Goal: Task Accomplishment & Management: Manage account settings

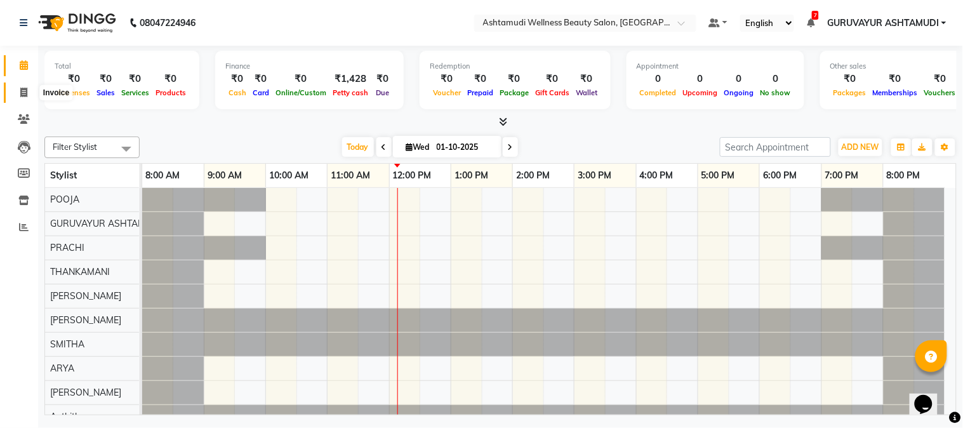
click at [22, 91] on icon at bounding box center [23, 93] width 7 height 10
select select "service"
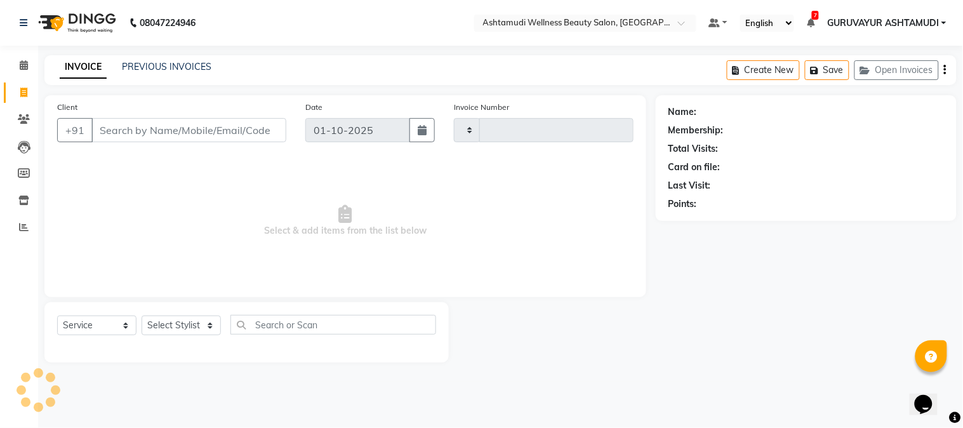
type input "2440"
select select "4660"
click at [207, 132] on input "Client" at bounding box center [188, 130] width 195 height 24
click at [187, 124] on input "Client" at bounding box center [188, 130] width 195 height 24
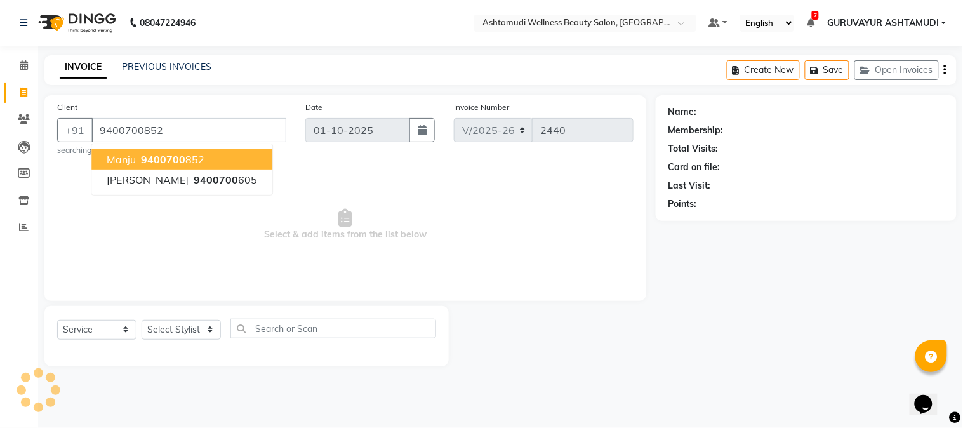
type input "9400700852"
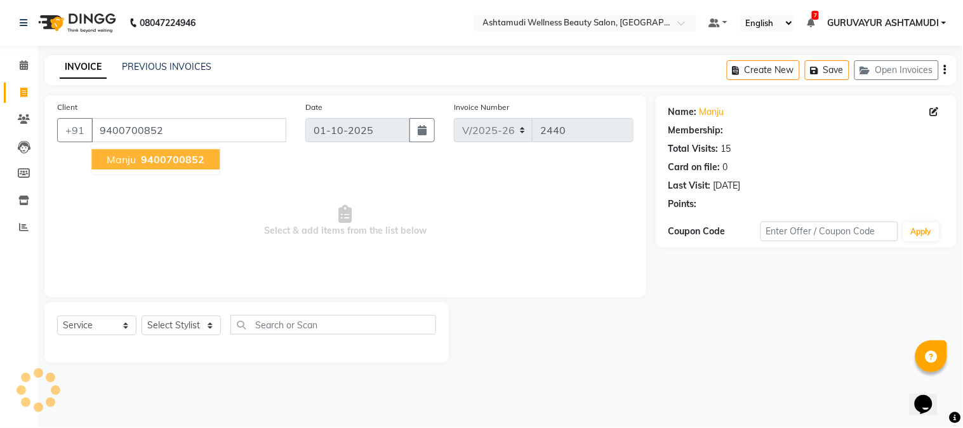
select select "1: Object"
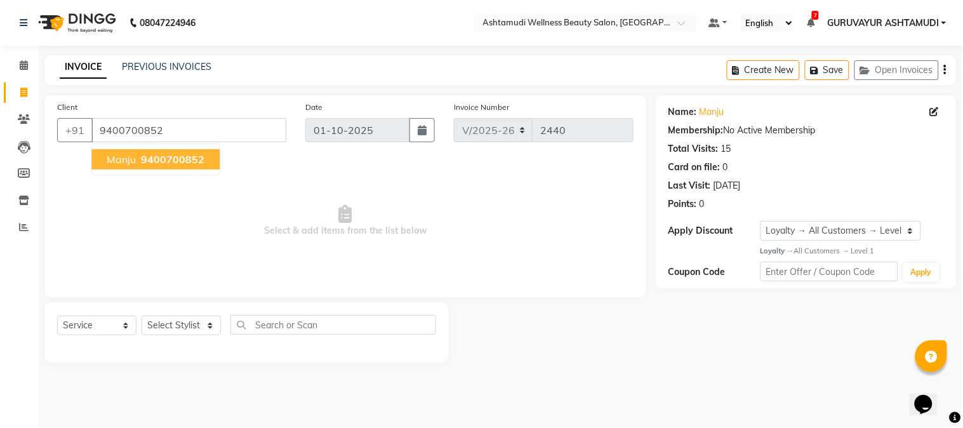
click at [269, 220] on span "Select & add items from the list below" at bounding box center [345, 220] width 576 height 127
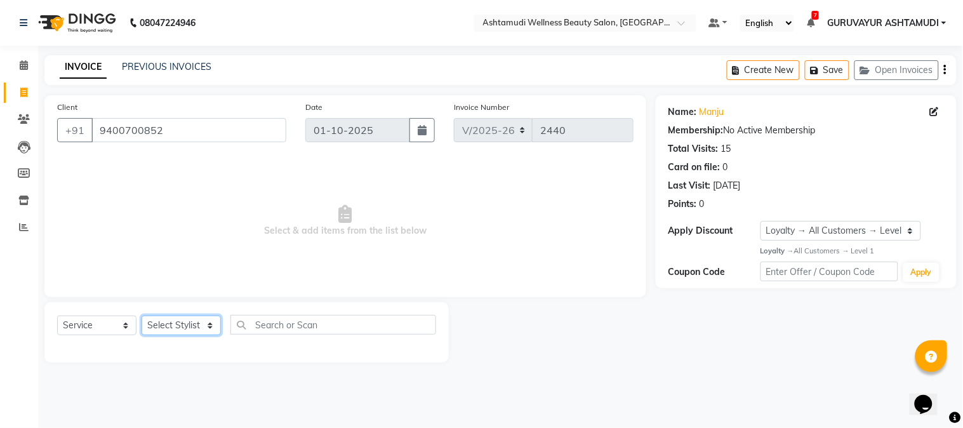
click at [206, 324] on select "Select Stylist Aathithya ANILA Anjana Das ARYA GURUVAYUR ASHTAMUDI NEETHU Nigis…" at bounding box center [181, 325] width 79 height 20
select select "38876"
click at [142, 316] on select "Select Stylist Aathithya ANILA Anjana Das ARYA GURUVAYUR ASHTAMUDI NEETHU Nigis…" at bounding box center [181, 325] width 79 height 20
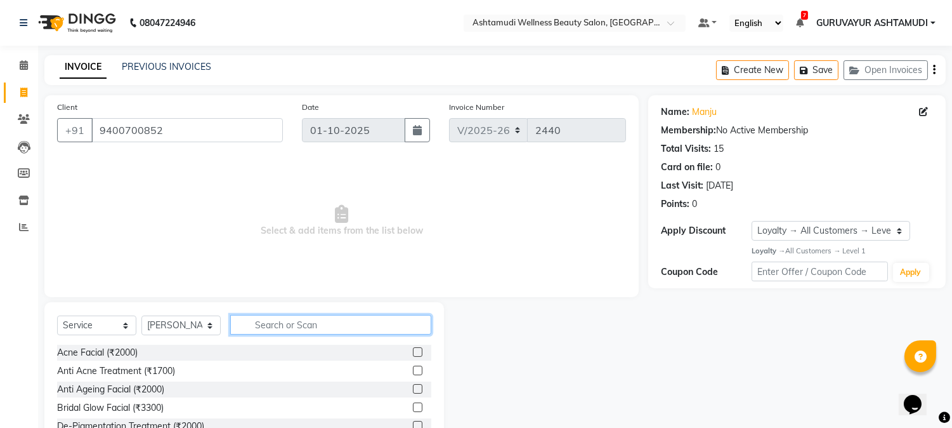
click at [319, 320] on input "text" at bounding box center [330, 325] width 201 height 20
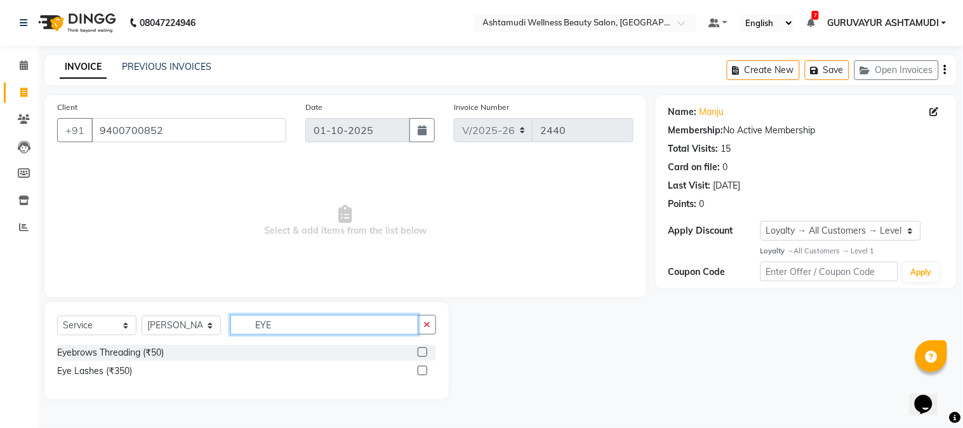
type input "EYE"
click at [420, 353] on label at bounding box center [423, 352] width 10 height 10
click at [420, 353] on input "checkbox" at bounding box center [422, 352] width 8 height 8
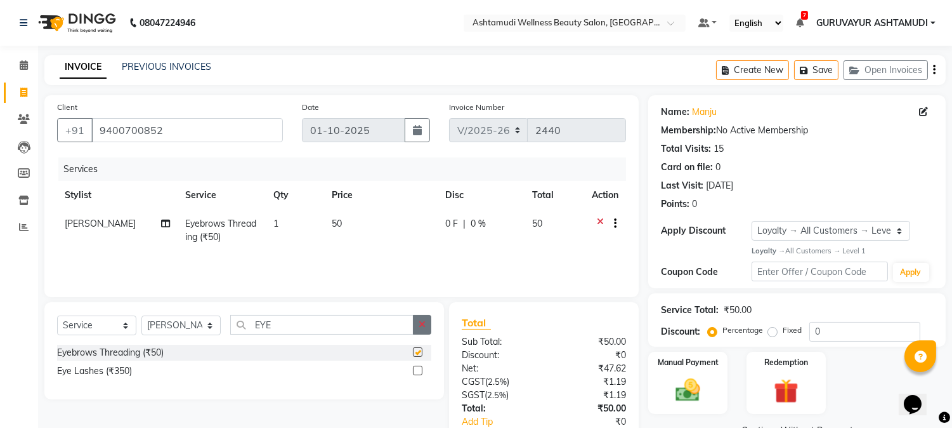
checkbox input "false"
click at [423, 321] on icon "button" at bounding box center [422, 324] width 7 height 9
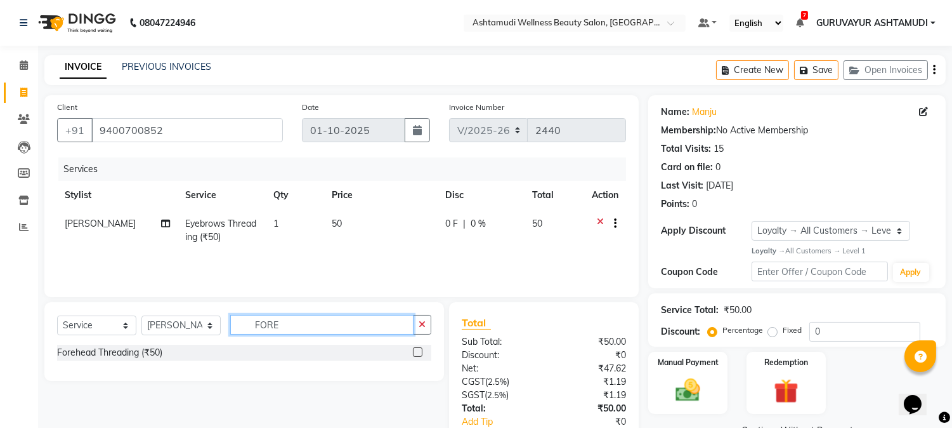
type input "FORE"
click at [416, 351] on label at bounding box center [418, 352] width 10 height 10
click at [416, 351] on input "checkbox" at bounding box center [417, 352] width 8 height 8
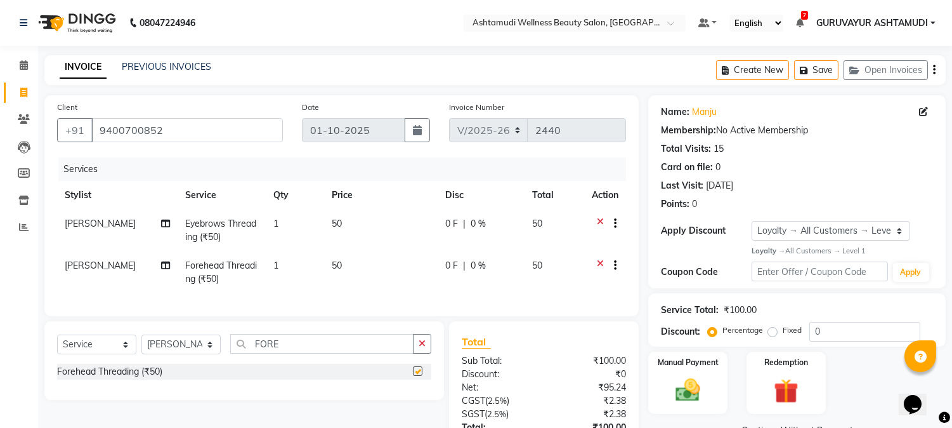
checkbox input "false"
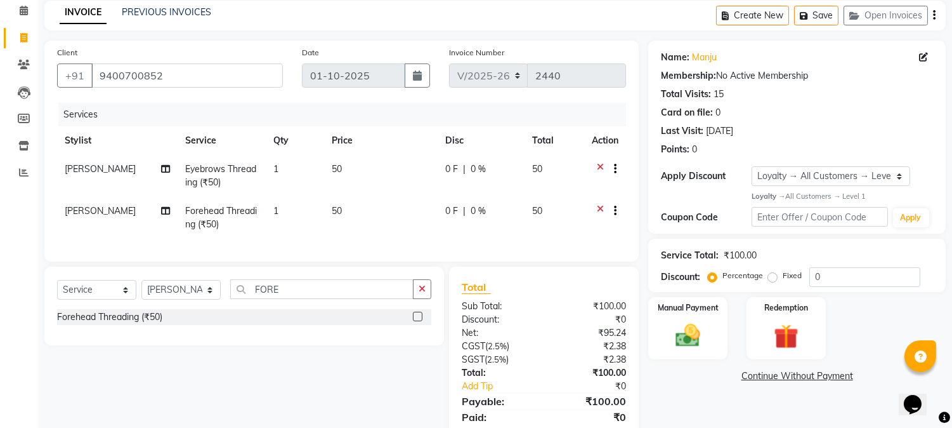
scroll to position [109, 0]
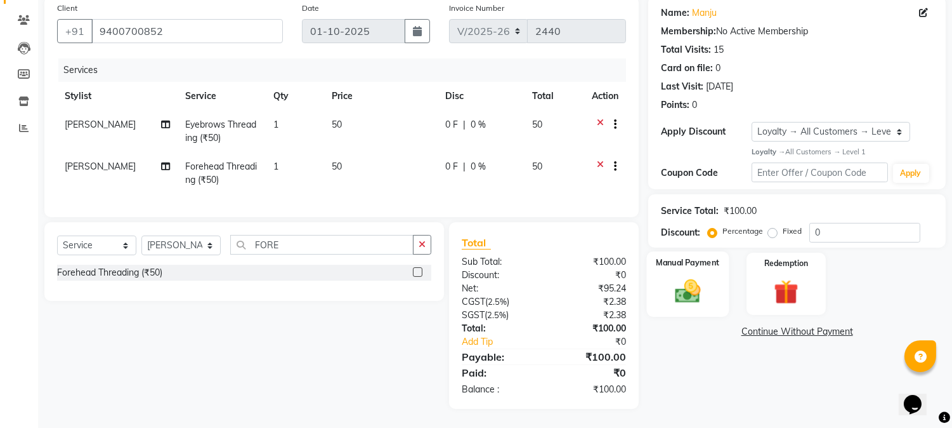
click at [676, 280] on img at bounding box center [689, 291] width 42 height 30
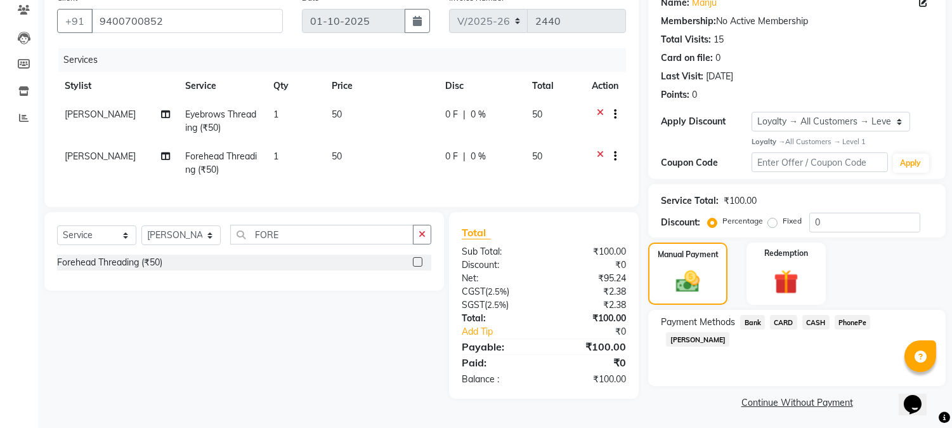
click at [853, 320] on span "PhonePe" at bounding box center [853, 322] width 36 height 15
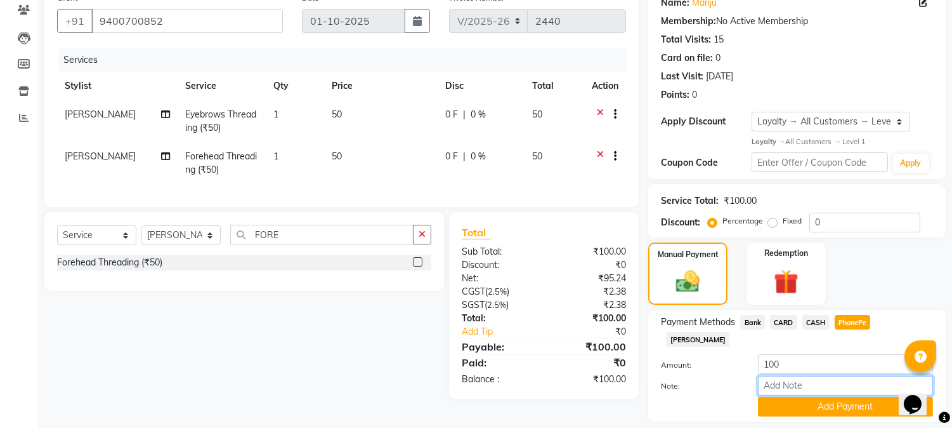
click at [774, 376] on input "Note:" at bounding box center [845, 386] width 175 height 20
type input "NIGISHA"
click at [806, 397] on button "Add Payment" at bounding box center [845, 407] width 175 height 20
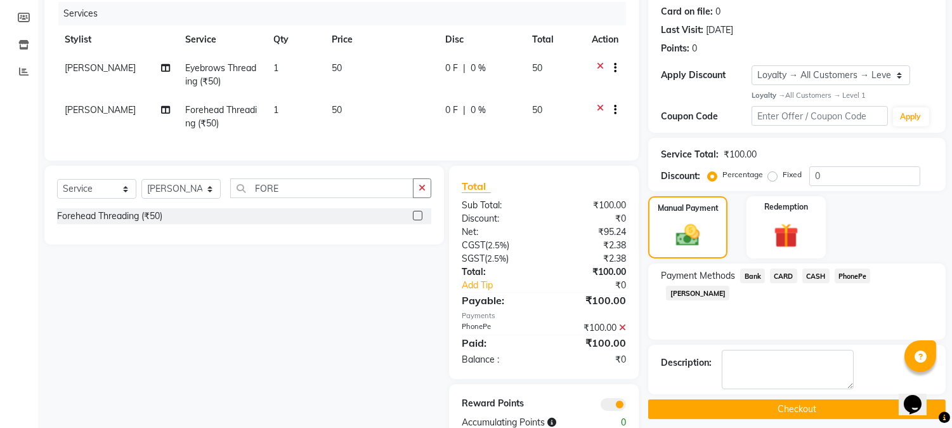
scroll to position [199, 0]
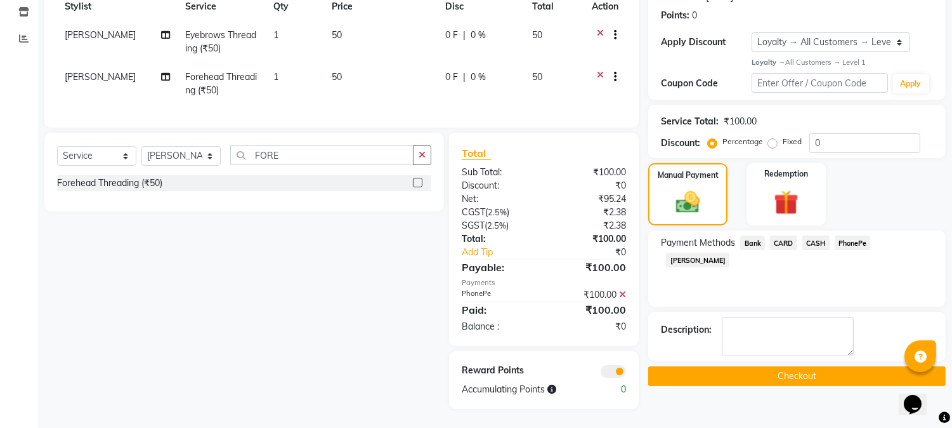
click at [791, 366] on button "Checkout" at bounding box center [797, 376] width 298 height 20
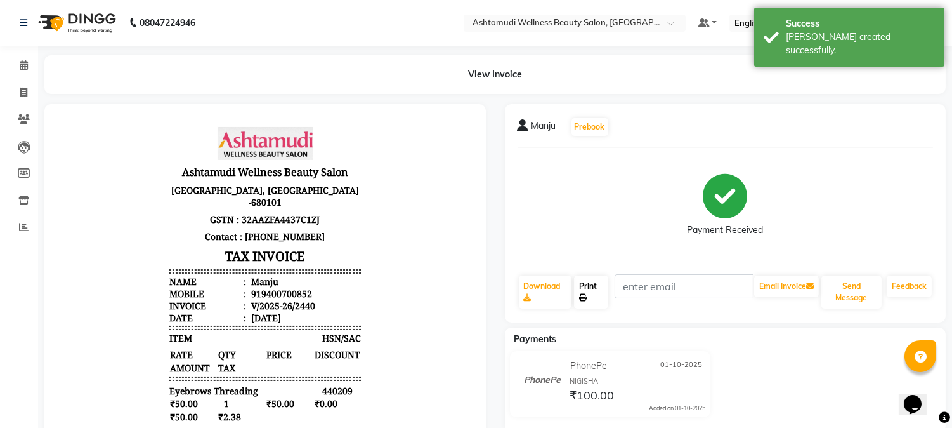
click at [588, 288] on link "Print" at bounding box center [591, 291] width 34 height 33
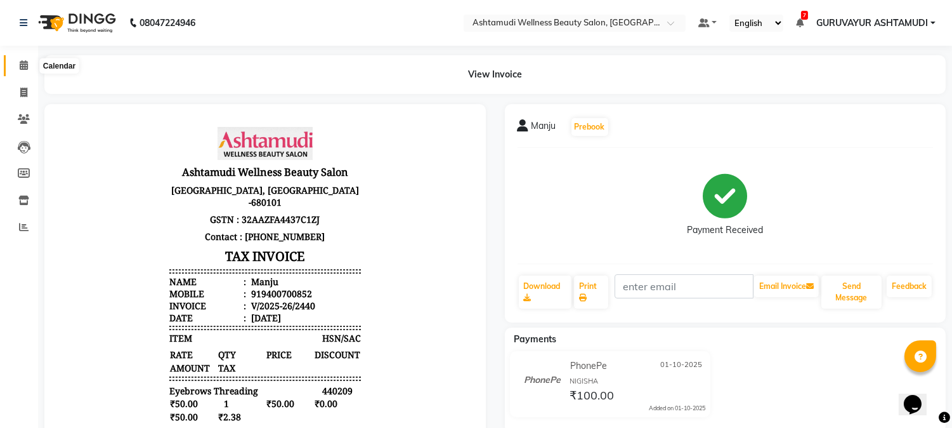
click at [14, 62] on span at bounding box center [24, 65] width 22 height 15
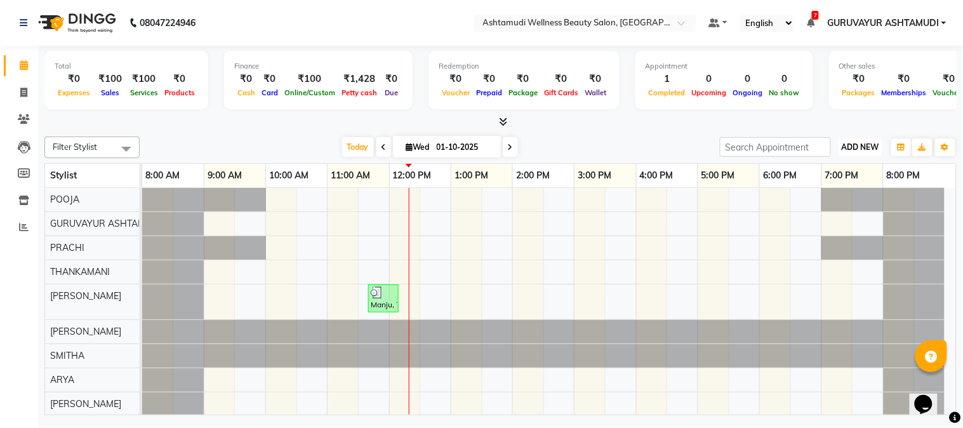
click at [847, 148] on span "ADD NEW" at bounding box center [859, 147] width 37 height 10
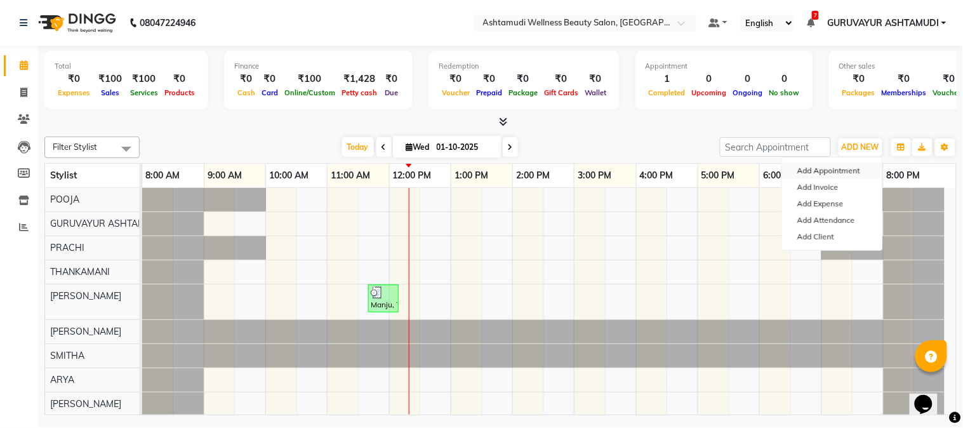
click at [831, 172] on button "Add Appointment" at bounding box center [832, 170] width 100 height 16
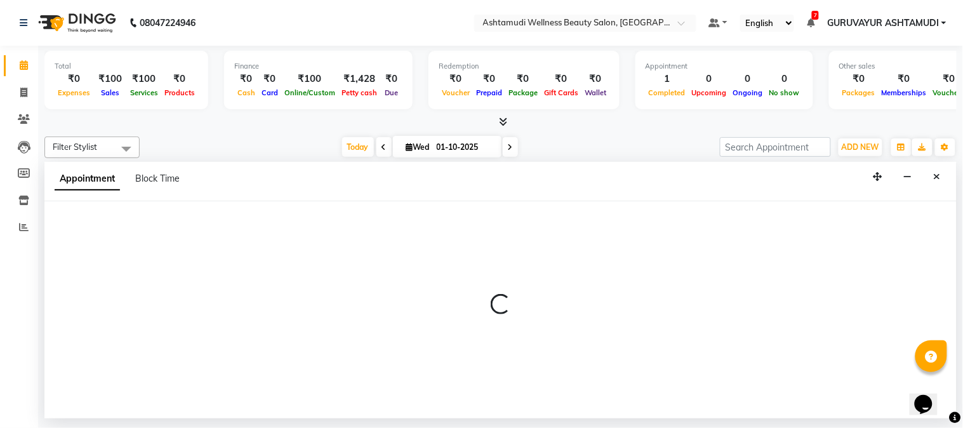
select select "540"
select select "tentative"
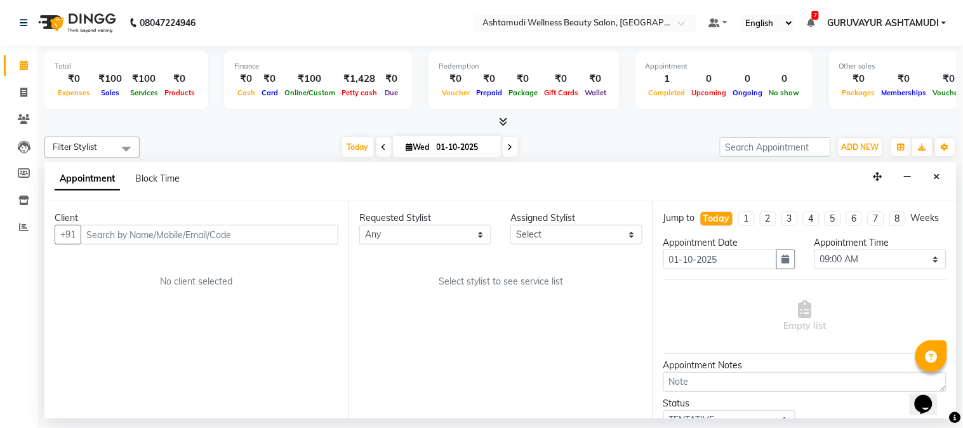
click at [182, 239] on input "text" at bounding box center [210, 235] width 258 height 20
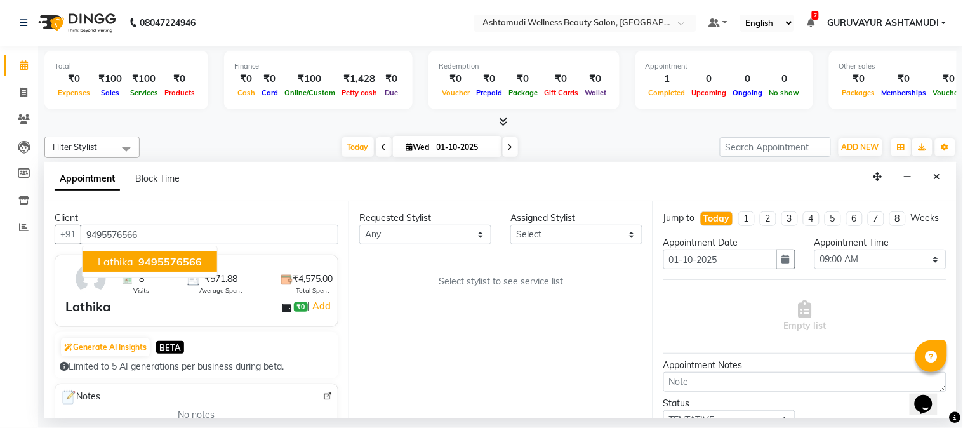
click at [195, 257] on span "9495576566" at bounding box center [169, 261] width 63 height 13
type input "9495576566"
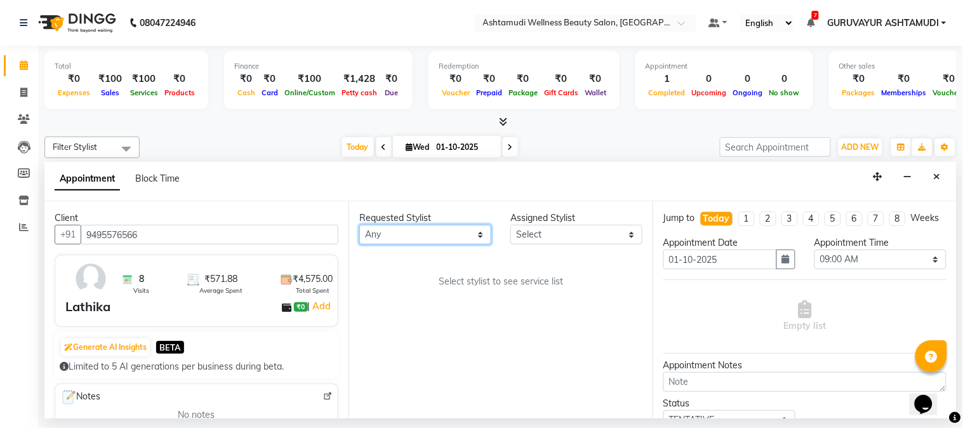
click at [414, 241] on select "Any Aathithya ANILA Anjana Das ARYA GURUVAYUR ASHTAMUDI NEETHU Nigisha POOJA PR…" at bounding box center [425, 235] width 132 height 20
select select "27386"
click at [359, 225] on select "Any Aathithya ANILA Anjana Das ARYA GURUVAYUR ASHTAMUDI NEETHU Nigisha POOJA PR…" at bounding box center [425, 235] width 132 height 20
select select "27386"
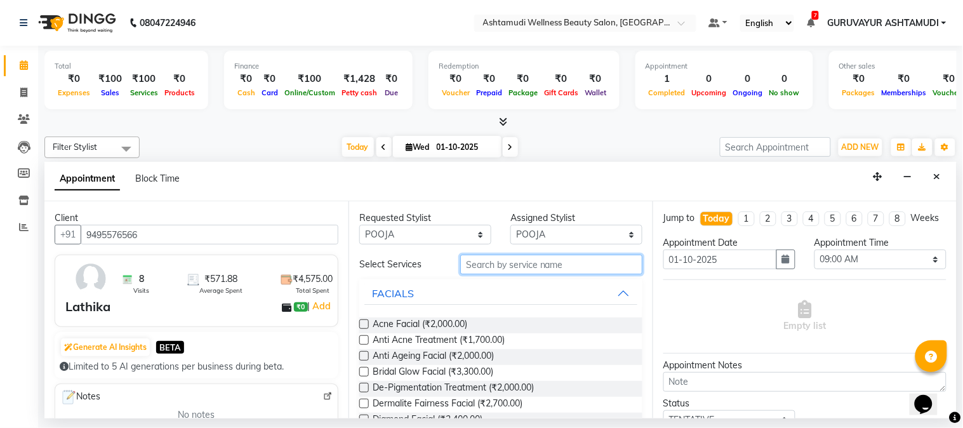
click at [586, 265] on input "text" at bounding box center [551, 264] width 182 height 20
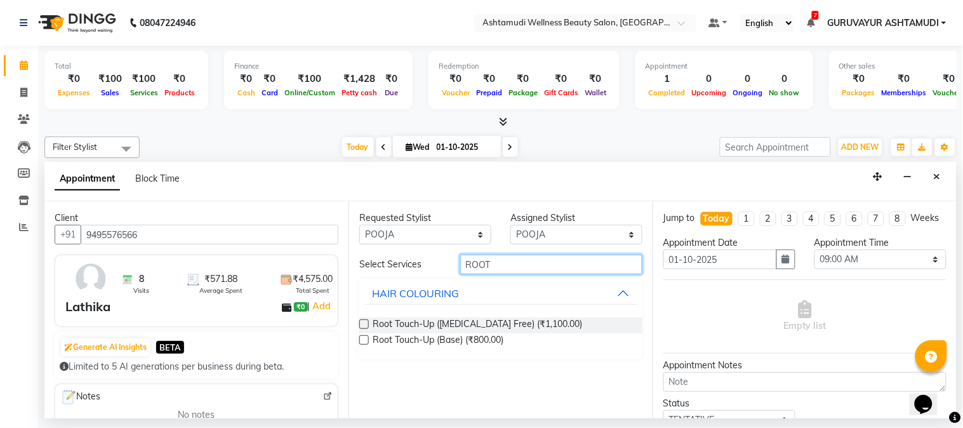
type input "ROOT"
click at [362, 324] on label at bounding box center [364, 324] width 10 height 10
click at [362, 324] on input "checkbox" at bounding box center [363, 325] width 8 height 8
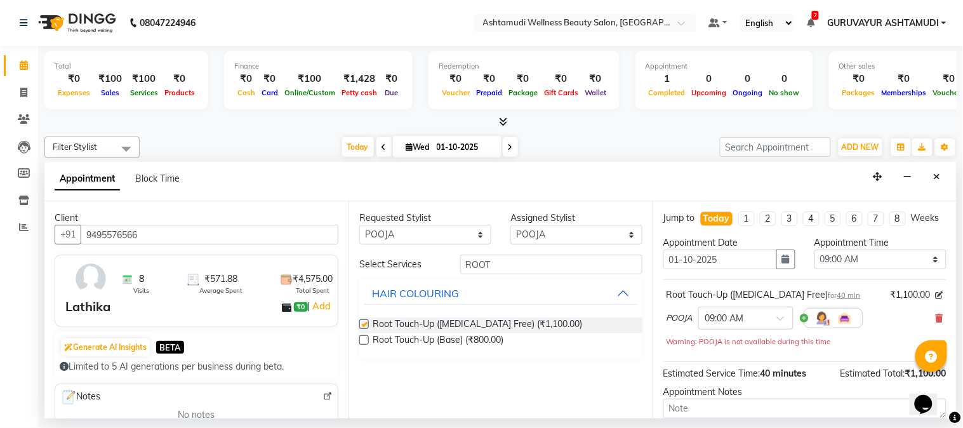
checkbox input "false"
click at [780, 329] on span at bounding box center [785, 321] width 16 height 13
click at [725, 400] on div "02:00 PM" at bounding box center [746, 392] width 94 height 23
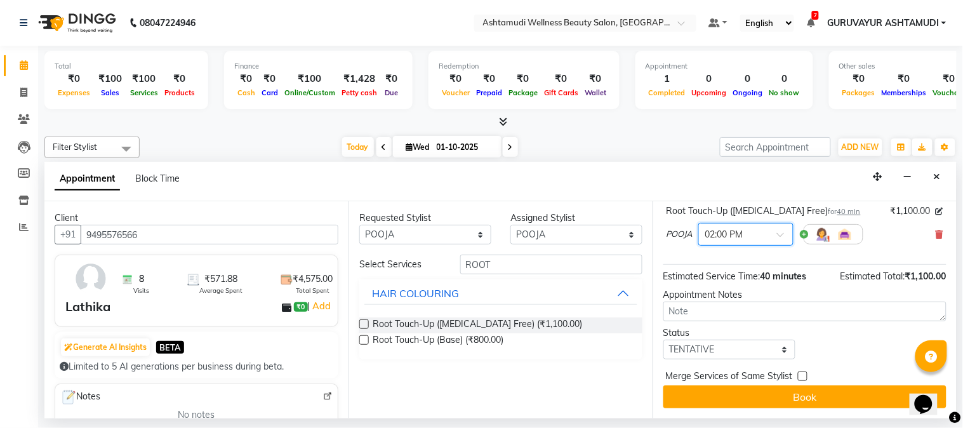
scroll to position [96, 0]
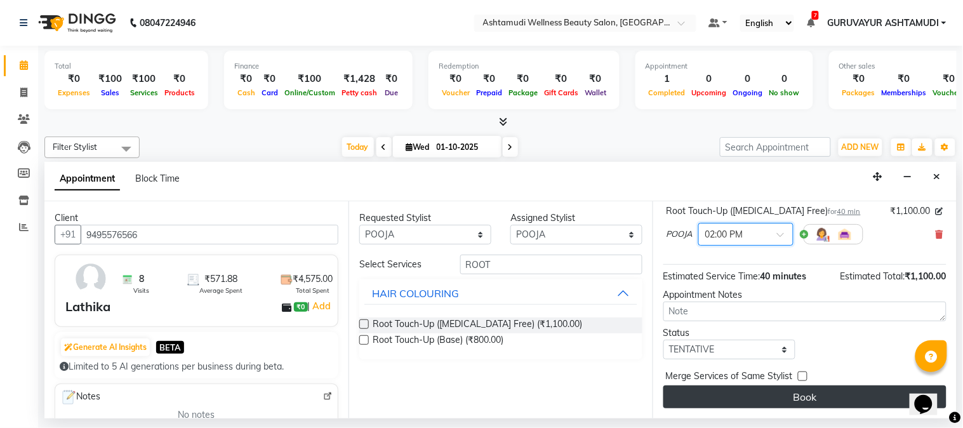
click at [794, 393] on button "Book" at bounding box center [804, 396] width 283 height 23
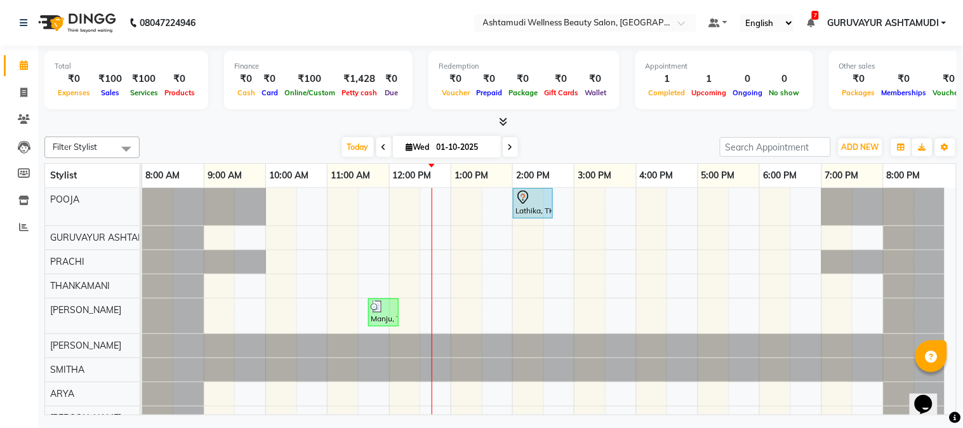
click at [808, 79] on div "Total ₹0 Expenses ₹100 Sales ₹100 Services ₹0 Products Finance ₹0 Cash ₹0 Card …" at bounding box center [500, 82] width 912 height 62
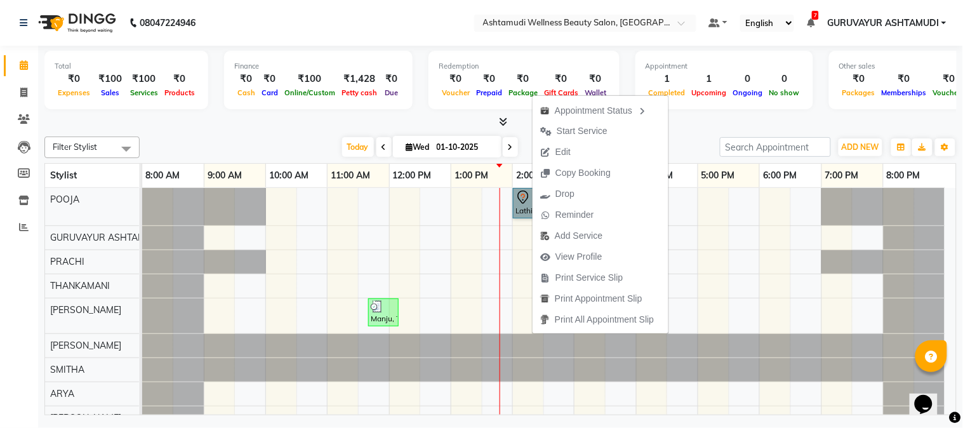
click at [496, 225] on td at bounding box center [497, 369] width 31 height 362
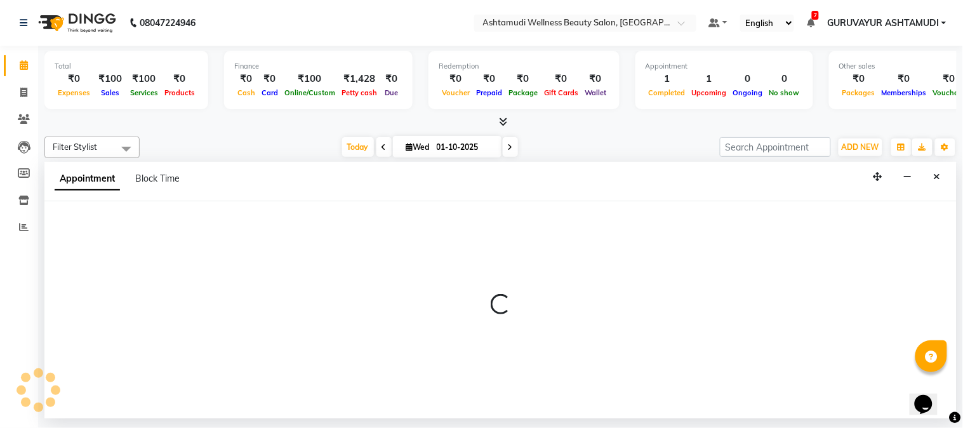
select select "27386"
select select "tentative"
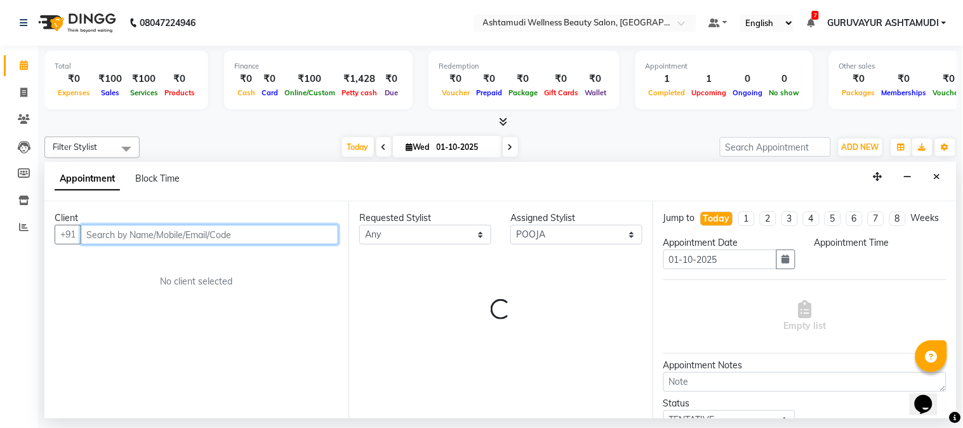
select select "810"
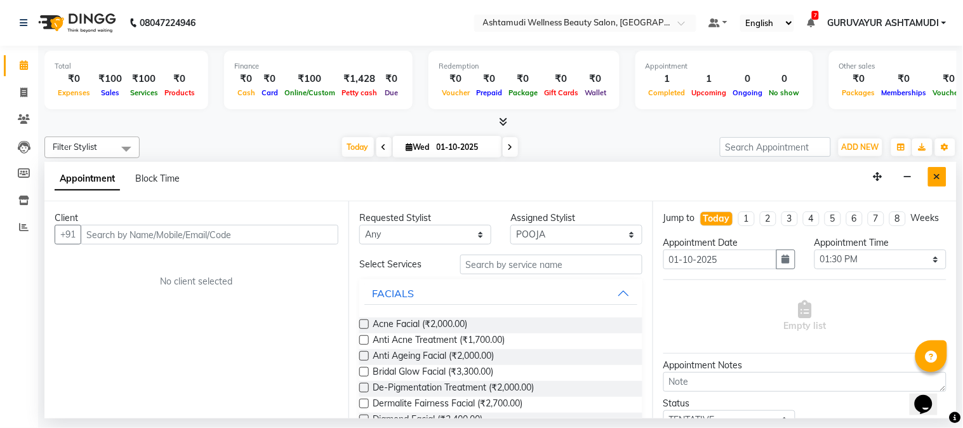
click at [937, 179] on icon "Close" at bounding box center [936, 176] width 7 height 9
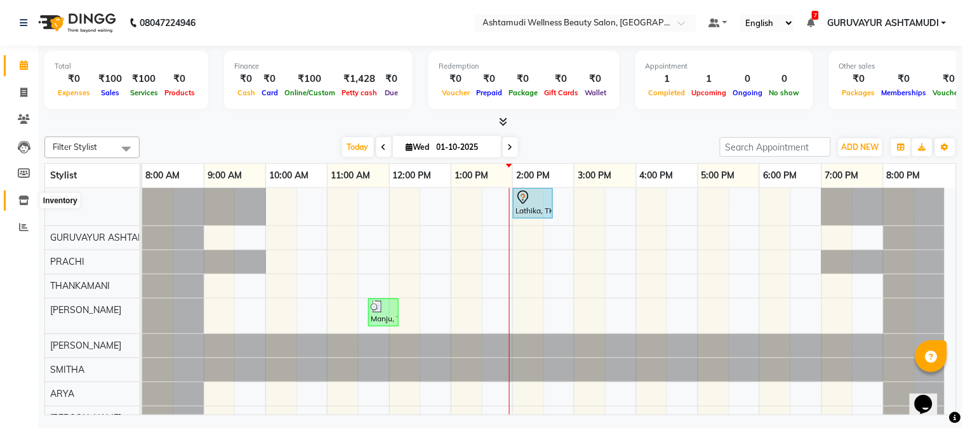
click at [29, 199] on span at bounding box center [24, 201] width 22 height 15
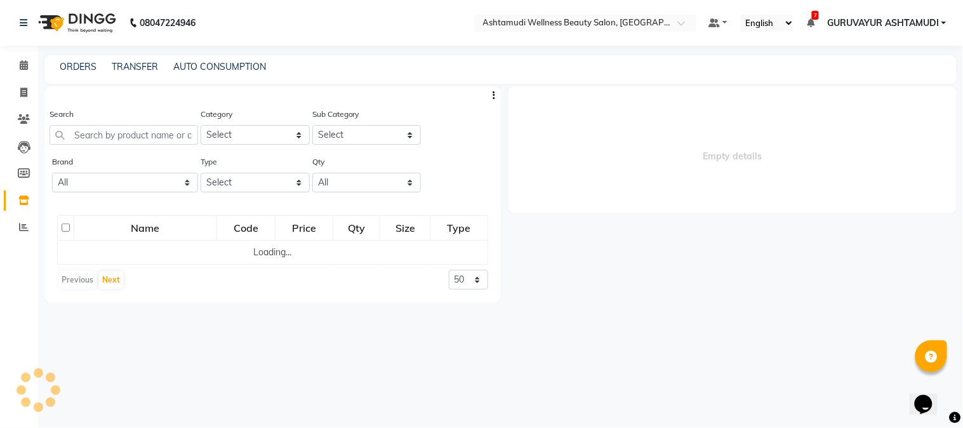
select select
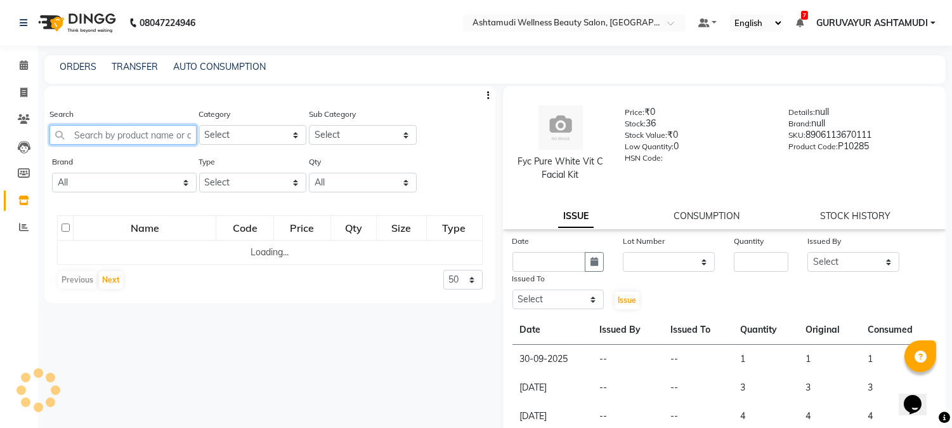
click at [119, 129] on input "text" at bounding box center [122, 135] width 147 height 20
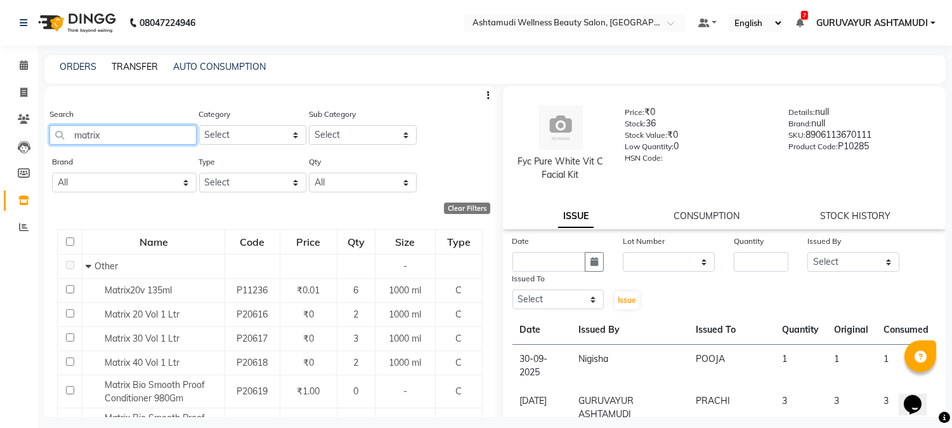
type input "matrix"
click at [136, 70] on link "TRANSFER" at bounding box center [135, 66] width 46 height 11
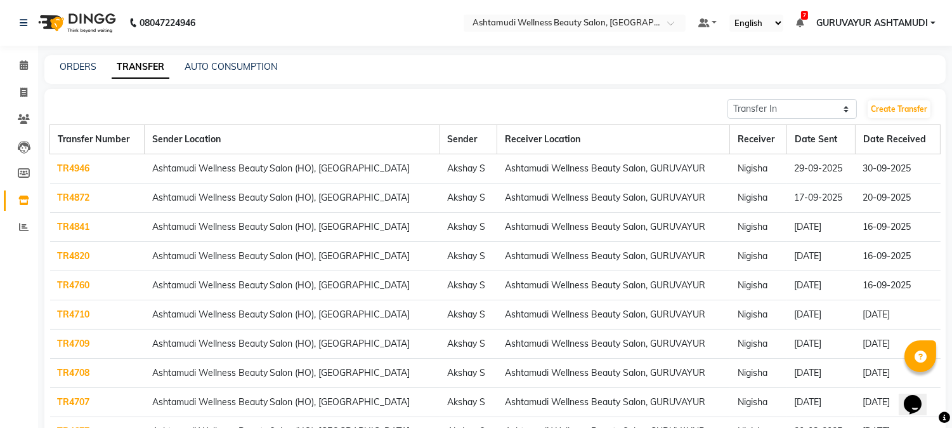
click at [75, 169] on link "TR4946" at bounding box center [74, 167] width 32 height 11
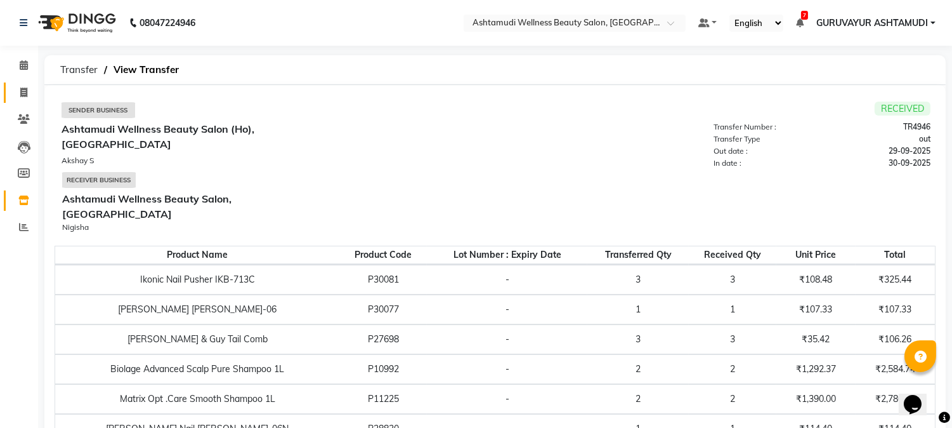
click at [20, 84] on link "Invoice" at bounding box center [19, 92] width 30 height 21
select select "service"
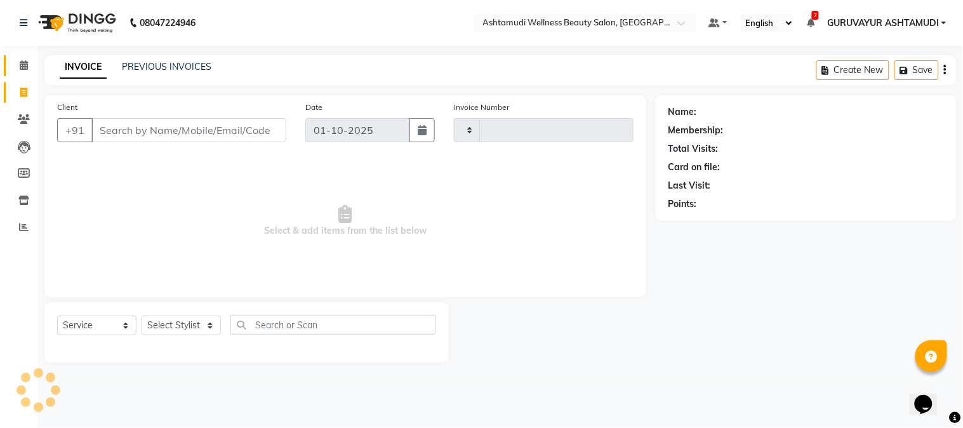
type input "2441"
select select "4660"
click at [21, 73] on link "Calendar" at bounding box center [19, 65] width 30 height 21
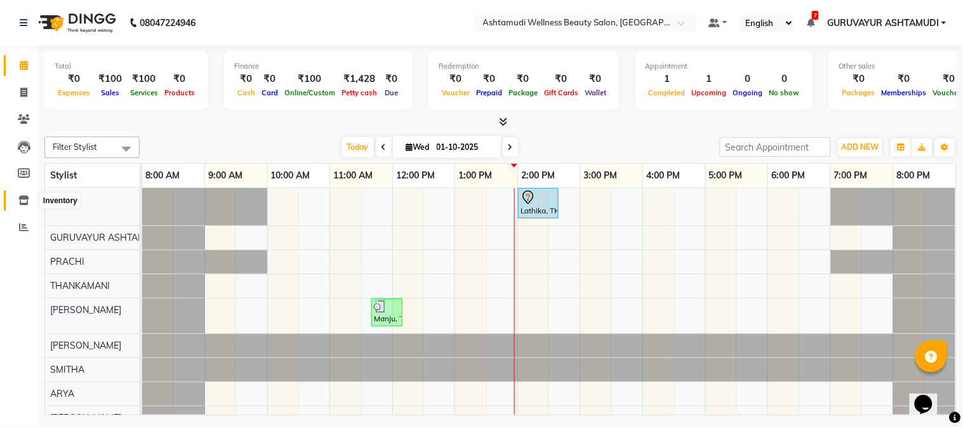
click at [23, 194] on span at bounding box center [24, 201] width 22 height 15
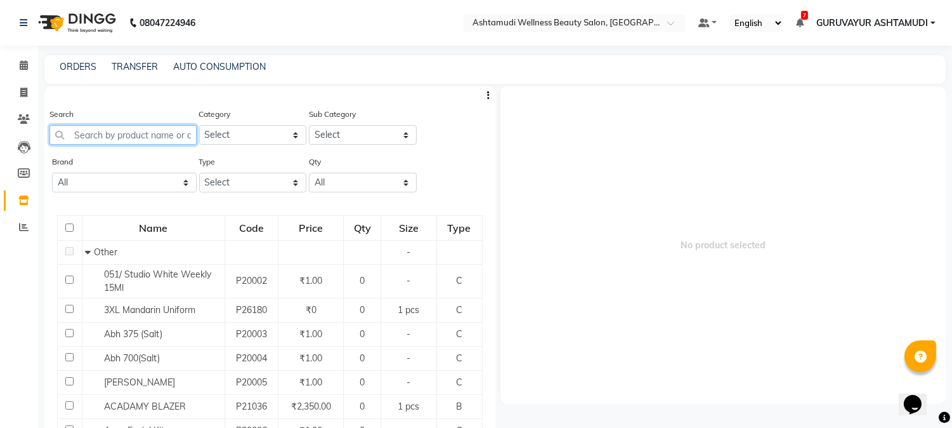
click at [109, 133] on input "text" at bounding box center [122, 135] width 147 height 20
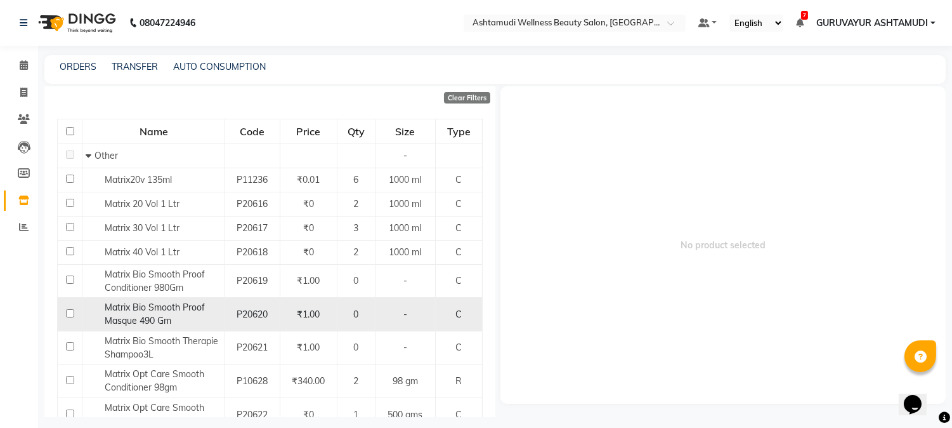
scroll to position [211, 0]
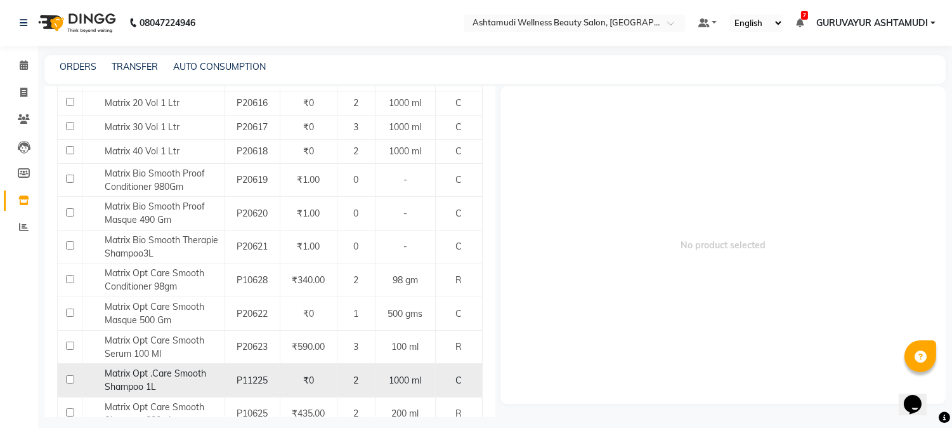
type input "matrix"
click at [67, 379] on input "checkbox" at bounding box center [70, 379] width 8 height 8
checkbox input "true"
select select
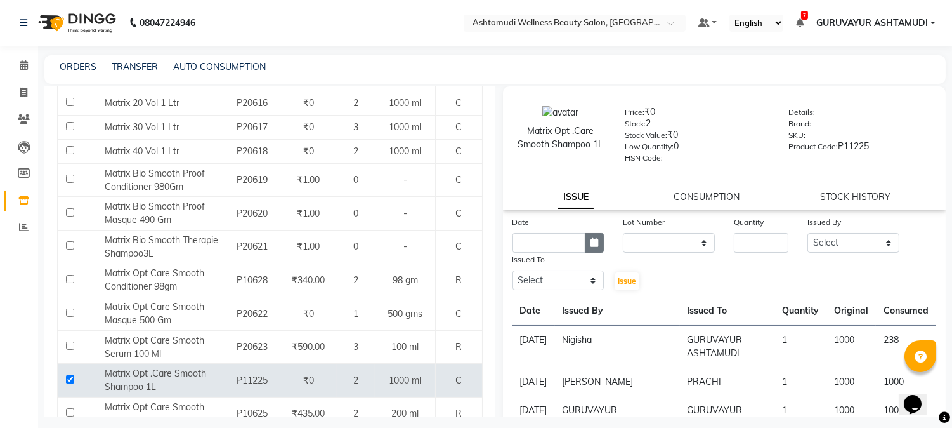
click at [591, 241] on icon "button" at bounding box center [595, 242] width 8 height 9
select select "10"
select select "2025"
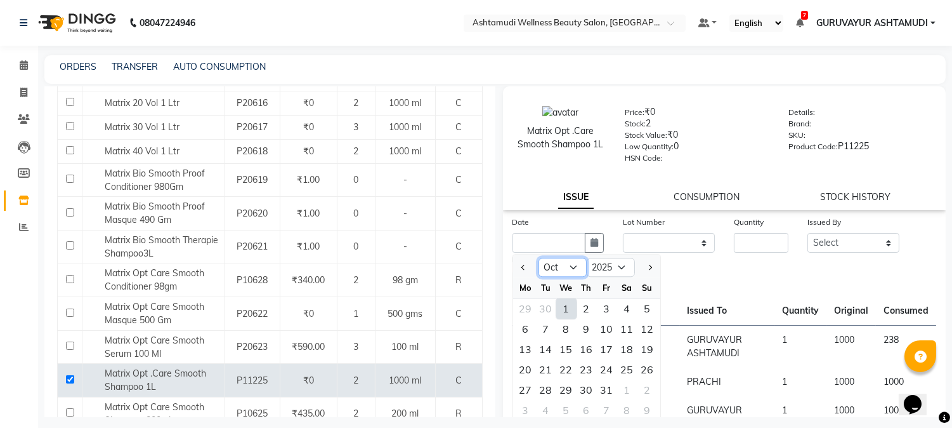
click at [572, 263] on select "Jan Feb Mar Apr May Jun Jul Aug Sep Oct Nov Dec" at bounding box center [563, 267] width 48 height 19
select select "9"
click at [539, 258] on select "Jan Feb Mar Apr May Jun Jul Aug Sep Oct Nov Dec" at bounding box center [563, 267] width 48 height 19
click at [543, 388] on div "30" at bounding box center [546, 389] width 20 height 20
type input "30-09-2025"
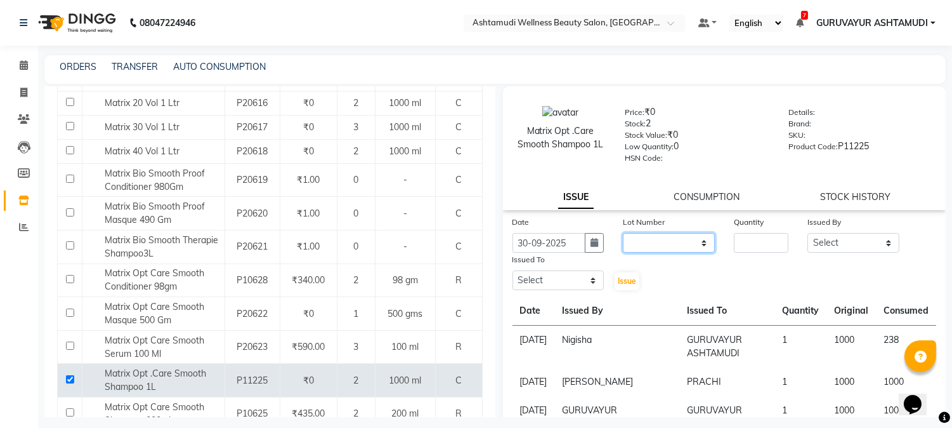
click at [654, 237] on select "None" at bounding box center [669, 243] width 92 height 20
select select "0: null"
click at [623, 234] on select "None" at bounding box center [669, 243] width 92 height 20
click at [760, 242] on input "number" at bounding box center [761, 243] width 55 height 20
type input "1"
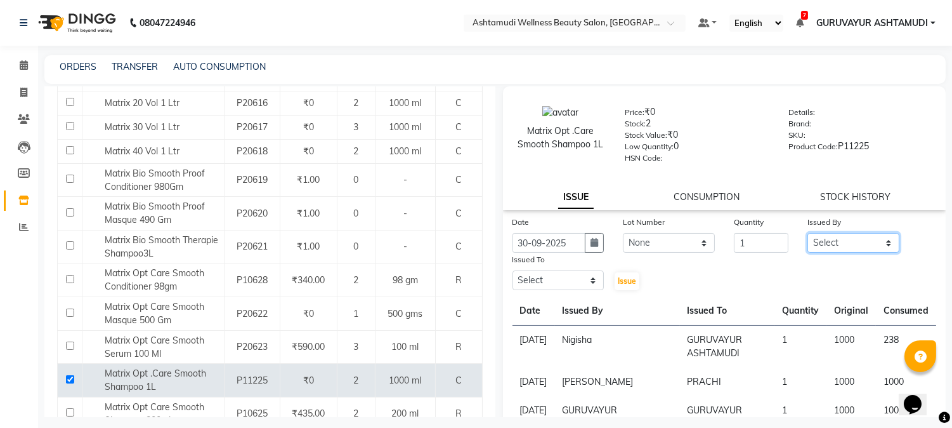
drag, startPoint x: 815, startPoint y: 237, endPoint x: 800, endPoint y: 250, distance: 19.8
click at [815, 237] on select "Select Aathithya ANILA Anjana Das ARYA GURUVAYUR ASHTAMUDI NEETHU Nigisha POOJA…" at bounding box center [854, 243] width 92 height 20
select select "69602"
click at [808, 234] on select "Select Aathithya ANILA Anjana Das ARYA GURUVAYUR ASHTAMUDI NEETHU Nigisha POOJA…" at bounding box center [854, 243] width 92 height 20
drag, startPoint x: 577, startPoint y: 279, endPoint x: 588, endPoint y: 282, distance: 10.5
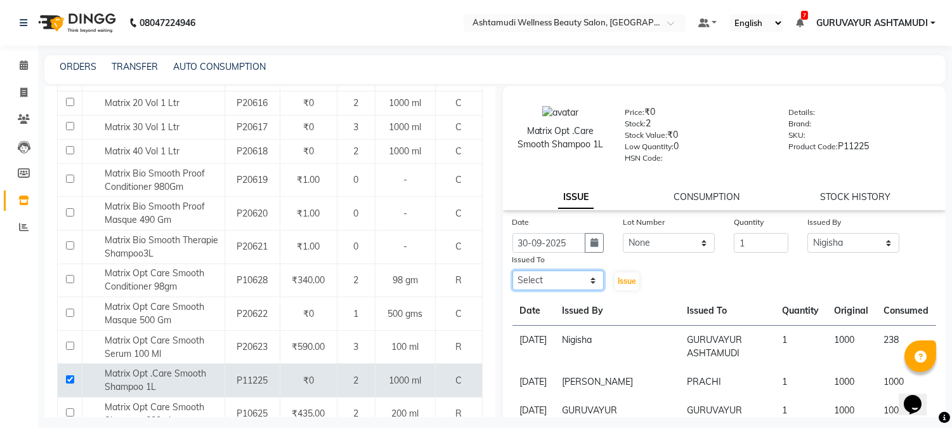
click at [576, 279] on select "Select Aathithya ANILA Anjana Das ARYA GURUVAYUR ASHTAMUDI NEETHU Nigisha POOJA…" at bounding box center [559, 280] width 92 height 20
select select "38876"
click at [513, 271] on select "Select Aathithya ANILA Anjana Das ARYA GURUVAYUR ASHTAMUDI NEETHU Nigisha POOJA…" at bounding box center [559, 280] width 92 height 20
click at [624, 291] on div "Issue" at bounding box center [632, 272] width 37 height 39
click at [624, 277] on span "Issue" at bounding box center [627, 281] width 18 height 10
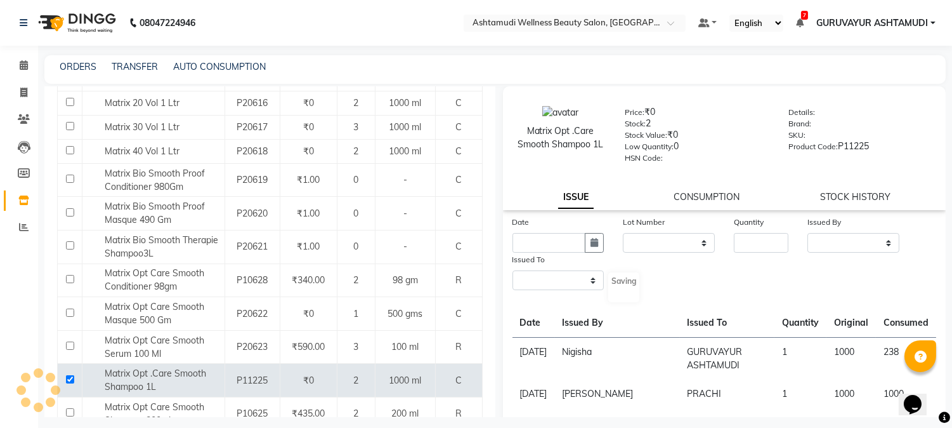
select select
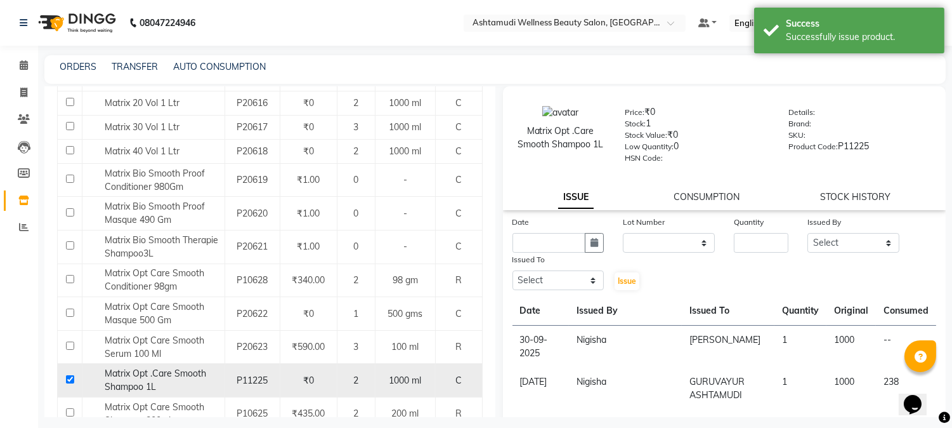
click at [69, 382] on input "checkbox" at bounding box center [70, 379] width 8 height 8
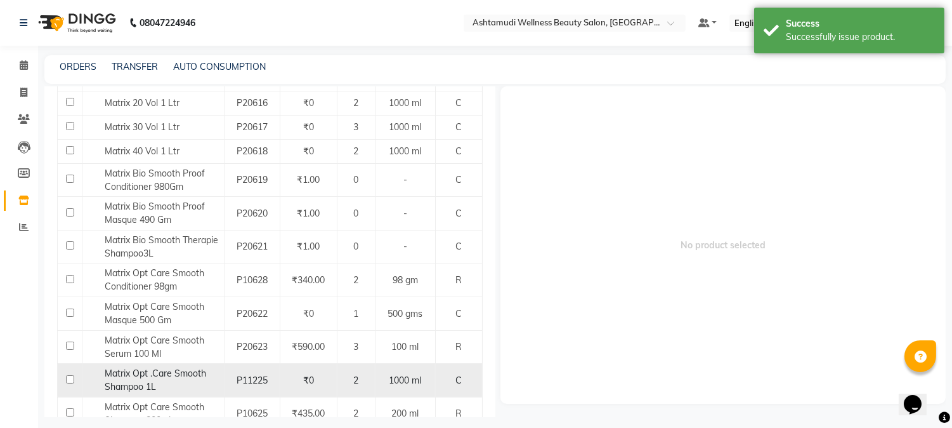
click at [69, 381] on input "checkbox" at bounding box center [70, 379] width 8 height 8
checkbox input "true"
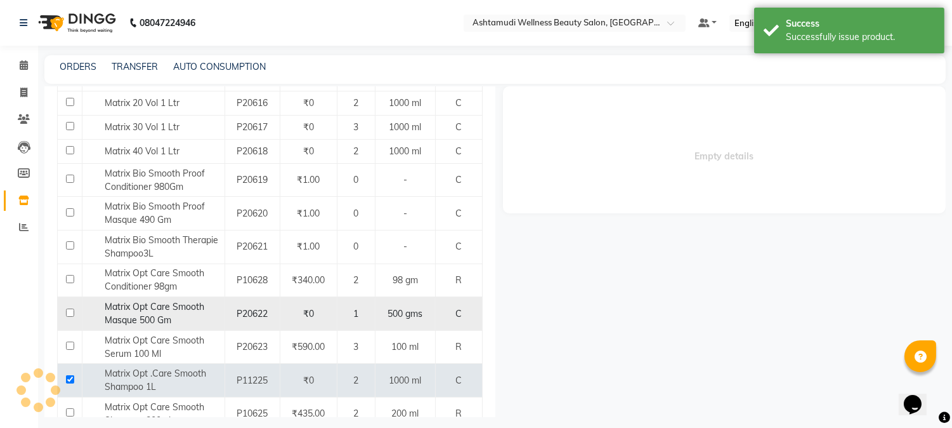
select select
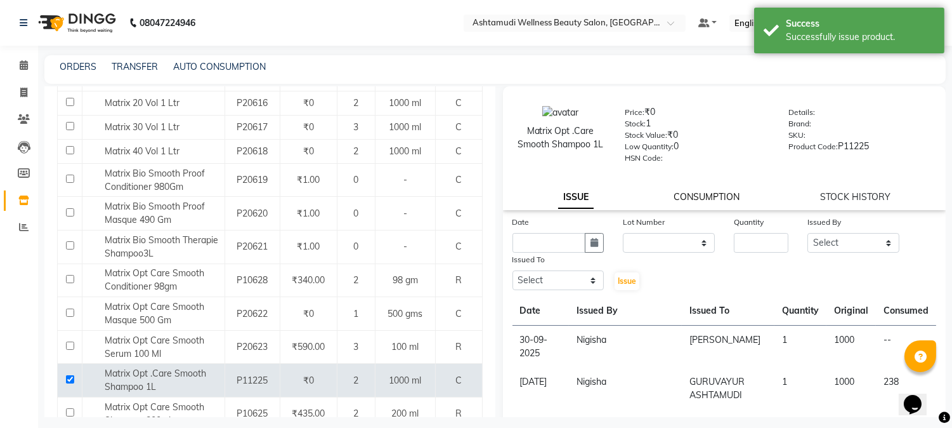
click at [700, 194] on link "CONSUMPTION" at bounding box center [707, 196] width 66 height 11
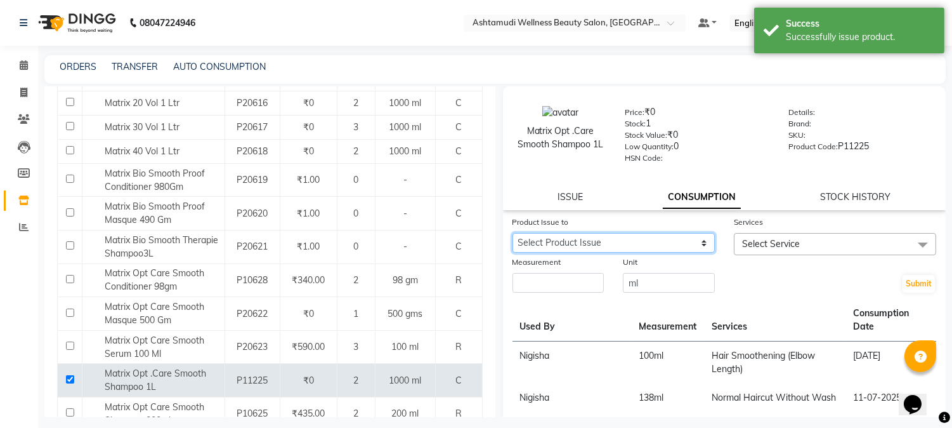
click at [674, 246] on select "Select Product Issue 2025-09-30, Issued to: ANILA, Balance: 1000 2025-06-05, Is…" at bounding box center [614, 243] width 202 height 20
select select "1023028"
click at [513, 234] on select "Select Product Issue 2025-09-30, Issued to: ANILA, Balance: 1000 2025-06-05, Is…" at bounding box center [614, 243] width 202 height 20
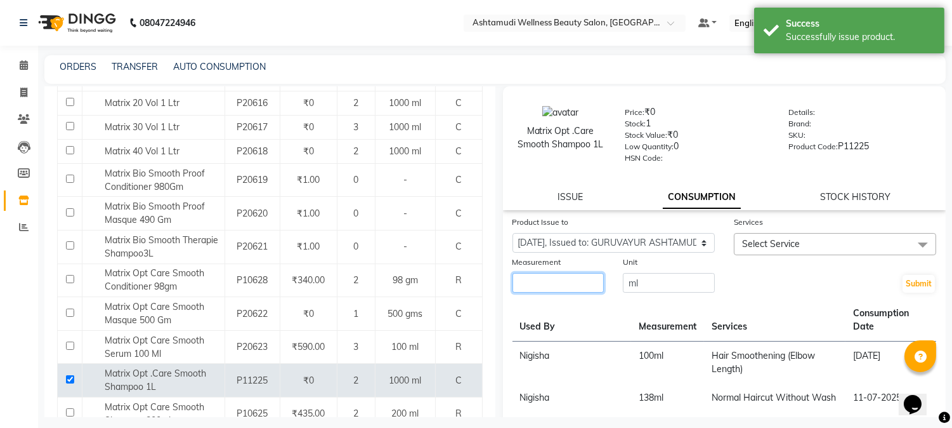
click at [562, 284] on input "number" at bounding box center [559, 283] width 92 height 20
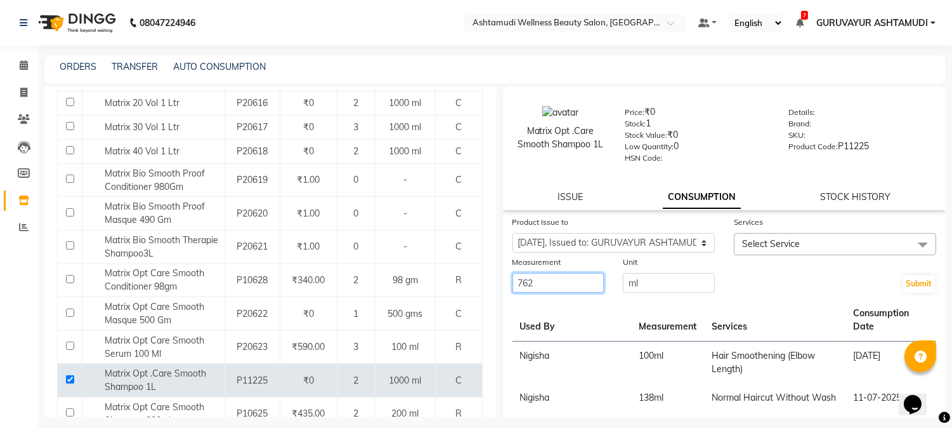
type input "762"
click at [873, 247] on span "Select Service" at bounding box center [835, 244] width 202 height 22
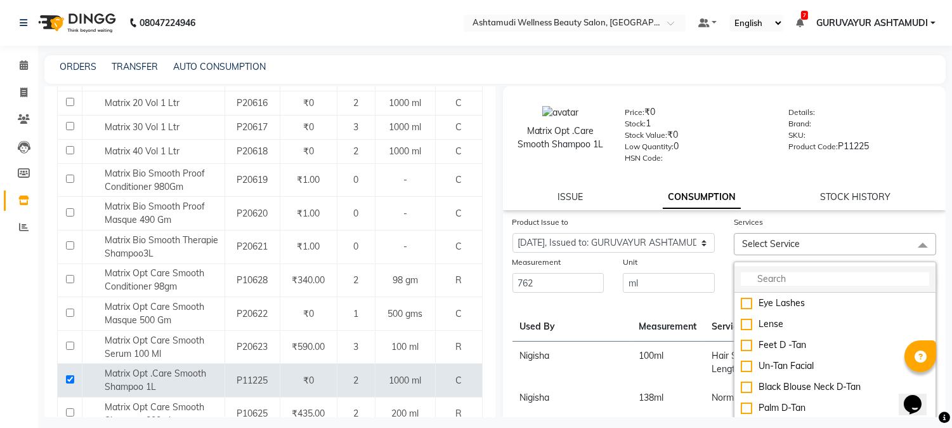
click at [833, 279] on input "multiselect-search" at bounding box center [835, 278] width 188 height 13
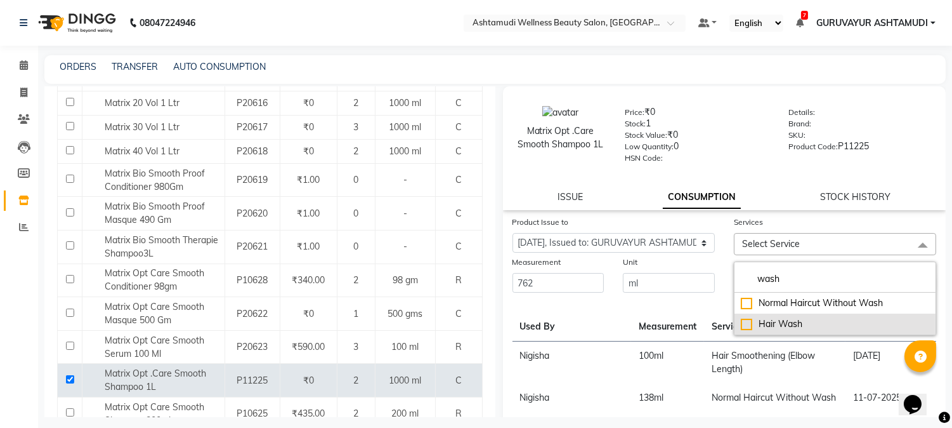
type input "wash"
click at [742, 327] on div "Hair Wash" at bounding box center [835, 323] width 188 height 13
checkbox input "true"
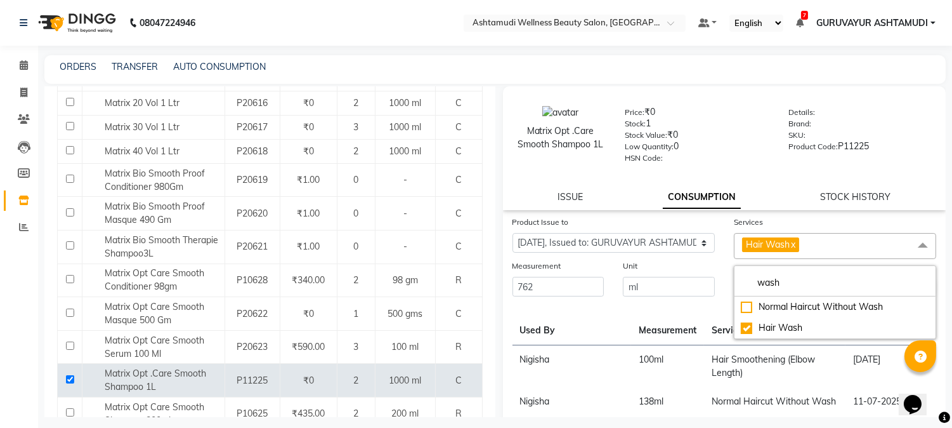
click at [734, 268] on div "wash Normal Haircut Without Wash Hair Wash" at bounding box center [835, 302] width 202 height 74
click at [717, 261] on div "Unit ml" at bounding box center [669, 278] width 111 height 39
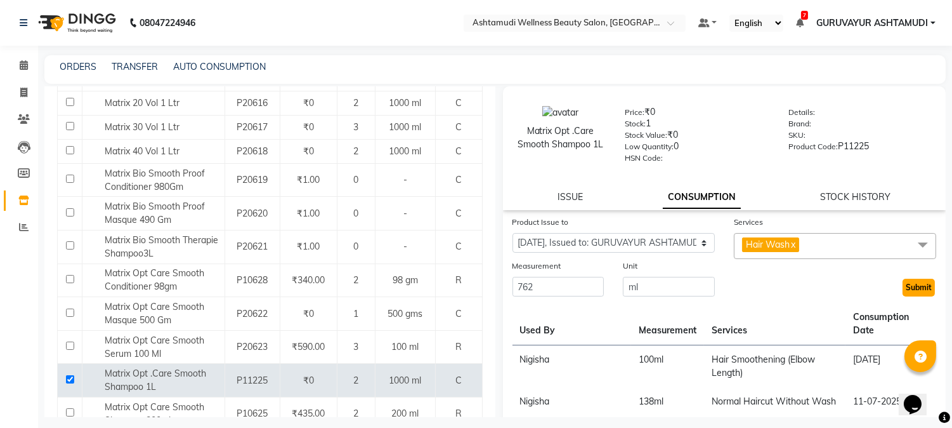
click at [917, 289] on button "Submit" at bounding box center [919, 288] width 32 height 18
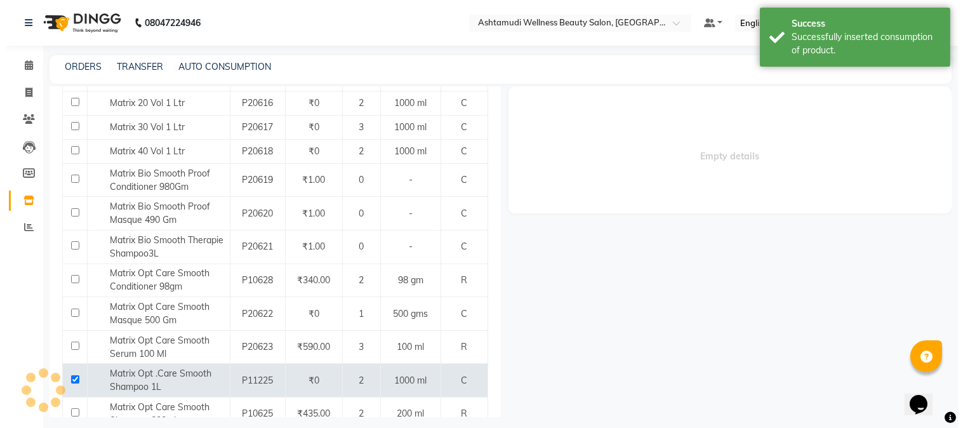
scroll to position [0, 0]
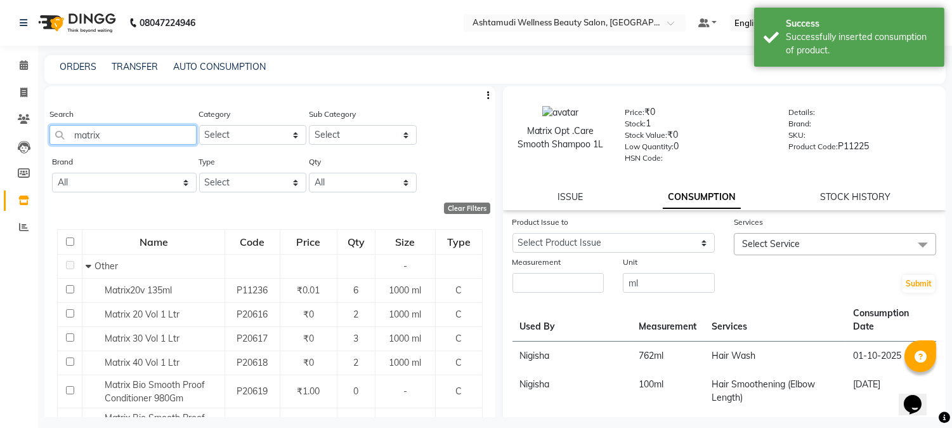
drag, startPoint x: 148, startPoint y: 131, endPoint x: 0, endPoint y: 136, distance: 148.6
click at [0, 136] on app-home "08047224946 Select Location × Ashtamudi Wellness Beauty Salon, Guruvayur Defaul…" at bounding box center [476, 218] width 952 height 436
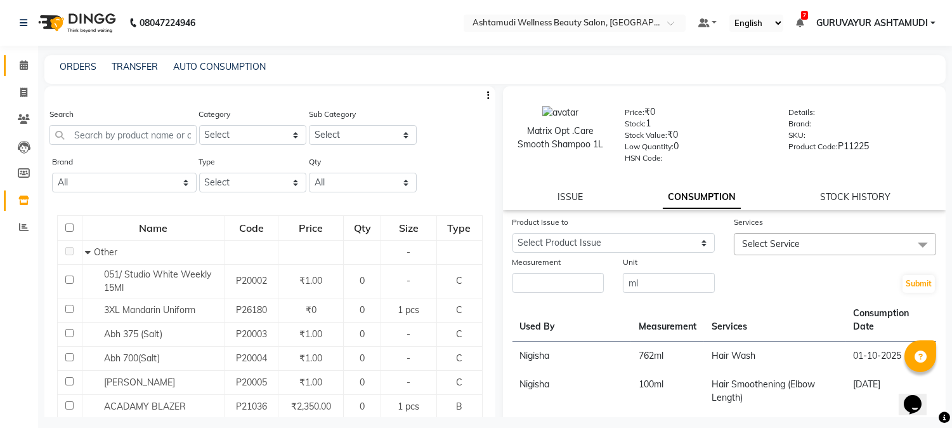
click at [26, 64] on icon at bounding box center [24, 65] width 8 height 10
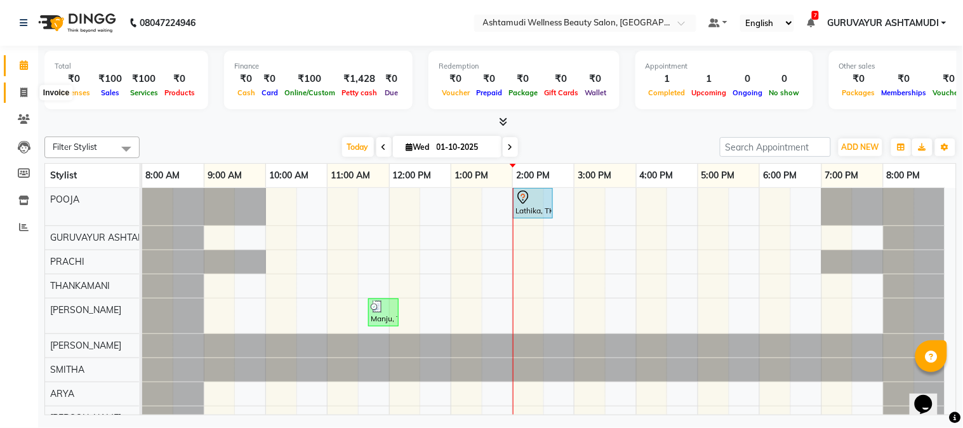
click at [27, 94] on span at bounding box center [24, 93] width 22 height 15
select select "service"
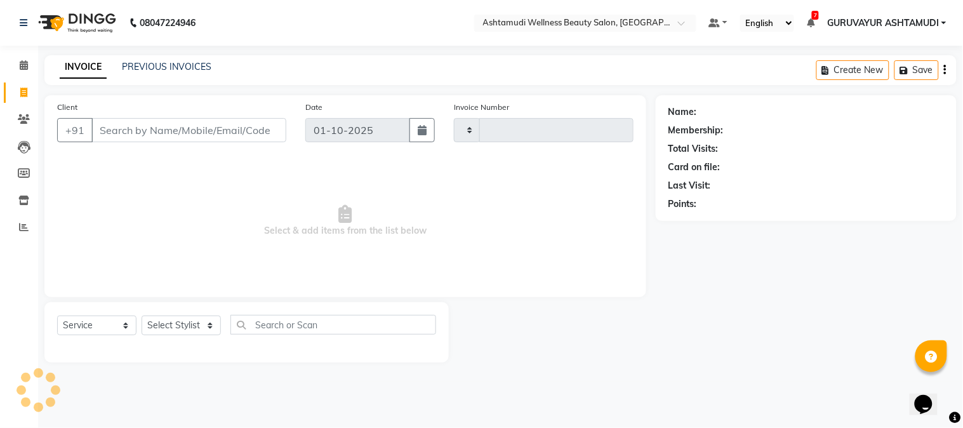
type input "2441"
select select "4660"
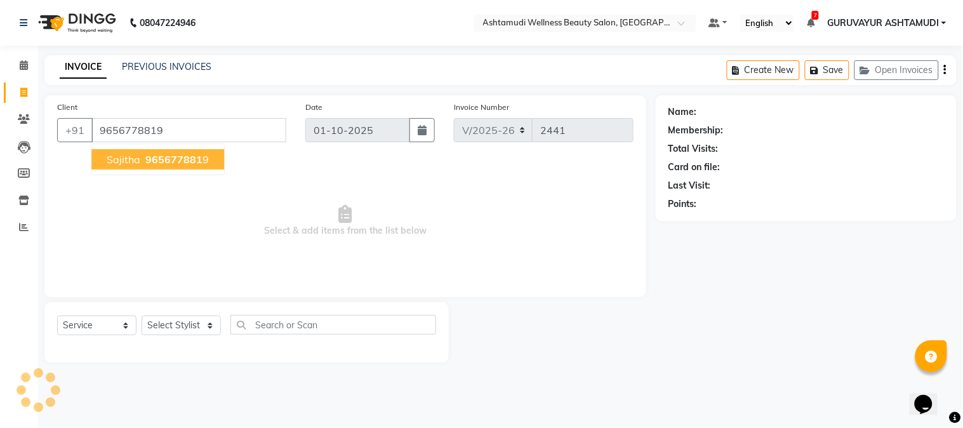
type input "9656778819"
select select "2: Object"
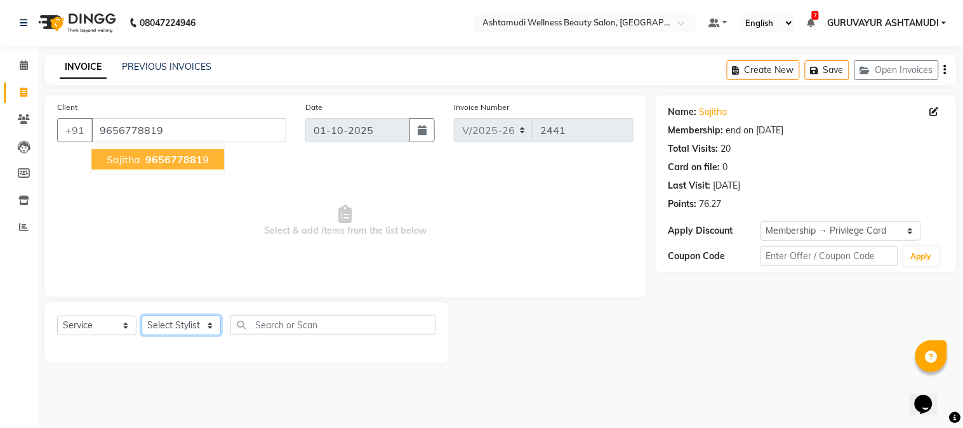
click at [173, 331] on select "Select Stylist Aathithya ANILA Anjana Das ARYA GURUVAYUR ASHTAMUDI NEETHU Nigis…" at bounding box center [181, 325] width 79 height 20
select select "27386"
click at [142, 316] on select "Select Stylist Aathithya ANILA Anjana Das ARYA GURUVAYUR ASHTAMUDI NEETHU Nigis…" at bounding box center [181, 325] width 79 height 20
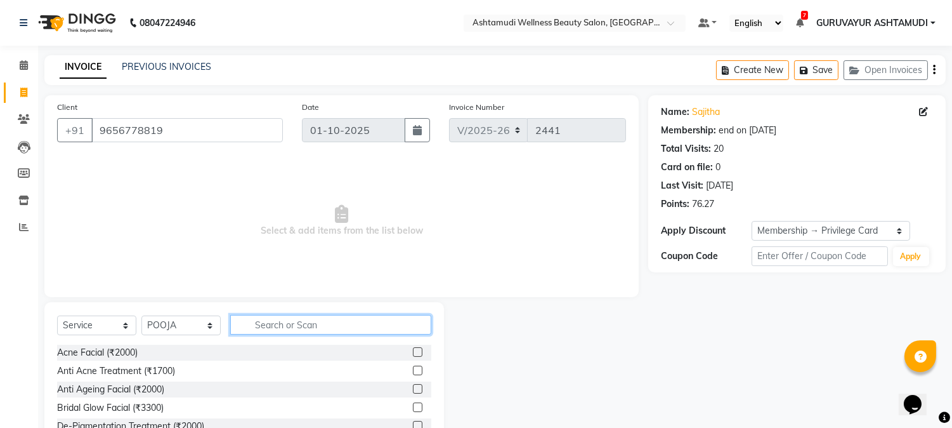
click at [287, 331] on input "text" at bounding box center [330, 325] width 201 height 20
type input "ker"
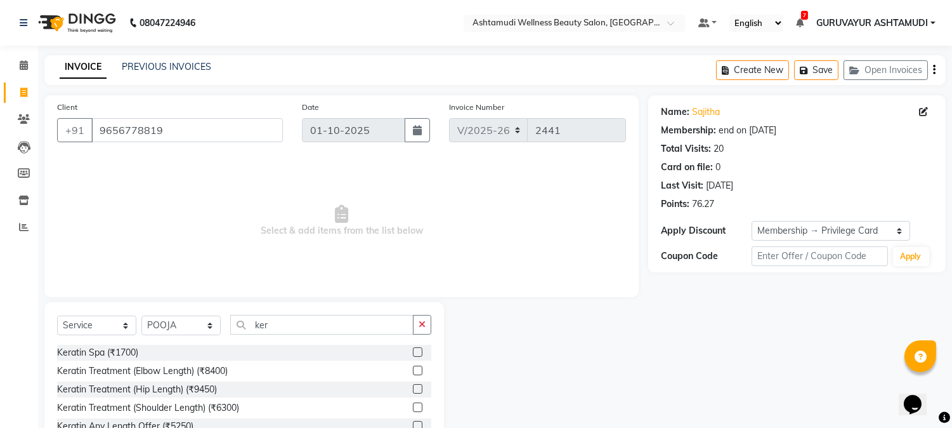
click at [419, 349] on label at bounding box center [418, 352] width 10 height 10
click at [419, 349] on input "checkbox" at bounding box center [417, 352] width 8 height 8
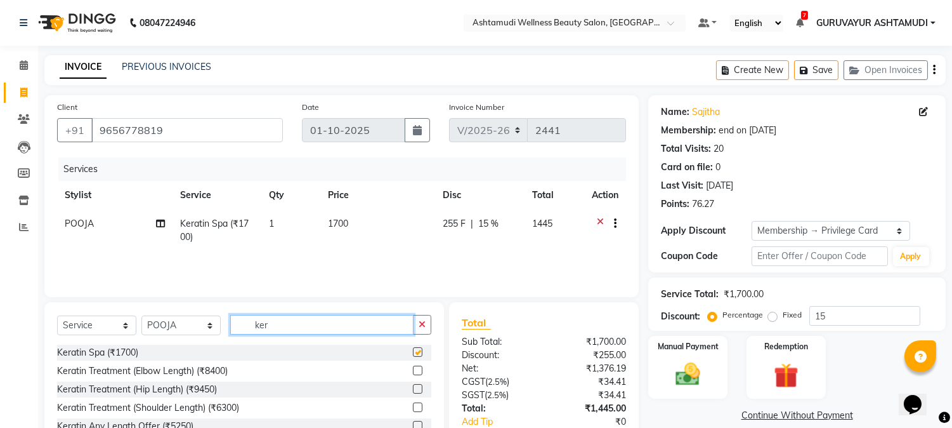
checkbox input "false"
drag, startPoint x: 296, startPoint y: 328, endPoint x: 190, endPoint y: 328, distance: 105.3
click at [190, 328] on div "Select Service Product Membership Package Voucher Prepaid Gift Card Select Styl…" at bounding box center [244, 330] width 374 height 30
type input "h"
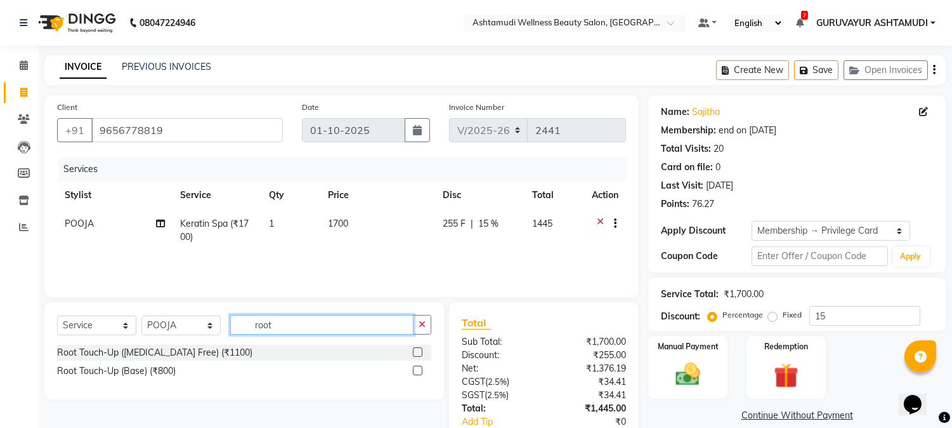
type input "root"
click at [420, 352] on label at bounding box center [418, 352] width 10 height 10
click at [420, 352] on input "checkbox" at bounding box center [417, 352] width 8 height 8
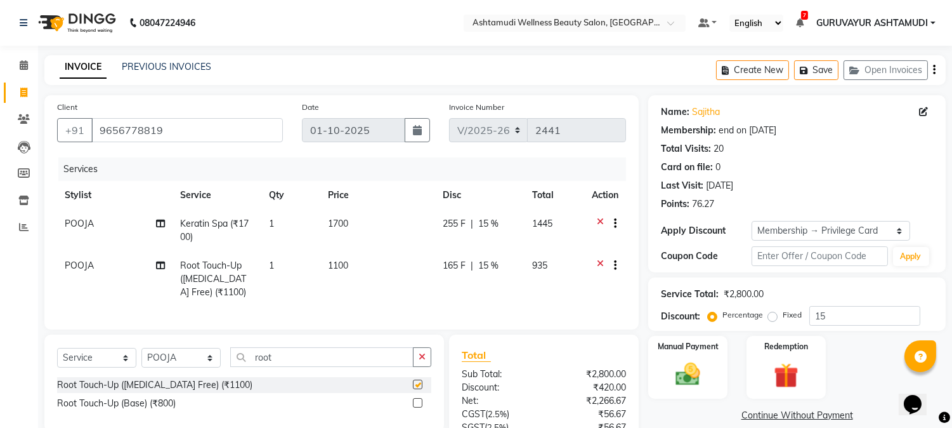
checkbox input "false"
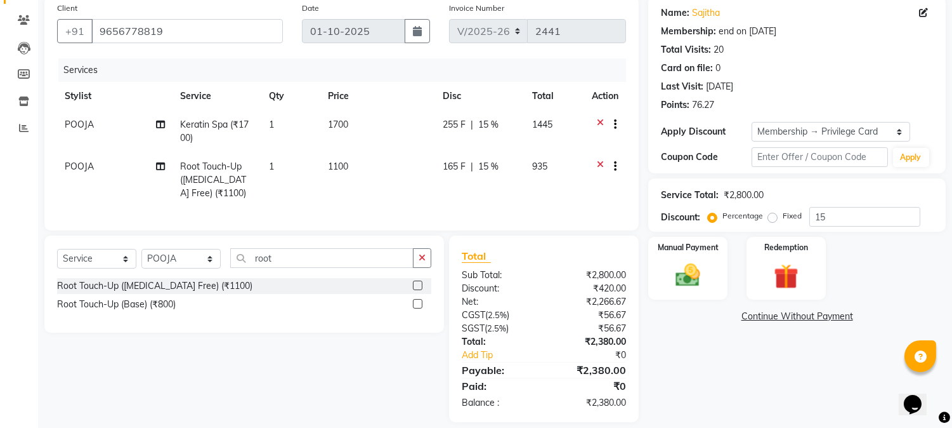
scroll to position [122, 0]
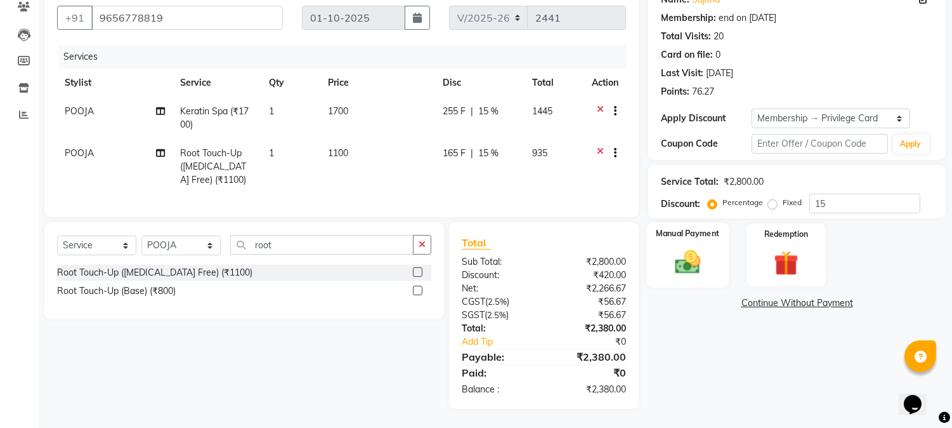
click at [703, 247] on img at bounding box center [689, 262] width 42 height 30
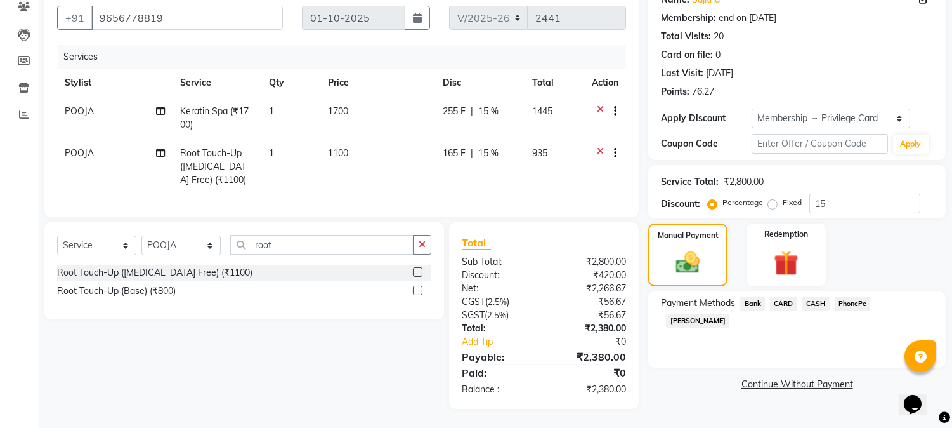
click at [787, 296] on span "CARD" at bounding box center [783, 303] width 27 height 15
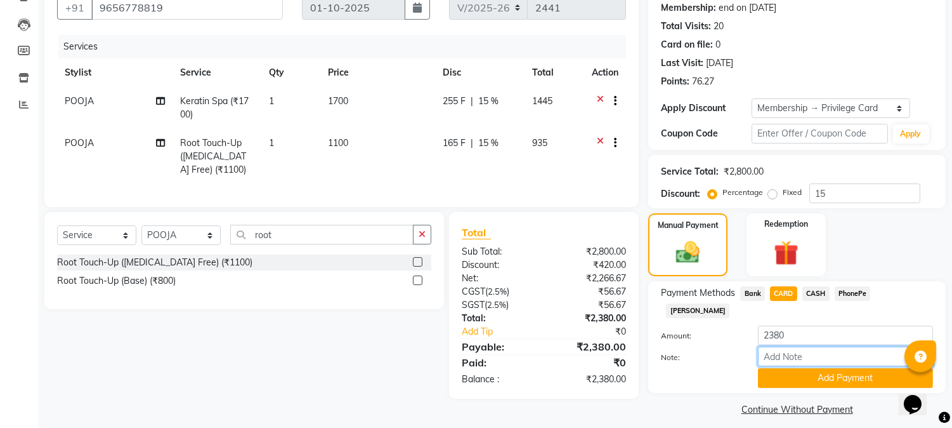
drag, startPoint x: 780, startPoint y: 338, endPoint x: 786, endPoint y: 320, distance: 17.9
click at [780, 346] on input "Note:" at bounding box center [845, 356] width 175 height 20
type input "RINI"
click at [828, 370] on button "Add Payment" at bounding box center [845, 378] width 175 height 20
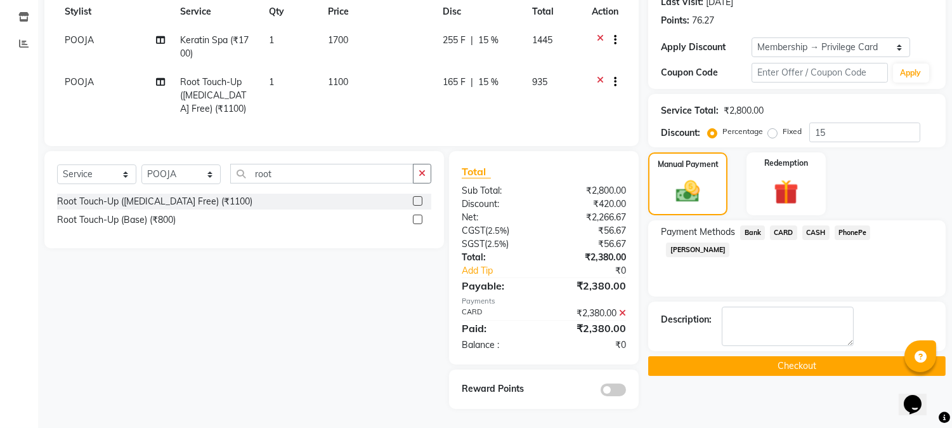
scroll to position [194, 0]
click at [807, 360] on button "Checkout" at bounding box center [797, 366] width 298 height 20
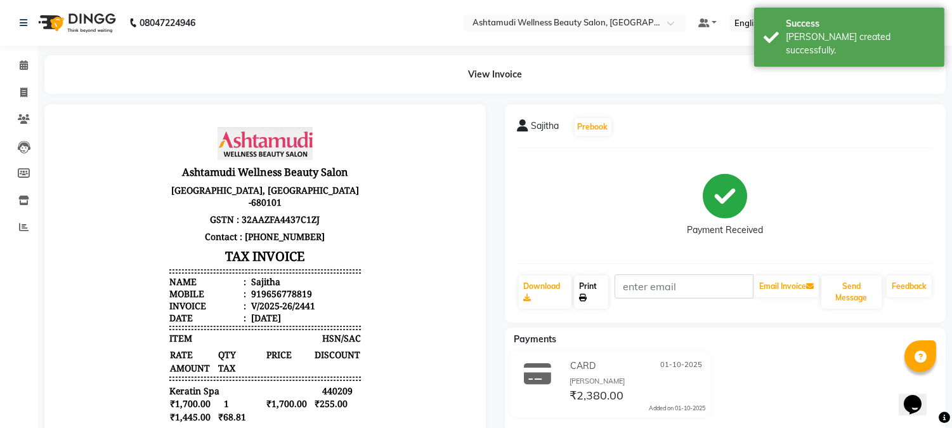
click at [601, 294] on link "Print" at bounding box center [591, 291] width 34 height 33
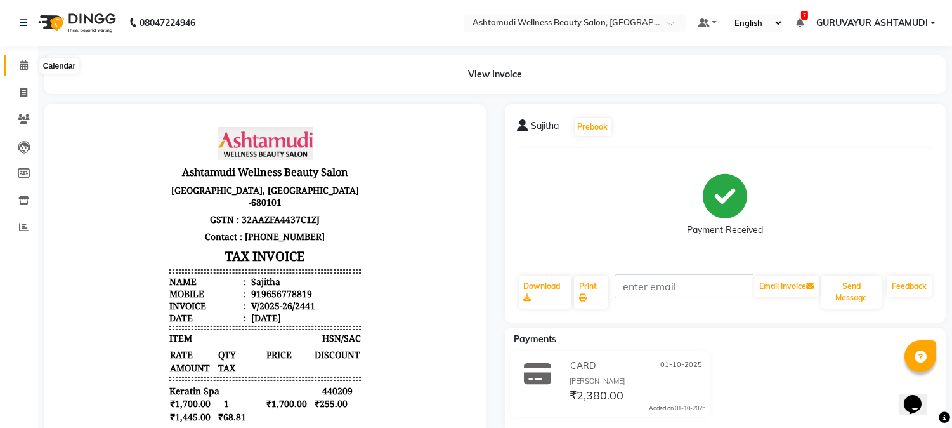
click at [20, 65] on icon at bounding box center [24, 65] width 8 height 10
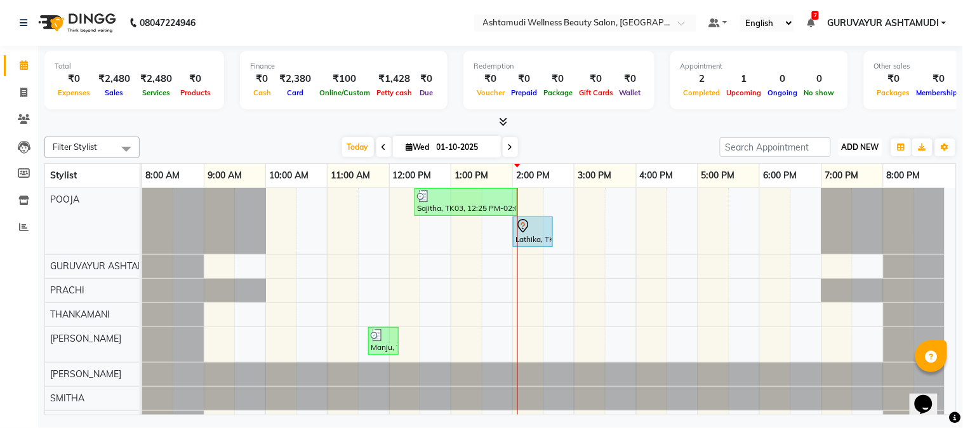
click at [870, 148] on span "ADD NEW" at bounding box center [859, 147] width 37 height 10
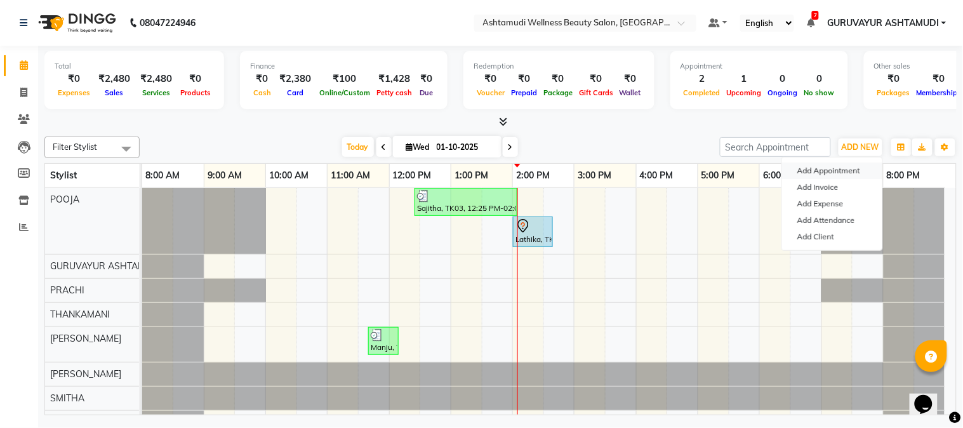
click at [826, 174] on button "Add Appointment" at bounding box center [832, 170] width 100 height 16
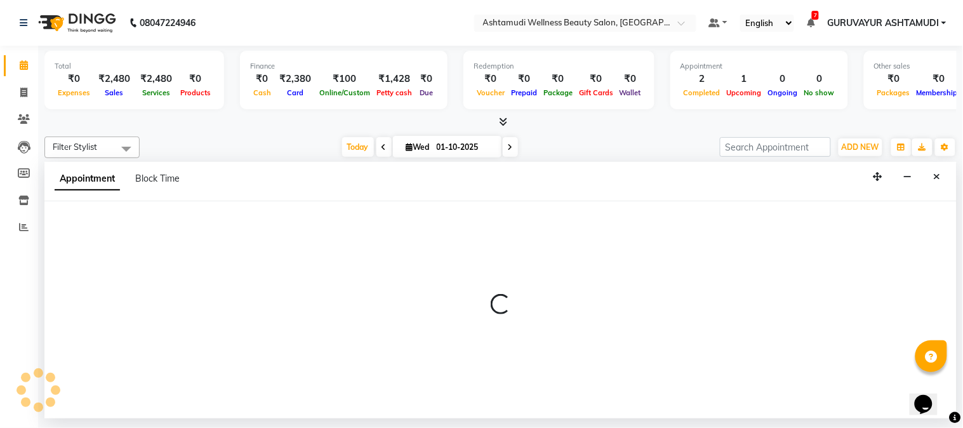
select select "tentative"
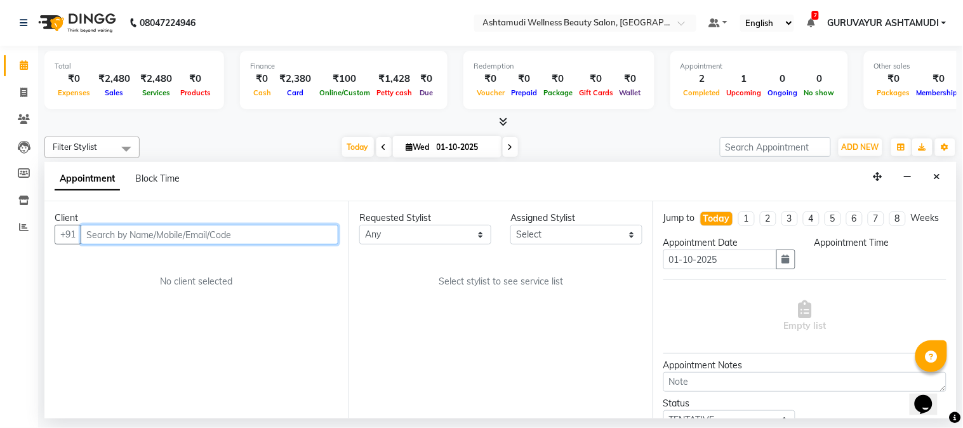
select select "540"
type input "9846784030"
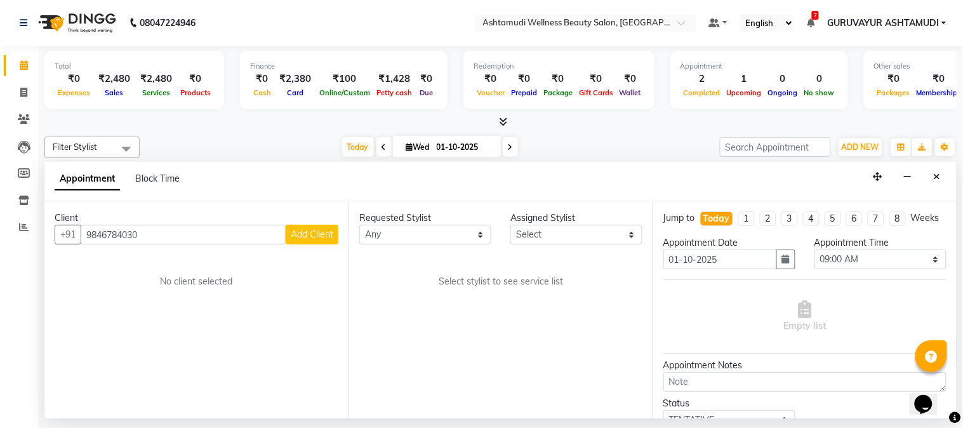
click at [322, 232] on span "Add Client" at bounding box center [312, 233] width 43 height 11
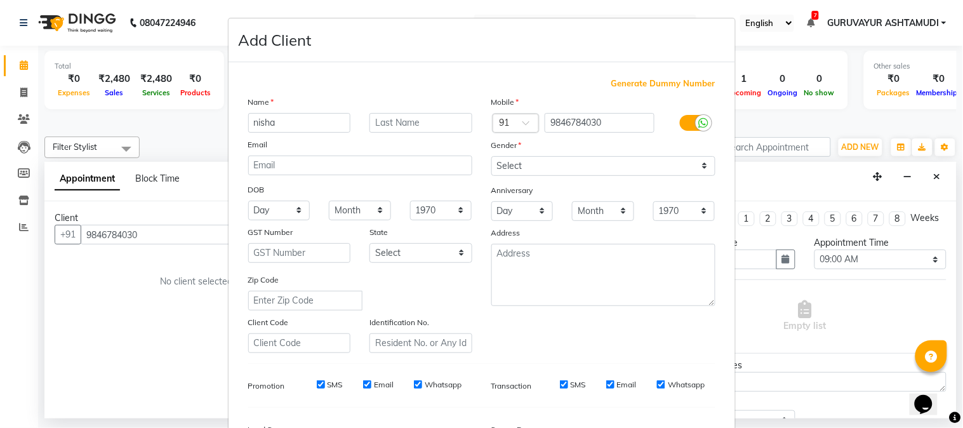
click at [253, 121] on input "nisha" at bounding box center [299, 123] width 103 height 20
type input "Nisha"
click at [565, 168] on select "Select Male Female Other Prefer Not To Say" at bounding box center [603, 166] width 224 height 20
select select "female"
click at [491, 156] on select "Select Male Female Other Prefer Not To Say" at bounding box center [603, 166] width 224 height 20
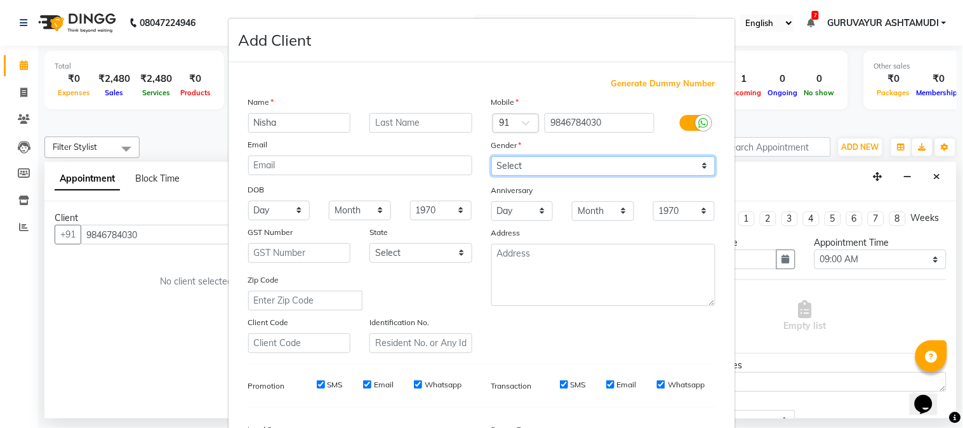
scroll to position [159, 0]
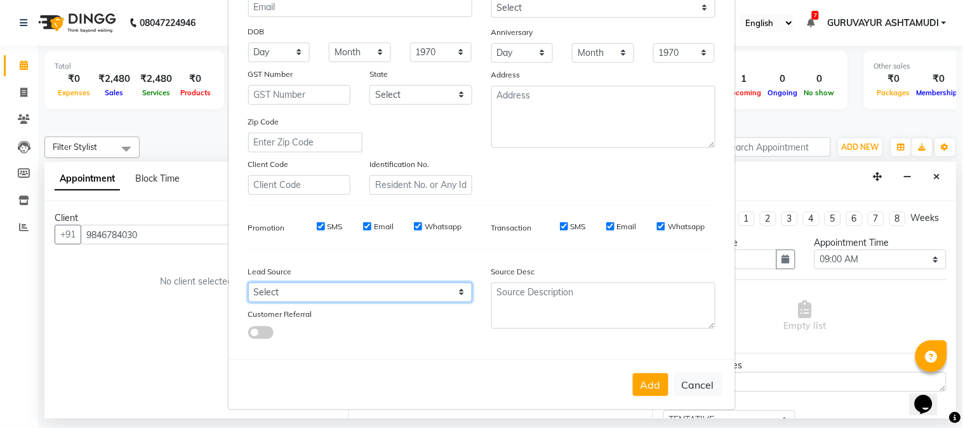
click at [364, 293] on select "Select Walk-in Referral Internet Friend Word of Mouth Advertisement Facebook Ju…" at bounding box center [360, 292] width 224 height 20
select select "31498"
click at [248, 282] on select "Select Walk-in Referral Internet Friend Word of Mouth Advertisement Facebook Ju…" at bounding box center [360, 292] width 224 height 20
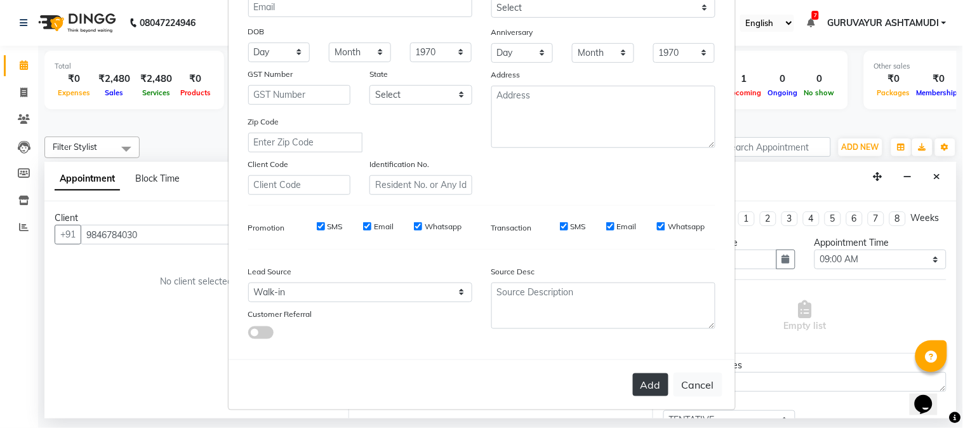
click at [643, 388] on button "Add" at bounding box center [651, 384] width 36 height 23
select select
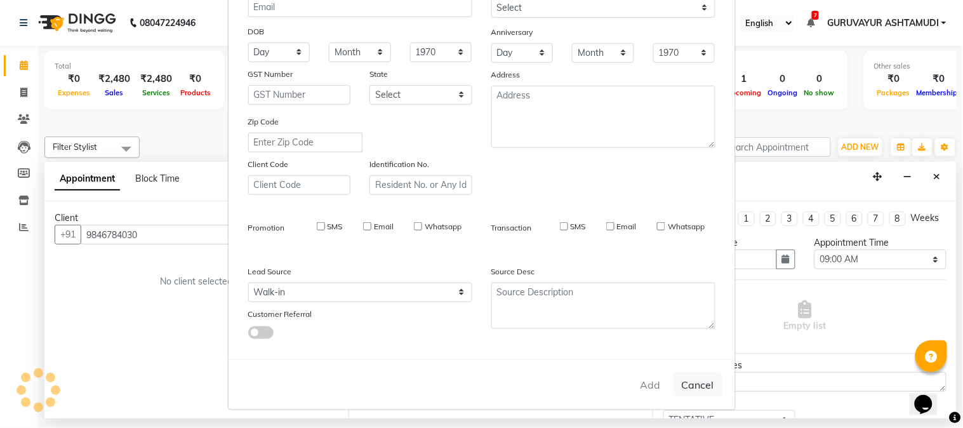
select select
checkbox input "false"
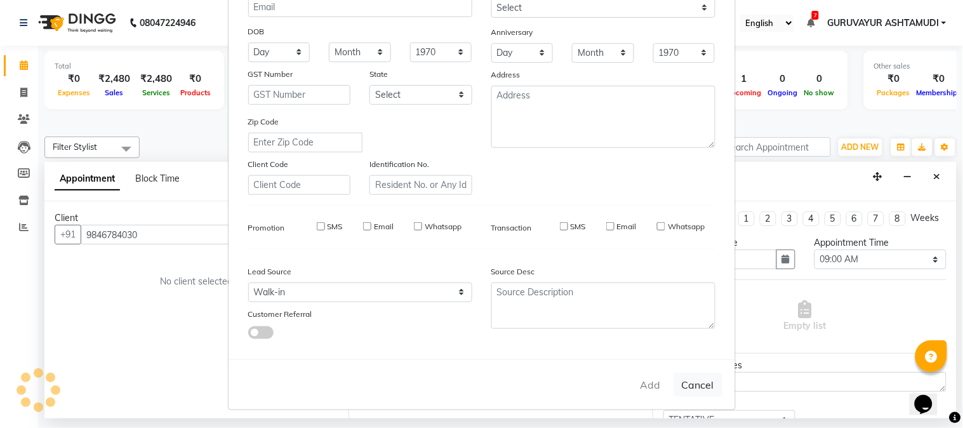
checkbox input "false"
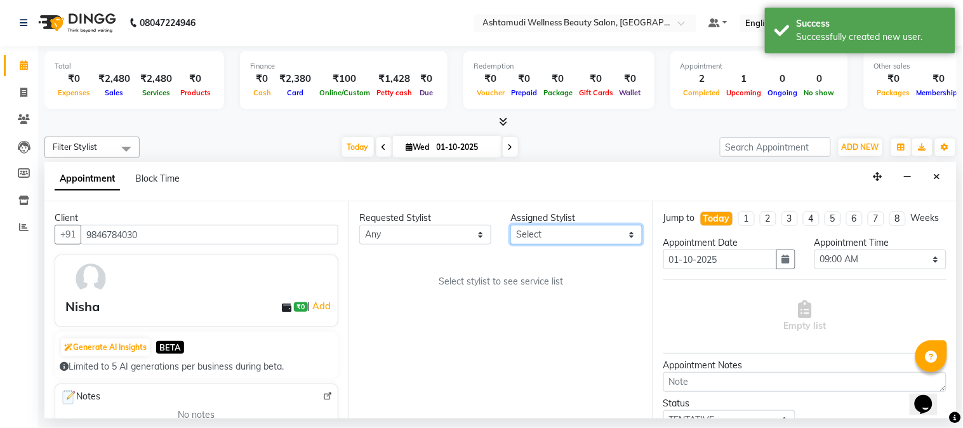
click at [608, 232] on select "Select Aathithya ANILA Anjana Das ARYA GURUVAYUR ASHTAMUDI NEETHU Nigisha POOJA…" at bounding box center [576, 235] width 132 height 20
select select "45186"
click at [510, 225] on select "Select Aathithya ANILA Anjana Das ARYA GURUVAYUR ASHTAMUDI NEETHU Nigisha POOJA…" at bounding box center [576, 235] width 132 height 20
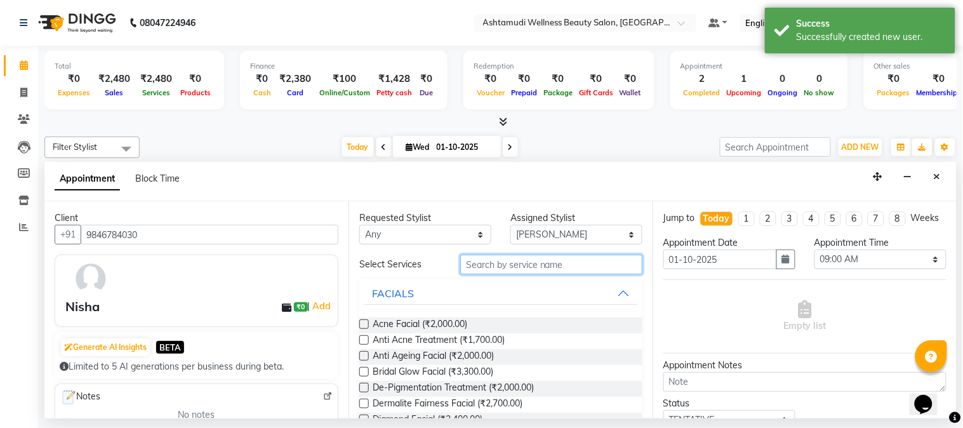
click at [540, 264] on input "text" at bounding box center [551, 264] width 182 height 20
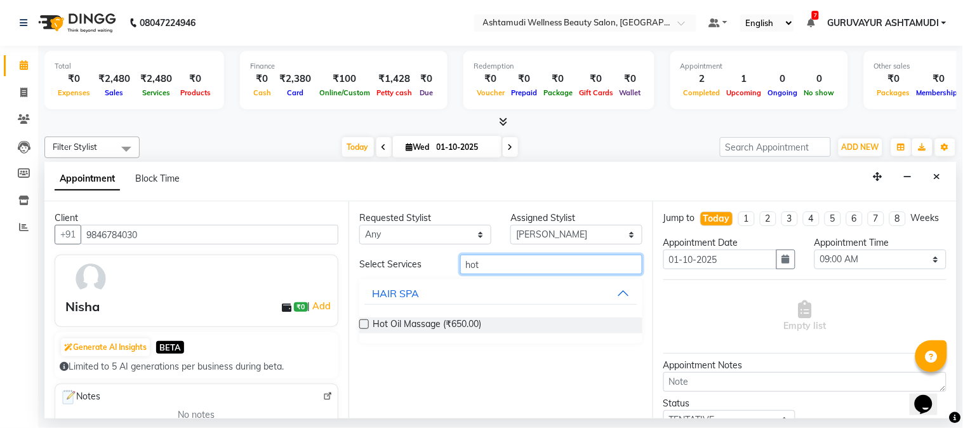
type input "hot"
click at [365, 320] on label at bounding box center [364, 324] width 10 height 10
click at [365, 321] on input "checkbox" at bounding box center [363, 325] width 8 height 8
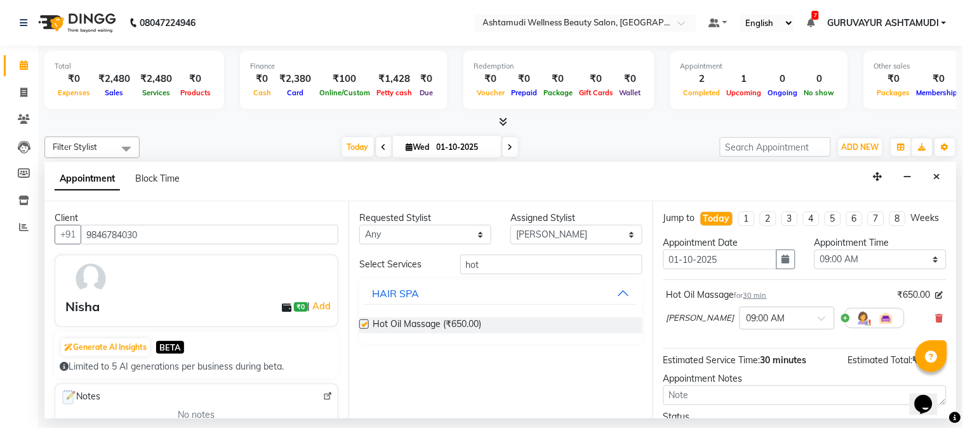
checkbox input "false"
drag, startPoint x: 492, startPoint y: 262, endPoint x: 421, endPoint y: 263, distance: 71.7
click at [421, 263] on div "Select Services hot" at bounding box center [501, 264] width 302 height 20
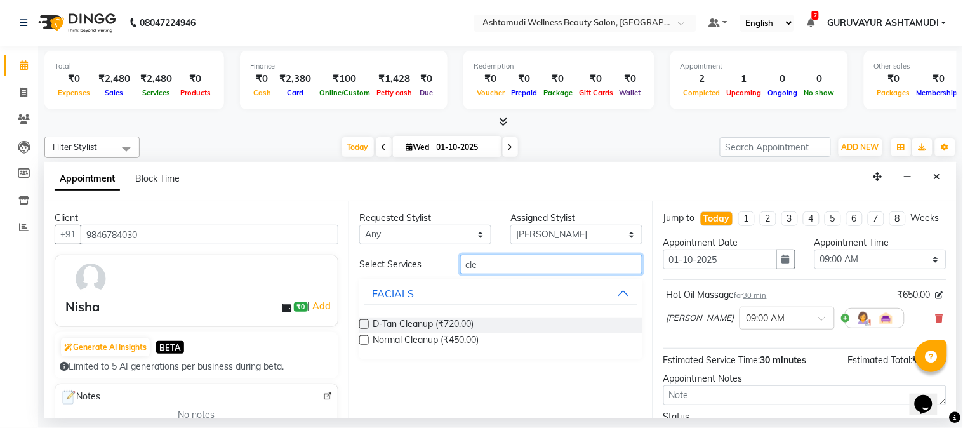
type input "cle"
click at [360, 339] on label at bounding box center [364, 340] width 10 height 10
click at [360, 339] on input "checkbox" at bounding box center [363, 341] width 8 height 8
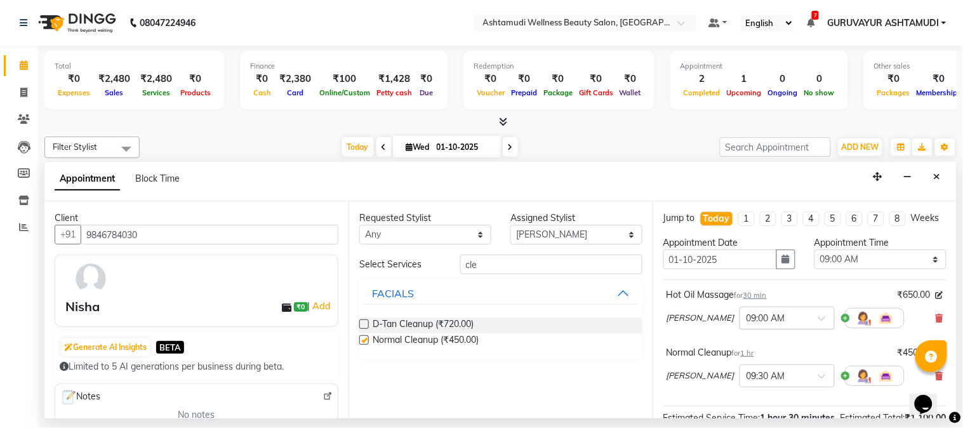
checkbox input "false"
click at [788, 324] on div at bounding box center [787, 316] width 94 height 13
click at [740, 395] on div "02:00 PM" at bounding box center [787, 387] width 94 height 23
click at [818, 386] on span at bounding box center [826, 379] width 16 height 13
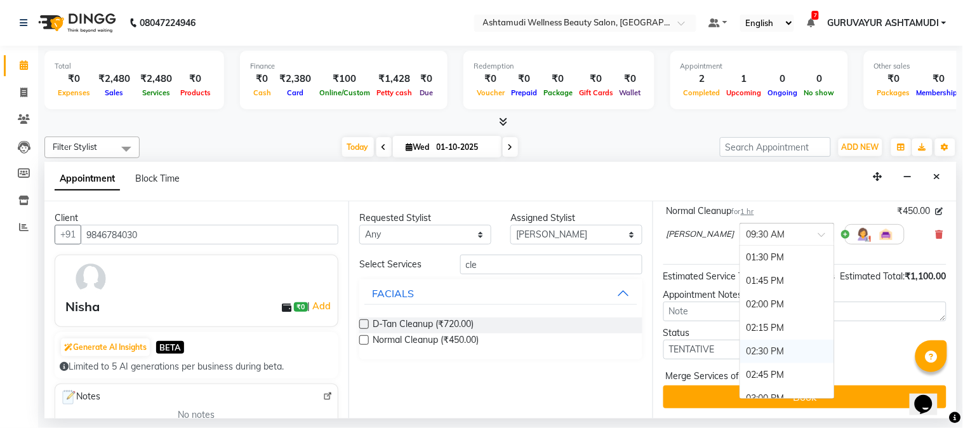
click at [740, 339] on div "02:30 PM" at bounding box center [787, 350] width 94 height 23
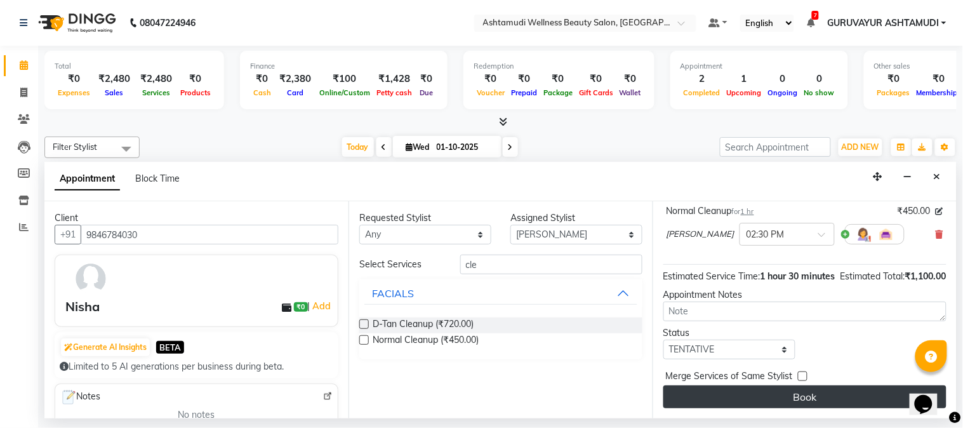
click at [737, 395] on button "Book" at bounding box center [804, 396] width 283 height 23
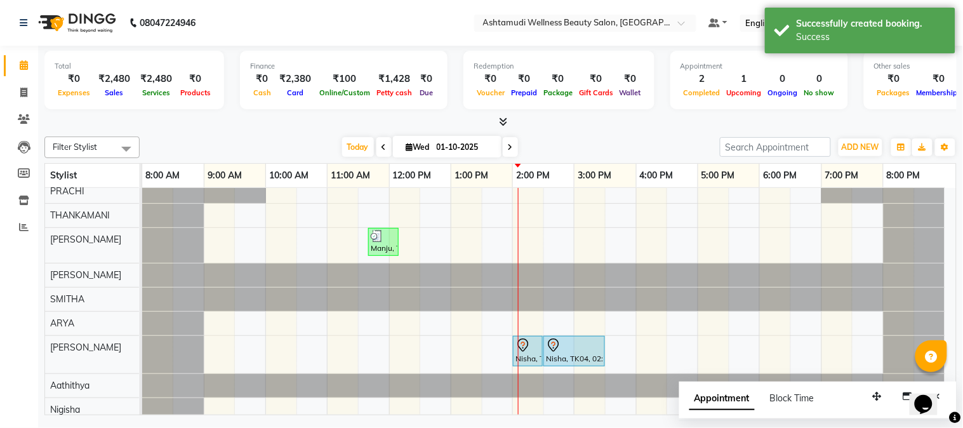
scroll to position [188, 0]
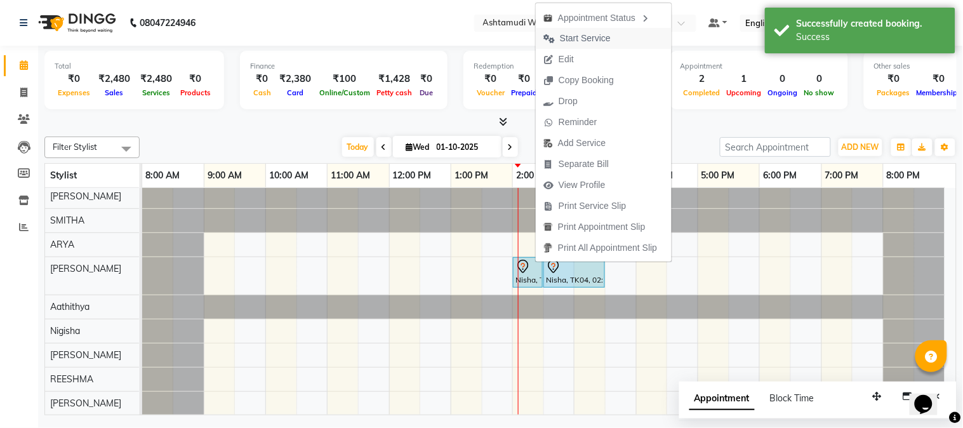
click at [579, 39] on span "Start Service" at bounding box center [585, 38] width 51 height 13
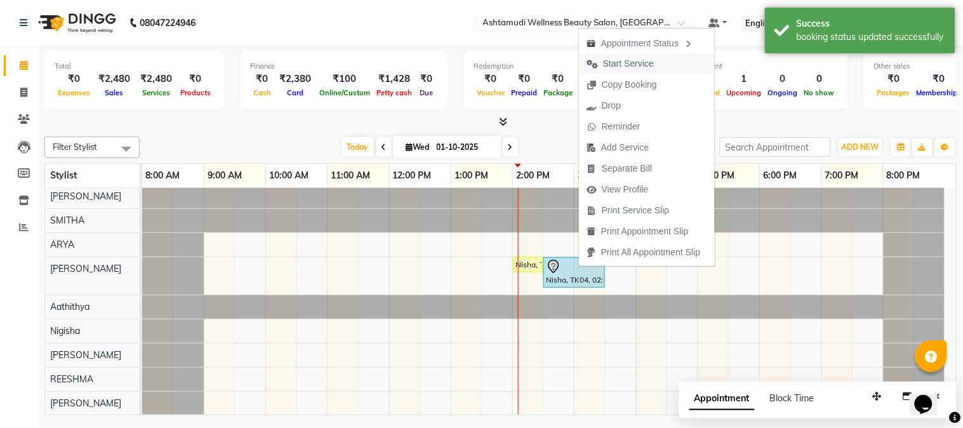
click at [623, 67] on span "Start Service" at bounding box center [628, 63] width 51 height 13
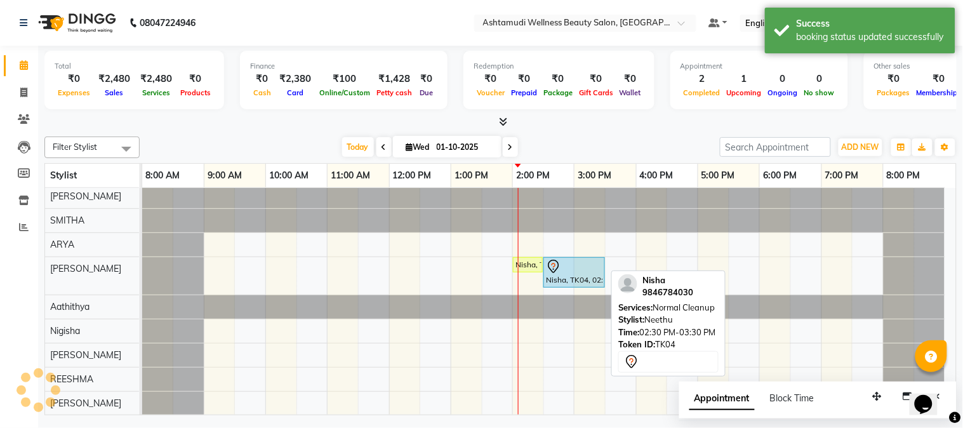
scroll to position [175, 0]
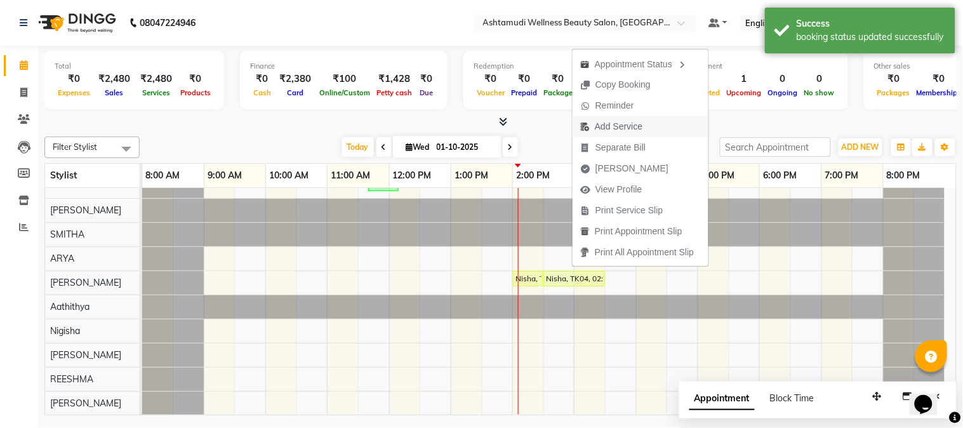
click at [629, 127] on span "Add Service" at bounding box center [619, 126] width 48 height 13
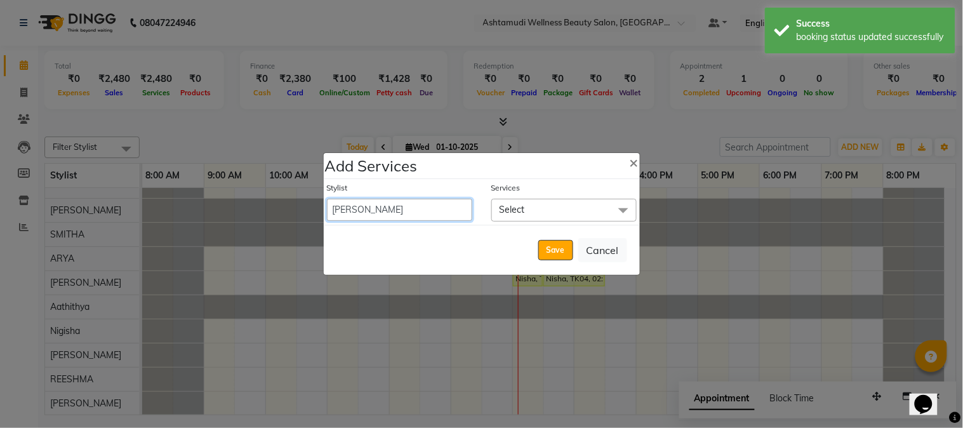
click at [444, 217] on select "Aathithya ANILA Anjana Das ARYA GURUVAYUR ASHTAMUDI NEETHU Nigisha POOJA PRACHI…" at bounding box center [399, 210] width 145 height 22
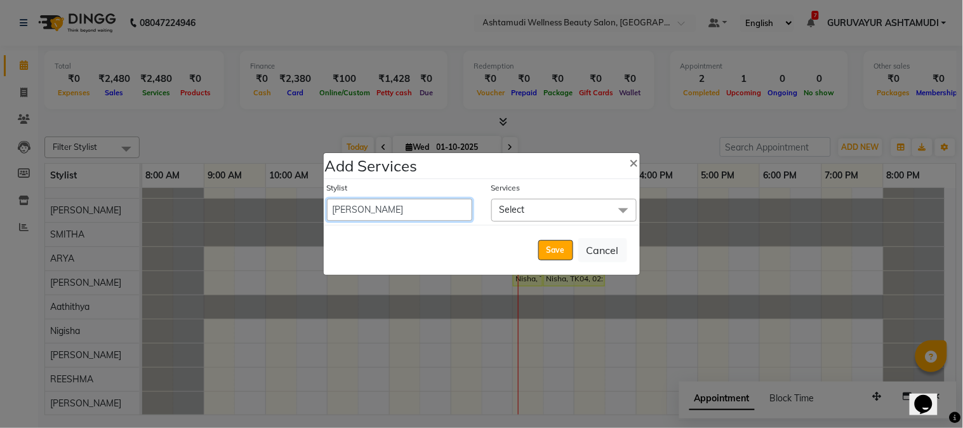
select select "38876"
click at [327, 199] on select "Aathithya ANILA Anjana Das ARYA GURUVAYUR ASHTAMUDI NEETHU Nigisha POOJA PRACHI…" at bounding box center [399, 210] width 145 height 22
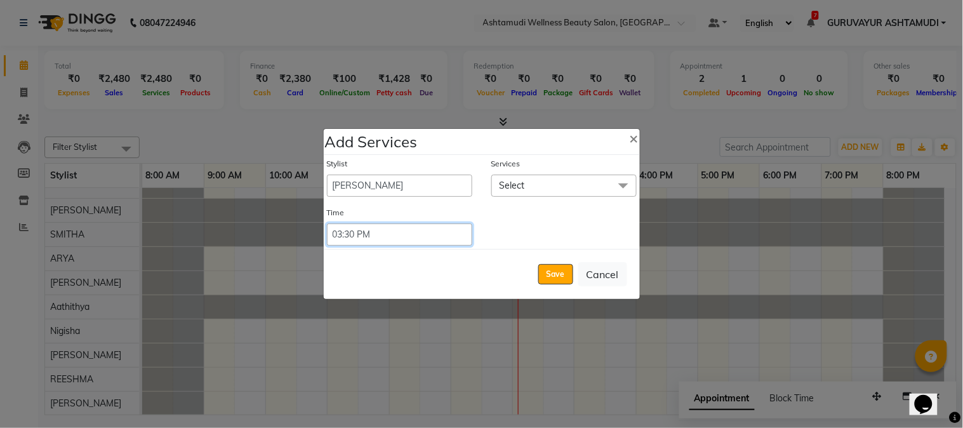
click at [438, 237] on select "Select 09:00 AM 09:15 AM 09:30 AM 09:45 AM 10:00 AM 10:15 AM 10:30 AM 10:45 AM …" at bounding box center [399, 234] width 145 height 22
select select "840"
click at [327, 223] on select "Select 09:00 AM 09:15 AM 09:30 AM 09:45 AM 10:00 AM 10:15 AM 10:30 AM 10:45 AM …" at bounding box center [399, 234] width 145 height 22
click at [563, 181] on span "Select" at bounding box center [563, 185] width 145 height 22
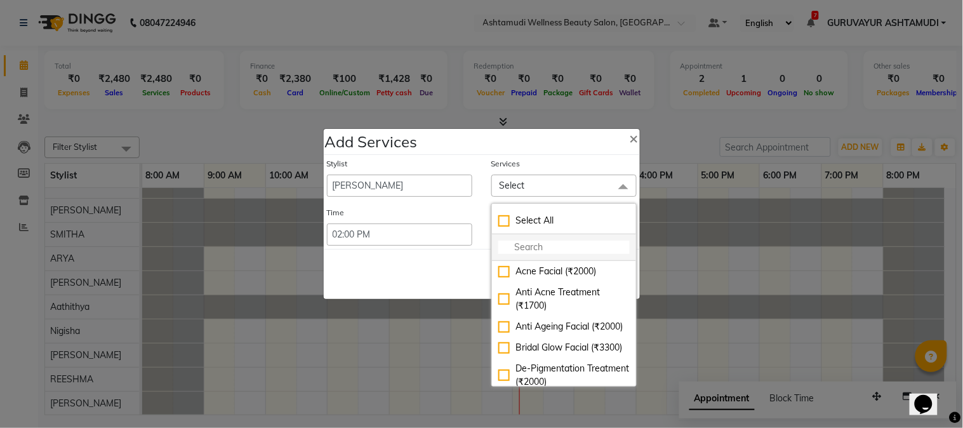
click at [521, 248] on input "multiselect-search" at bounding box center [563, 246] width 131 height 13
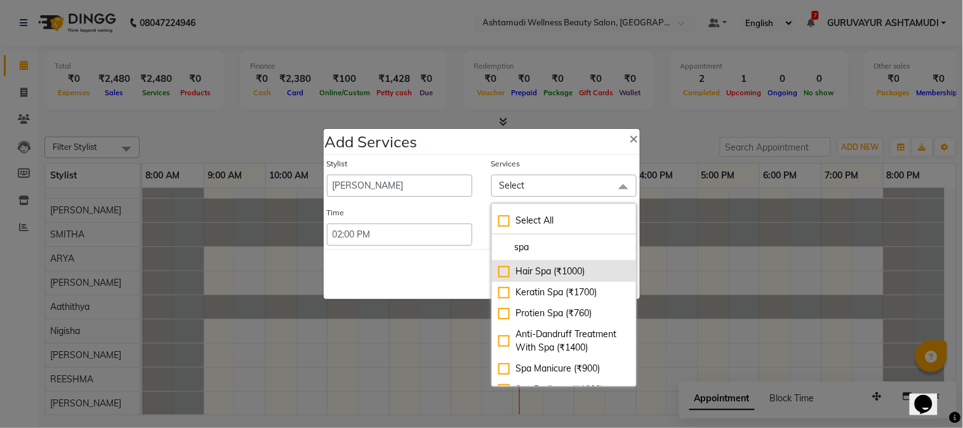
type input "spa"
click at [504, 269] on div "Hair Spa (₹1000)" at bounding box center [563, 271] width 131 height 13
checkbox input "true"
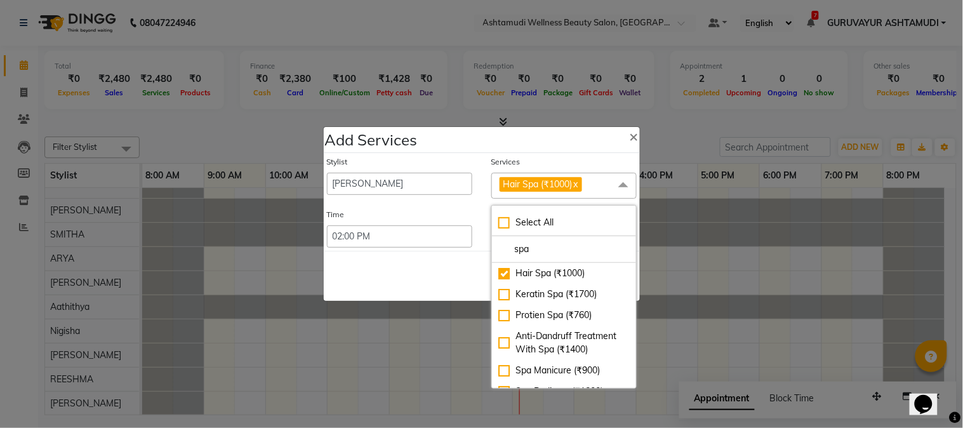
click at [480, 230] on div "Time Select 09:00 AM 09:15 AM 09:30 AM 09:45 AM 10:00 AM 10:15 AM 10:30 AM 10:4…" at bounding box center [399, 228] width 164 height 39
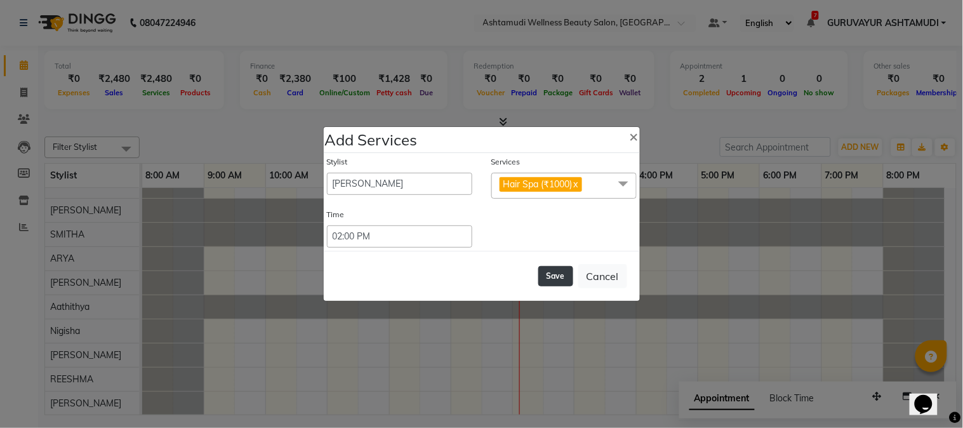
click at [565, 277] on button "Save" at bounding box center [555, 276] width 35 height 20
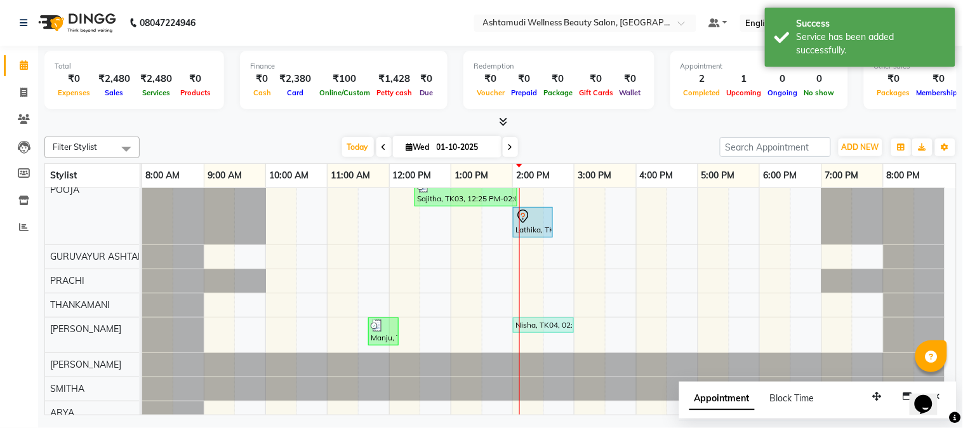
scroll to position [0, 0]
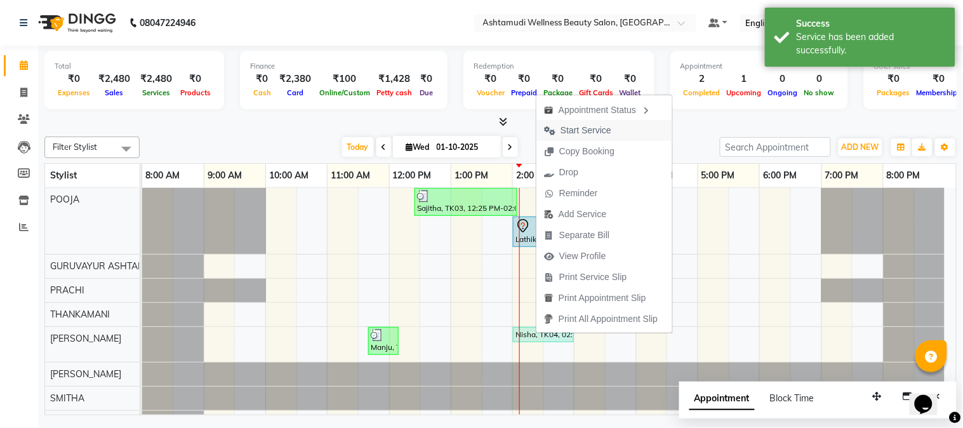
click at [570, 127] on span "Start Service" at bounding box center [585, 130] width 51 height 13
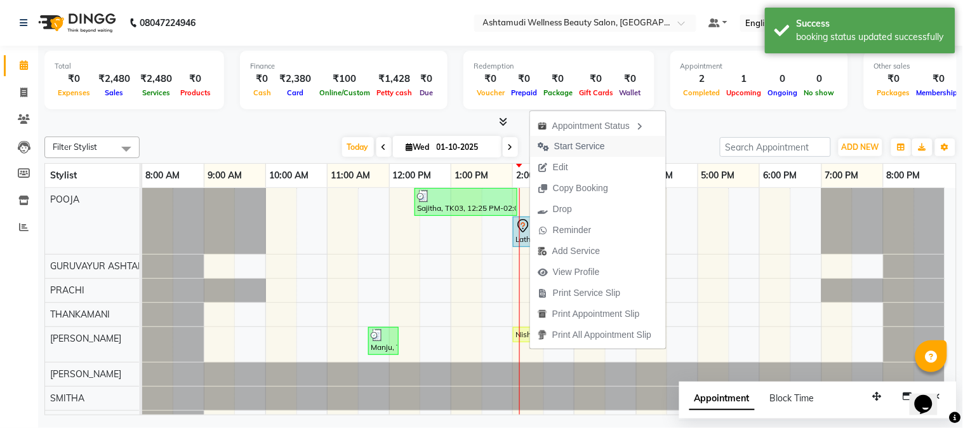
click at [586, 140] on span "Start Service" at bounding box center [579, 146] width 51 height 13
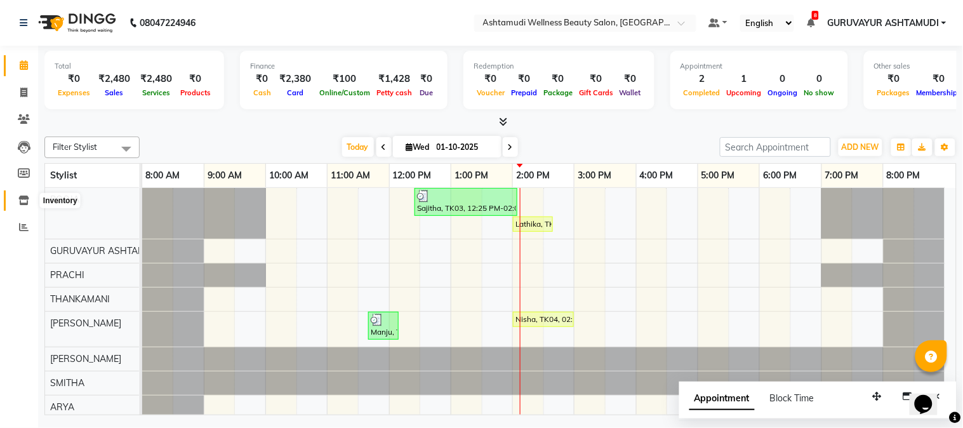
click at [18, 197] on icon at bounding box center [23, 200] width 11 height 10
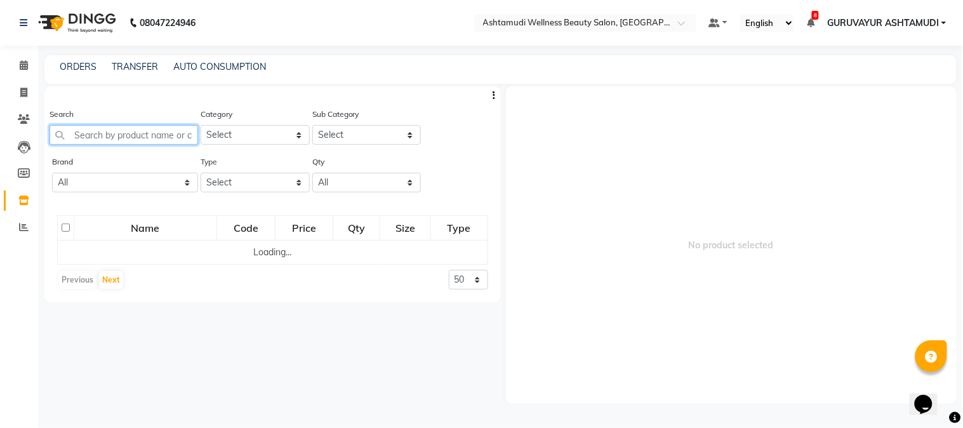
click at [110, 133] on input "text" at bounding box center [123, 135] width 148 height 20
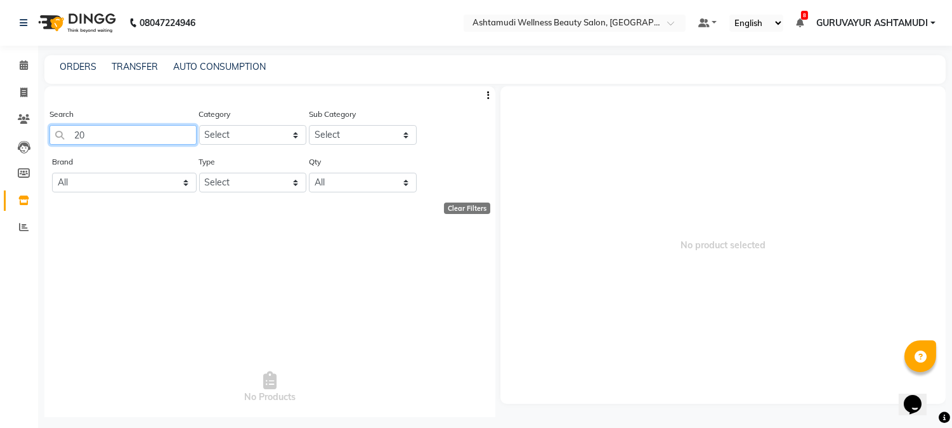
type input "2"
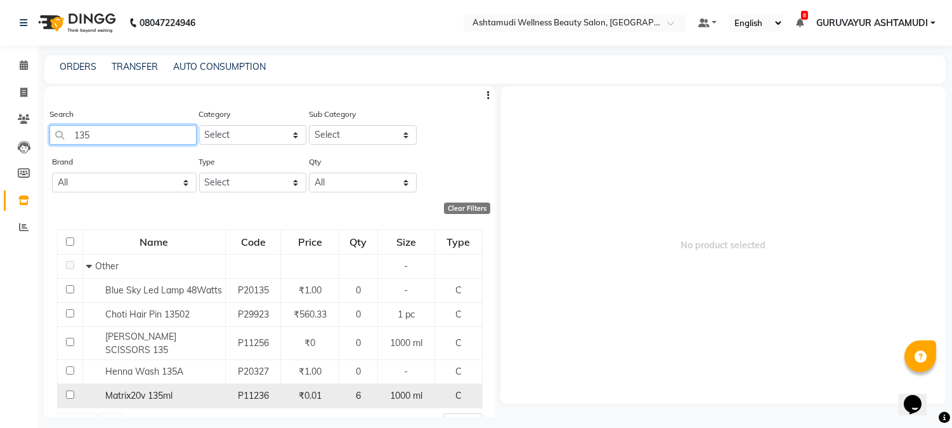
type input "135"
click at [68, 390] on input "checkbox" at bounding box center [70, 394] width 8 height 8
checkbox input "true"
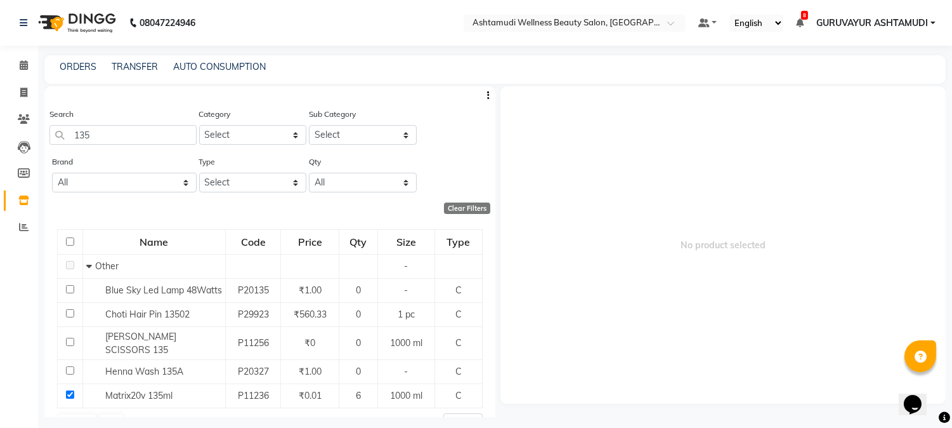
select select
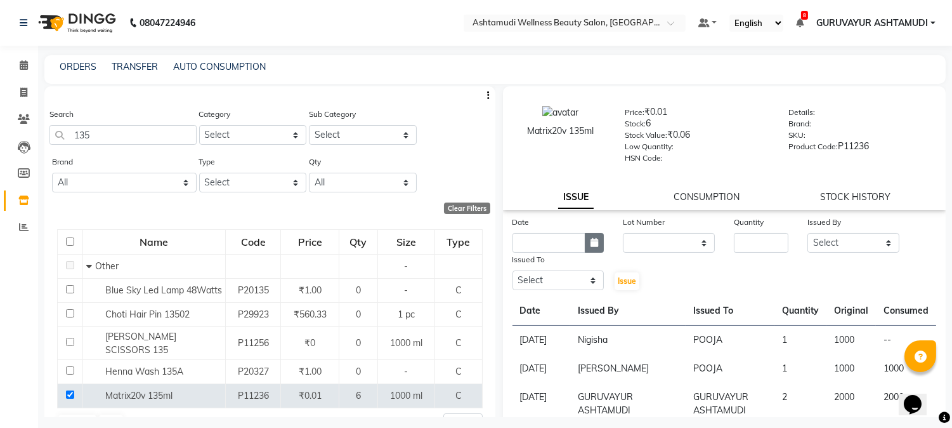
click at [595, 246] on icon "button" at bounding box center [595, 242] width 8 height 9
select select "10"
select select "2025"
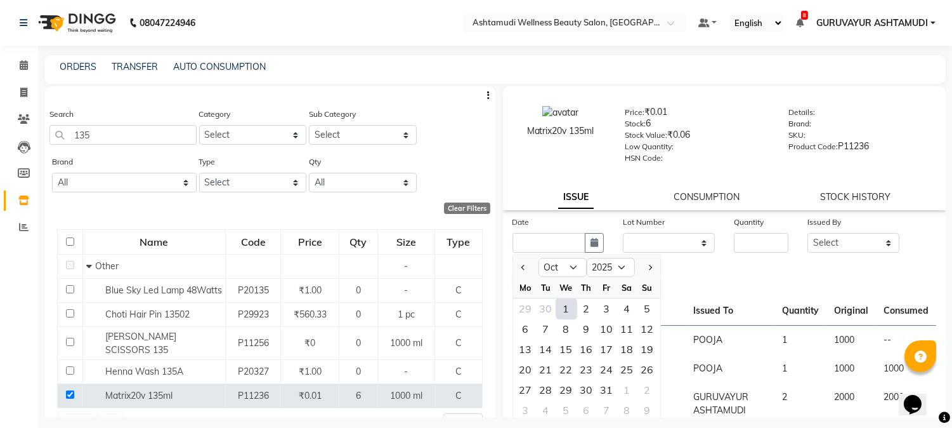
click at [567, 303] on div "1" at bounding box center [566, 308] width 20 height 20
type input "01-10-2025"
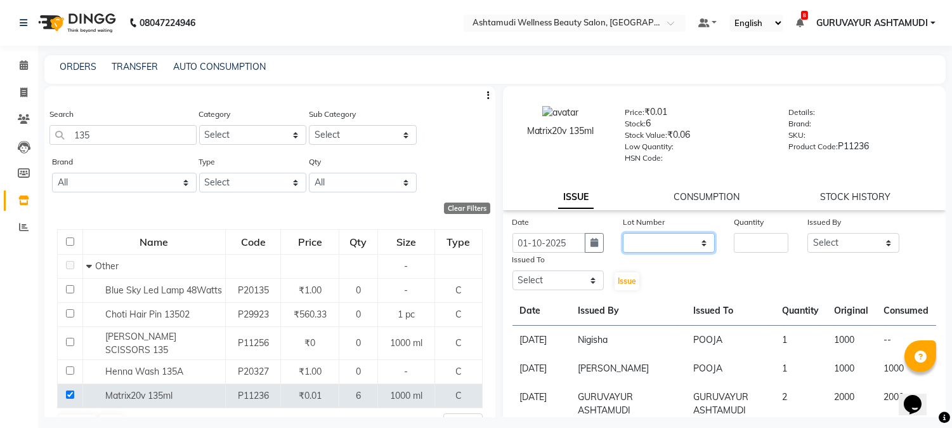
click at [646, 241] on select "None" at bounding box center [669, 243] width 92 height 20
select select "0: null"
click at [623, 234] on select "None" at bounding box center [669, 243] width 92 height 20
click at [740, 235] on input "number" at bounding box center [761, 243] width 55 height 20
type input "1"
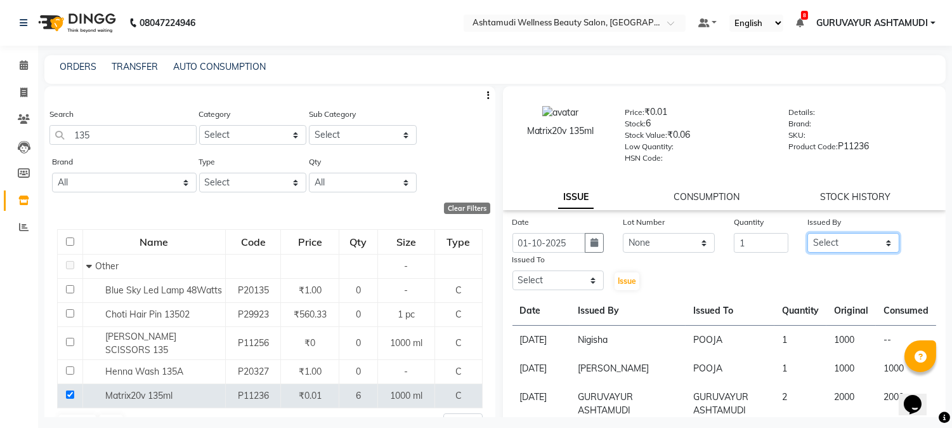
click at [843, 243] on select "Select Aathithya ANILA Anjana Das ARYA GURUVAYUR ASHTAMUDI NEETHU Nigisha POOJA…" at bounding box center [854, 243] width 92 height 20
select select "69602"
click at [808, 234] on select "Select Aathithya ANILA Anjana Das ARYA GURUVAYUR ASHTAMUDI NEETHU Nigisha POOJA…" at bounding box center [854, 243] width 92 height 20
click at [541, 284] on select "Select Aathithya ANILA Anjana Das ARYA GURUVAYUR ASHTAMUDI NEETHU Nigisha POOJA…" at bounding box center [559, 280] width 92 height 20
select select "38876"
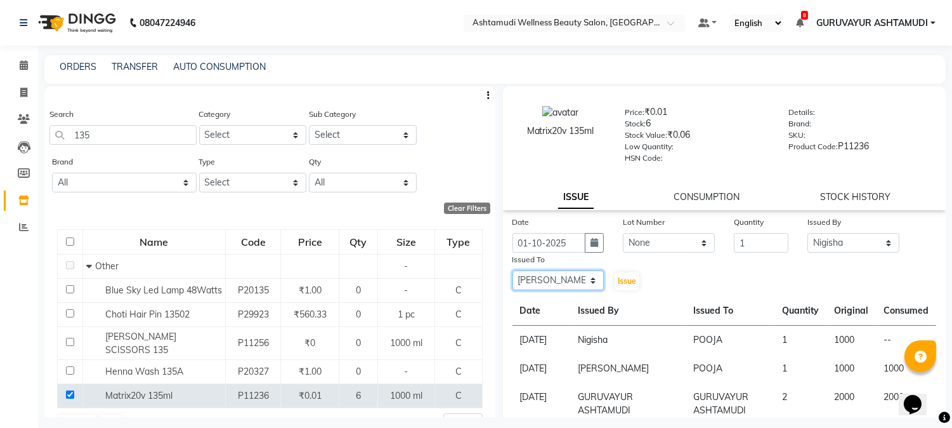
click at [513, 271] on select "Select Aathithya ANILA Anjana Das ARYA GURUVAYUR ASHTAMUDI NEETHU Nigisha POOJA…" at bounding box center [559, 280] width 92 height 20
click at [626, 284] on span "Issue" at bounding box center [627, 281] width 18 height 10
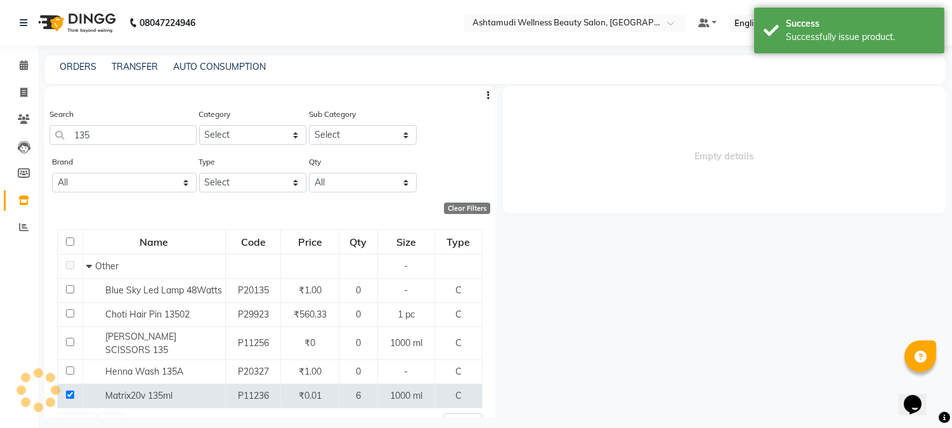
select select
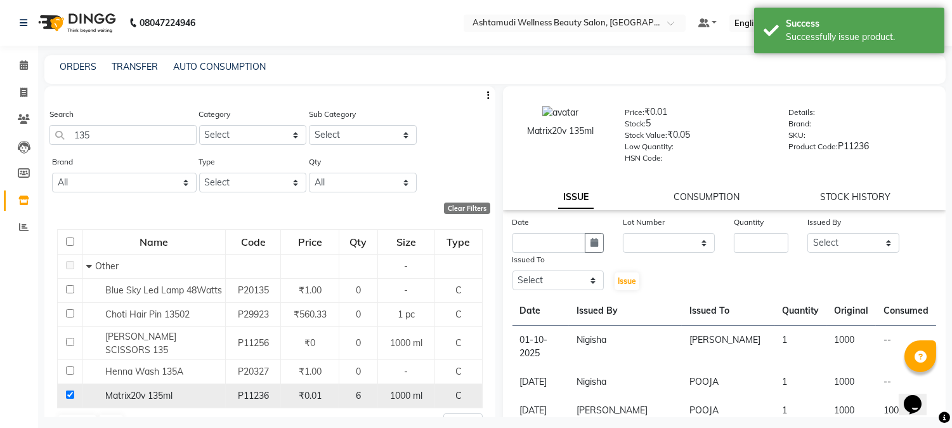
click at [66, 390] on input "checkbox" at bounding box center [70, 394] width 8 height 8
checkbox input "false"
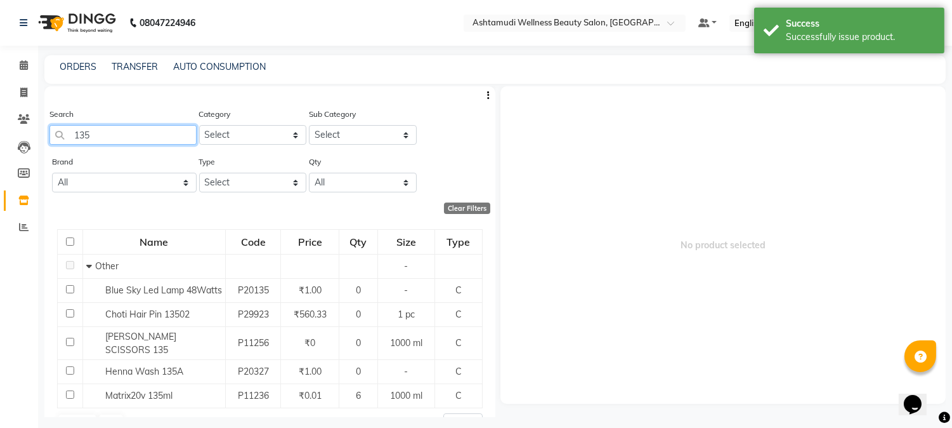
drag, startPoint x: 112, startPoint y: 129, endPoint x: 0, endPoint y: 112, distance: 113.6
click at [0, 111] on app-home "08047224946 Select Location × Ashtamudi Wellness Beauty Salon, Guruvayur Defaul…" at bounding box center [476, 218] width 952 height 436
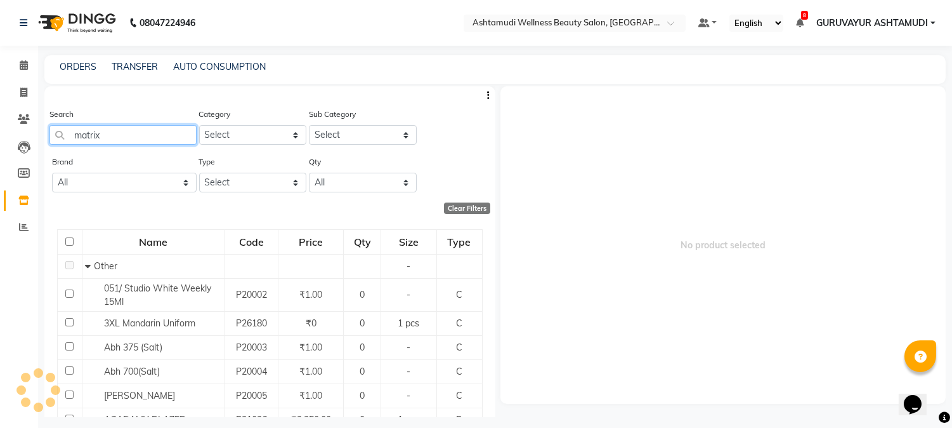
type input "matrix"
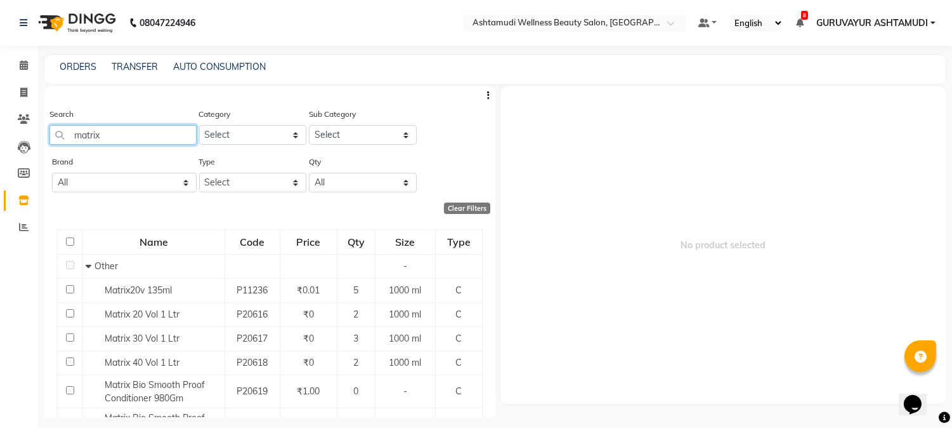
drag, startPoint x: 112, startPoint y: 140, endPoint x: 0, endPoint y: 118, distance: 113.7
click at [0, 119] on app-home "08047224946 Select Location × Ashtamudi Wellness Beauty Salon, Guruvayur Defaul…" at bounding box center [476, 218] width 952 height 436
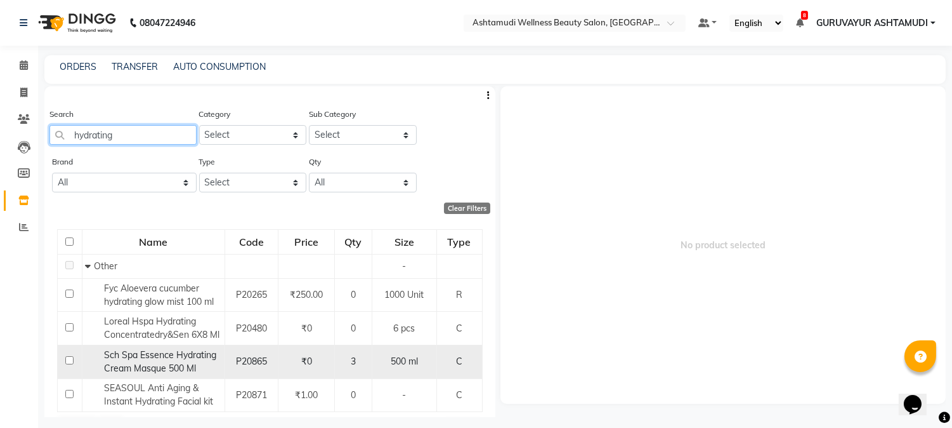
type input "hydrating"
click at [71, 360] on input "checkbox" at bounding box center [69, 360] width 8 height 8
checkbox input "true"
select select
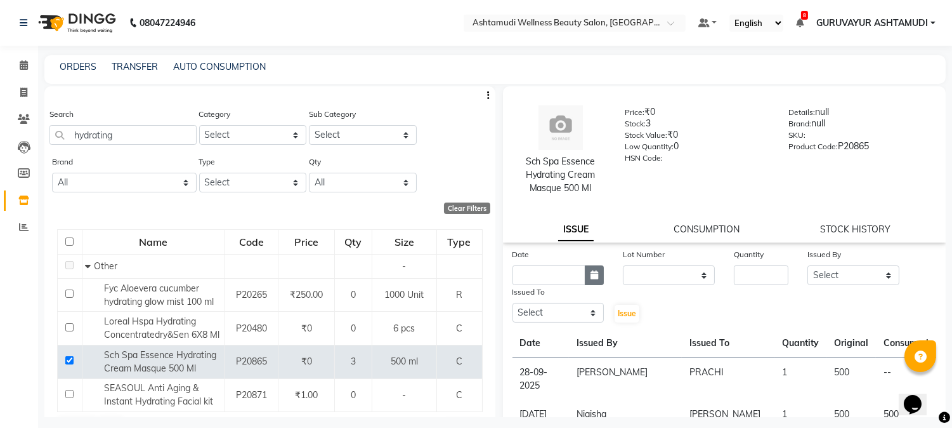
click at [594, 270] on button "button" at bounding box center [594, 275] width 19 height 20
select select "10"
select select "2025"
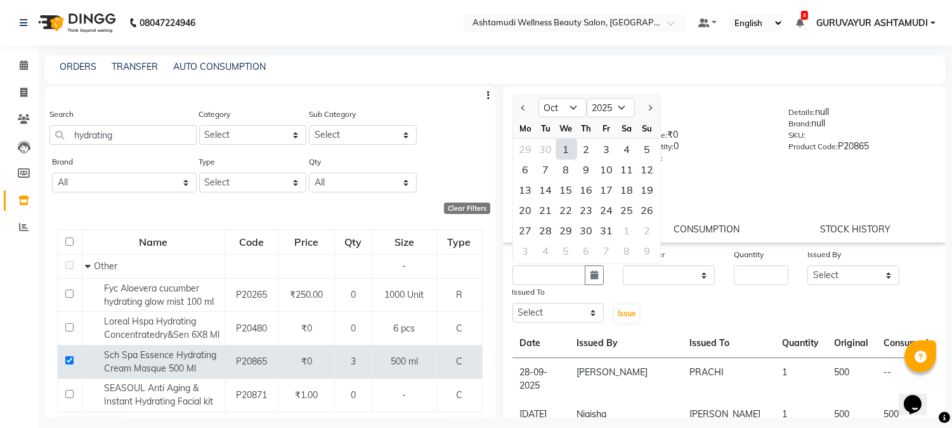
click at [568, 152] on div "1" at bounding box center [566, 149] width 20 height 20
type input "01-10-2025"
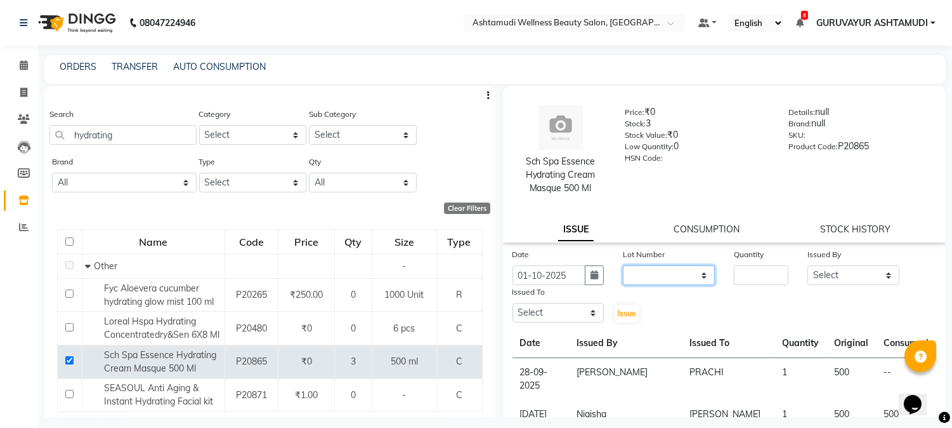
click at [673, 275] on select "None" at bounding box center [669, 275] width 92 height 20
select select "0: null"
click at [623, 265] on select "None" at bounding box center [669, 275] width 92 height 20
click at [755, 272] on input "number" at bounding box center [761, 275] width 55 height 20
type input "1"
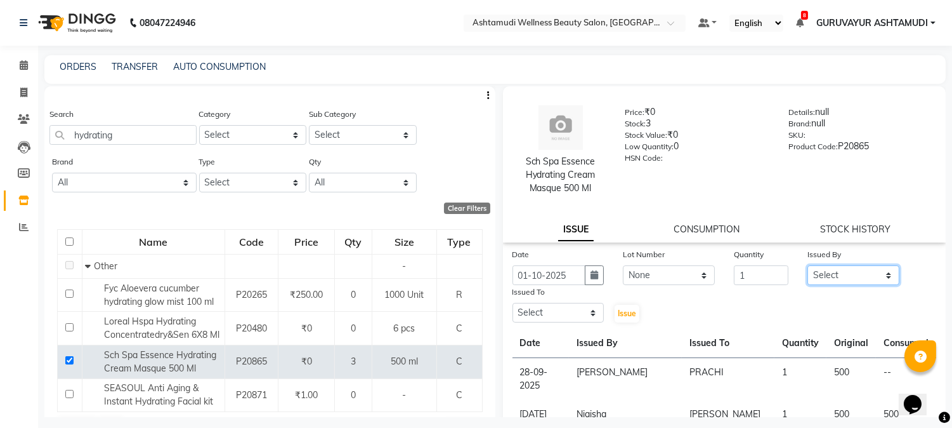
click at [838, 273] on select "Select Aathithya ANILA Anjana Das ARYA GURUVAYUR ASHTAMUDI NEETHU Nigisha POOJA…" at bounding box center [854, 275] width 92 height 20
select select "69602"
click at [808, 265] on select "Select Aathithya ANILA Anjana Das ARYA GURUVAYUR ASHTAMUDI NEETHU Nigisha POOJA…" at bounding box center [854, 275] width 92 height 20
click at [556, 314] on select "Select Aathithya ANILA Anjana Das ARYA GURUVAYUR ASHTAMUDI NEETHU Nigisha POOJA…" at bounding box center [559, 313] width 92 height 20
select select "38876"
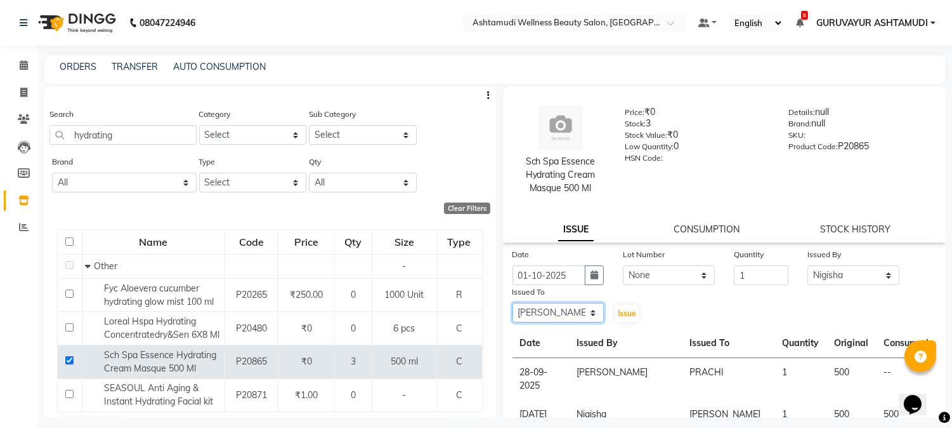
click at [513, 303] on select "Select Aathithya ANILA Anjana Das ARYA GURUVAYUR ASHTAMUDI NEETHU Nigisha POOJA…" at bounding box center [559, 313] width 92 height 20
click at [626, 309] on span "Issue" at bounding box center [627, 313] width 18 height 10
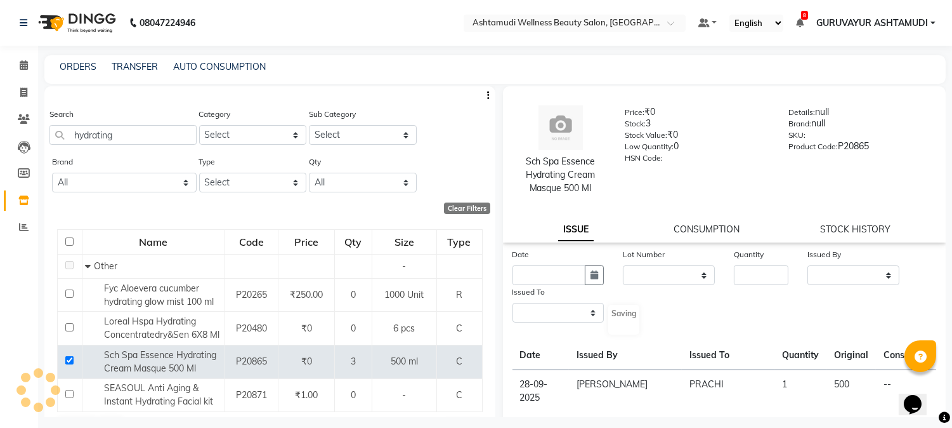
select select
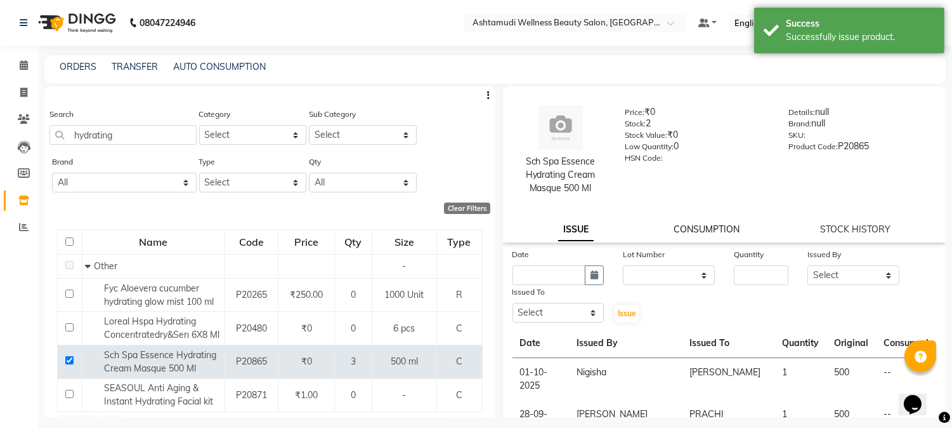
click at [703, 229] on link "CONSUMPTION" at bounding box center [707, 228] width 66 height 11
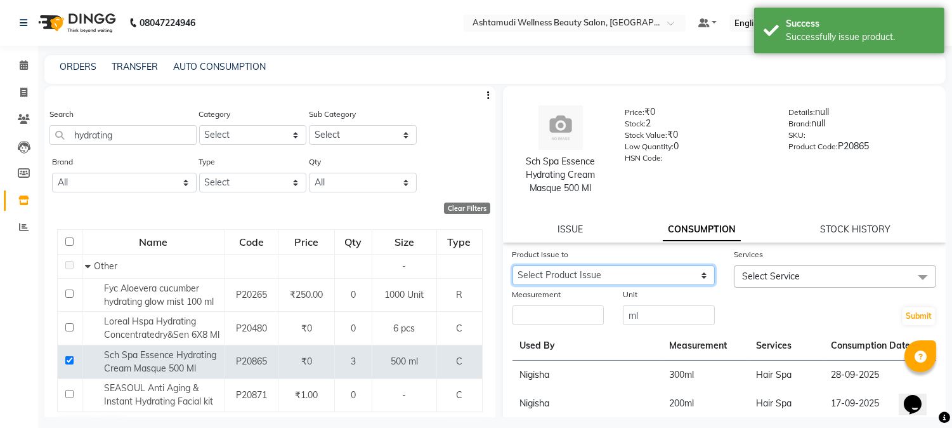
drag, startPoint x: 685, startPoint y: 275, endPoint x: 683, endPoint y: 282, distance: 7.4
click at [685, 275] on select "Select Product Issue 2025-10-01, Issued to: ANILA, Balance: 500 2025-09-28, Iss…" at bounding box center [614, 275] width 202 height 20
select select "1269982"
click at [513, 265] on select "Select Product Issue 2025-10-01, Issued to: ANILA, Balance: 500 2025-09-28, Iss…" at bounding box center [614, 275] width 202 height 20
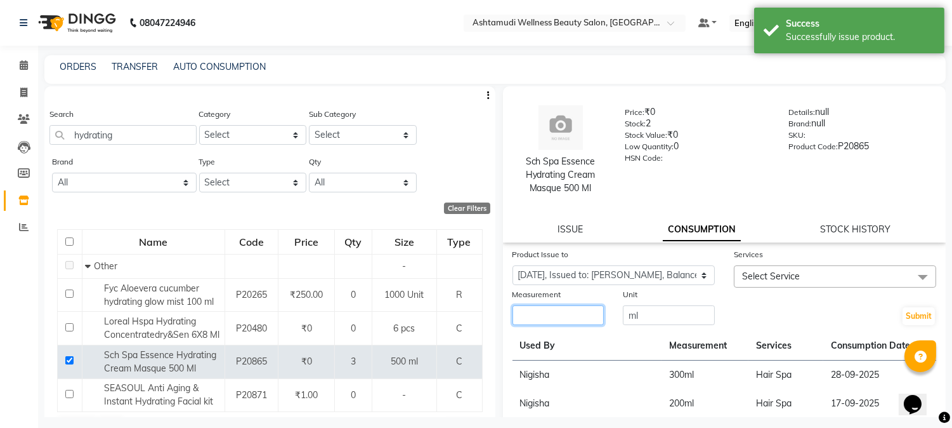
click at [574, 315] on input "number" at bounding box center [559, 315] width 92 height 20
type input "500"
click at [796, 281] on span "Select Service" at bounding box center [835, 276] width 202 height 22
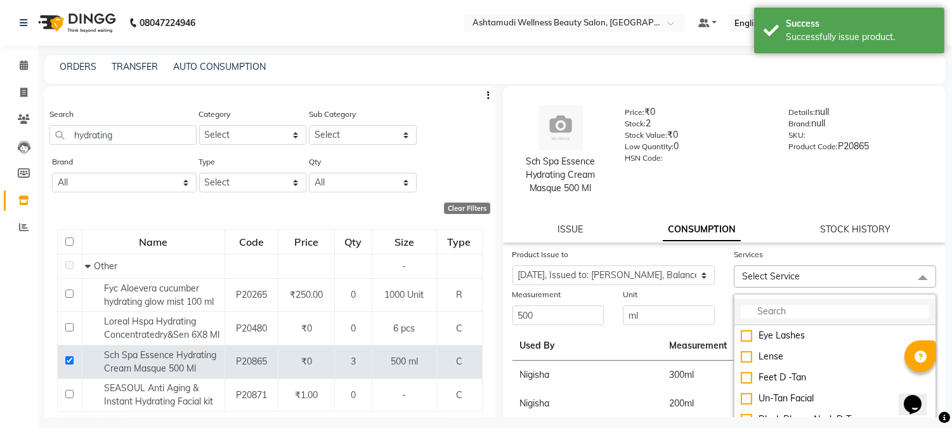
click at [776, 309] on input "multiselect-search" at bounding box center [835, 311] width 188 height 13
type input "spa"
click at [741, 359] on div "Hair Spa" at bounding box center [835, 356] width 188 height 13
checkbox input "true"
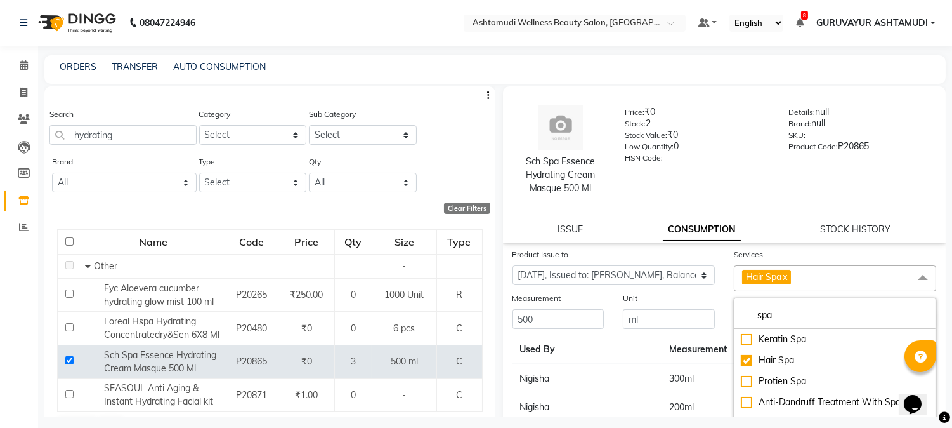
click at [725, 293] on div "Submit" at bounding box center [835, 310] width 221 height 39
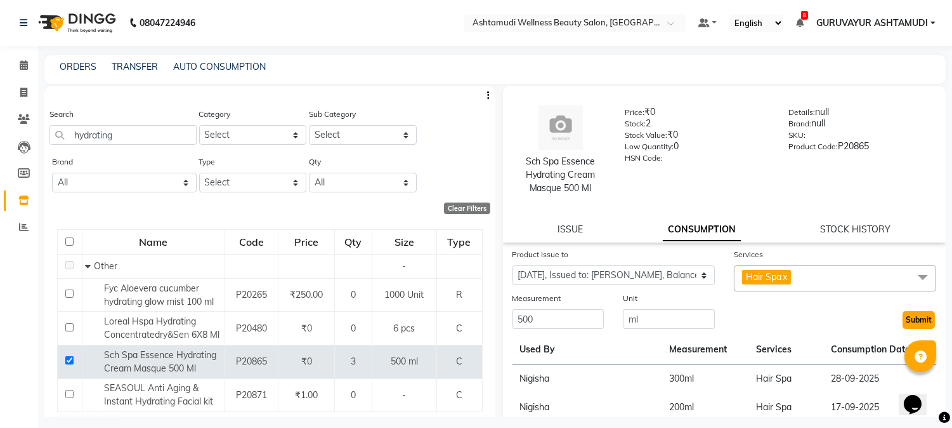
click at [903, 320] on button "Submit" at bounding box center [919, 320] width 32 height 18
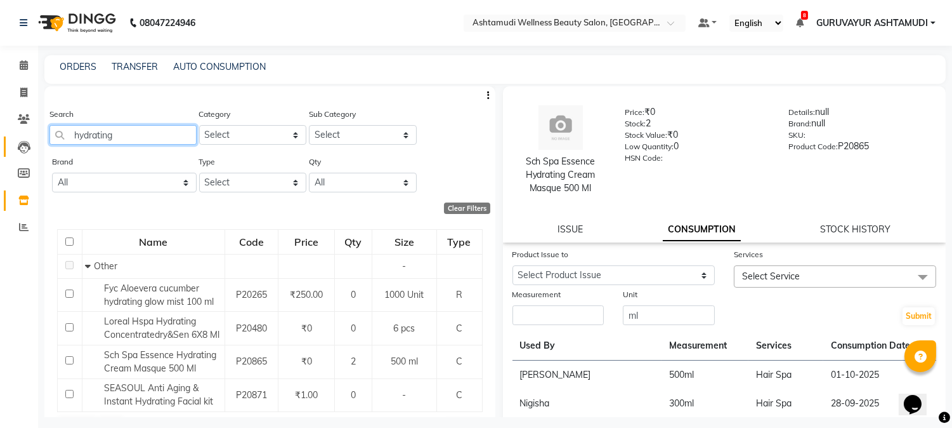
drag, startPoint x: 129, startPoint y: 131, endPoint x: 18, endPoint y: 138, distance: 111.9
click at [18, 138] on app-home "08047224946 Select Location × Ashtamudi Wellness Beauty Salon, Guruvayur Defaul…" at bounding box center [476, 218] width 952 height 436
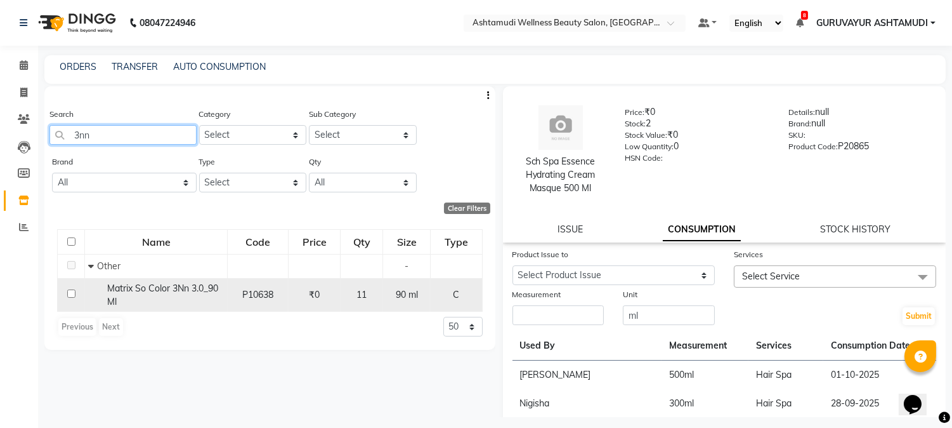
type input "3nn"
click at [72, 293] on input "checkbox" at bounding box center [71, 293] width 8 height 8
checkbox input "true"
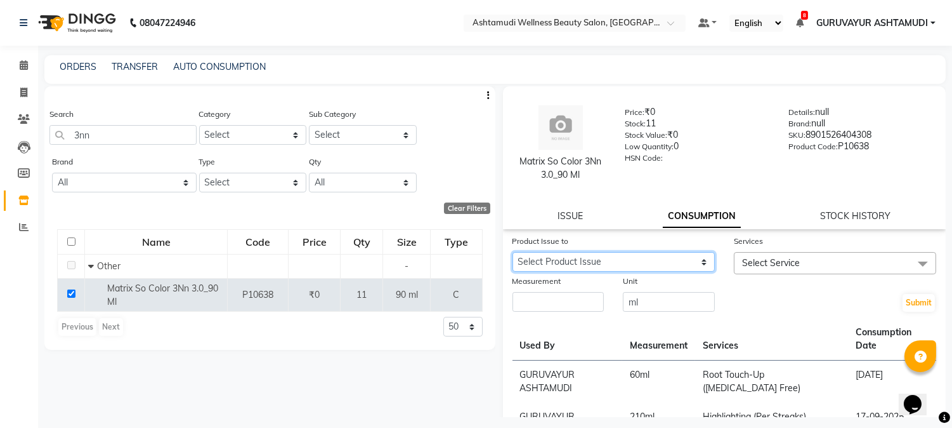
drag, startPoint x: 670, startPoint y: 263, endPoint x: 666, endPoint y: 269, distance: 6.9
click at [670, 263] on select "Select Product Issue 2025-09-18, Issued to: POOJA, Balance: 90" at bounding box center [614, 262] width 202 height 20
select select "1240527"
click at [513, 252] on select "Select Product Issue 2025-09-18, Issued to: POOJA, Balance: 90" at bounding box center [614, 262] width 202 height 20
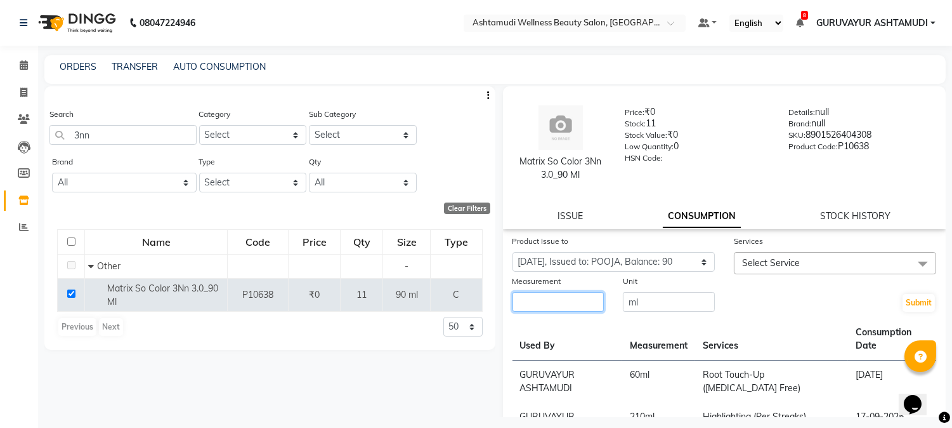
click at [572, 306] on input "number" at bounding box center [559, 302] width 92 height 20
type input "90"
click at [777, 257] on span "Select Service" at bounding box center [771, 262] width 58 height 11
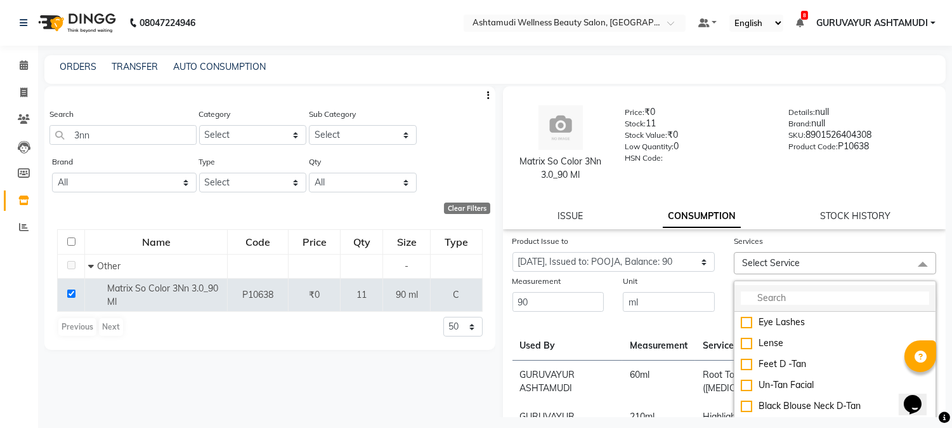
click at [789, 300] on input "multiselect-search" at bounding box center [835, 297] width 188 height 13
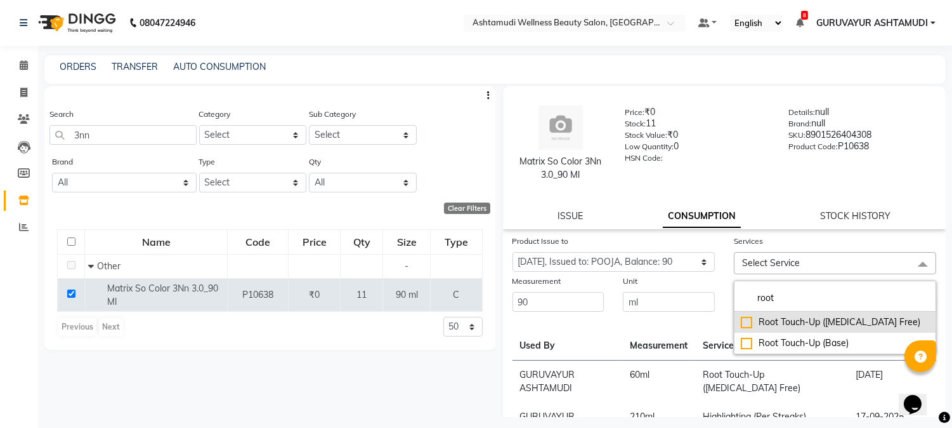
type input "root"
click at [744, 320] on div "Root Touch-Up ([MEDICAL_DATA] Free)" at bounding box center [835, 321] width 188 height 13
checkbox input "true"
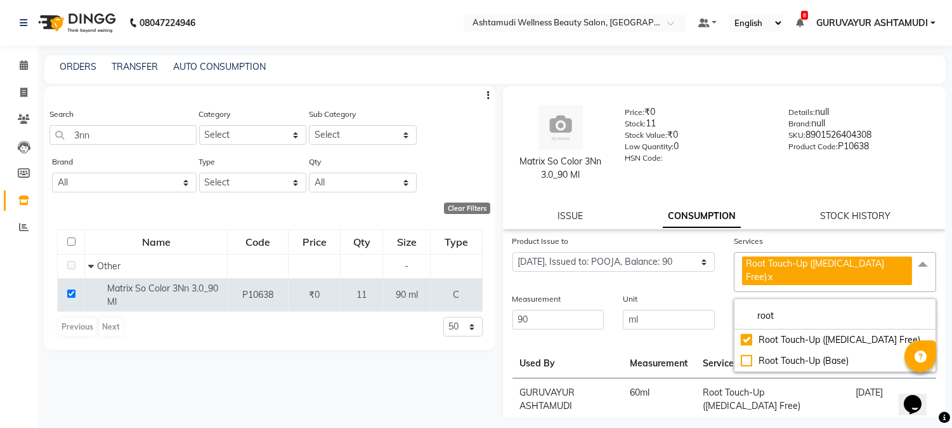
click at [718, 277] on div "Product Issue to Select Product Issue 2025-09-18, Issued to: POOJA, Balance: 90" at bounding box center [613, 263] width 221 height 58
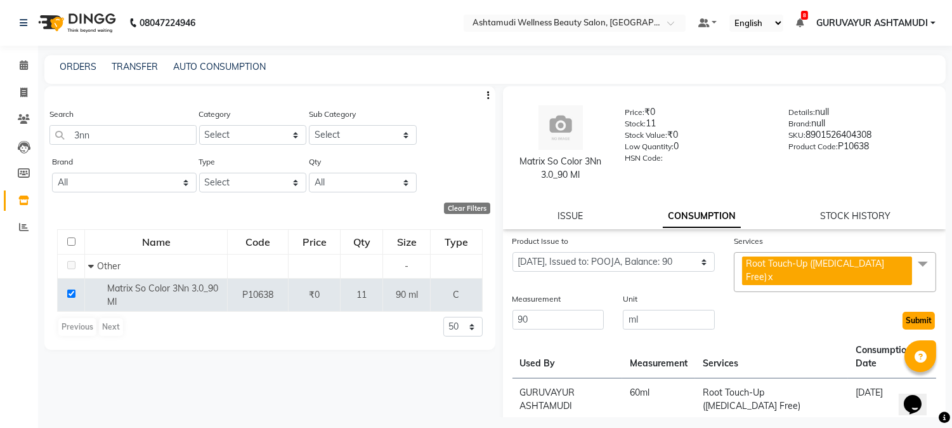
click at [908, 312] on button "Submit" at bounding box center [919, 321] width 32 height 18
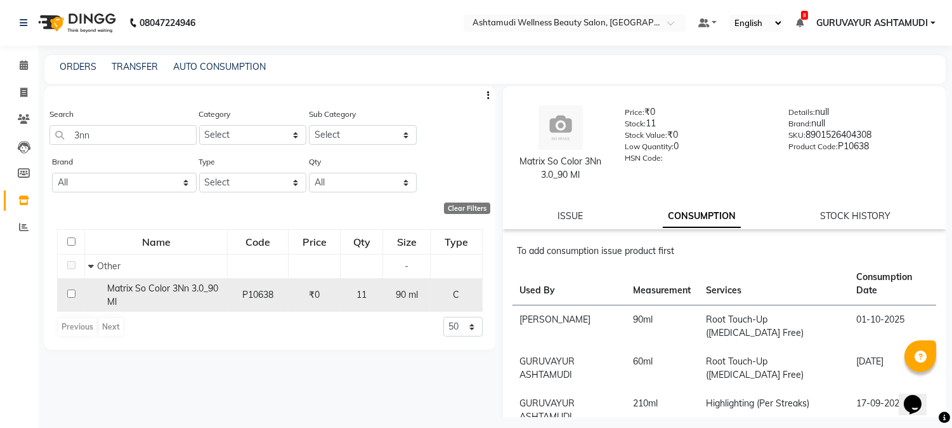
click at [71, 294] on input "checkbox" at bounding box center [71, 293] width 8 height 8
checkbox input "true"
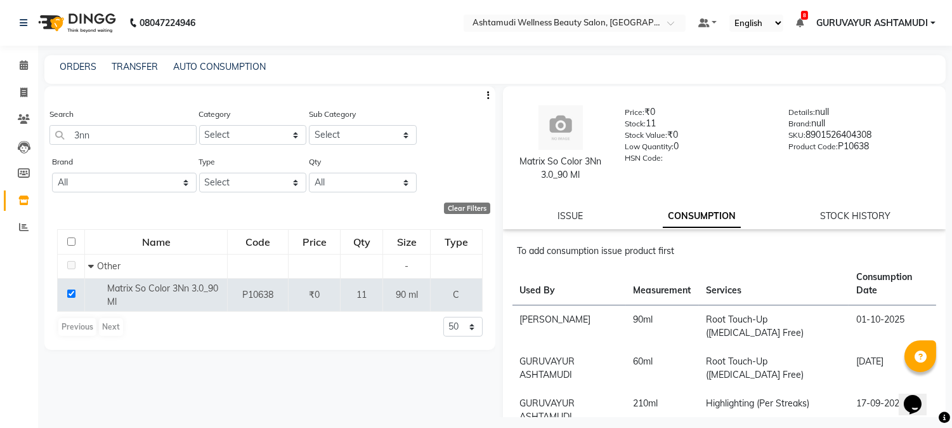
drag, startPoint x: 562, startPoint y: 207, endPoint x: 572, endPoint y: 223, distance: 18.8
click at [562, 207] on div "Matrix So Color 3Nn 3.0_90 Ml Price: ₹0 Stock: 11 Stock Value: ₹0 Low Quantity:…" at bounding box center [725, 157] width 444 height 143
click at [572, 218] on link "ISSUE" at bounding box center [570, 215] width 25 height 11
select select
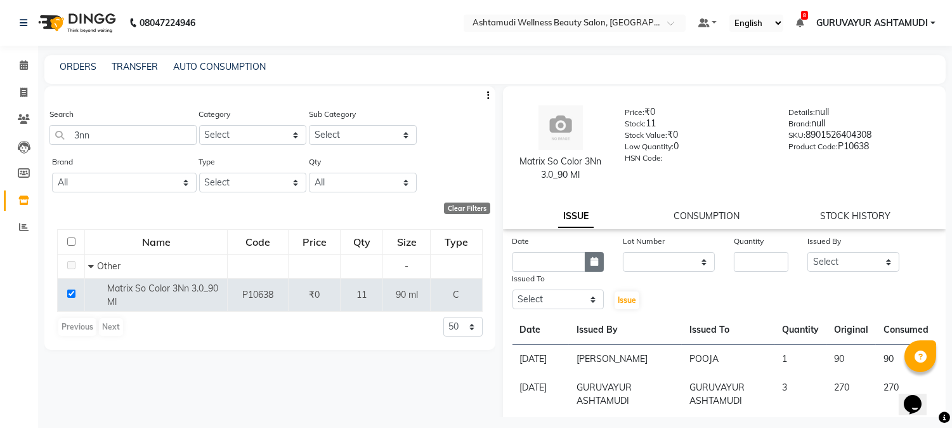
click at [598, 264] on button "button" at bounding box center [594, 262] width 19 height 20
select select "10"
select select "2025"
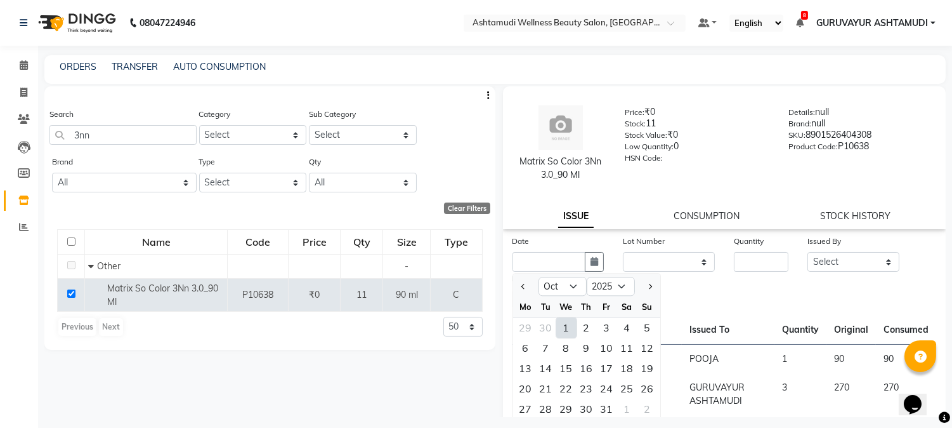
click at [568, 327] on div "1" at bounding box center [566, 327] width 20 height 20
type input "01-10-2025"
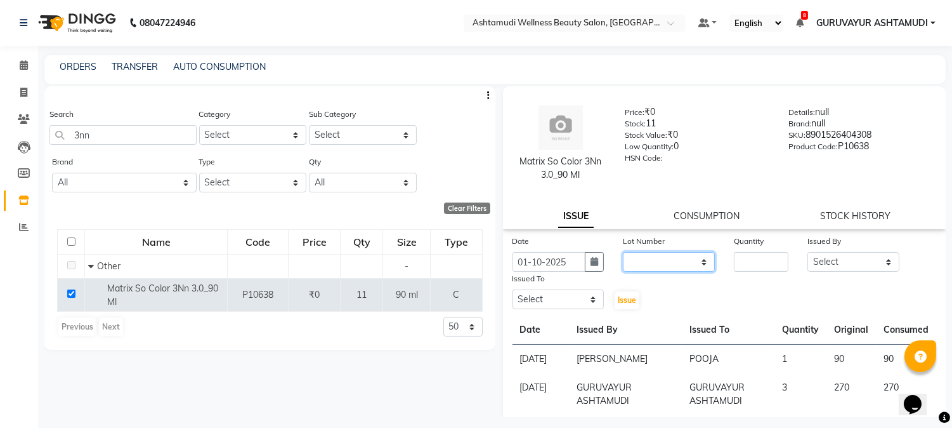
click at [661, 263] on select "None" at bounding box center [669, 262] width 92 height 20
select select "0: null"
click at [623, 252] on select "None" at bounding box center [669, 262] width 92 height 20
click at [766, 258] on input "number" at bounding box center [761, 262] width 55 height 20
type input "1"
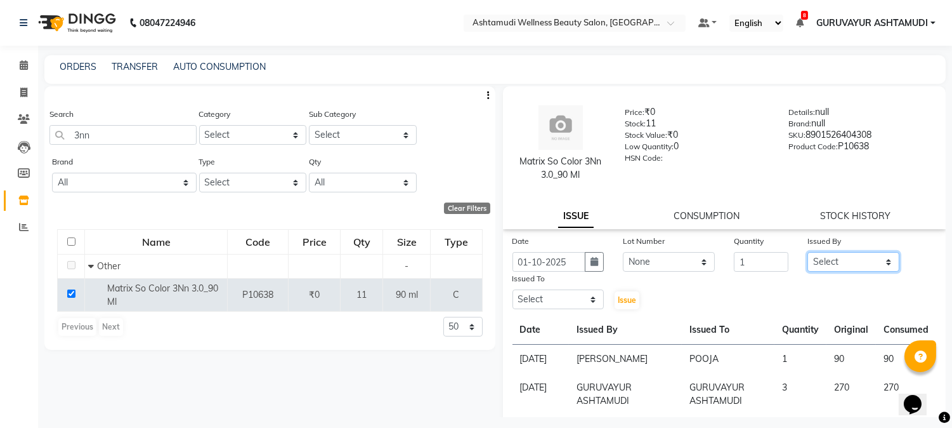
click at [839, 264] on select "Select Aathithya ANILA Anjana Das ARYA GURUVAYUR ASHTAMUDI NEETHU Nigisha POOJA…" at bounding box center [854, 262] width 92 height 20
select select "69602"
click at [808, 252] on select "Select Aathithya ANILA Anjana Das ARYA GURUVAYUR ASHTAMUDI NEETHU Nigisha POOJA…" at bounding box center [854, 262] width 92 height 20
drag, startPoint x: 569, startPoint y: 298, endPoint x: 568, endPoint y: 292, distance: 6.5
click at [569, 298] on select "Select Aathithya ANILA Anjana Das ARYA GURUVAYUR ASHTAMUDI NEETHU Nigisha POOJA…" at bounding box center [559, 299] width 92 height 20
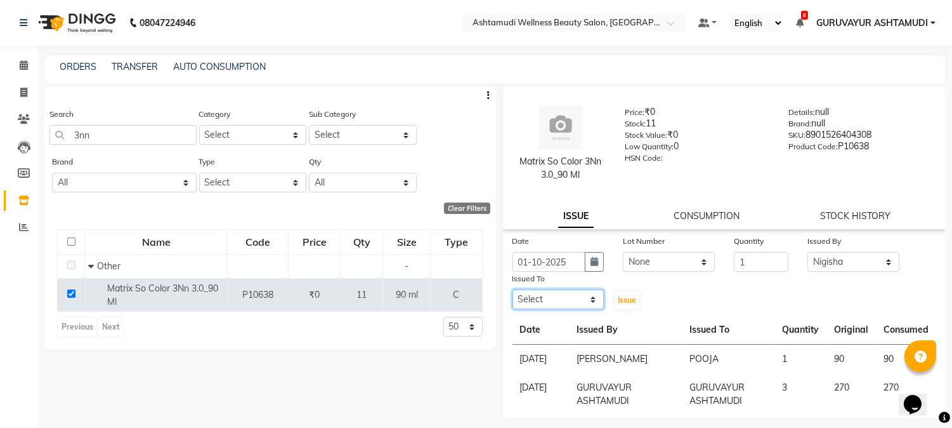
select select "38876"
click at [513, 289] on select "Select Aathithya ANILA Anjana Das ARYA GURUVAYUR ASHTAMUDI NEETHU Nigisha POOJA…" at bounding box center [559, 299] width 92 height 20
click at [619, 298] on span "Issue" at bounding box center [627, 300] width 18 height 10
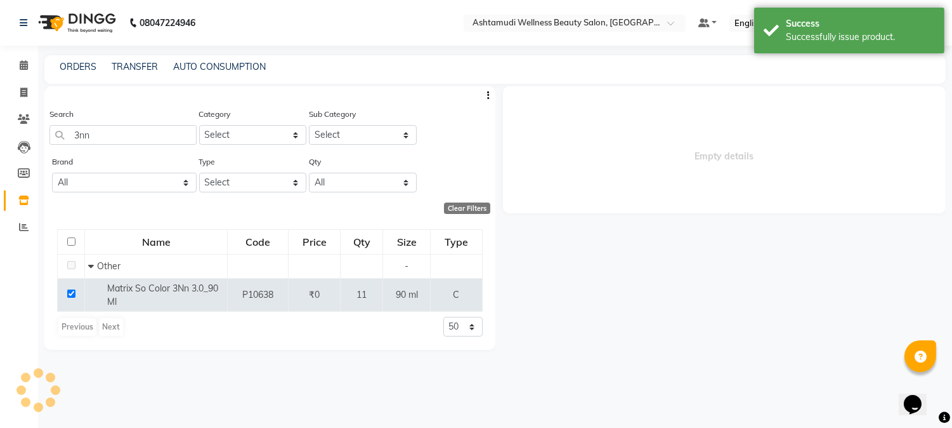
select select
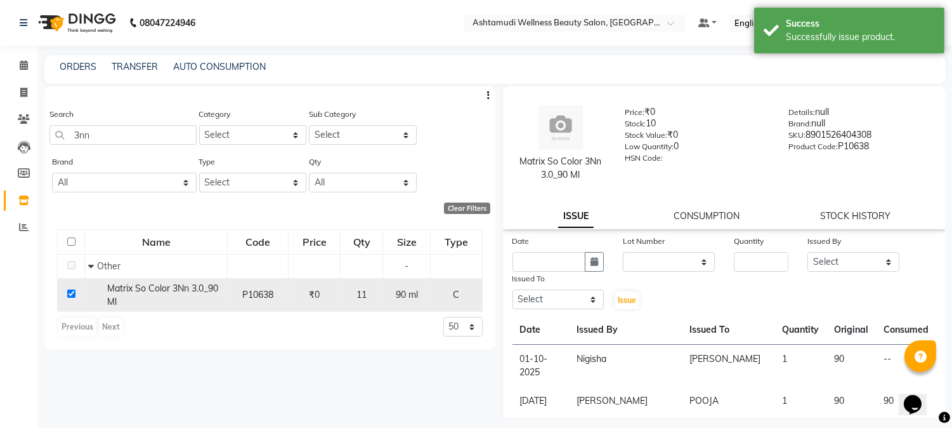
click at [70, 298] on input "checkbox" at bounding box center [71, 293] width 8 height 8
checkbox input "false"
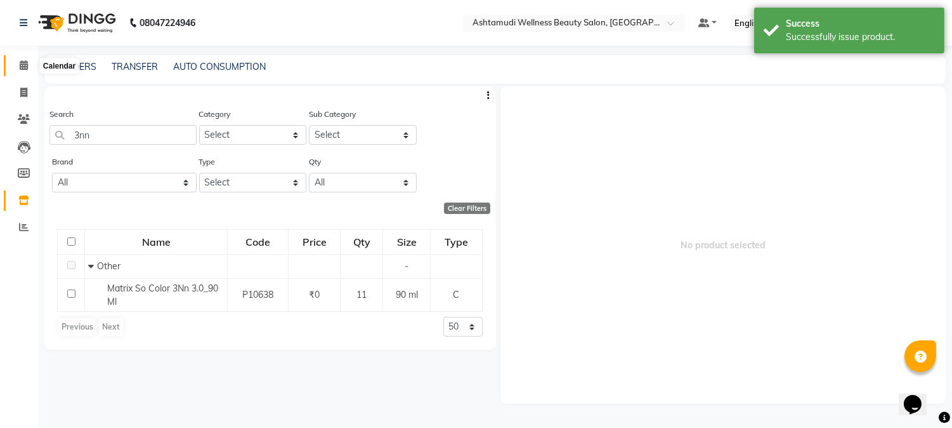
click at [26, 62] on icon at bounding box center [24, 65] width 8 height 10
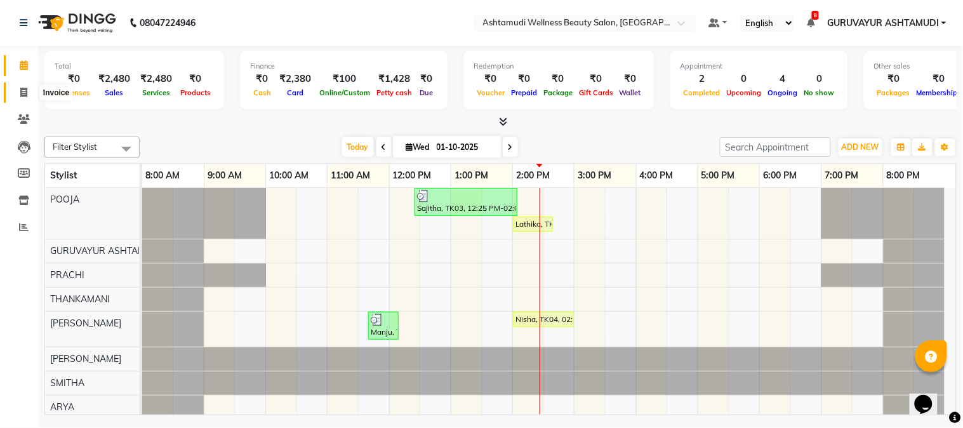
click at [22, 94] on icon at bounding box center [23, 93] width 7 height 10
select select "service"
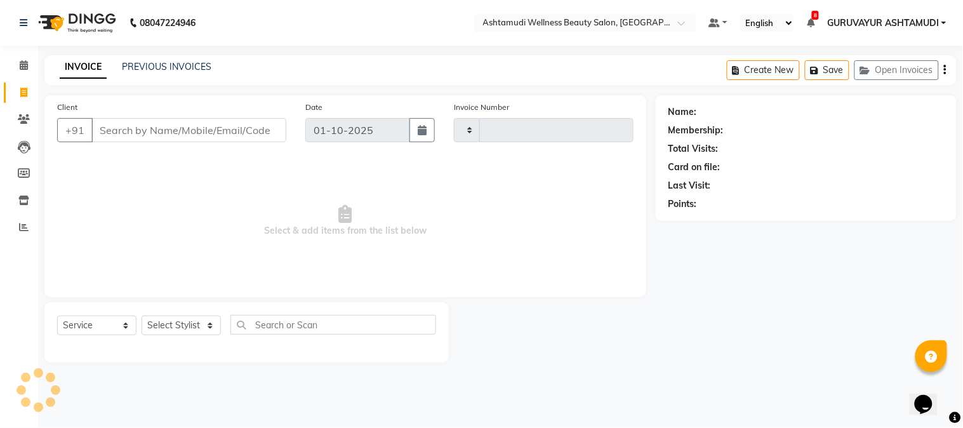
type input "2442"
select select "4660"
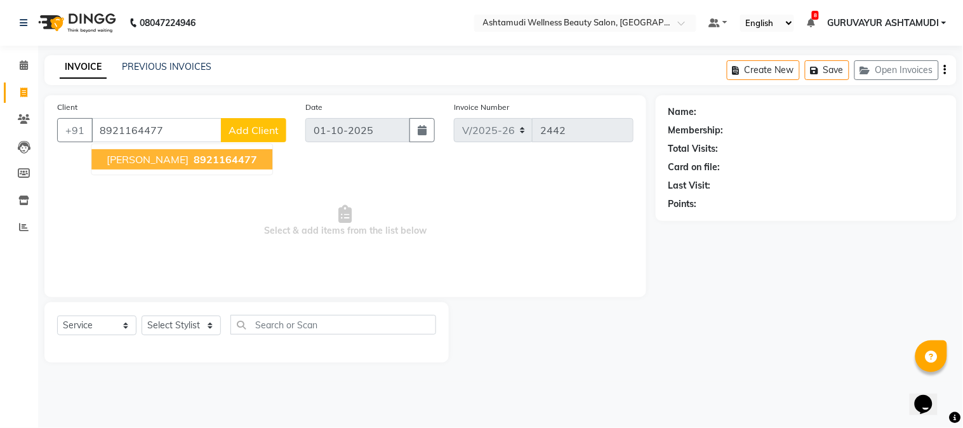
type input "8921164477"
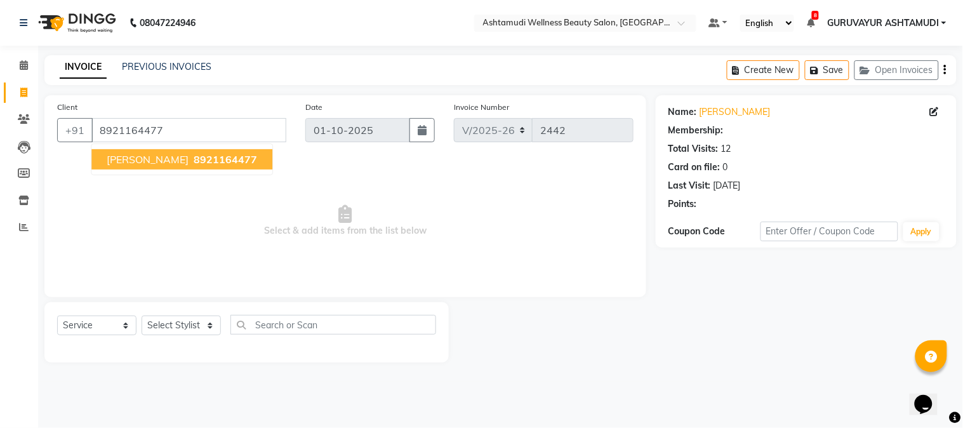
select select "2: Object"
click at [149, 168] on button "Greshma 8921164477" at bounding box center [181, 159] width 181 height 20
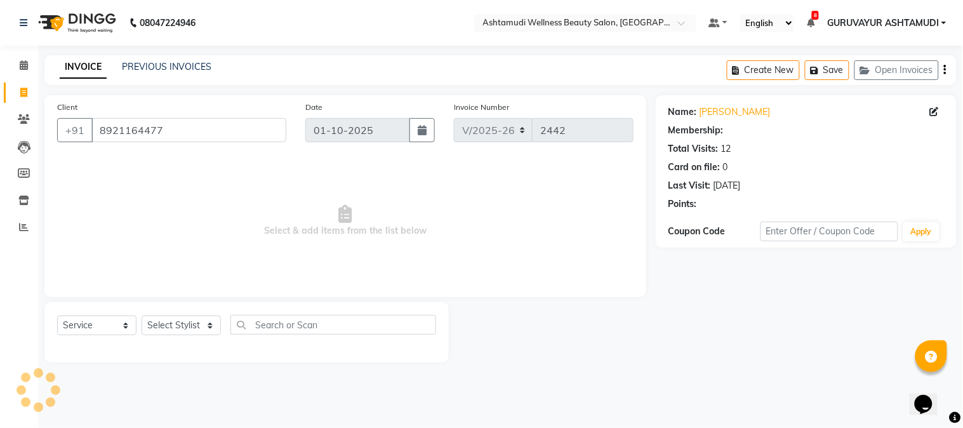
select select "2: Object"
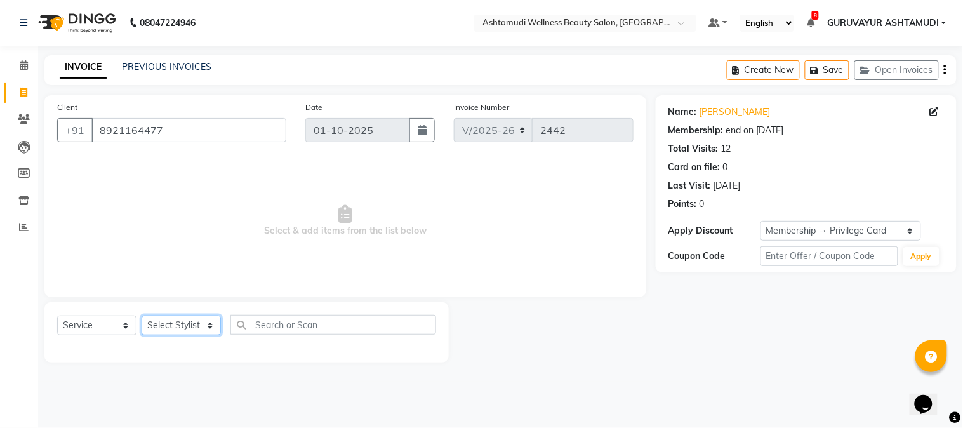
click at [203, 330] on select "Select Stylist Aathithya ANILA Anjana Das ARYA GURUVAYUR ASHTAMUDI NEETHU Nigis…" at bounding box center [181, 325] width 79 height 20
select select "87828"
click at [142, 316] on select "Select Stylist Aathithya ANILA Anjana Das ARYA GURUVAYUR ASHTAMUDI NEETHU Nigis…" at bounding box center [181, 325] width 79 height 20
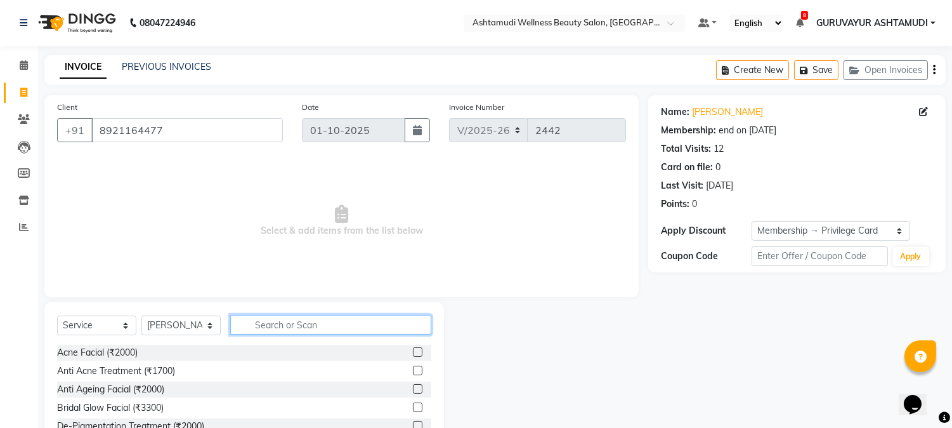
click at [268, 319] on input "text" at bounding box center [330, 325] width 201 height 20
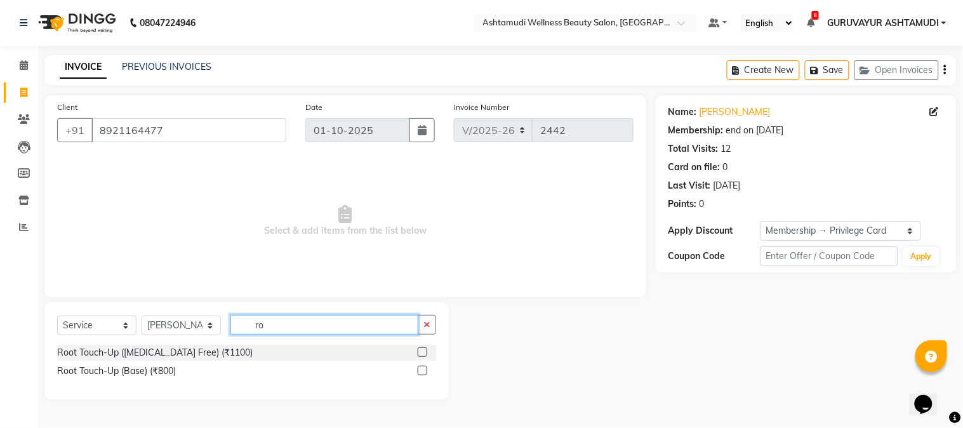
type input "r"
type input "e"
type input "root"
click at [423, 371] on label at bounding box center [423, 370] width 10 height 10
click at [423, 371] on input "checkbox" at bounding box center [422, 371] width 8 height 8
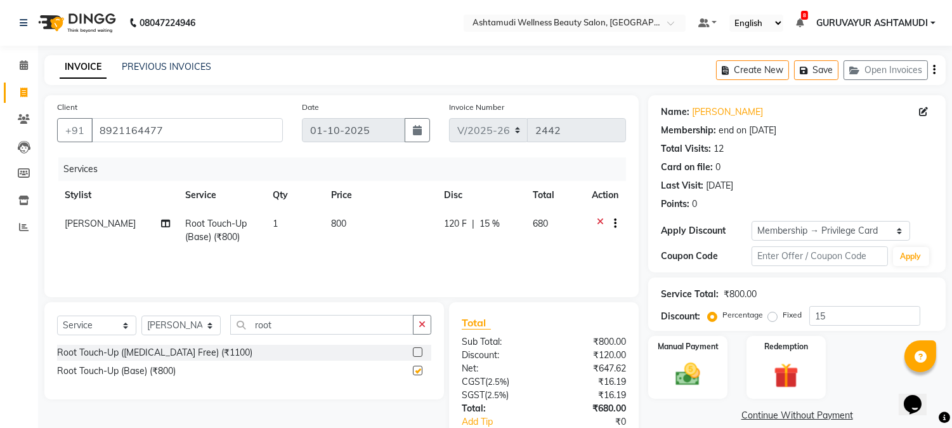
checkbox input "false"
drag, startPoint x: 292, startPoint y: 329, endPoint x: 213, endPoint y: 331, distance: 79.4
click at [216, 332] on div "Select Service Product Membership Package Voucher Prepaid Gift Card Select Styl…" at bounding box center [244, 330] width 374 height 30
type input "eye"
click at [419, 350] on label at bounding box center [418, 352] width 10 height 10
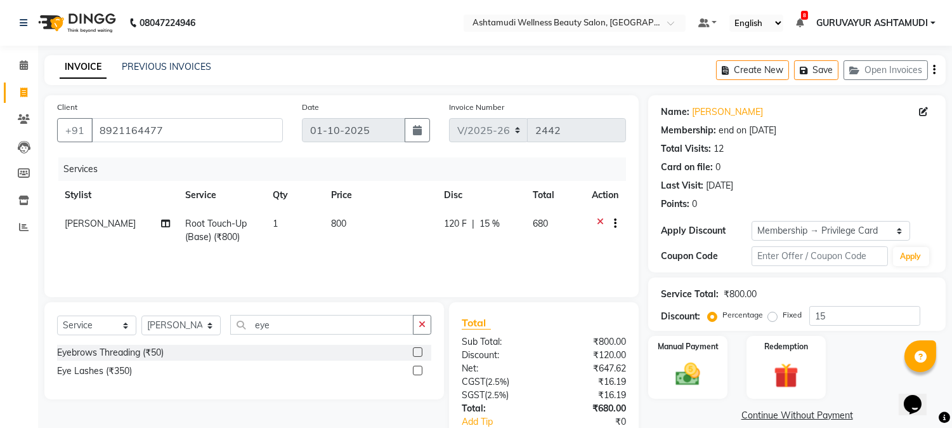
click at [419, 350] on input "checkbox" at bounding box center [417, 352] width 8 height 8
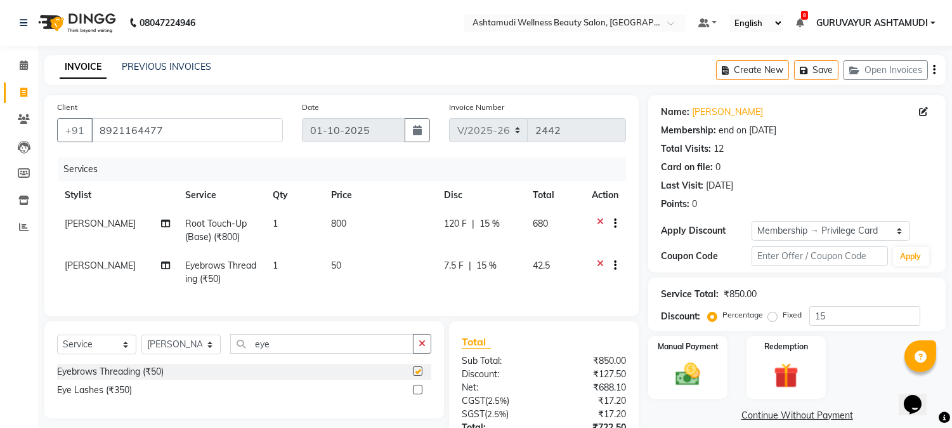
checkbox input "false"
drag, startPoint x: 261, startPoint y: 360, endPoint x: 157, endPoint y: 360, distance: 103.4
click at [180, 360] on div "Select Service Product Membership Package Voucher Prepaid Gift Card Select Styl…" at bounding box center [244, 349] width 374 height 30
type input "clean"
click at [419, 376] on label at bounding box center [418, 371] width 10 height 10
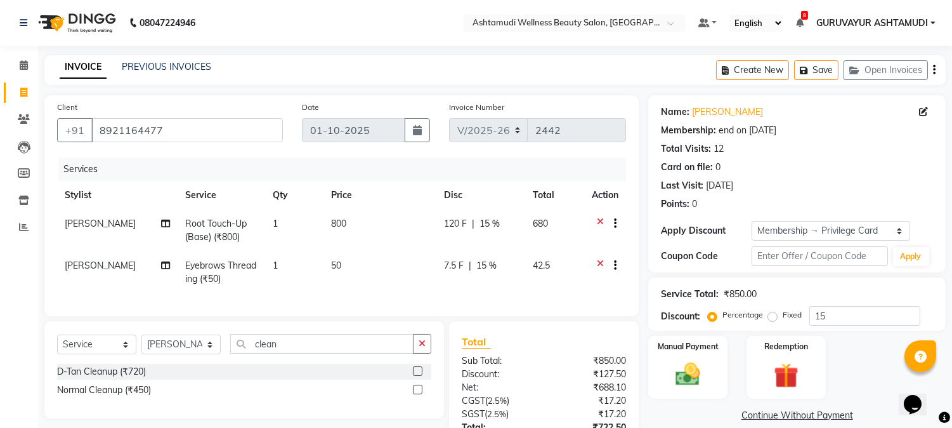
click at [419, 376] on input "checkbox" at bounding box center [417, 371] width 8 height 8
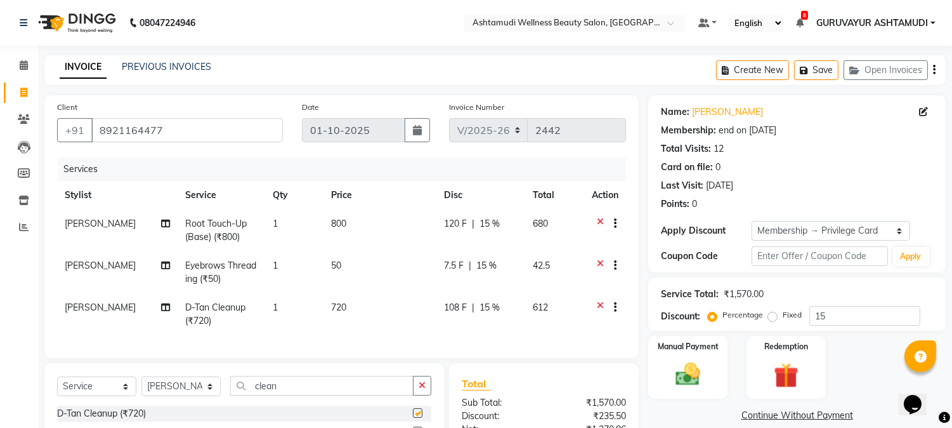
checkbox input "false"
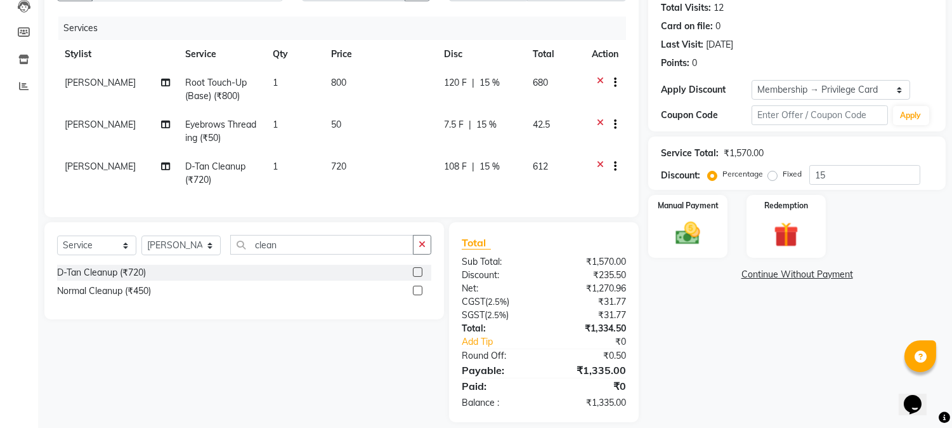
scroll to position [165, 0]
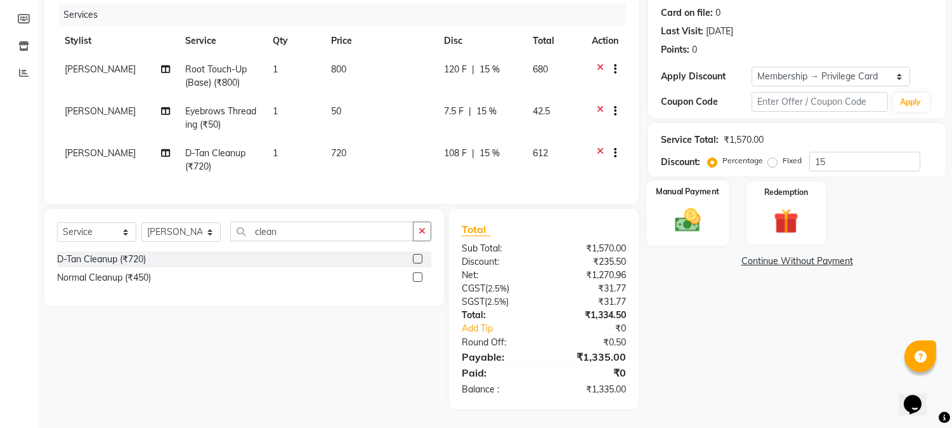
click at [699, 207] on img at bounding box center [689, 221] width 42 height 30
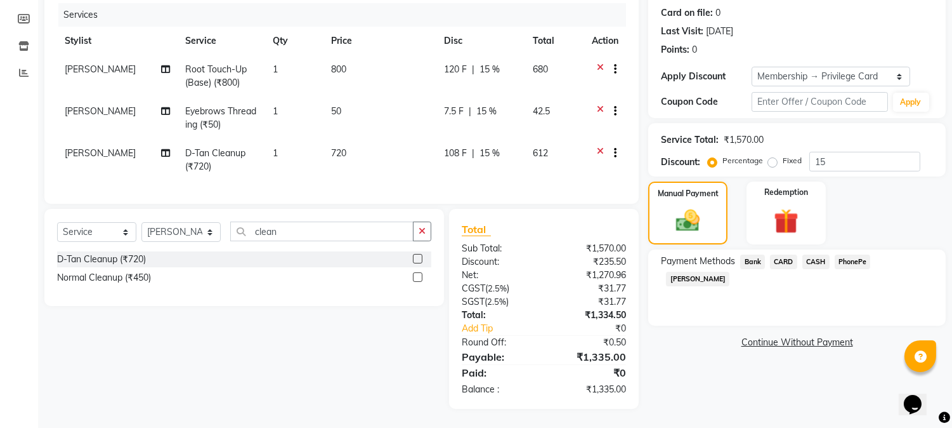
click at [852, 254] on span "PhonePe" at bounding box center [853, 261] width 36 height 15
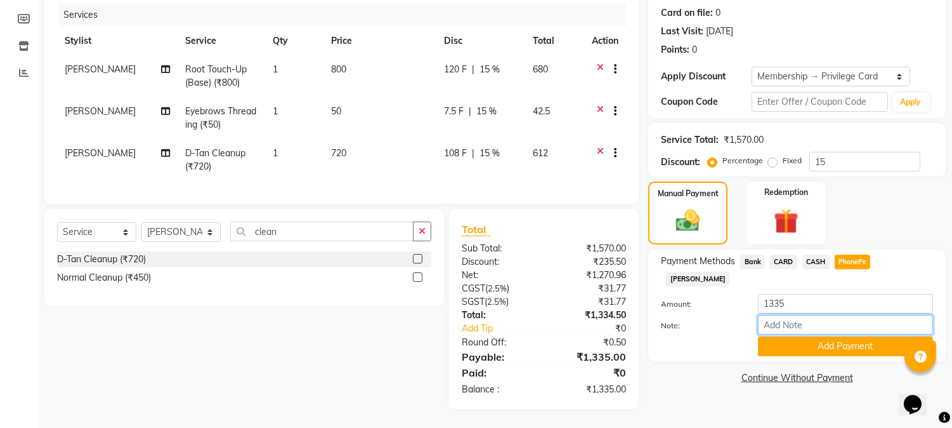
click at [801, 315] on input "Note:" at bounding box center [845, 325] width 175 height 20
type input "RINI"
click at [851, 336] on button "Add Payment" at bounding box center [845, 346] width 175 height 20
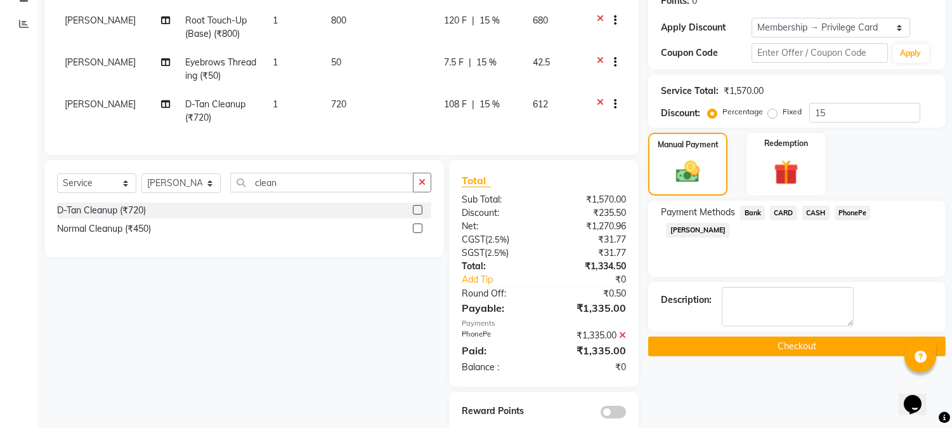
scroll to position [235, 0]
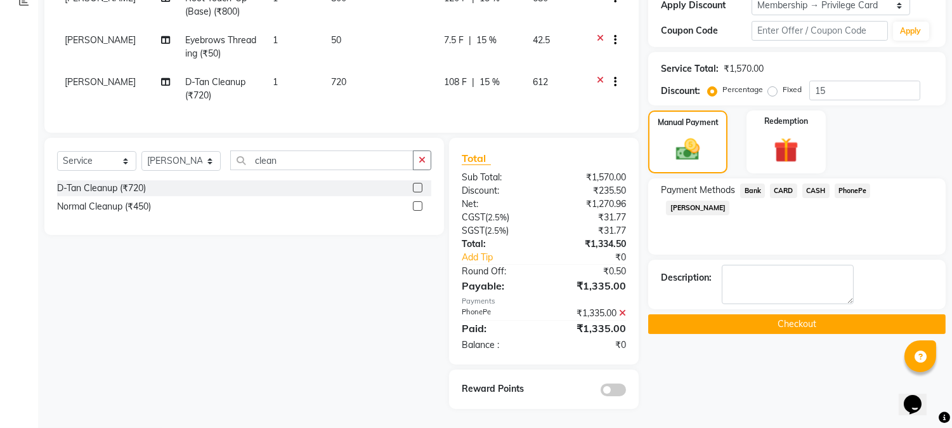
click at [776, 319] on button "Checkout" at bounding box center [797, 324] width 298 height 20
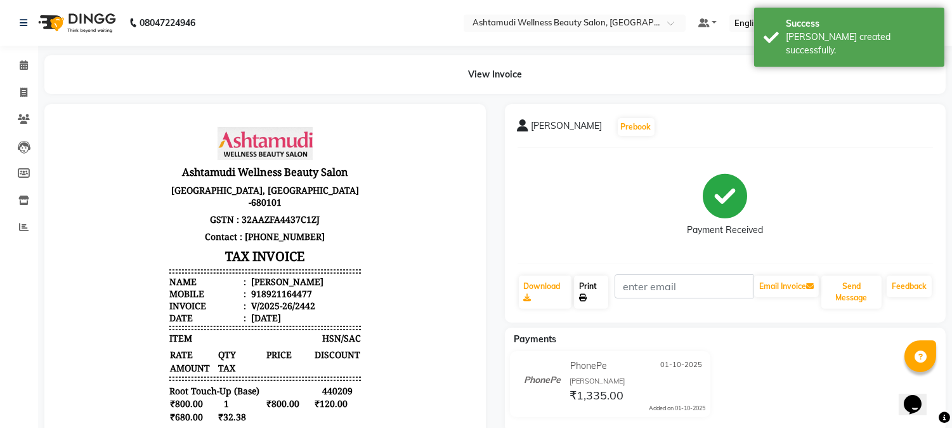
click at [594, 293] on link "Print" at bounding box center [591, 291] width 34 height 33
click at [16, 68] on span at bounding box center [24, 65] width 22 height 15
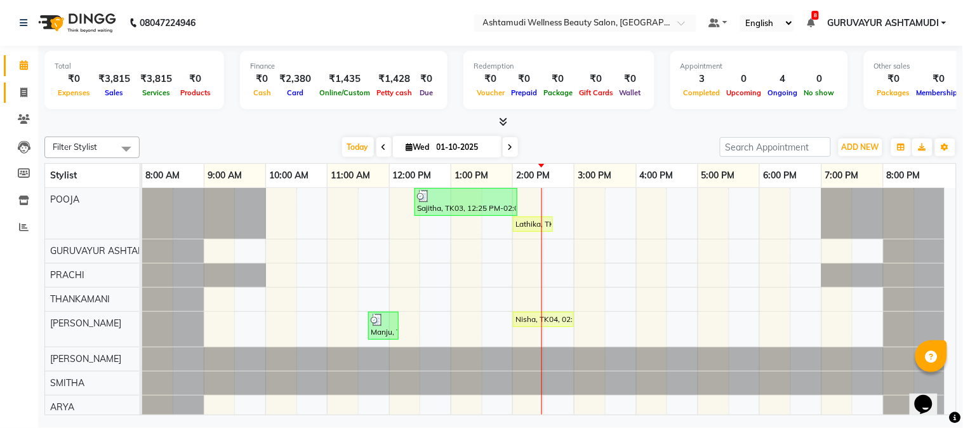
click at [24, 99] on span at bounding box center [24, 93] width 22 height 15
select select "service"
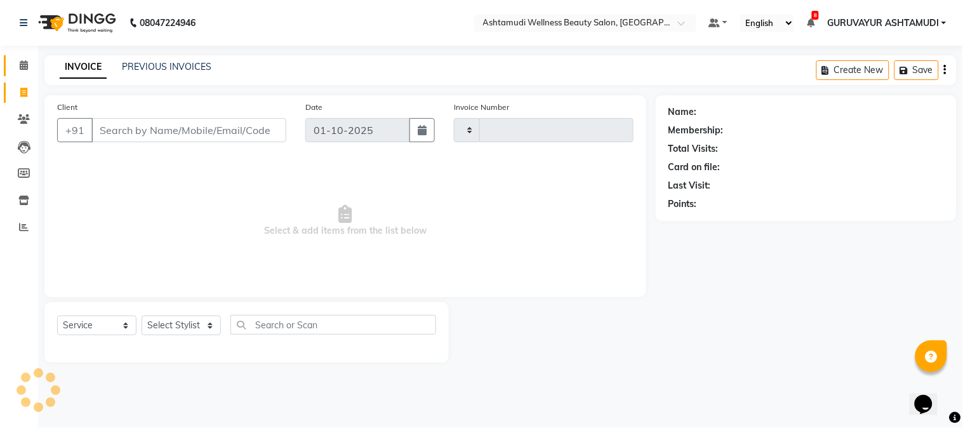
type input "2443"
select select "4660"
drag, startPoint x: 19, startPoint y: 72, endPoint x: 29, endPoint y: 95, distance: 24.7
click at [19, 73] on link "Calendar" at bounding box center [19, 65] width 30 height 21
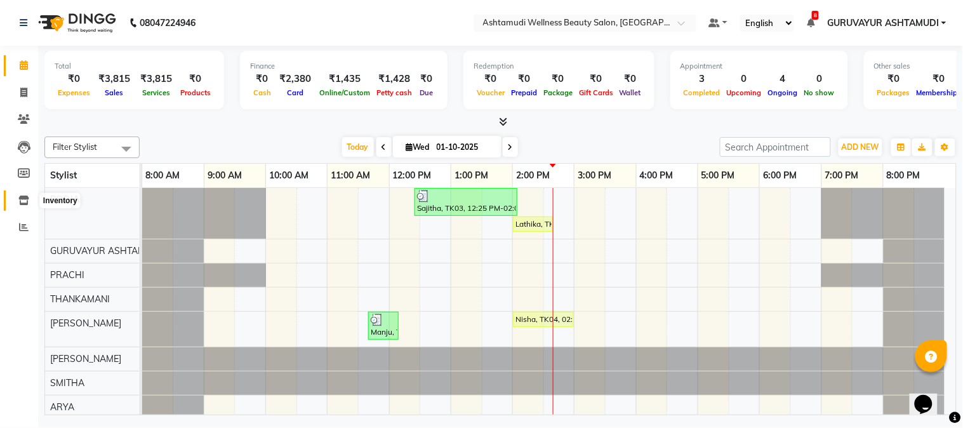
click at [18, 195] on icon at bounding box center [23, 200] width 11 height 10
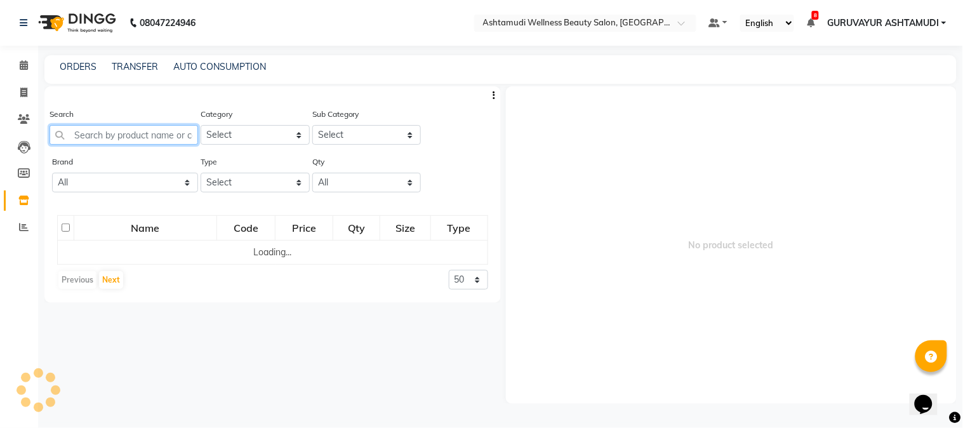
click at [114, 136] on input "text" at bounding box center [123, 135] width 148 height 20
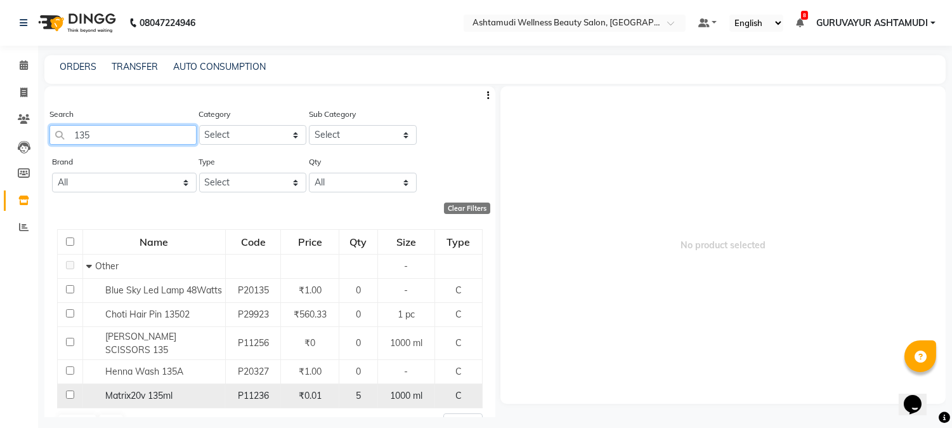
type input "135"
click at [68, 390] on input "checkbox" at bounding box center [70, 394] width 8 height 8
checkbox input "true"
select select
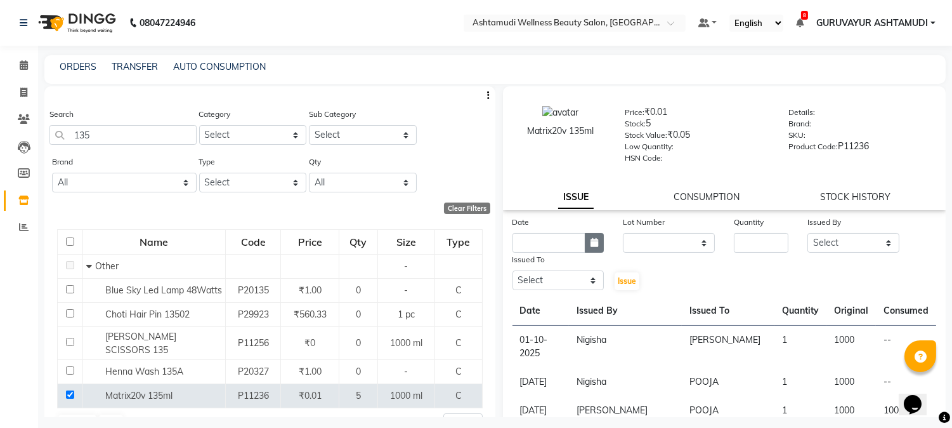
click at [585, 241] on button "button" at bounding box center [594, 243] width 19 height 20
select select "10"
select select "2025"
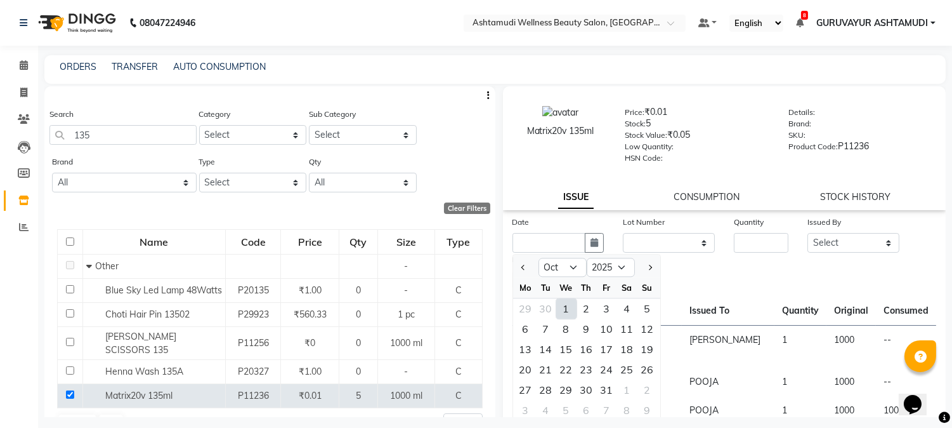
click at [570, 317] on div "1" at bounding box center [566, 308] width 20 height 20
type input "01-10-2025"
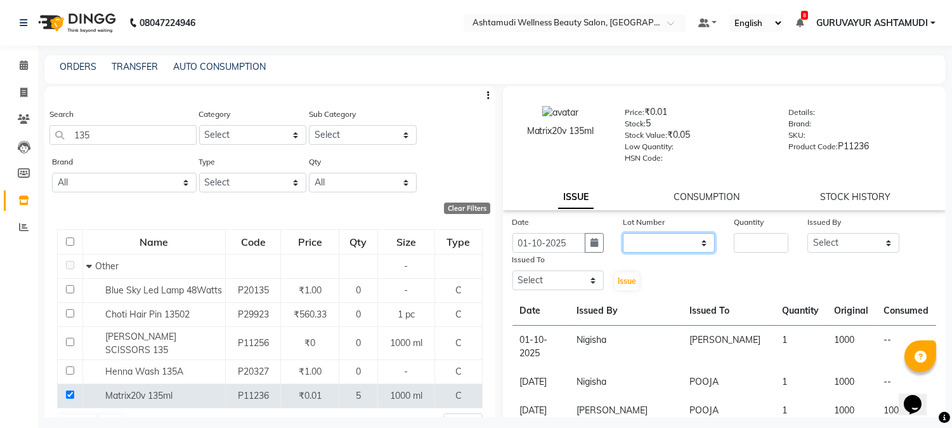
click at [642, 249] on select "None" at bounding box center [669, 243] width 92 height 20
select select "0: null"
click at [623, 234] on select "None" at bounding box center [669, 243] width 92 height 20
click at [766, 244] on input "number" at bounding box center [761, 243] width 55 height 20
type input "1"
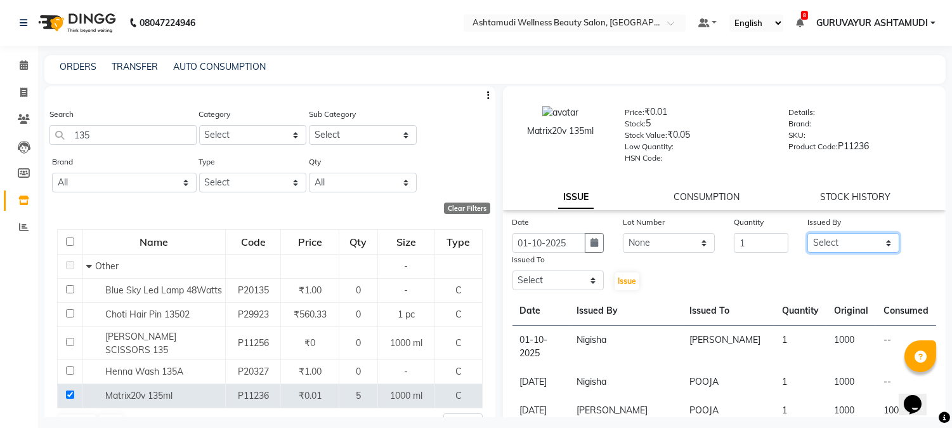
click at [839, 244] on select "Select Aathithya ANILA Anjana Das ARYA GURUVAYUR ASHTAMUDI NEETHU Nigisha POOJA…" at bounding box center [854, 243] width 92 height 20
select select "77498"
click at [808, 234] on select "Select Aathithya ANILA Anjana Das ARYA GURUVAYUR ASHTAMUDI NEETHU Nigisha POOJA…" at bounding box center [854, 243] width 92 height 20
click at [553, 279] on select "Select Aathithya ANILA Anjana Das ARYA GURUVAYUR ASHTAMUDI NEETHU Nigisha POOJA…" at bounding box center [559, 280] width 92 height 20
select select "27386"
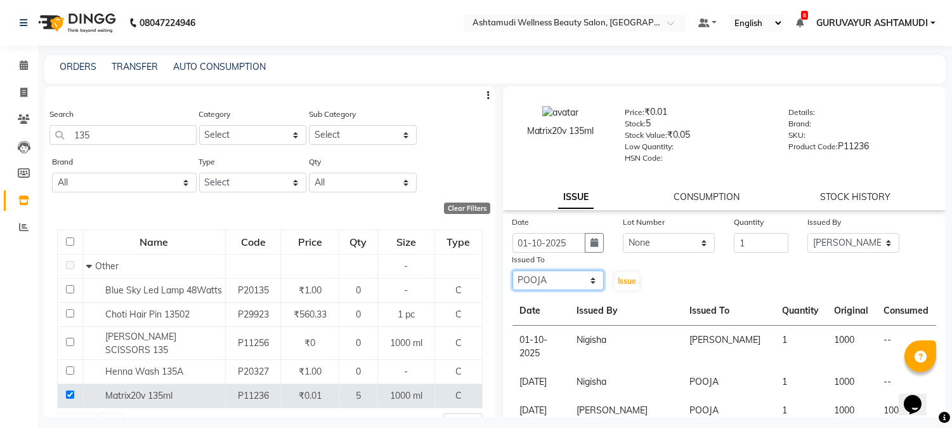
click at [513, 271] on select "Select Aathithya ANILA Anjana Das ARYA GURUVAYUR ASHTAMUDI NEETHU Nigisha POOJA…" at bounding box center [559, 280] width 92 height 20
click at [621, 282] on span "Issue" at bounding box center [627, 281] width 18 height 10
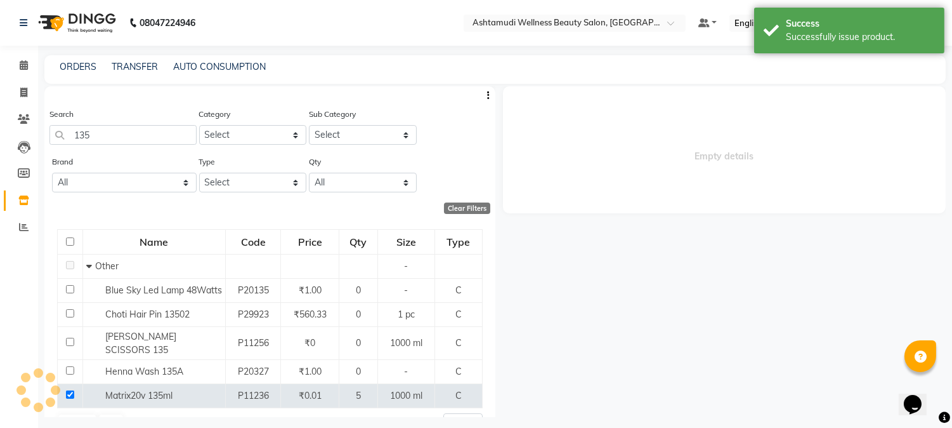
select select
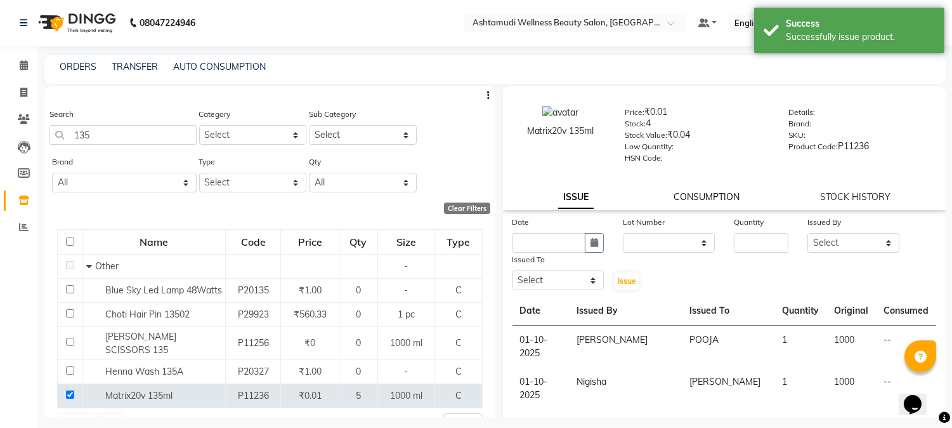
click at [695, 194] on link "CONSUMPTION" at bounding box center [707, 196] width 66 height 11
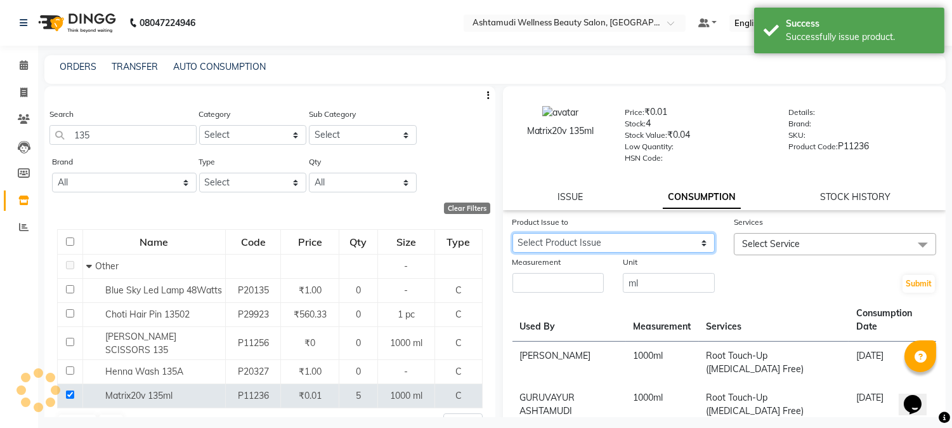
click at [689, 237] on select "Select Product Issue 2025-10-01, Issued to: POOJA, Balance: 1000 2025-10-01, Is…" at bounding box center [614, 243] width 202 height 20
select select "1260058"
click at [513, 234] on select "Select Product Issue 2025-10-01, Issued to: POOJA, Balance: 1000 2025-10-01, Is…" at bounding box center [614, 243] width 202 height 20
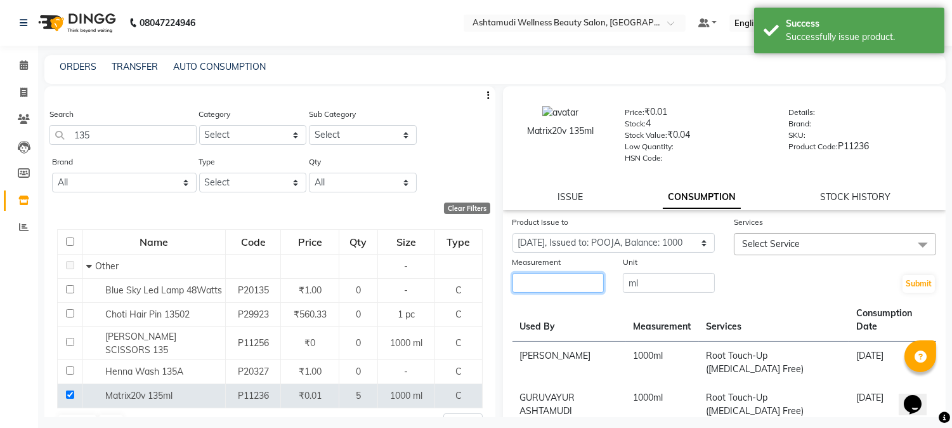
click at [548, 283] on input "number" at bounding box center [559, 283] width 92 height 20
type input "1000"
click at [821, 251] on span "Select Service" at bounding box center [835, 244] width 202 height 22
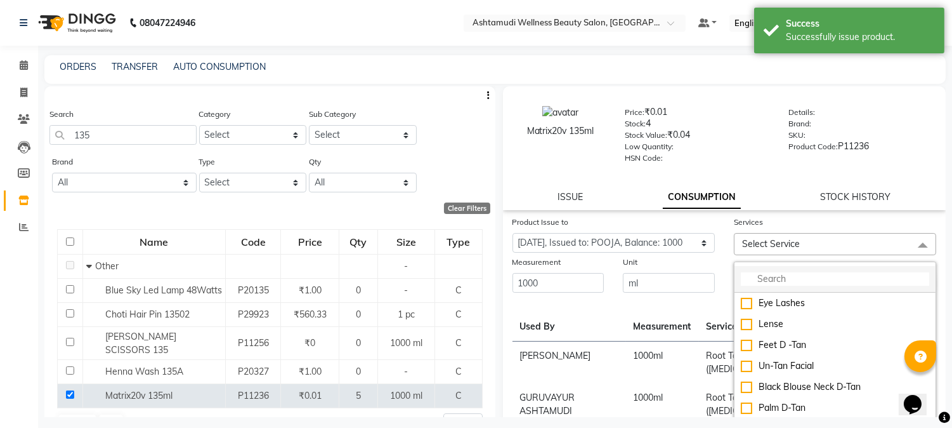
click at [803, 279] on input "multiselect-search" at bounding box center [835, 278] width 188 height 13
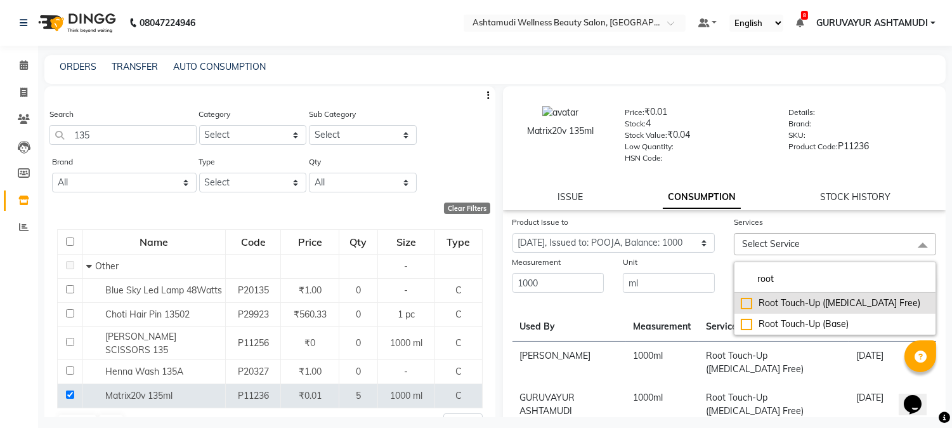
type input "root"
drag, startPoint x: 740, startPoint y: 299, endPoint x: 730, endPoint y: 283, distance: 18.5
click at [741, 299] on div "Root Touch-Up ([MEDICAL_DATA] Free)" at bounding box center [835, 302] width 188 height 13
checkbox input "true"
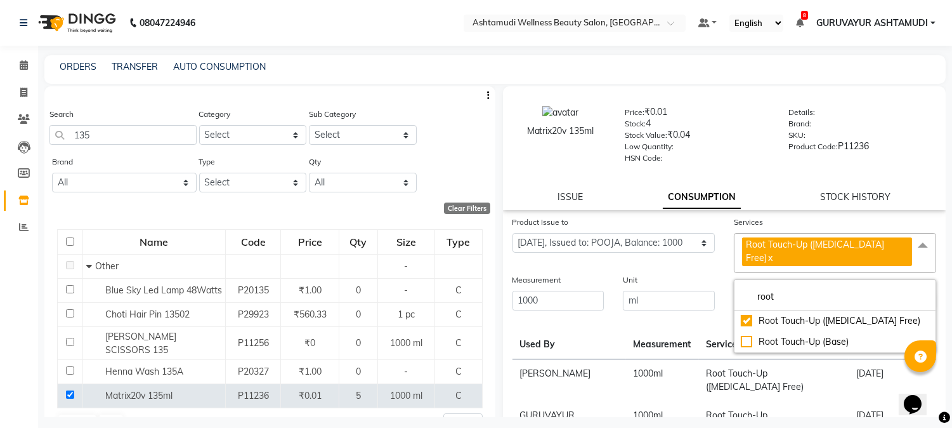
click at [725, 273] on div "Submit" at bounding box center [835, 292] width 221 height 39
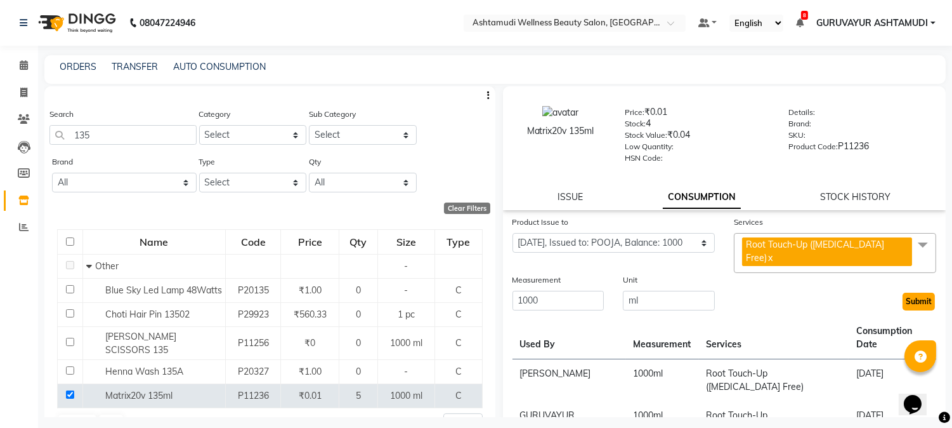
click at [905, 293] on button "Submit" at bounding box center [919, 302] width 32 height 18
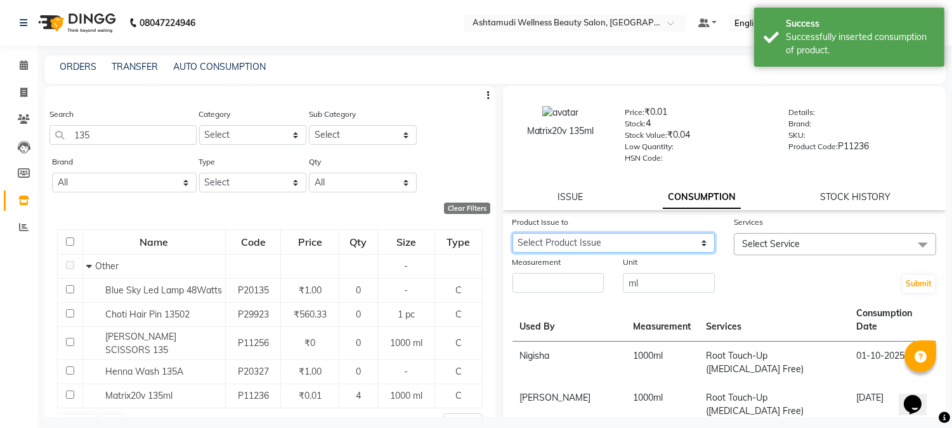
click at [652, 248] on select "Select Product Issue 2025-10-01, Issued to: POOJA, Balance: 1000 2025-10-01, Is…" at bounding box center [614, 243] width 202 height 20
select select "1276805"
click at [513, 234] on select "Select Product Issue 2025-10-01, Issued to: POOJA, Balance: 1000 2025-10-01, Is…" at bounding box center [614, 243] width 202 height 20
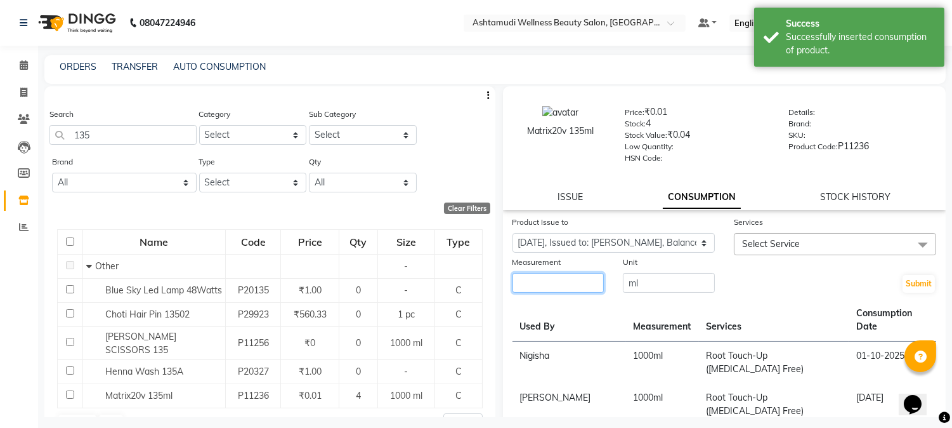
click at [556, 284] on input "number" at bounding box center [559, 283] width 92 height 20
type input "1000"
click at [832, 239] on span "Select Service" at bounding box center [835, 244] width 202 height 22
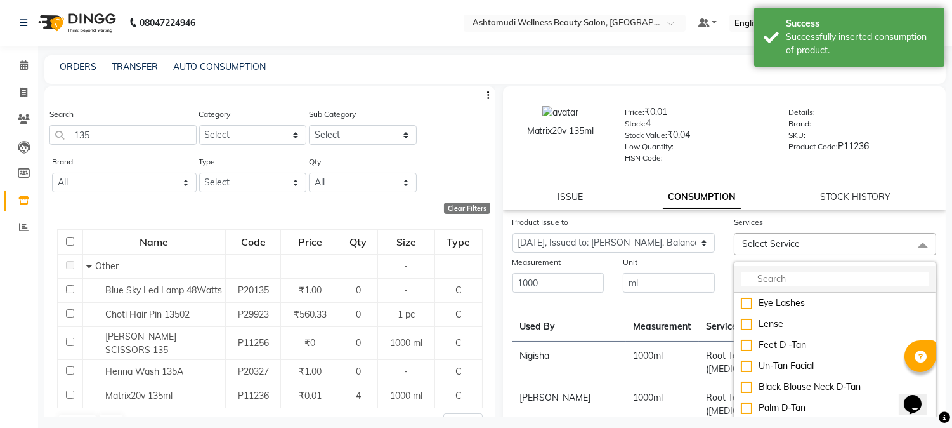
click at [757, 283] on input "multiselect-search" at bounding box center [835, 278] width 188 height 13
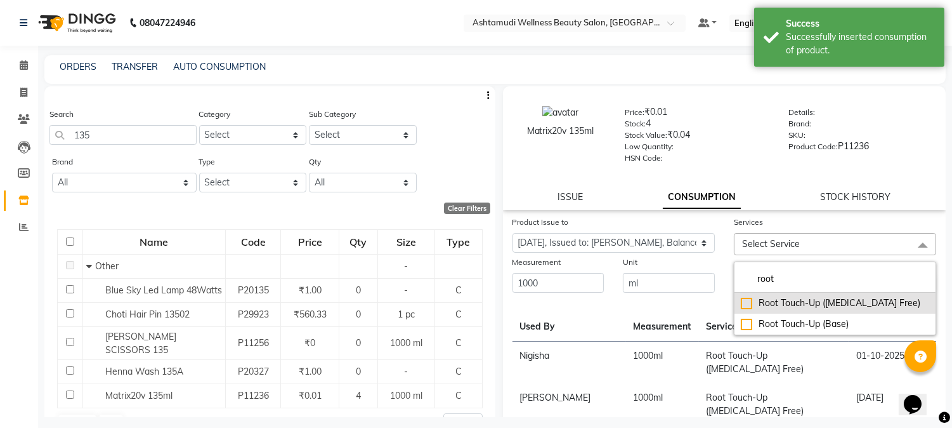
type input "root"
click at [741, 305] on div "Root Touch-Up ([MEDICAL_DATA] Free)" at bounding box center [835, 302] width 188 height 13
checkbox input "true"
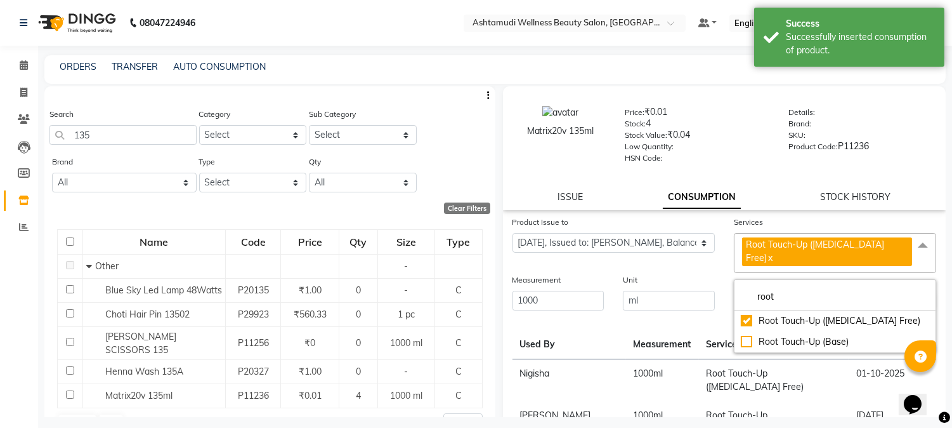
click at [725, 284] on div "Submit" at bounding box center [835, 292] width 221 height 39
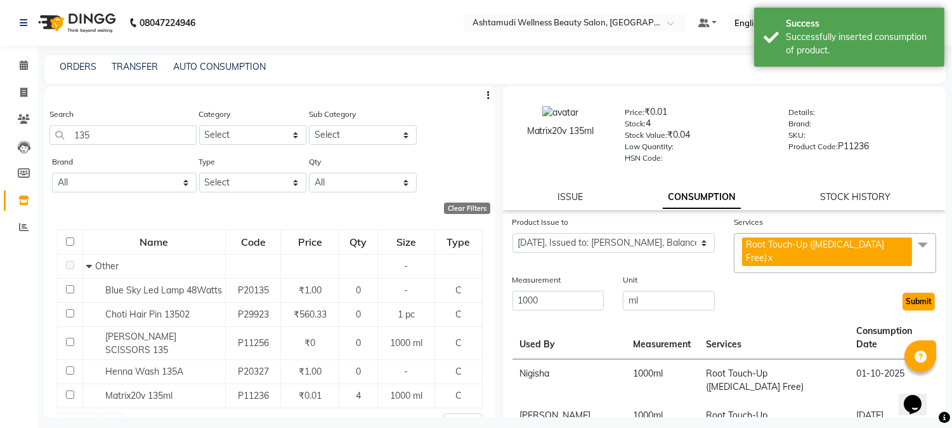
click at [905, 293] on button "Submit" at bounding box center [919, 302] width 32 height 18
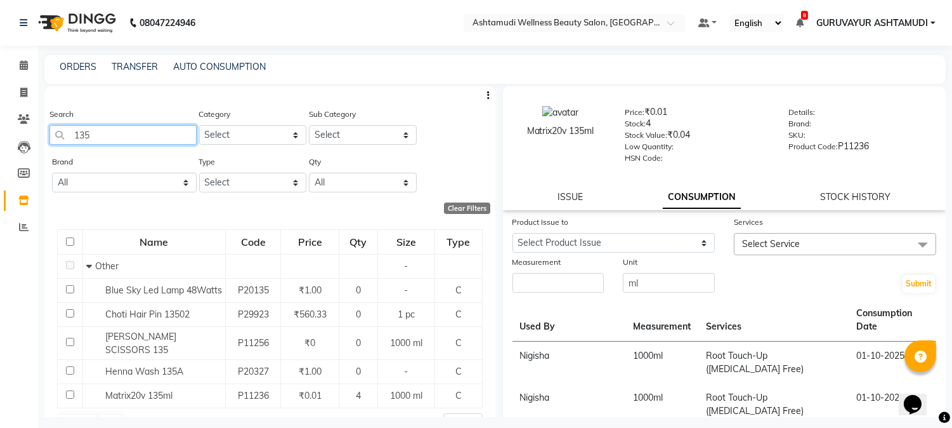
drag, startPoint x: 102, startPoint y: 129, endPoint x: 0, endPoint y: 136, distance: 102.4
click at [0, 133] on app-home "08047224946 Select Location × Ashtamudi Wellness Beauty Salon, Guruvayur Defaul…" at bounding box center [476, 218] width 952 height 436
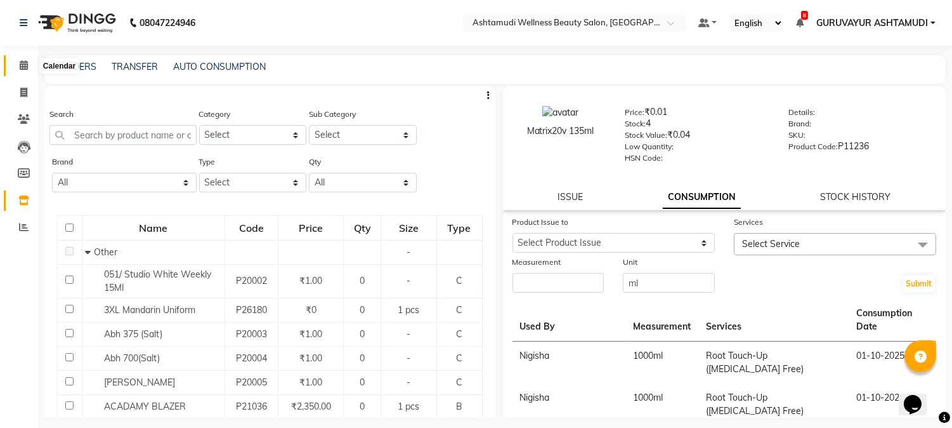
click at [20, 62] on icon at bounding box center [24, 65] width 8 height 10
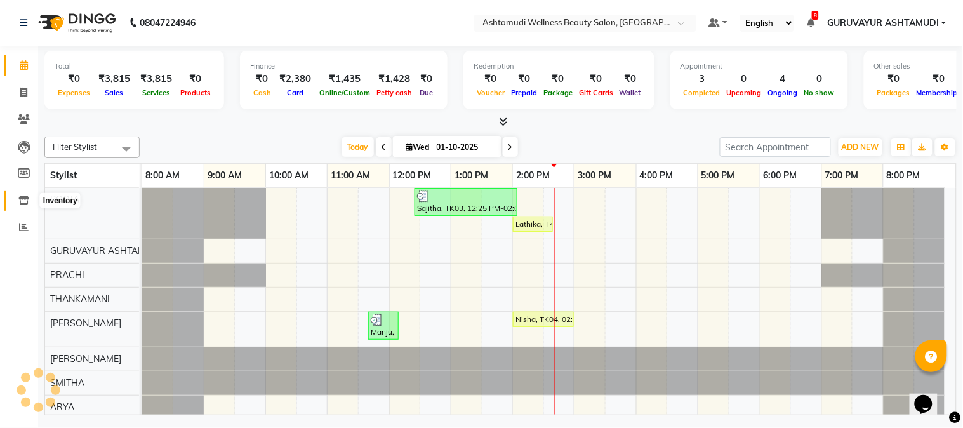
click at [22, 200] on icon at bounding box center [23, 200] width 11 height 10
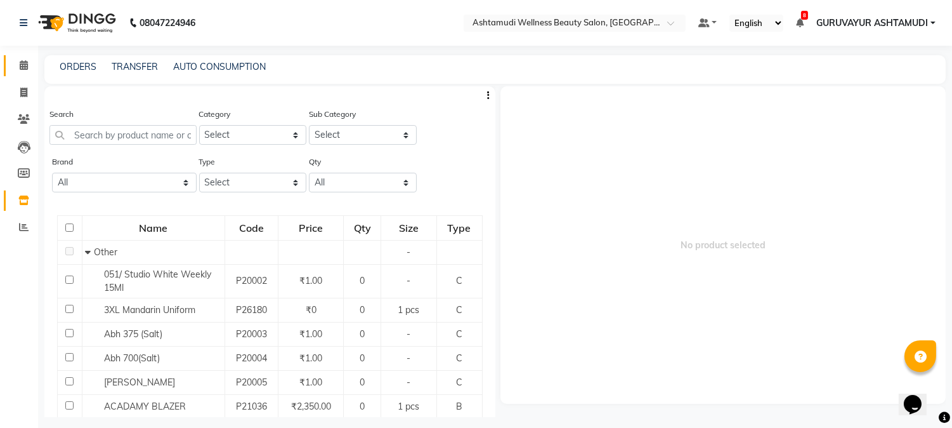
click at [29, 70] on span at bounding box center [24, 65] width 22 height 15
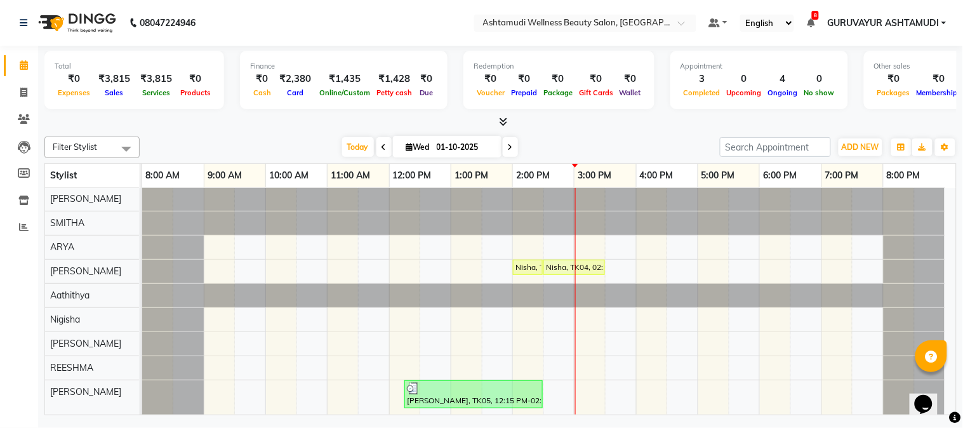
scroll to position [171, 0]
click at [25, 110] on link "Clients" at bounding box center [19, 119] width 30 height 21
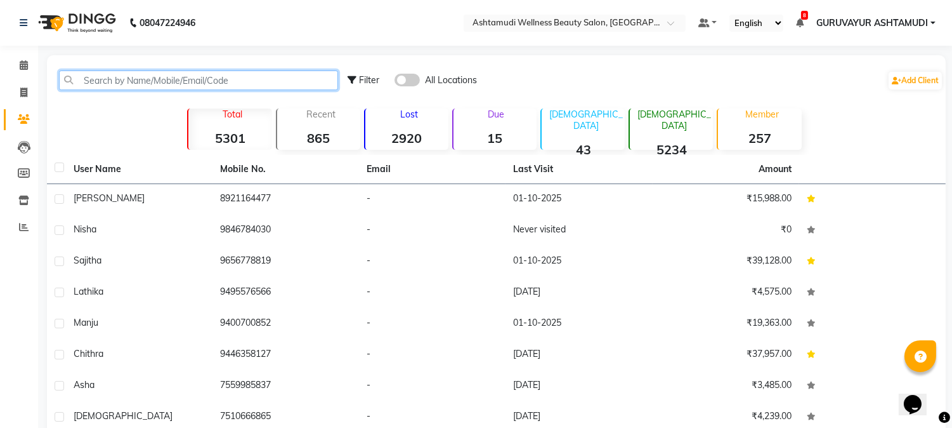
click at [122, 79] on input "text" at bounding box center [198, 80] width 279 height 20
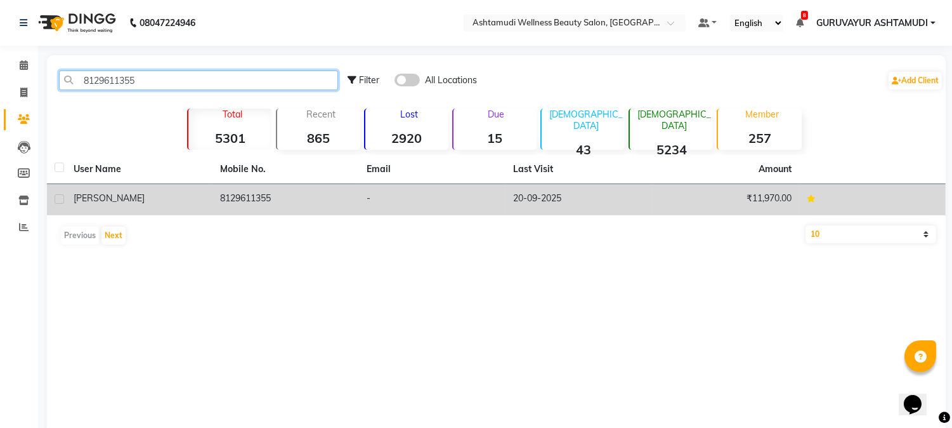
type input "8129611355"
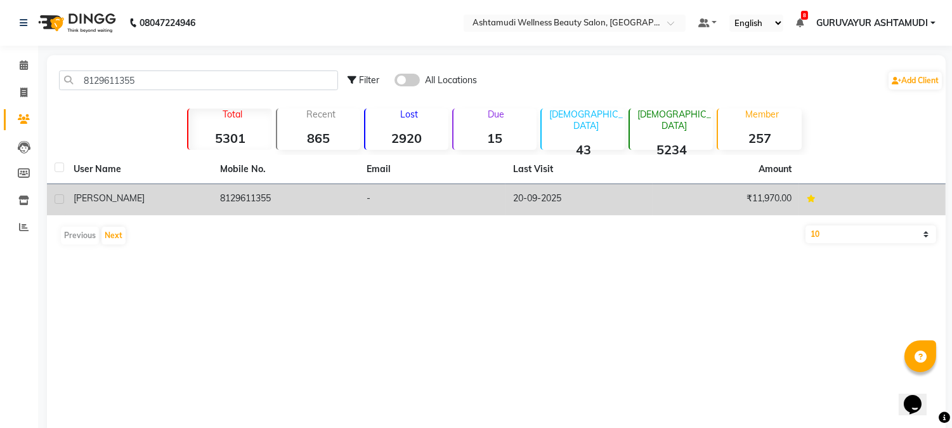
click at [248, 206] on td "8129611355" at bounding box center [286, 199] width 147 height 31
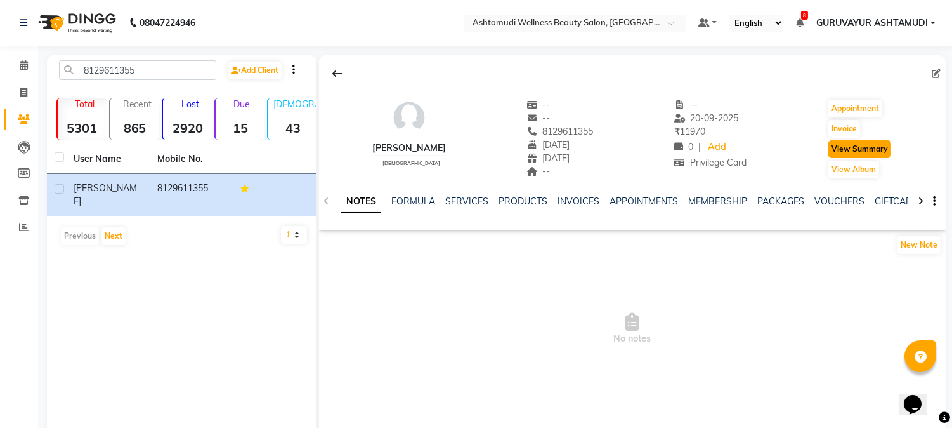
click at [855, 155] on button "View Summary" at bounding box center [860, 149] width 63 height 18
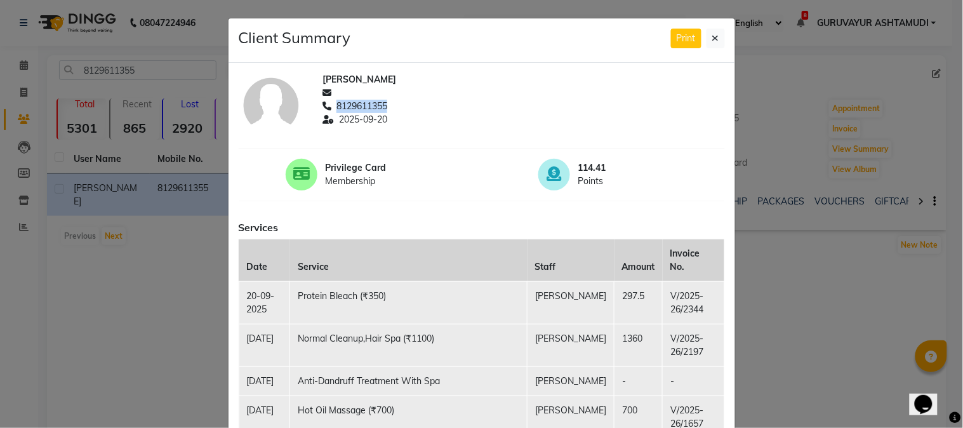
drag, startPoint x: 330, startPoint y: 105, endPoint x: 389, endPoint y: 102, distance: 59.1
click at [389, 102] on div "8129611355" at bounding box center [523, 106] width 402 height 13
copy span "8129611355"
click at [716, 41] on button at bounding box center [715, 39] width 18 height 20
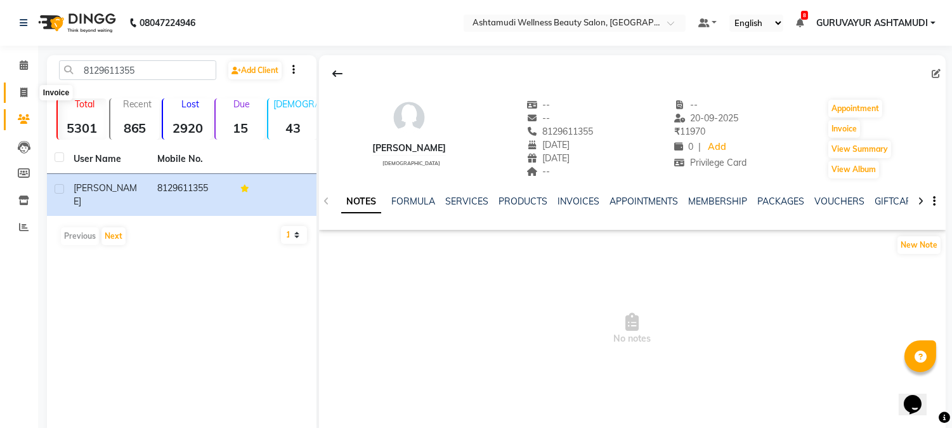
click at [23, 94] on icon at bounding box center [23, 93] width 7 height 10
select select "service"
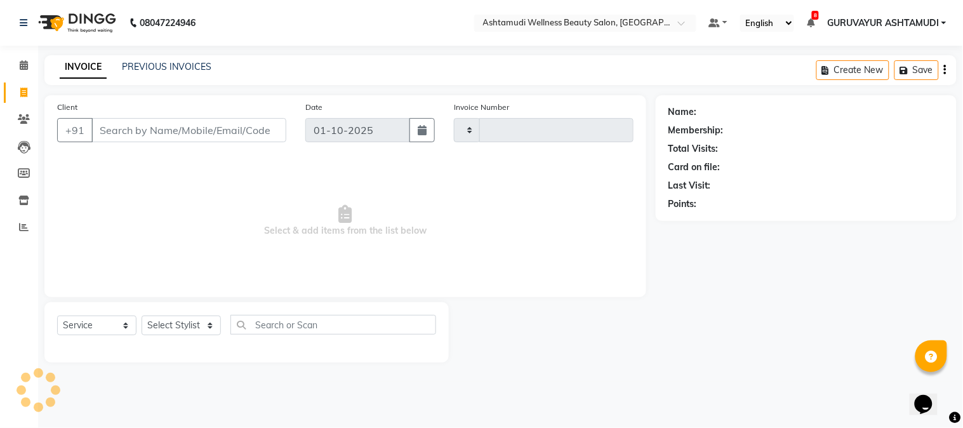
type input "2443"
select select "4660"
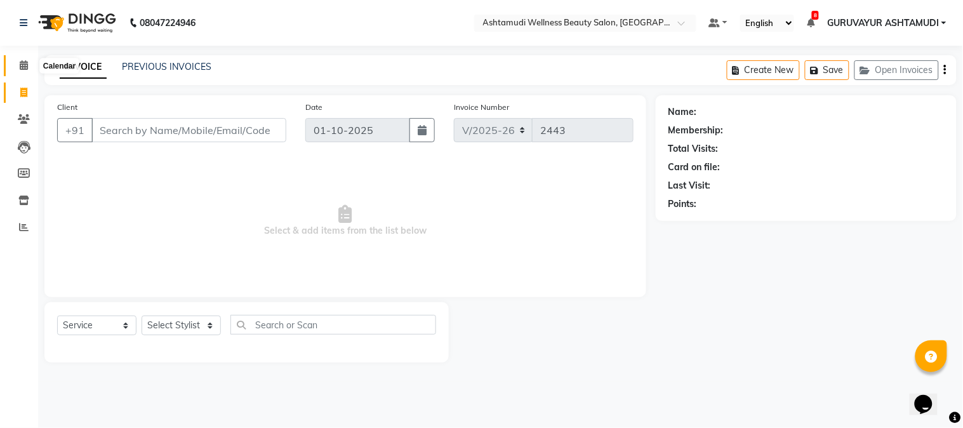
drag, startPoint x: 156, startPoint y: 129, endPoint x: 26, endPoint y: 67, distance: 144.5
click at [23, 63] on icon at bounding box center [24, 65] width 8 height 10
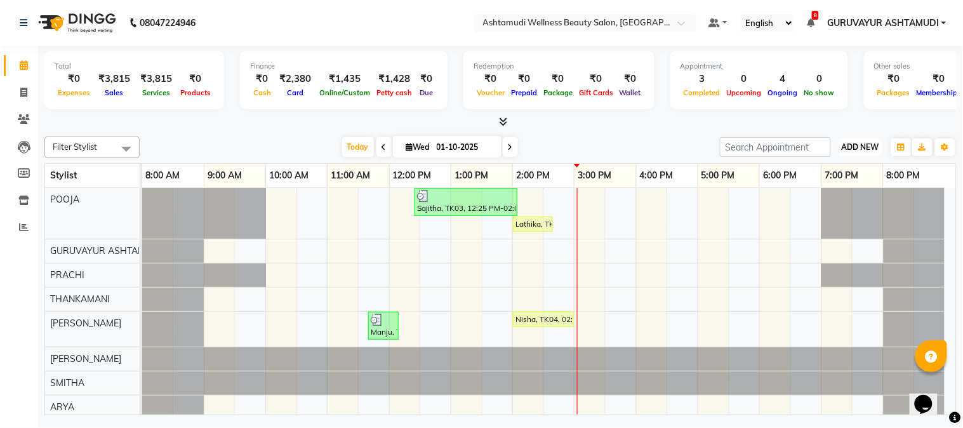
click at [851, 141] on button "ADD NEW Toggle Dropdown" at bounding box center [860, 147] width 44 height 18
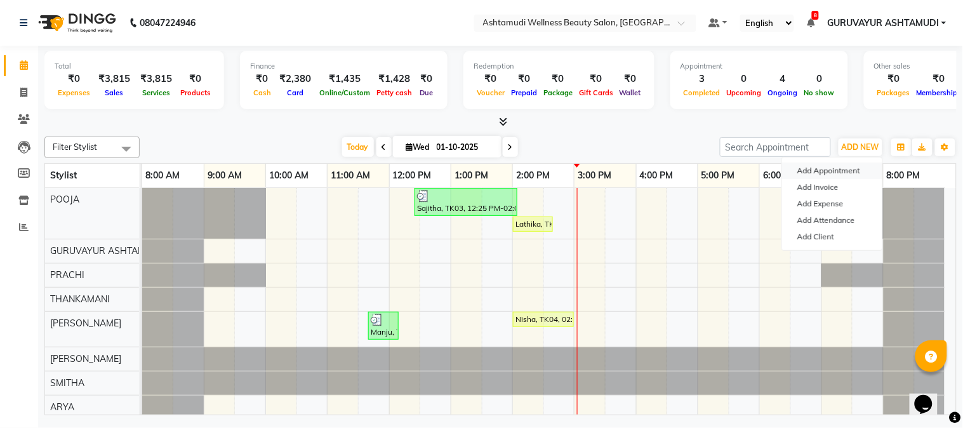
click at [838, 168] on button "Add Appointment" at bounding box center [832, 170] width 100 height 16
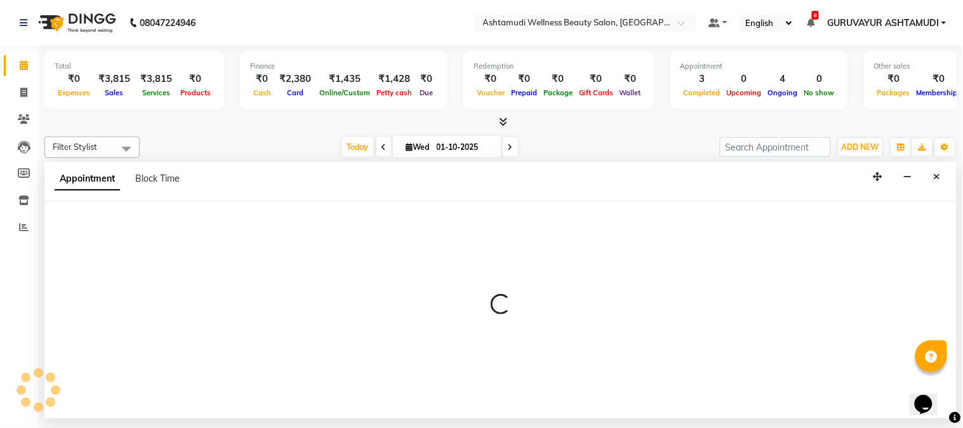
select select "tentative"
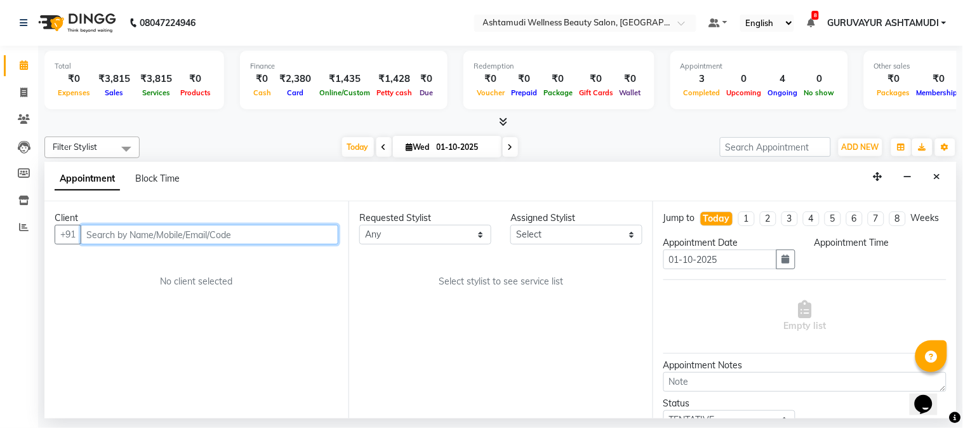
select select "540"
paste input "8129611355"
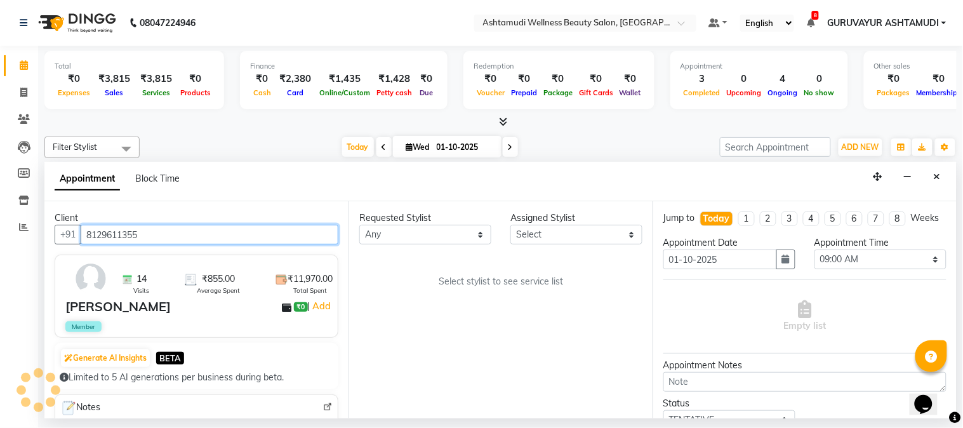
type input "8129611355"
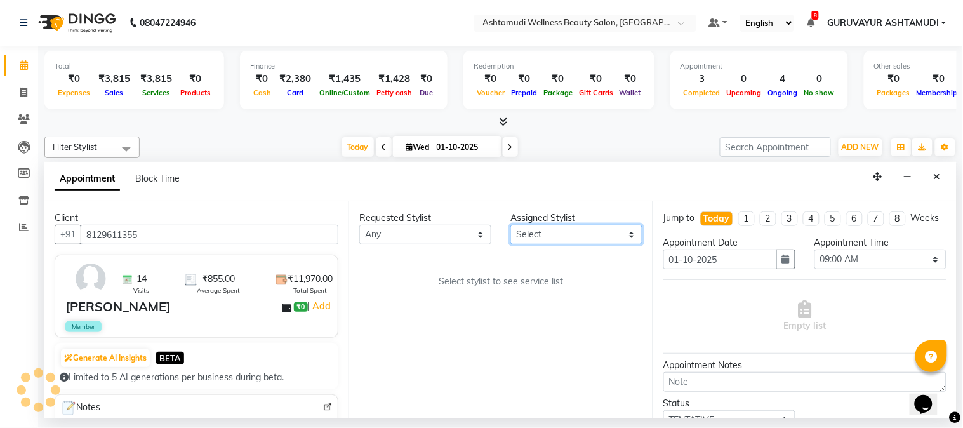
click at [581, 232] on select "Select Aathithya ANILA Anjana Das ARYA GURUVAYUR ASHTAMUDI NEETHU Nigisha POOJA…" at bounding box center [576, 235] width 132 height 20
select select "28230"
click at [510, 225] on select "Select Aathithya ANILA Anjana Das ARYA GURUVAYUR ASHTAMUDI NEETHU Nigisha POOJA…" at bounding box center [576, 235] width 132 height 20
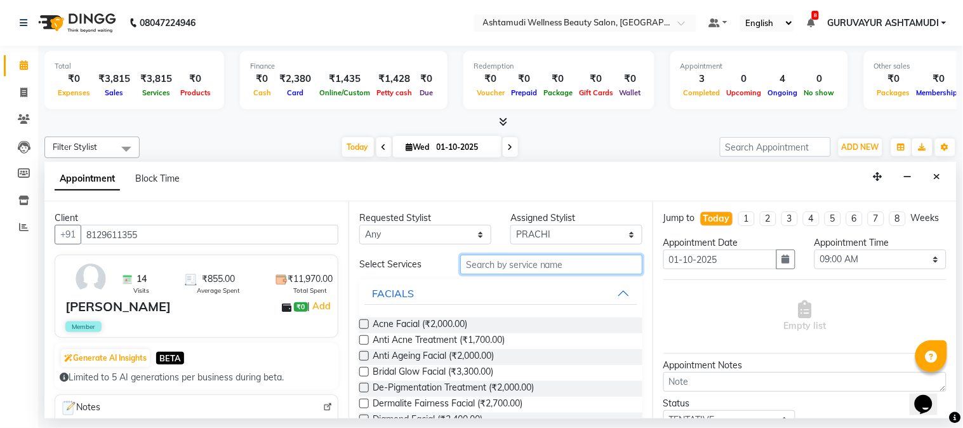
click at [522, 265] on input "text" at bounding box center [551, 264] width 182 height 20
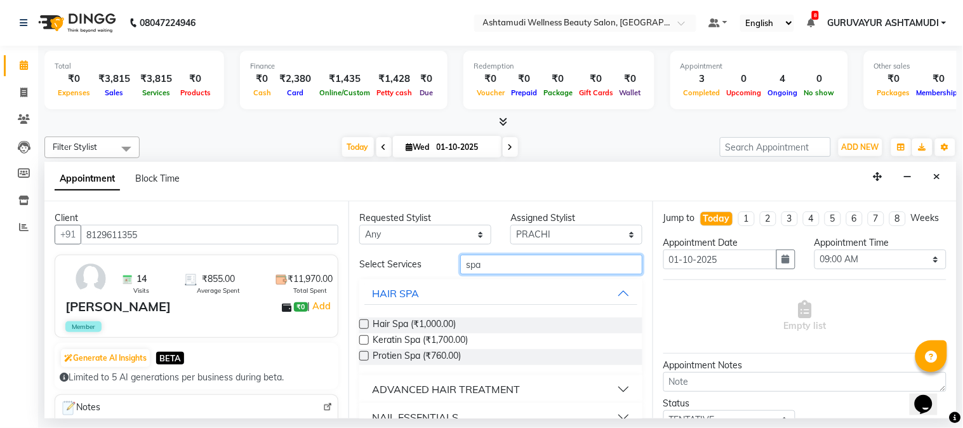
type input "spa"
click at [360, 327] on label at bounding box center [364, 324] width 10 height 10
click at [360, 327] on input "checkbox" at bounding box center [363, 325] width 8 height 8
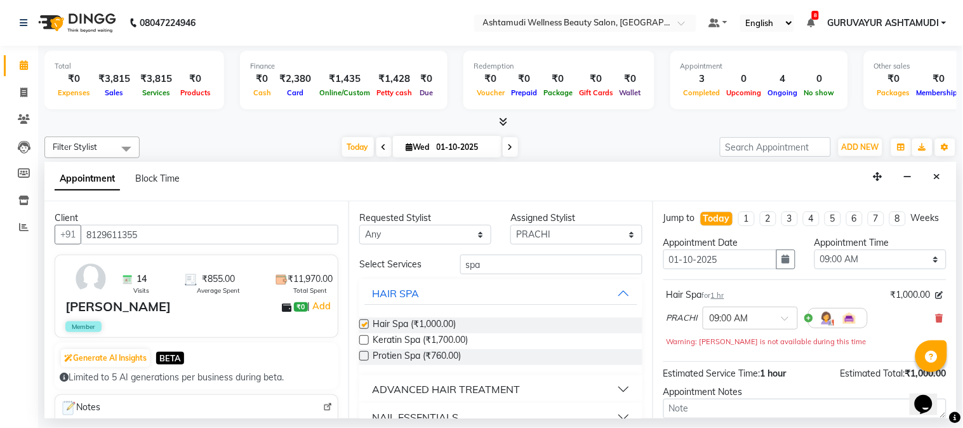
checkbox input "false"
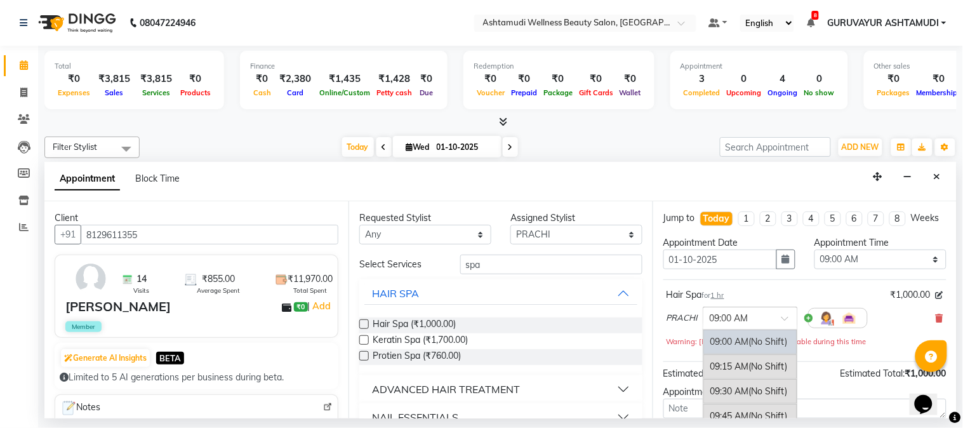
click at [781, 327] on span at bounding box center [789, 321] width 16 height 13
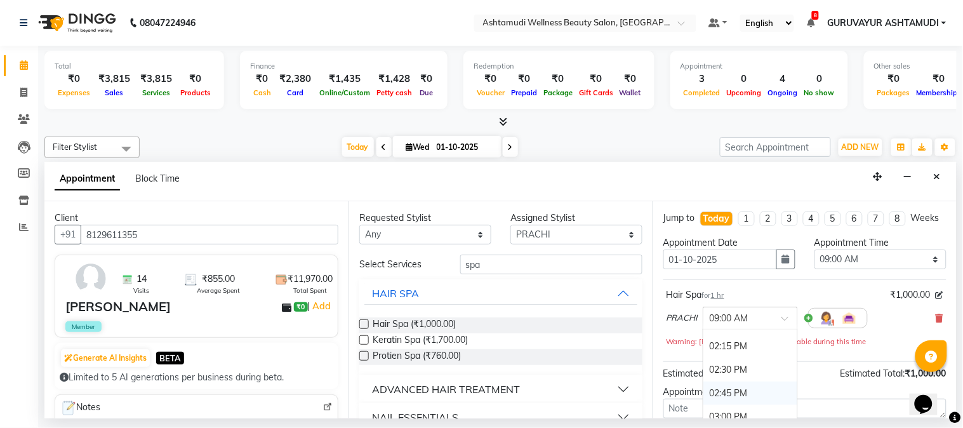
scroll to position [563, 0]
click at [726, 358] on div "03:00 PM" at bounding box center [750, 345] width 94 height 23
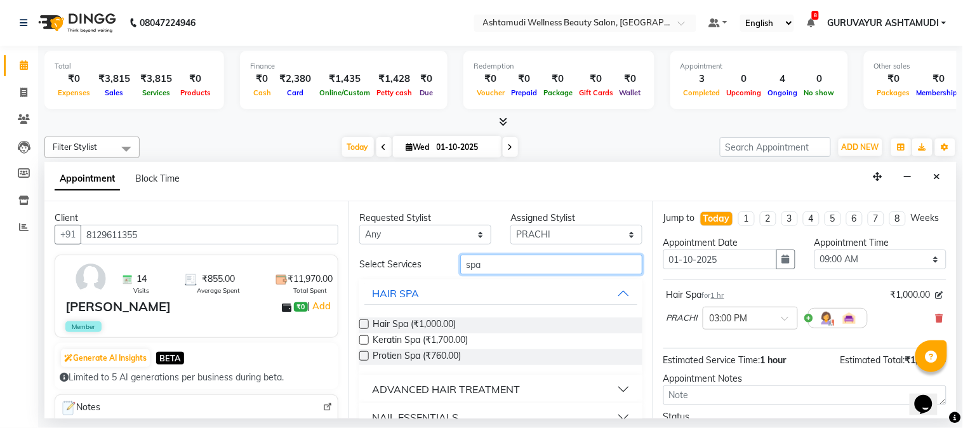
drag, startPoint x: 501, startPoint y: 261, endPoint x: 324, endPoint y: 263, distance: 177.0
click at [326, 262] on div "Client +91 8129611355 14 Visits ₹855.00 Average Spent ₹11,970.00 Total Spent su…" at bounding box center [500, 309] width 912 height 217
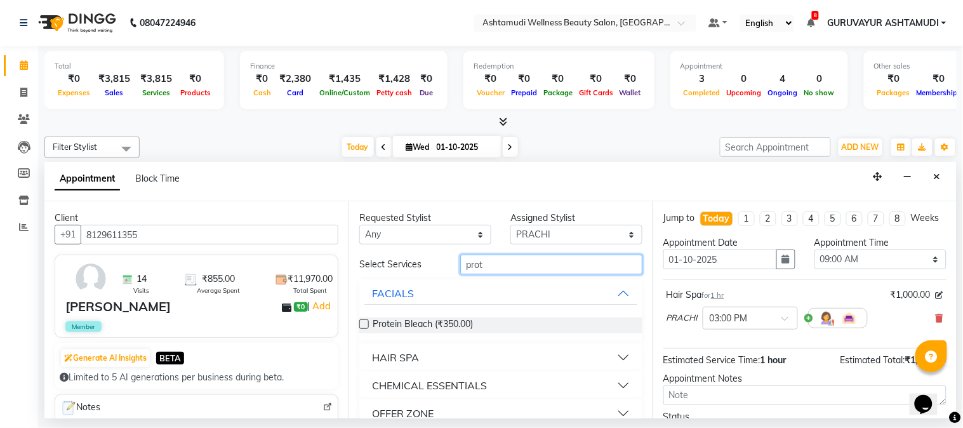
type input "prot"
click at [367, 321] on label at bounding box center [364, 324] width 10 height 10
click at [367, 321] on input "checkbox" at bounding box center [363, 325] width 8 height 8
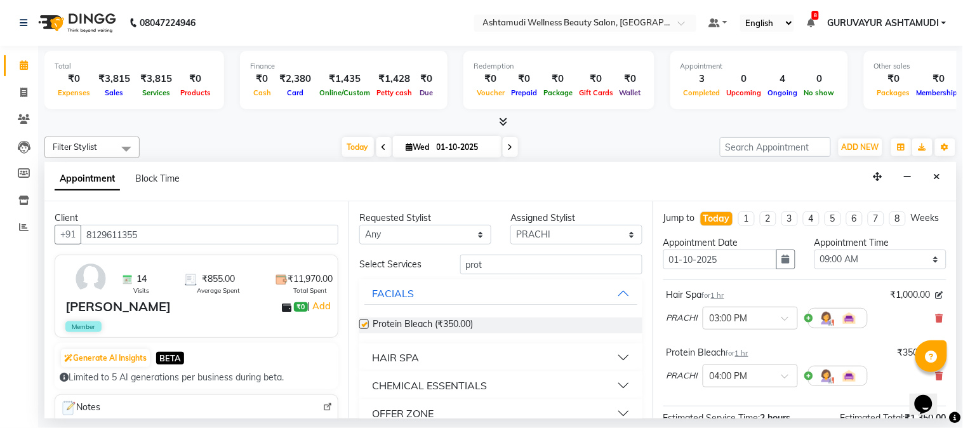
checkbox input "false"
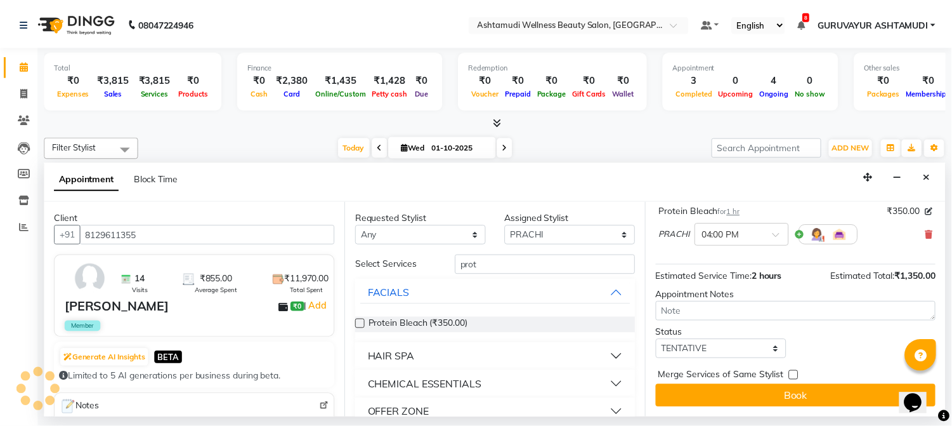
scroll to position [154, 0]
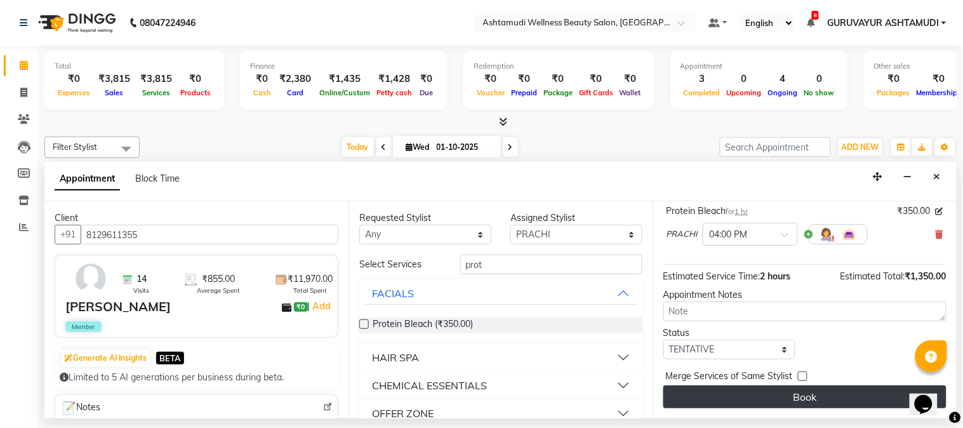
click at [782, 390] on button "Book" at bounding box center [804, 396] width 283 height 23
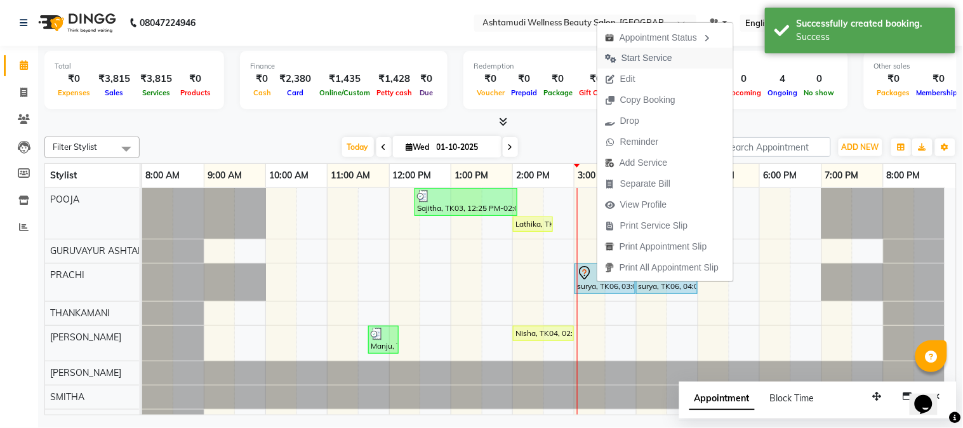
click at [626, 51] on span "Start Service" at bounding box center [638, 58] width 82 height 21
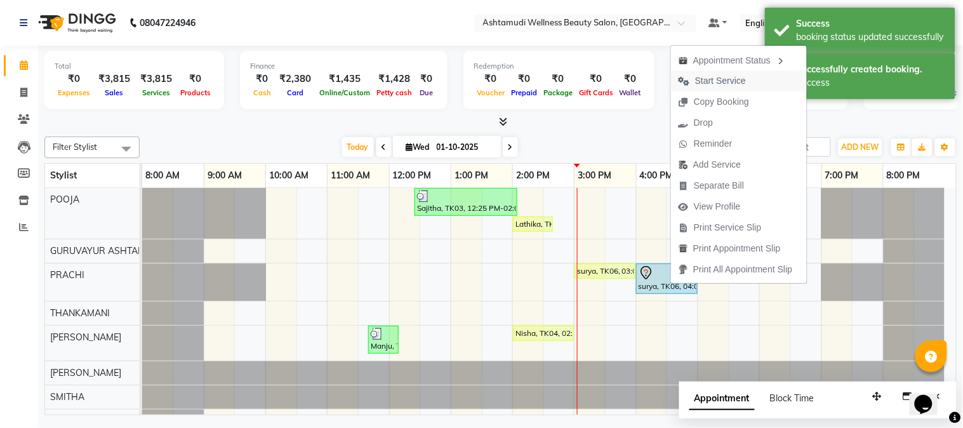
click at [705, 85] on span "Start Service" at bounding box center [720, 80] width 51 height 13
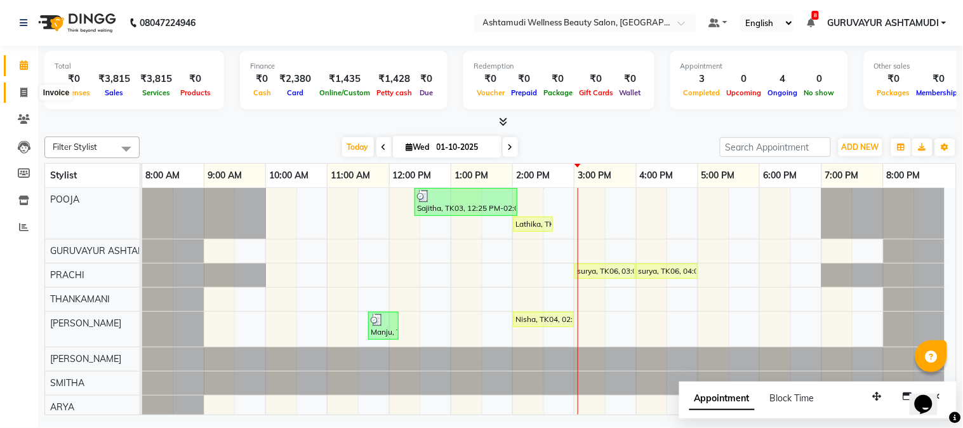
click at [24, 89] on icon at bounding box center [23, 93] width 7 height 10
select select "service"
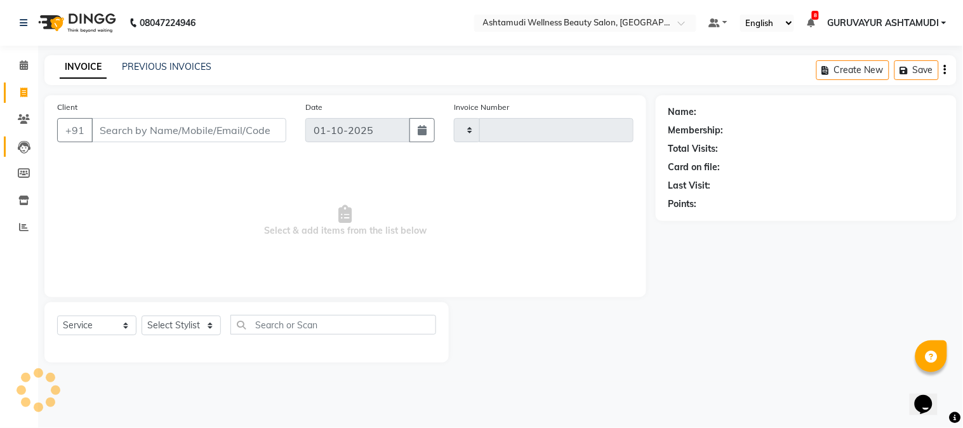
type input "2443"
select select "4660"
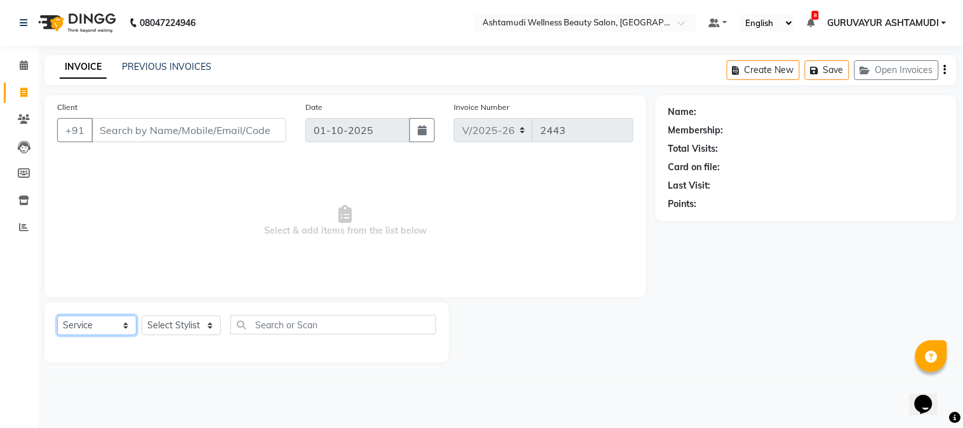
click at [130, 324] on select "Select Service Product Membership Package Voucher Prepaid Gift Card" at bounding box center [96, 325] width 79 height 20
select select "package"
click at [57, 316] on select "Select Service Product Membership Package Voucher Prepaid Gift Card" at bounding box center [96, 325] width 79 height 20
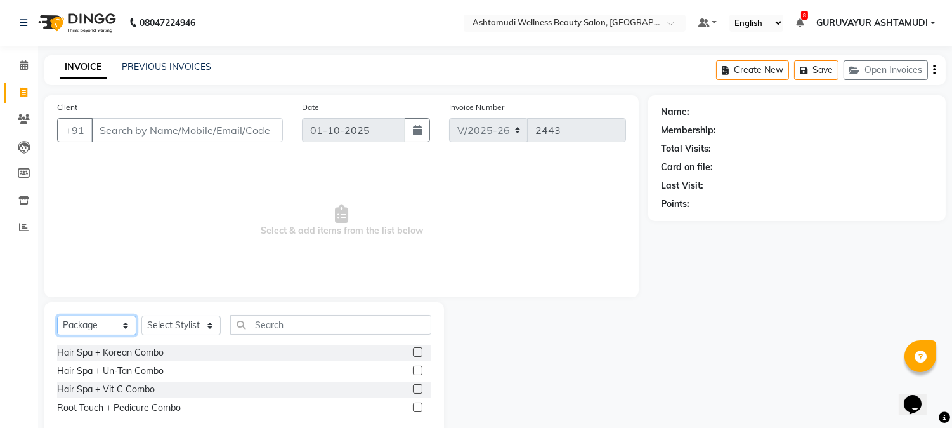
scroll to position [27, 0]
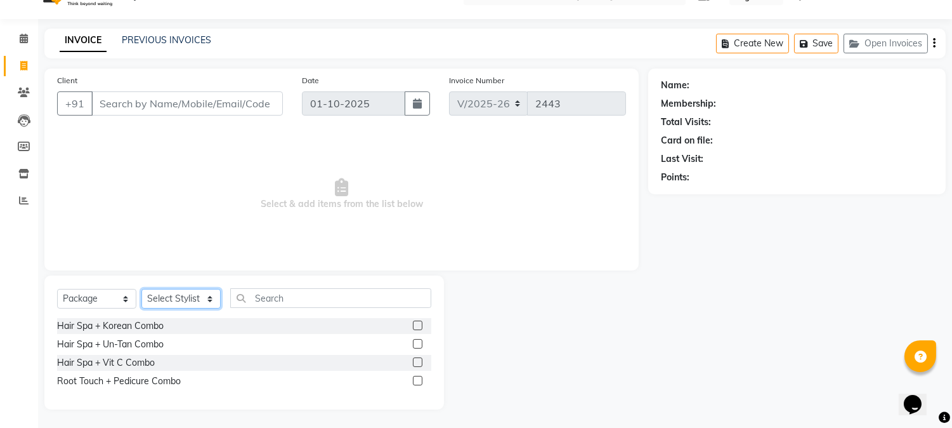
click at [202, 294] on select "Select Stylist Aathithya ANILA Anjana Das ARYA GURUVAYUR ASHTAMUDI NEETHU Nigis…" at bounding box center [181, 299] width 79 height 20
select select "27526"
click at [142, 289] on select "Select Stylist Aathithya ANILA Anjana Das ARYA GURUVAYUR ASHTAMUDI NEETHU Nigis…" at bounding box center [181, 299] width 79 height 20
click at [419, 364] on label at bounding box center [418, 362] width 10 height 10
click at [419, 364] on input "checkbox" at bounding box center [417, 363] width 8 height 8
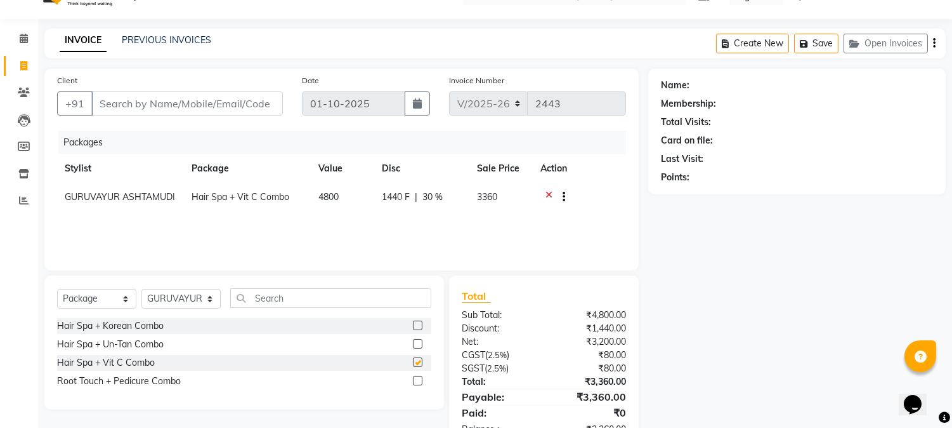
checkbox input "false"
click at [417, 344] on label at bounding box center [418, 344] width 10 height 10
click at [417, 344] on input "checkbox" at bounding box center [417, 344] width 8 height 8
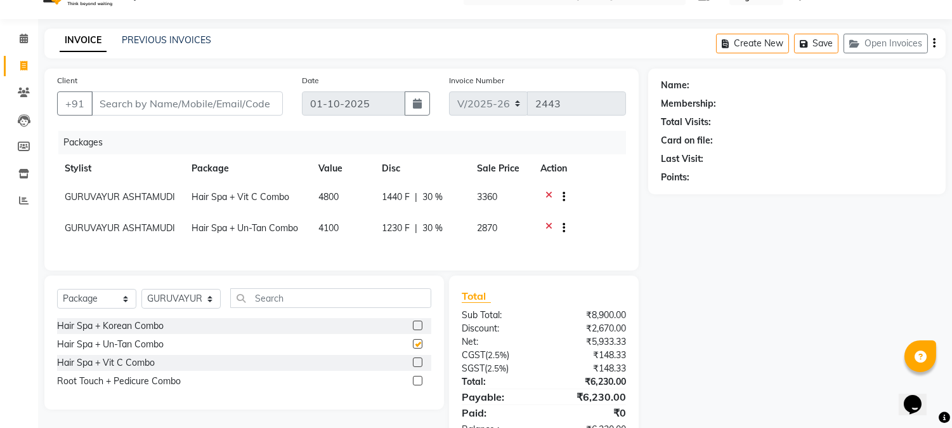
checkbox input "false"
click at [417, 330] on label at bounding box center [418, 325] width 10 height 10
click at [417, 330] on input "checkbox" at bounding box center [417, 326] width 8 height 8
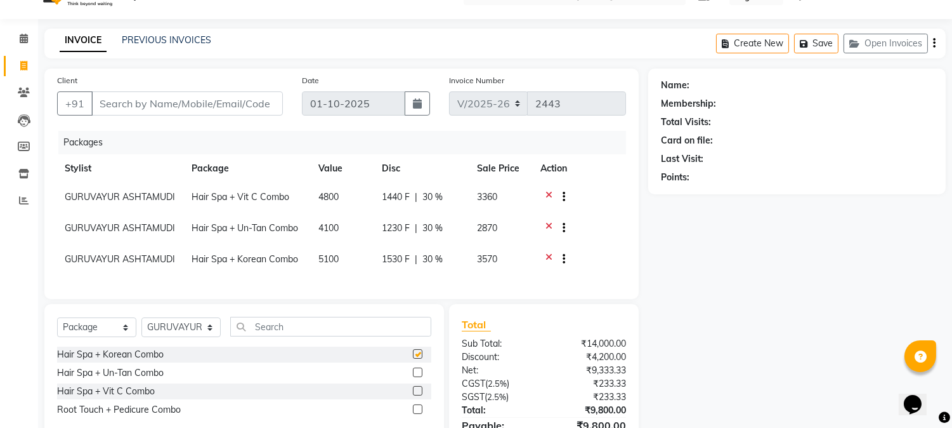
checkbox input "false"
click at [553, 194] on div at bounding box center [559, 198] width 13 height 16
click at [543, 191] on div at bounding box center [580, 198] width 78 height 16
click at [548, 195] on icon at bounding box center [549, 198] width 7 height 16
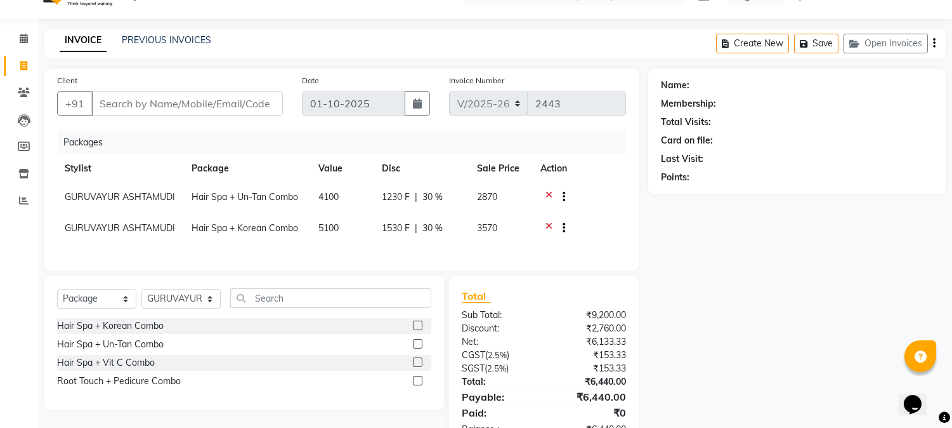
click at [549, 195] on icon at bounding box center [549, 198] width 7 height 16
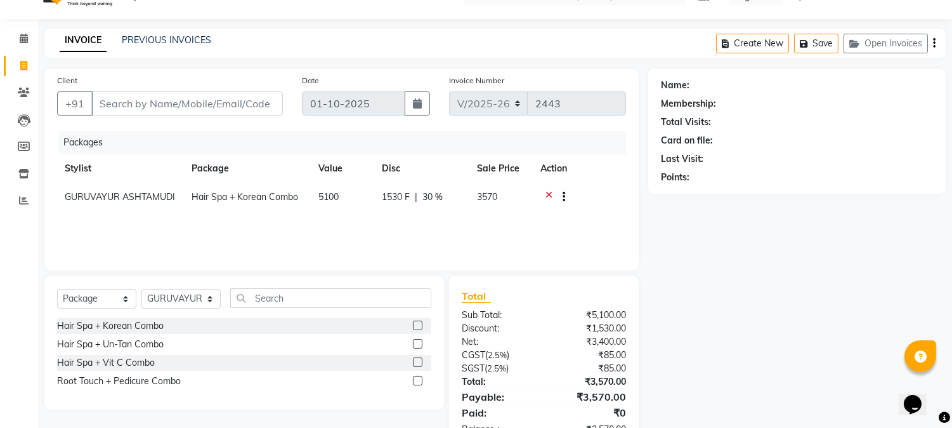
click at [549, 195] on icon at bounding box center [549, 198] width 7 height 16
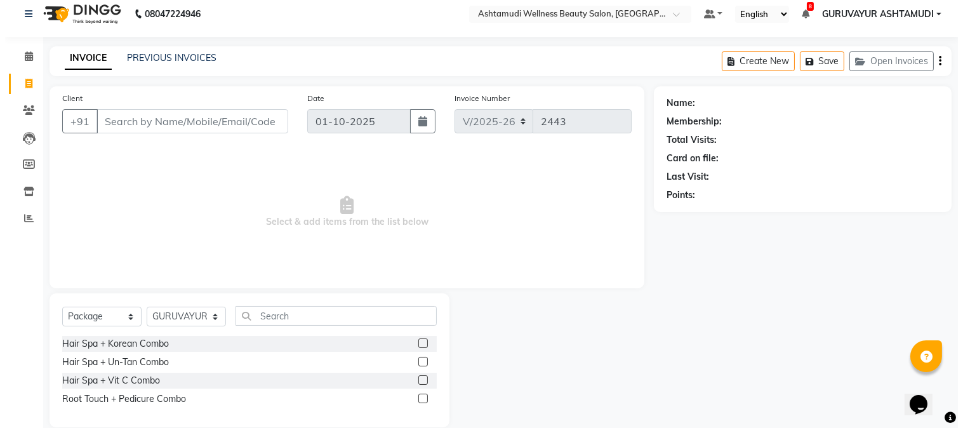
scroll to position [0, 0]
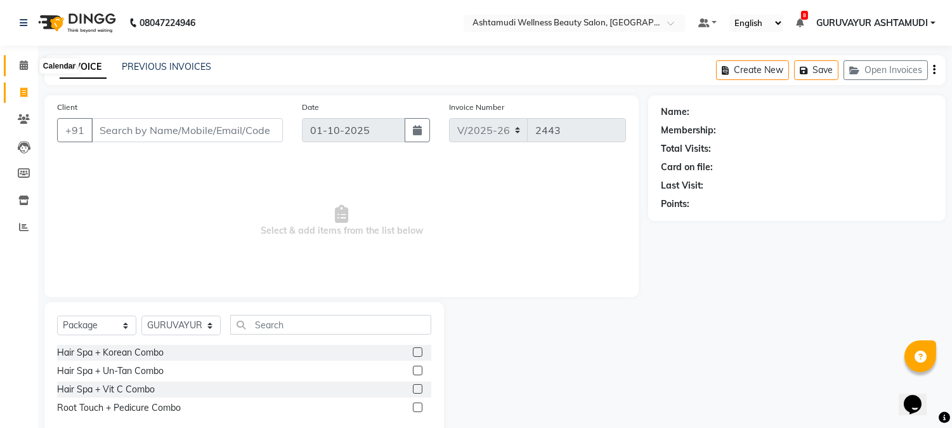
click at [22, 60] on span at bounding box center [24, 65] width 22 height 15
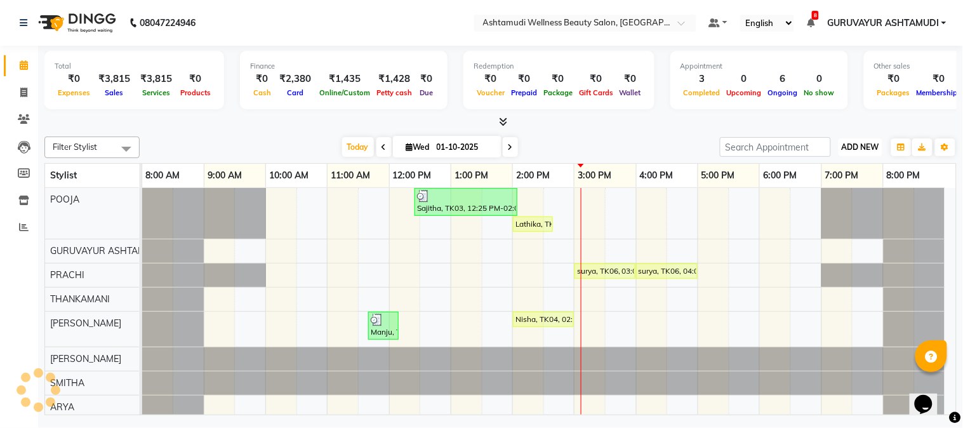
click at [852, 143] on span "ADD NEW" at bounding box center [859, 147] width 37 height 10
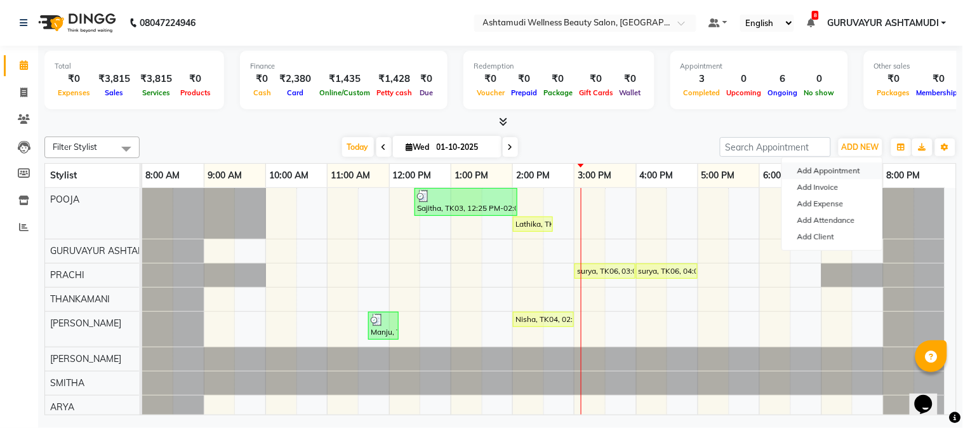
click at [829, 173] on button "Add Appointment" at bounding box center [832, 170] width 100 height 16
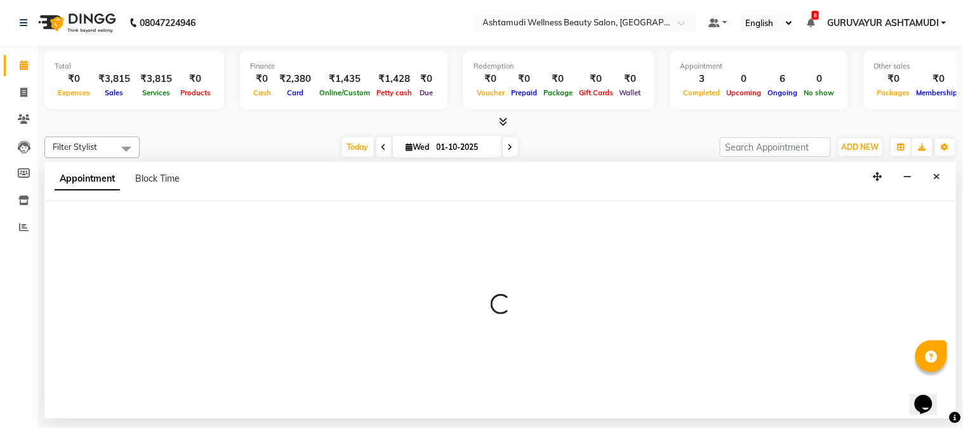
select select "540"
select select "tentative"
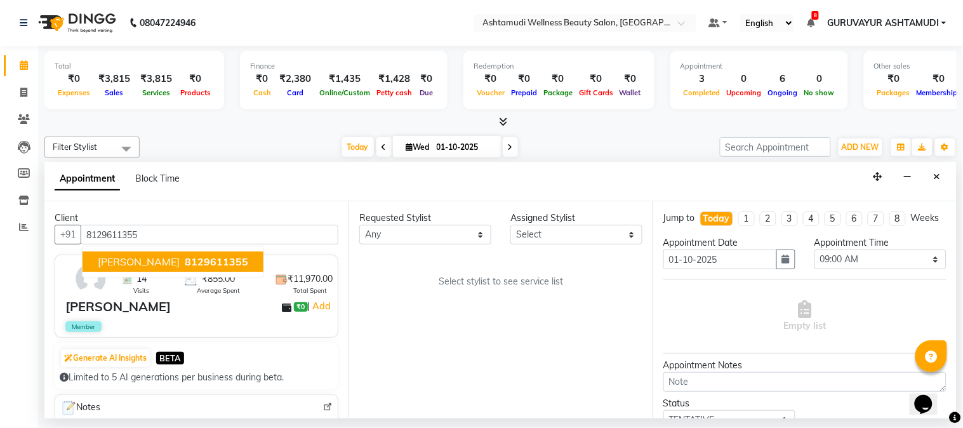
click at [185, 257] on span "8129611355" at bounding box center [216, 261] width 63 height 13
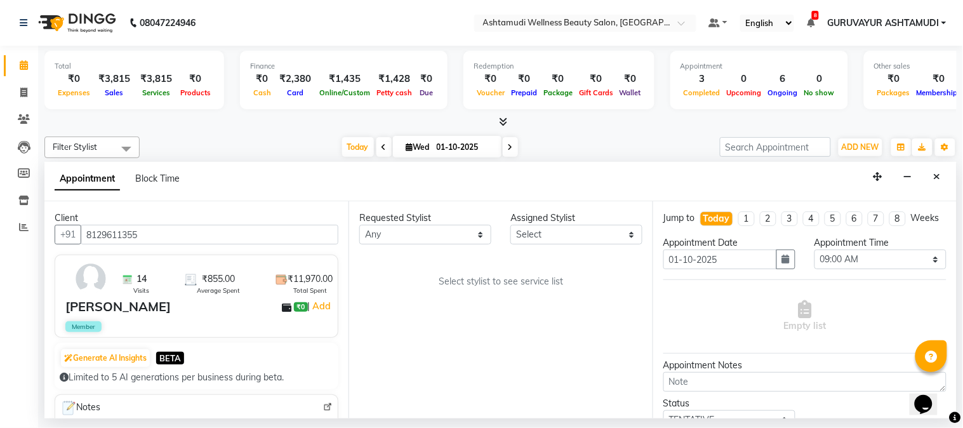
type input "8129611355"
click at [622, 240] on select "Select Aathithya ANILA Anjana Das ARYA GURUVAYUR ASHTAMUDI NEETHU Nigisha POOJA…" at bounding box center [576, 235] width 132 height 20
click at [943, 176] on button "Close" at bounding box center [937, 177] width 18 height 20
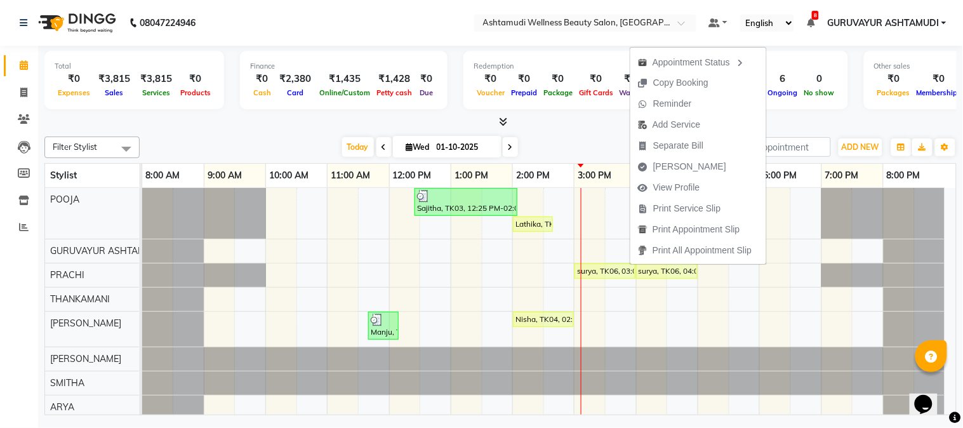
click at [594, 131] on div "Filter Stylist Select All Aathithya ANILA Anjana Das ARYA GURUVAYUR ASHTAMUDI N…" at bounding box center [500, 273] width 912 height 284
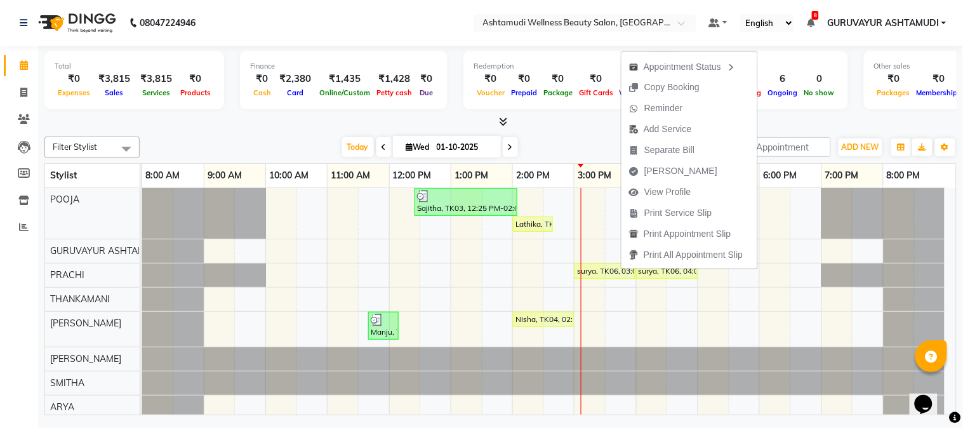
click at [580, 119] on div at bounding box center [500, 121] width 912 height 13
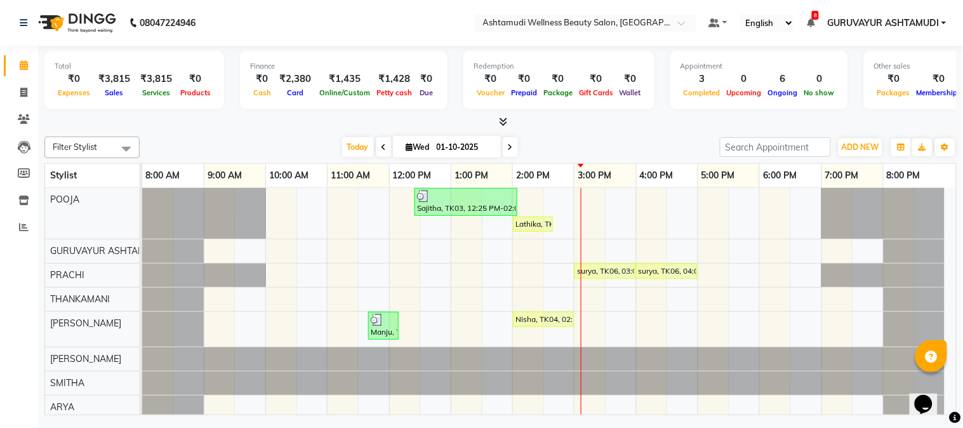
click at [500, 123] on icon at bounding box center [503, 122] width 8 height 10
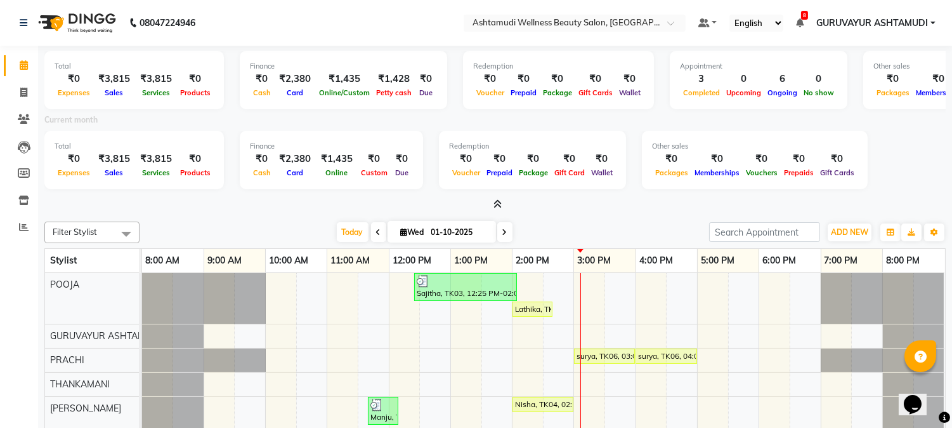
click at [498, 204] on icon at bounding box center [498, 204] width 8 height 10
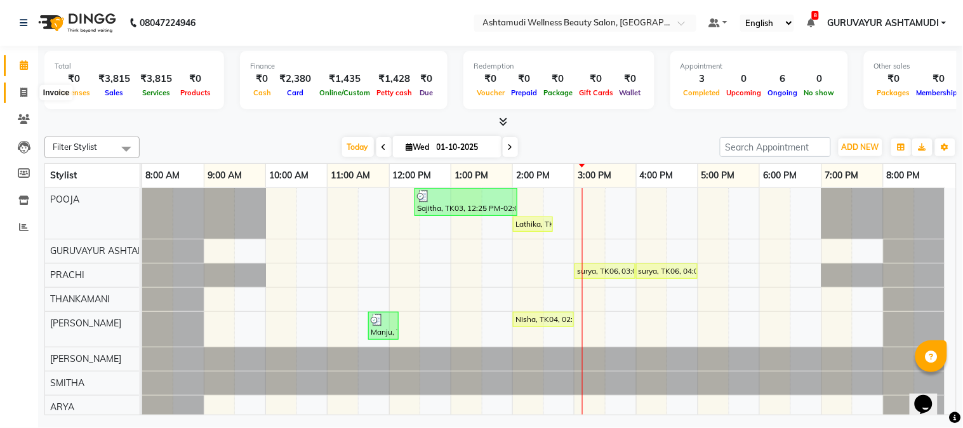
click at [21, 94] on icon at bounding box center [23, 93] width 7 height 10
select select "service"
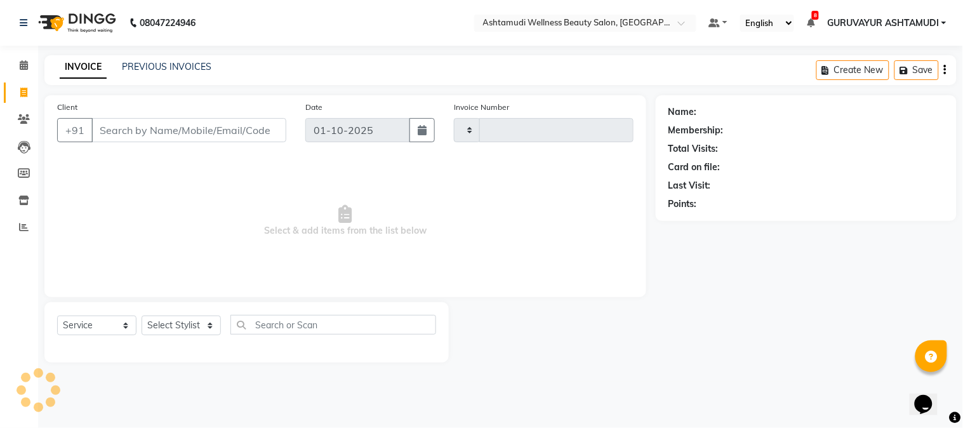
type input "2443"
select select "4660"
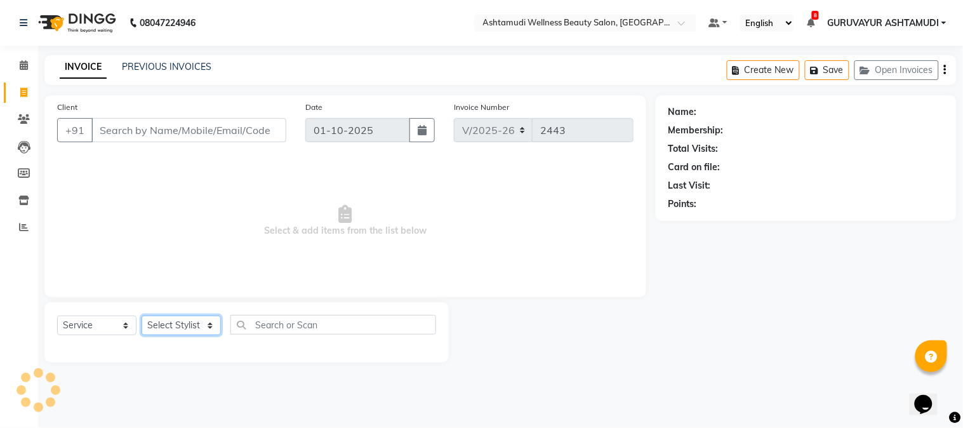
click at [192, 322] on select "Select Stylist" at bounding box center [181, 325] width 79 height 20
click at [99, 326] on select "Select Service Product Membership Package Voucher Prepaid Gift Card" at bounding box center [96, 325] width 79 height 20
select select "package"
click at [57, 316] on select "Select Service Product Membership Package Voucher Prepaid Gift Card" at bounding box center [96, 325] width 79 height 20
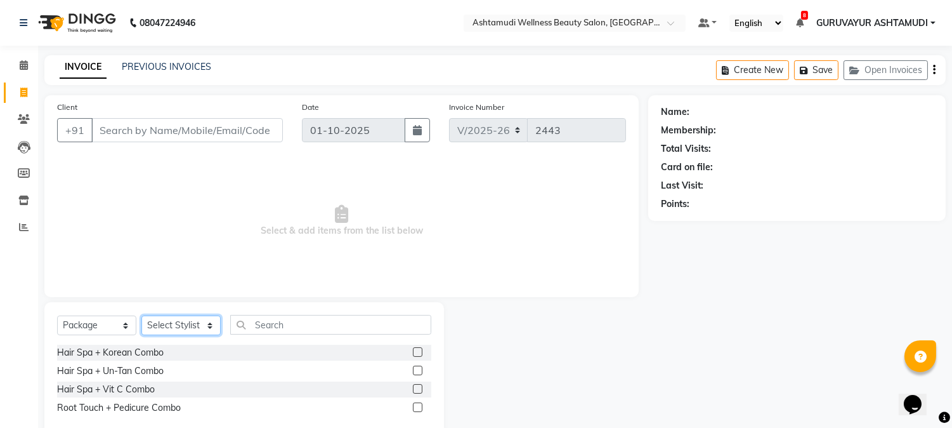
click at [199, 327] on select "Select Stylist Aathithya ANILA Anjana Das ARYA GURUVAYUR ASHTAMUDI NEETHU Nigis…" at bounding box center [181, 325] width 79 height 20
select select "28230"
click at [142, 316] on select "Select Stylist Aathithya ANILA Anjana Das ARYA GURUVAYUR ASHTAMUDI NEETHU Nigis…" at bounding box center [181, 325] width 79 height 20
click at [414, 353] on label at bounding box center [418, 352] width 10 height 10
click at [414, 353] on input "checkbox" at bounding box center [417, 352] width 8 height 8
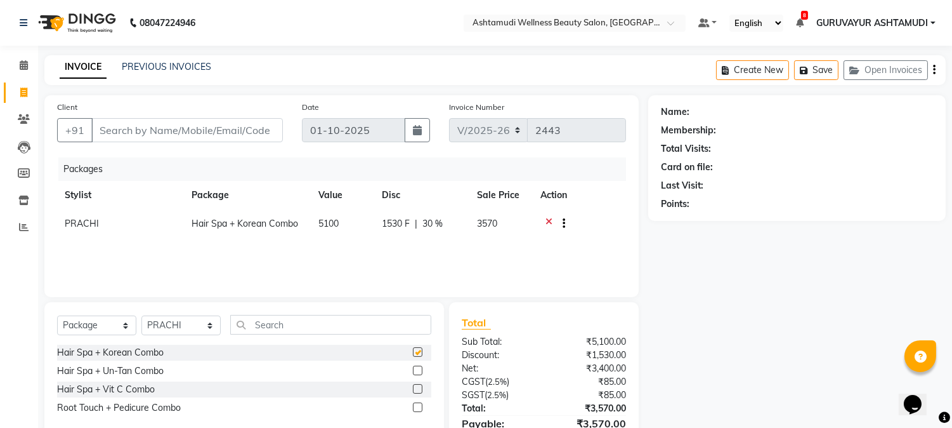
checkbox input "false"
click at [23, 62] on icon at bounding box center [24, 65] width 8 height 10
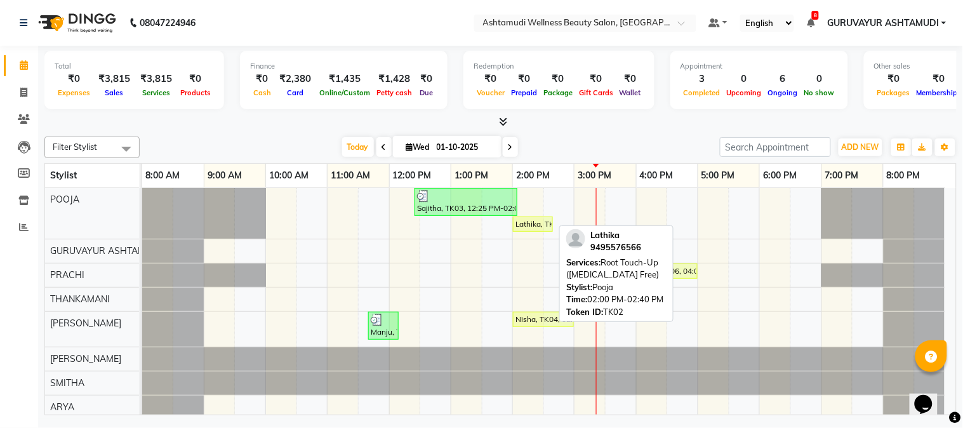
click at [524, 222] on div "Lathika, TK02, 02:00 PM-02:40 PM, Root Touch-Up ([MEDICAL_DATA] Free)" at bounding box center [532, 223] width 37 height 11
select select "1"
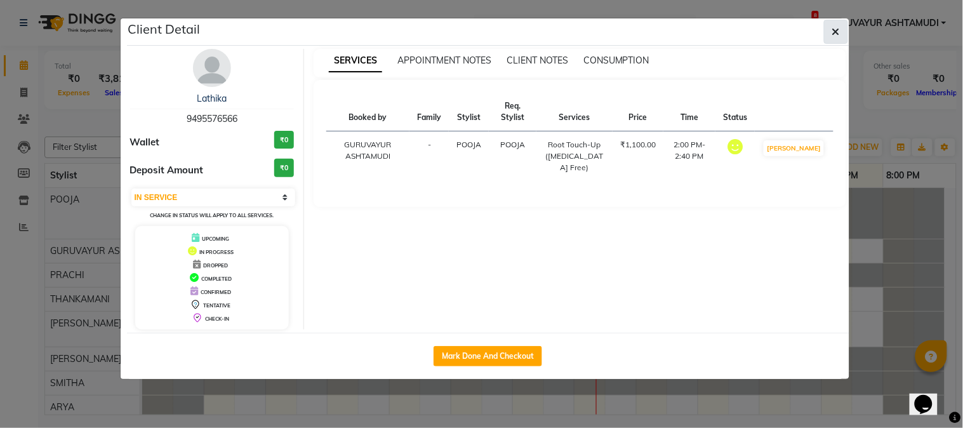
click at [832, 27] on icon "button" at bounding box center [836, 32] width 8 height 10
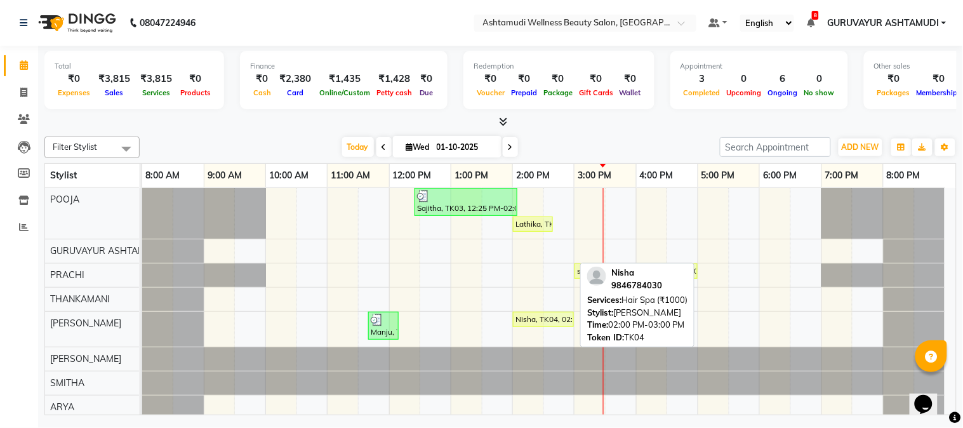
click at [529, 320] on div "Nisha, TK04, 02:00 PM-03:00 PM, Hair Spa (₹1000)" at bounding box center [543, 318] width 58 height 11
select select "1"
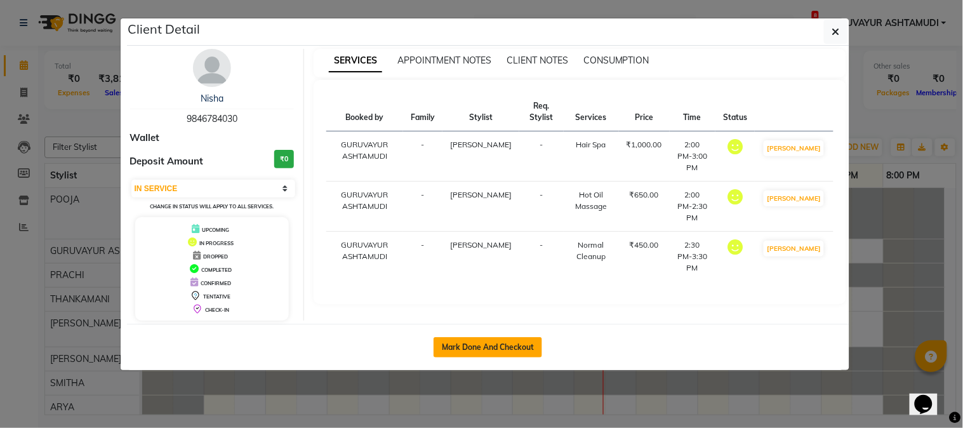
click at [508, 346] on button "Mark Done And Checkout" at bounding box center [487, 347] width 109 height 20
select select "service"
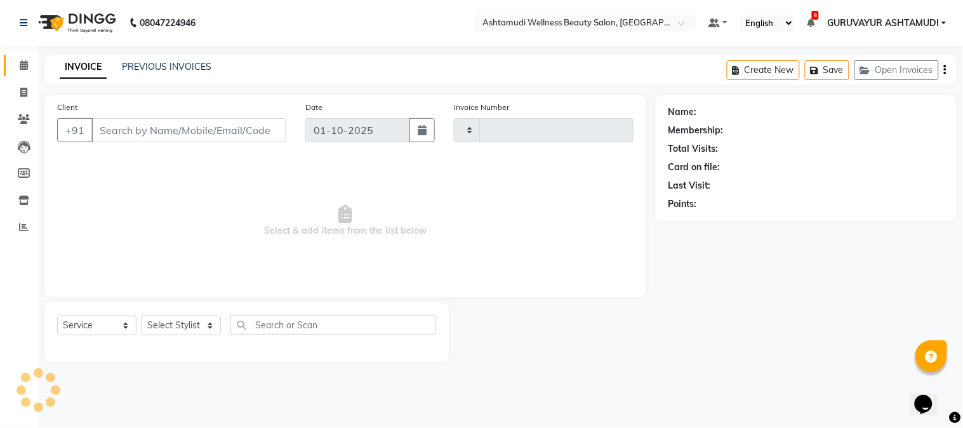
type input "2443"
select select "4660"
type input "9846784030"
select select "38876"
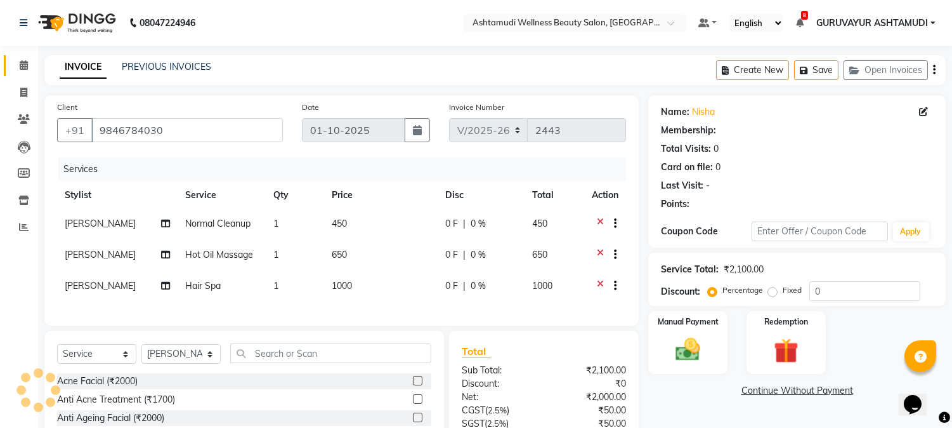
select select "1: Object"
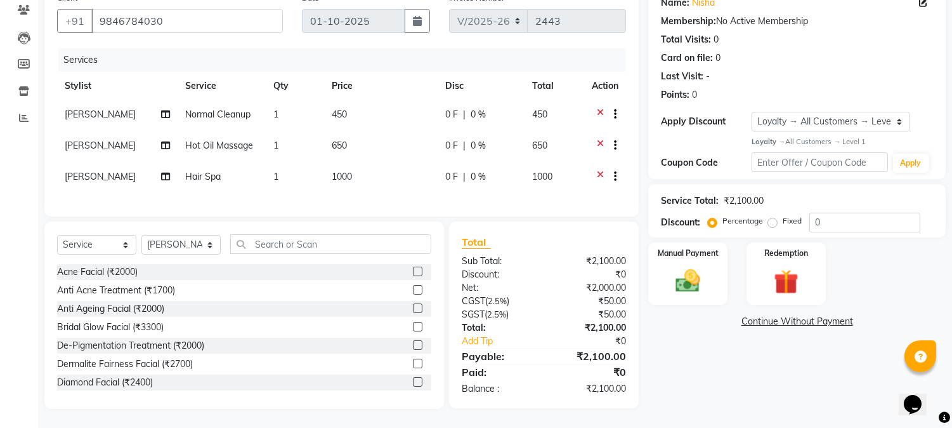
scroll to position [119, 0]
click at [682, 271] on img at bounding box center [689, 281] width 42 height 30
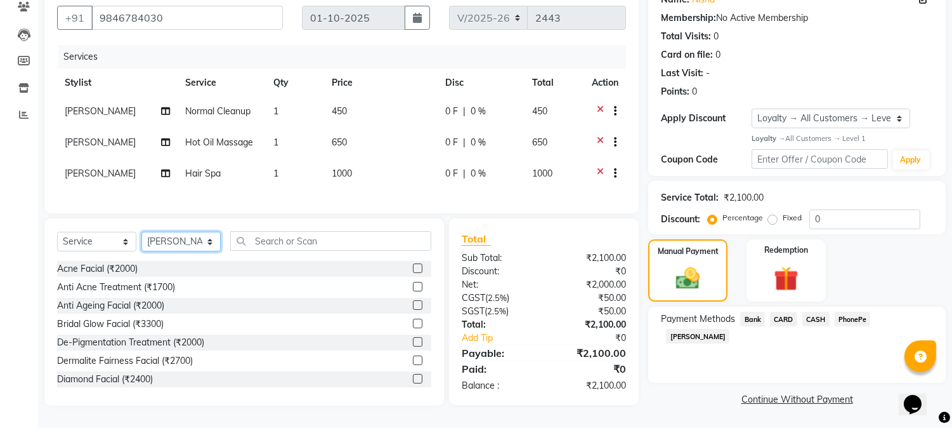
click at [207, 246] on select "Select Stylist Aathithya ANILA Anjana Das ARYA GURUVAYUR ASHTAMUDI NEETHU Nigis…" at bounding box center [181, 242] width 79 height 20
select select "27386"
click at [142, 236] on select "Select Stylist Aathithya ANILA Anjana Das ARYA GURUVAYUR ASHTAMUDI NEETHU Nigis…" at bounding box center [181, 242] width 79 height 20
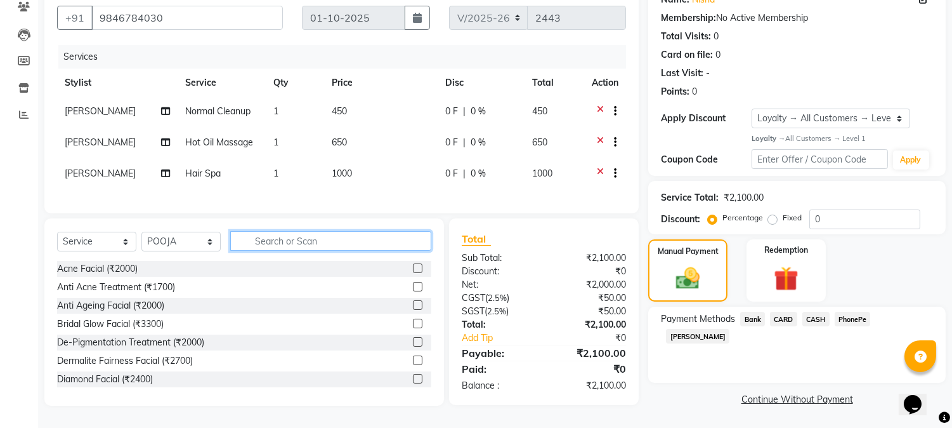
click at [281, 242] on input "text" at bounding box center [330, 241] width 201 height 20
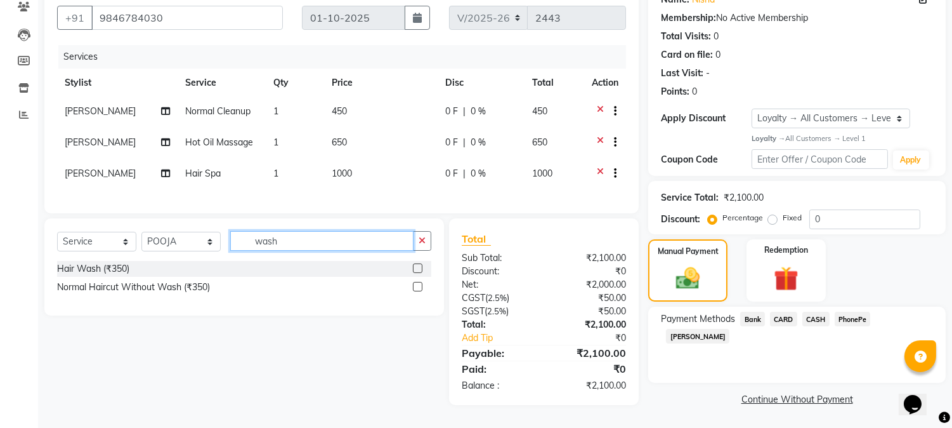
type input "wash"
click at [414, 291] on label at bounding box center [418, 287] width 10 height 10
click at [414, 291] on input "checkbox" at bounding box center [417, 287] width 8 height 8
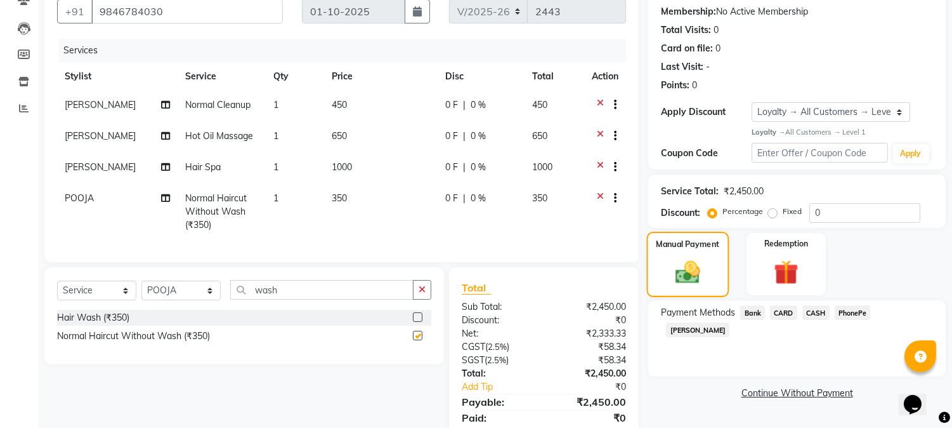
checkbox input "false"
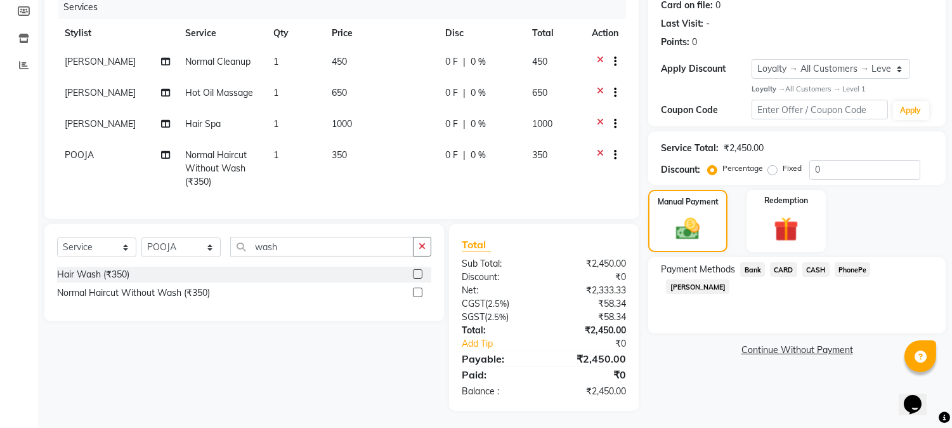
scroll to position [174, 0]
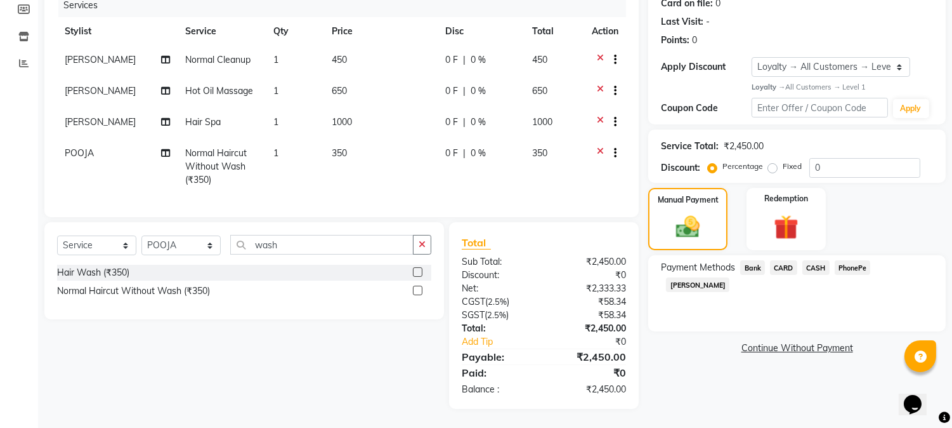
click at [852, 260] on span "PhonePe" at bounding box center [853, 267] width 36 height 15
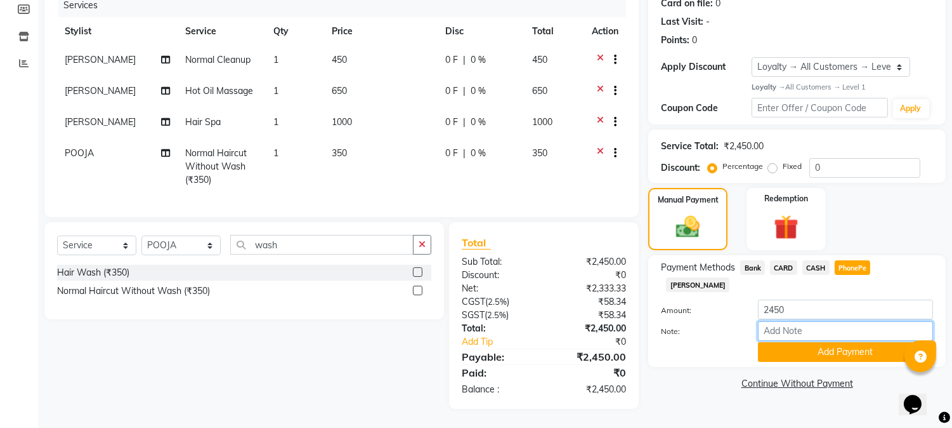
click at [825, 321] on input "Note:" at bounding box center [845, 331] width 175 height 20
type input "NIGISHA"
click at [831, 342] on button "Add Payment" at bounding box center [845, 352] width 175 height 20
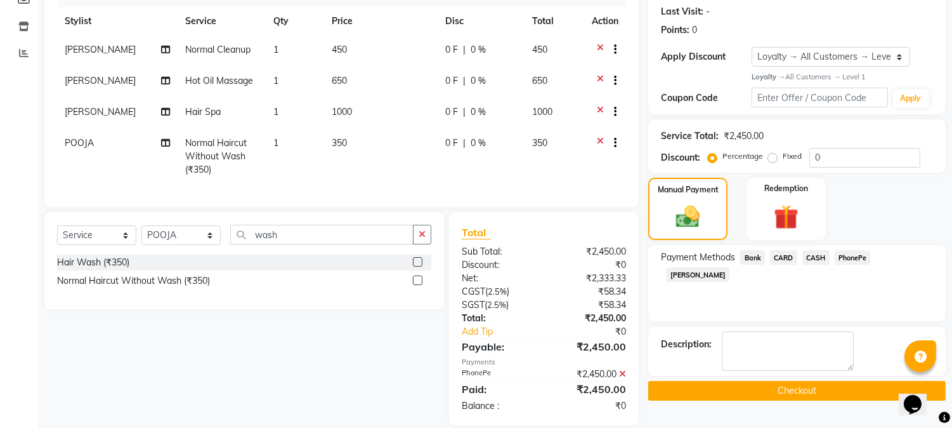
click at [794, 390] on button "Checkout" at bounding box center [797, 391] width 298 height 20
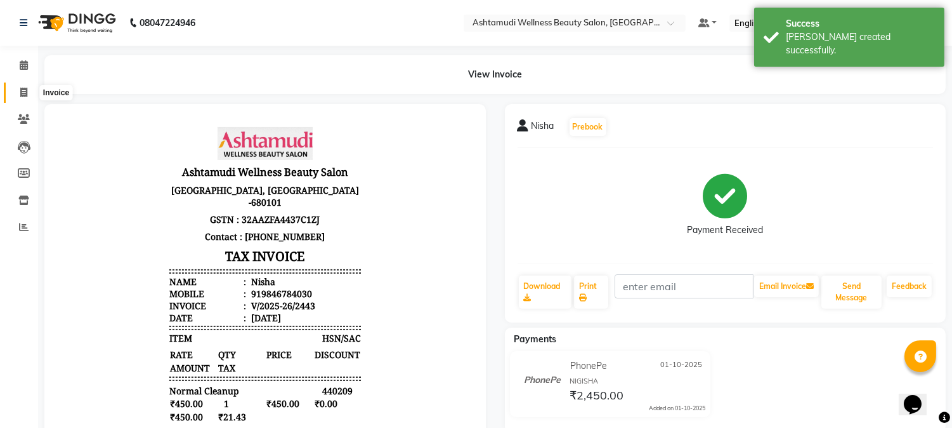
click at [20, 91] on icon at bounding box center [23, 93] width 7 height 10
select select "4660"
select select "service"
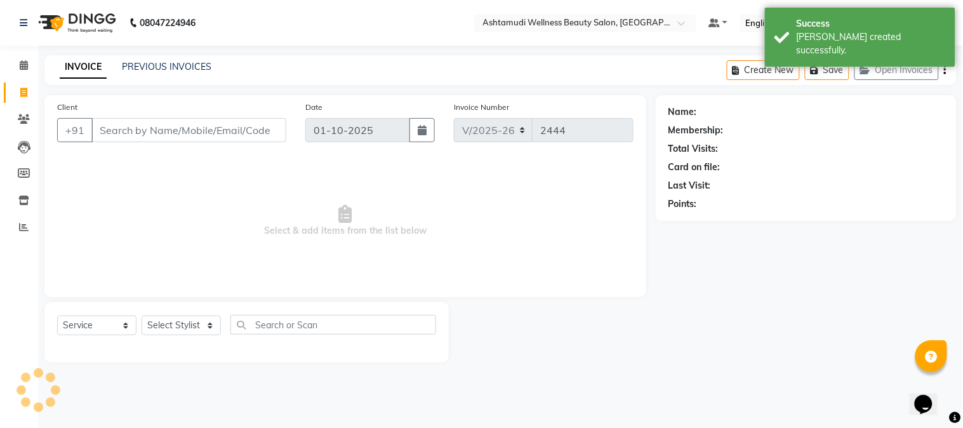
click at [207, 133] on input "Client" at bounding box center [188, 130] width 195 height 24
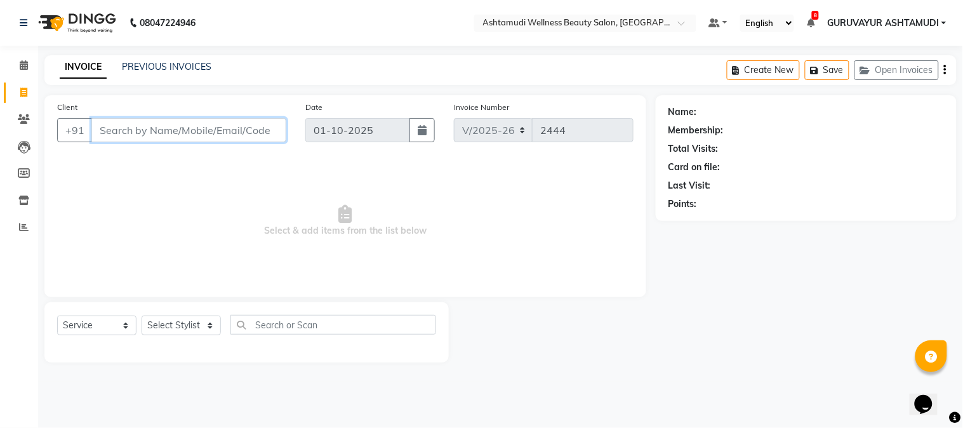
click at [255, 128] on input "Client" at bounding box center [188, 130] width 195 height 24
type input "9946784030"
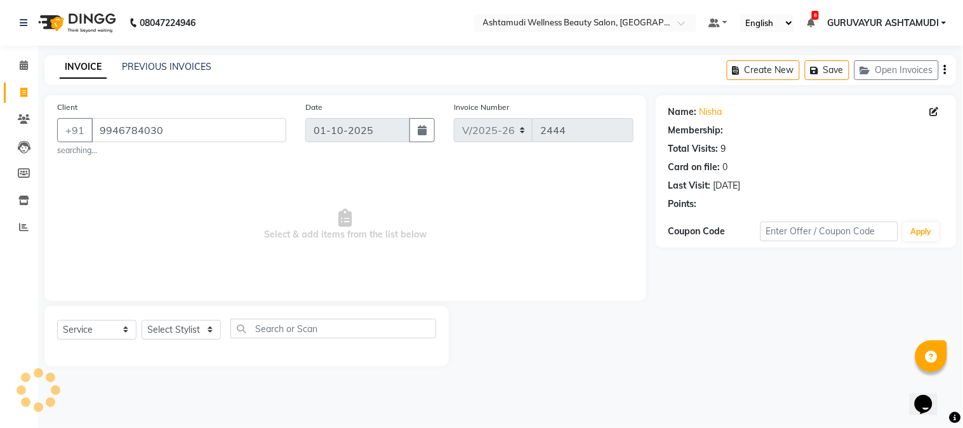
select select "1: Object"
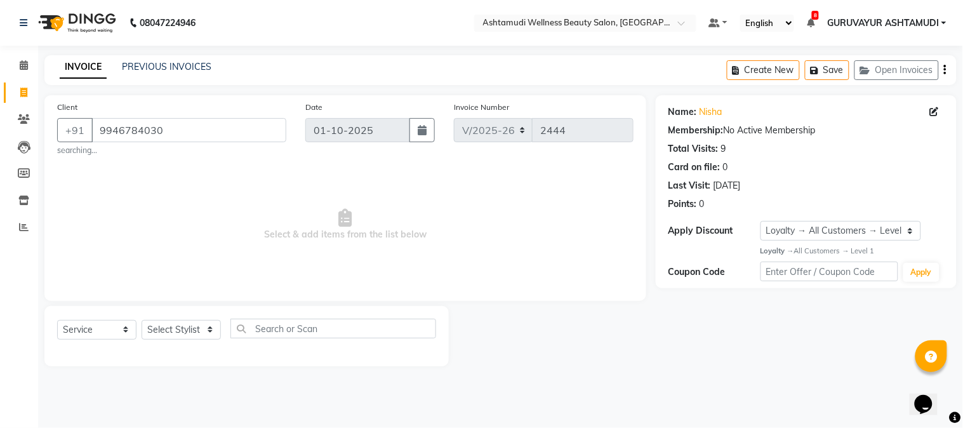
click at [216, 235] on span "Select & add items from the list below" at bounding box center [345, 224] width 576 height 127
click at [115, 328] on select "Select Service Product Membership Package Voucher Prepaid Gift Card" at bounding box center [96, 330] width 79 height 20
select select "membership"
click at [57, 320] on select "Select Service Product Membership Package Voucher Prepaid Gift Card" at bounding box center [96, 330] width 79 height 20
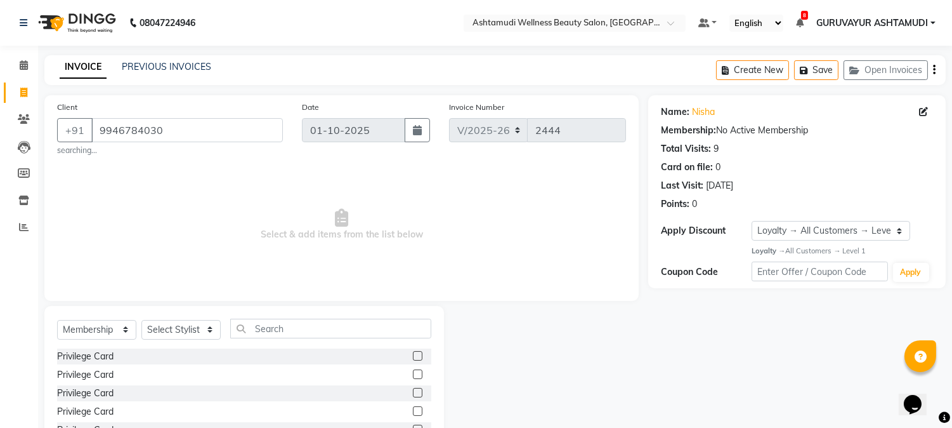
click at [417, 355] on label at bounding box center [418, 356] width 10 height 10
click at [417, 355] on input "checkbox" at bounding box center [417, 356] width 8 height 8
checkbox input "false"
click at [203, 331] on select "Select Stylist Aathithya ANILA Anjana Das ARYA GURUVAYUR ASHTAMUDI NEETHU Nigis…" at bounding box center [181, 330] width 79 height 20
select select "77498"
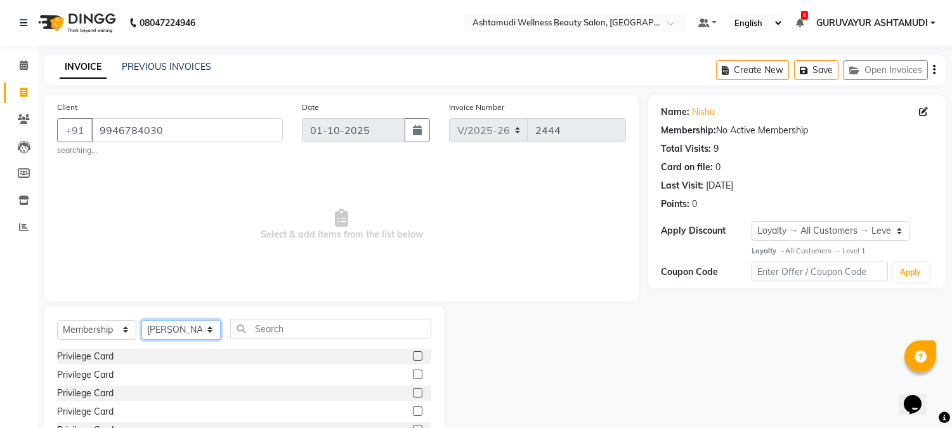
click at [142, 320] on select "Select Stylist Aathithya ANILA Anjana Das ARYA GURUVAYUR ASHTAMUDI NEETHU Nigis…" at bounding box center [181, 330] width 79 height 20
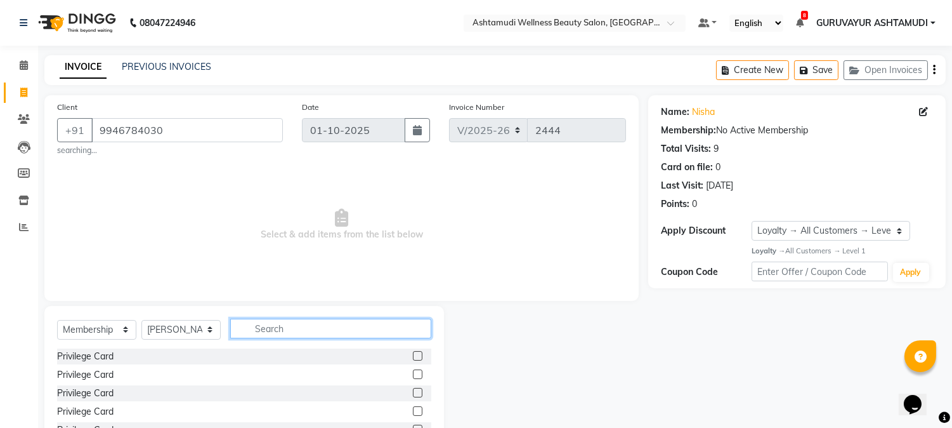
click at [309, 326] on input "text" at bounding box center [330, 329] width 201 height 20
click at [418, 357] on label at bounding box center [418, 356] width 10 height 10
click at [418, 357] on input "checkbox" at bounding box center [417, 356] width 8 height 8
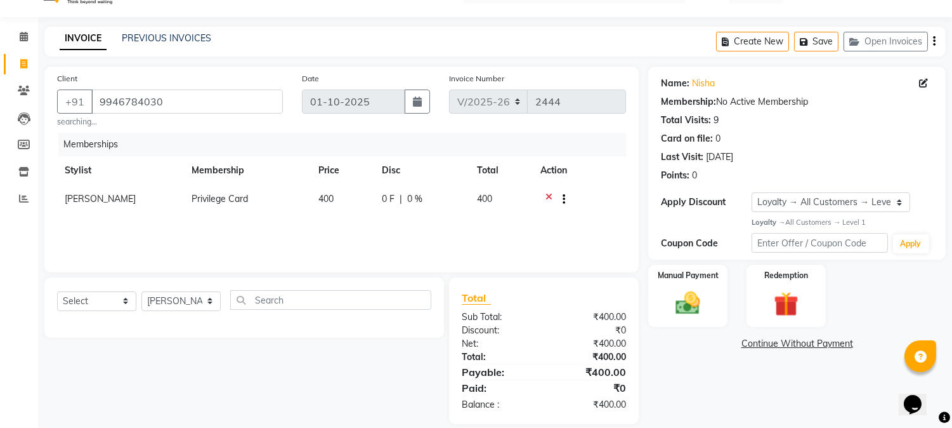
scroll to position [44, 0]
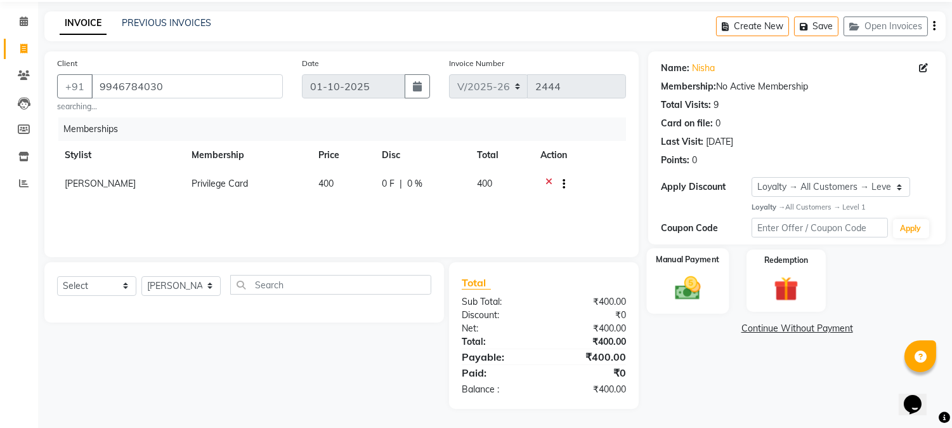
click at [688, 289] on img at bounding box center [689, 288] width 42 height 30
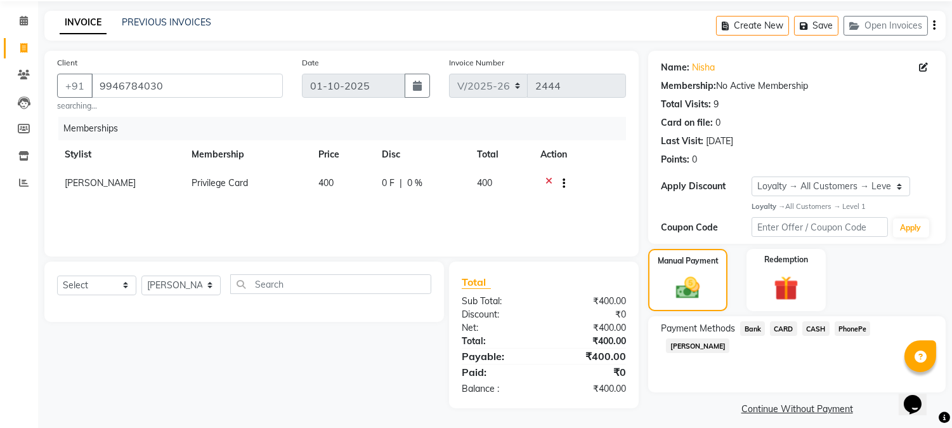
click at [850, 327] on span "PhonePe" at bounding box center [853, 328] width 36 height 15
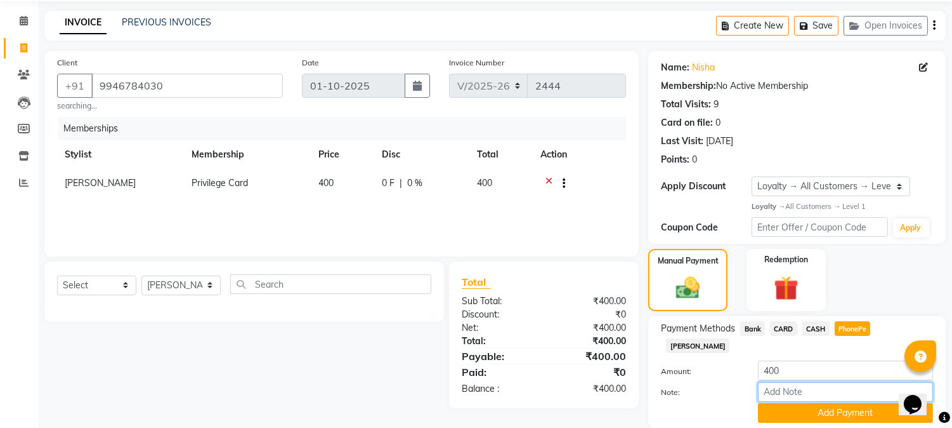
click at [797, 382] on input "Note:" at bounding box center [845, 392] width 175 height 20
click at [846, 403] on button "Add Payment" at bounding box center [845, 413] width 175 height 20
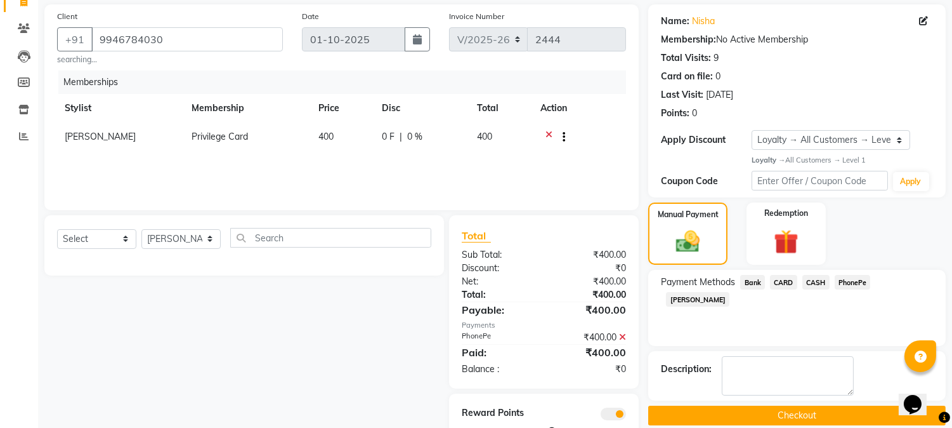
scroll to position [134, 0]
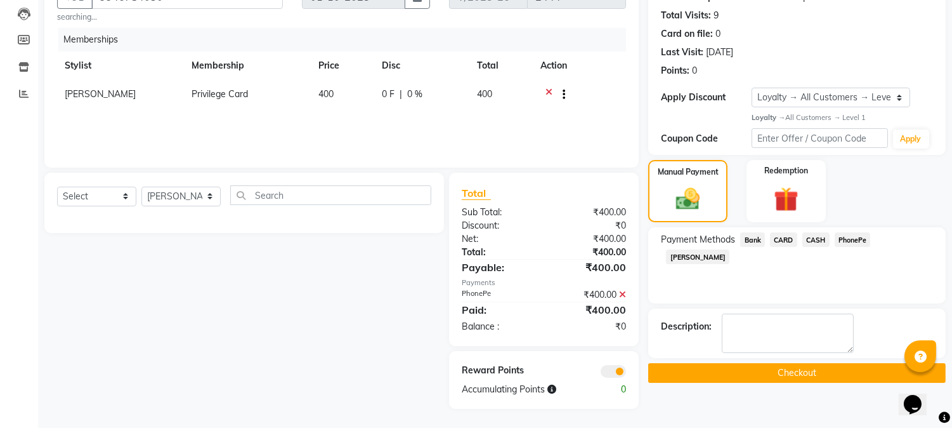
click at [784, 370] on button "Checkout" at bounding box center [797, 373] width 298 height 20
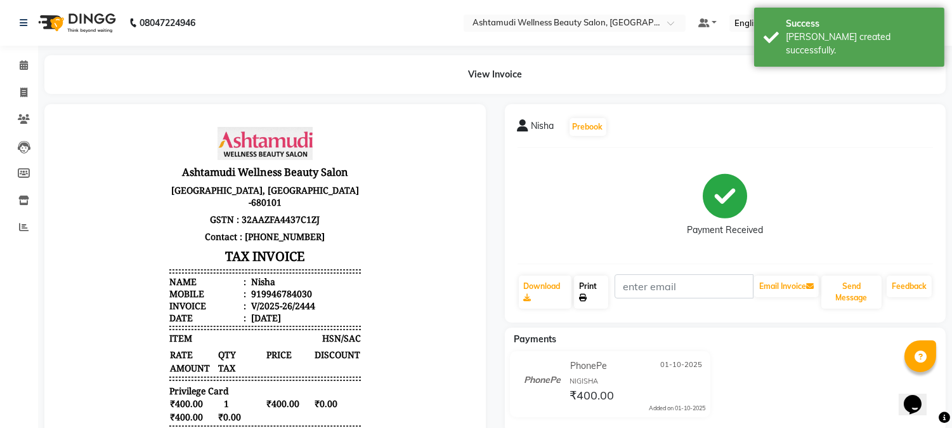
click at [591, 283] on link "Print" at bounding box center [591, 291] width 34 height 33
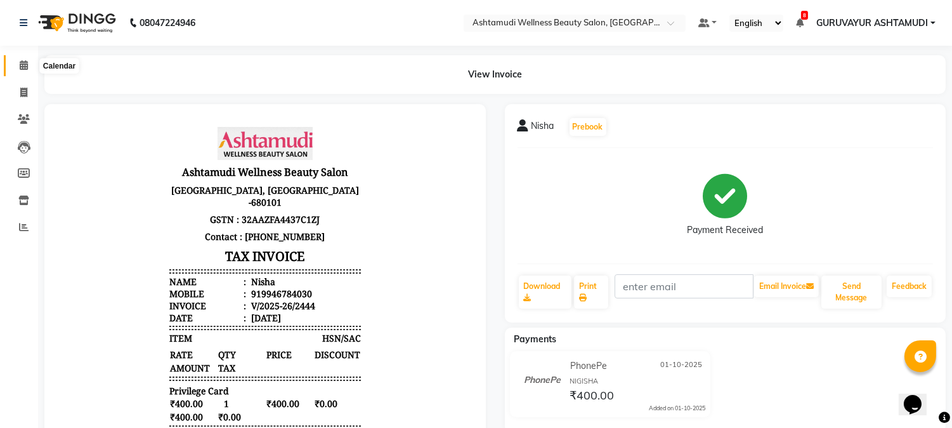
drag, startPoint x: 22, startPoint y: 70, endPoint x: 33, endPoint y: 98, distance: 29.9
click at [24, 70] on icon at bounding box center [24, 65] width 8 height 10
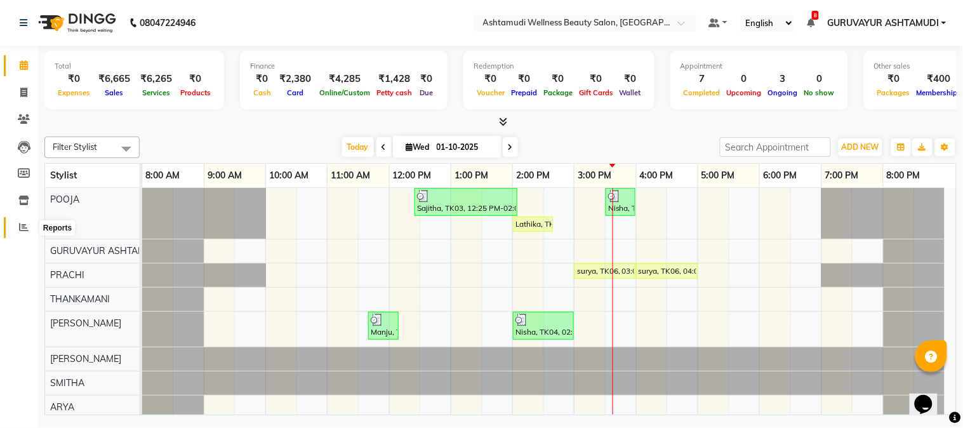
click at [22, 227] on icon at bounding box center [24, 227] width 10 height 10
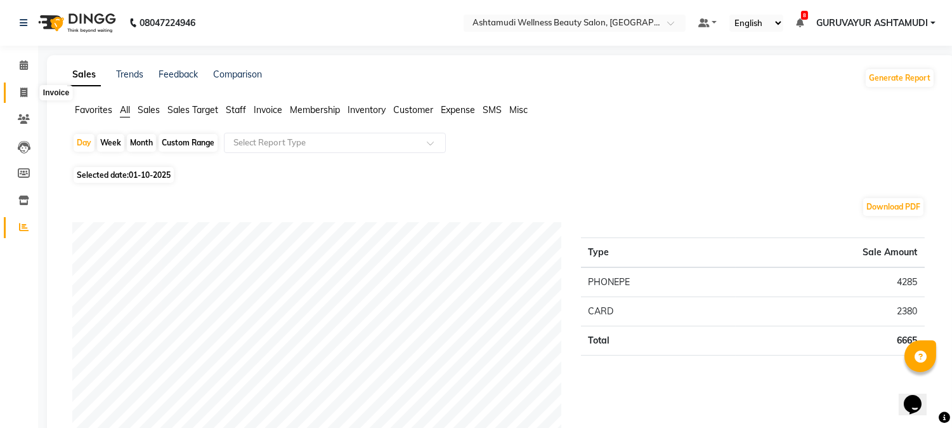
click at [23, 86] on span at bounding box center [24, 93] width 22 height 15
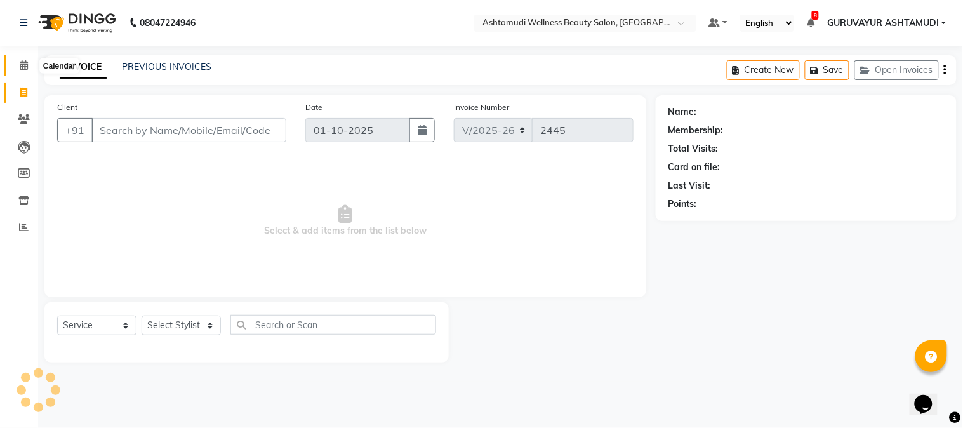
click at [25, 66] on icon at bounding box center [24, 65] width 8 height 10
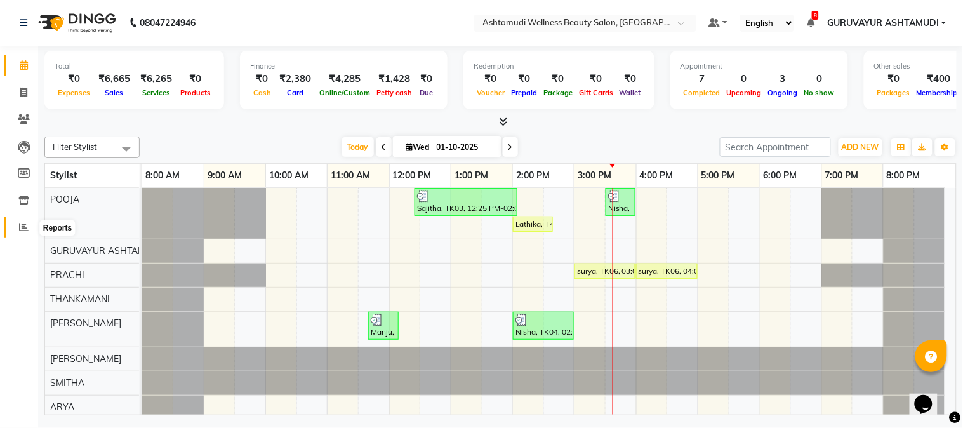
click at [23, 225] on icon at bounding box center [24, 227] width 10 height 10
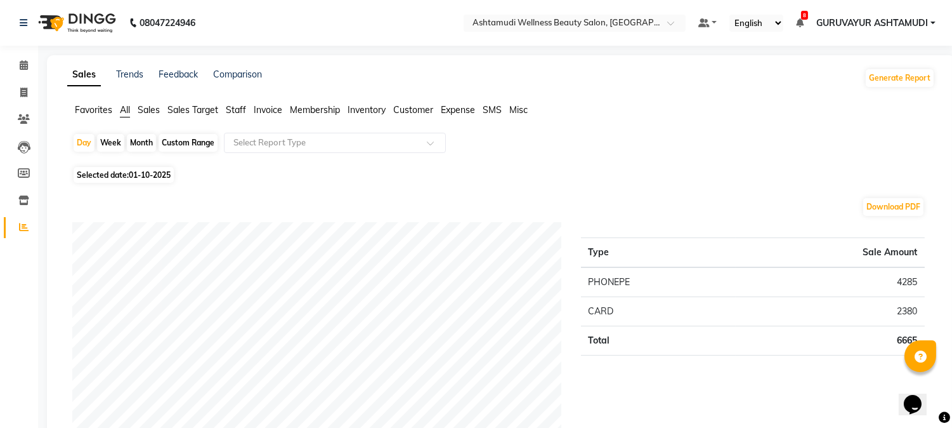
click at [242, 111] on span "Staff" at bounding box center [236, 109] width 20 height 11
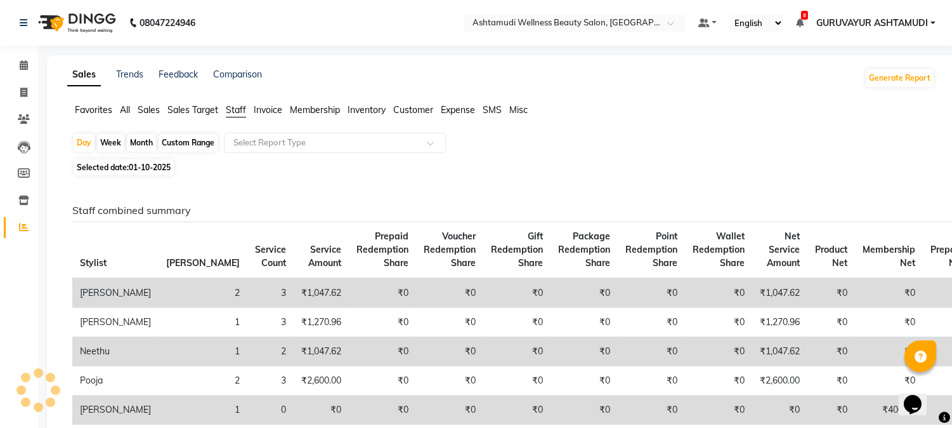
drag, startPoint x: 256, startPoint y: 131, endPoint x: 265, endPoint y: 145, distance: 16.4
click at [264, 144] on input "text" at bounding box center [322, 142] width 183 height 13
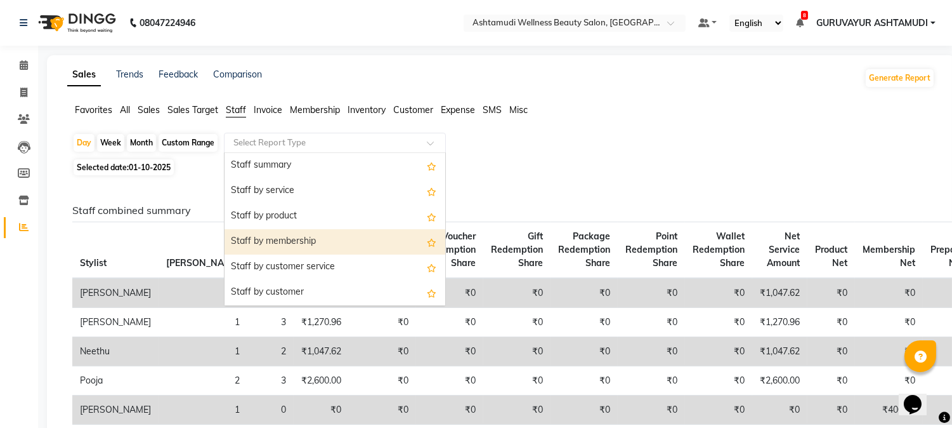
click at [300, 250] on div "Staff by membership" at bounding box center [335, 241] width 221 height 25
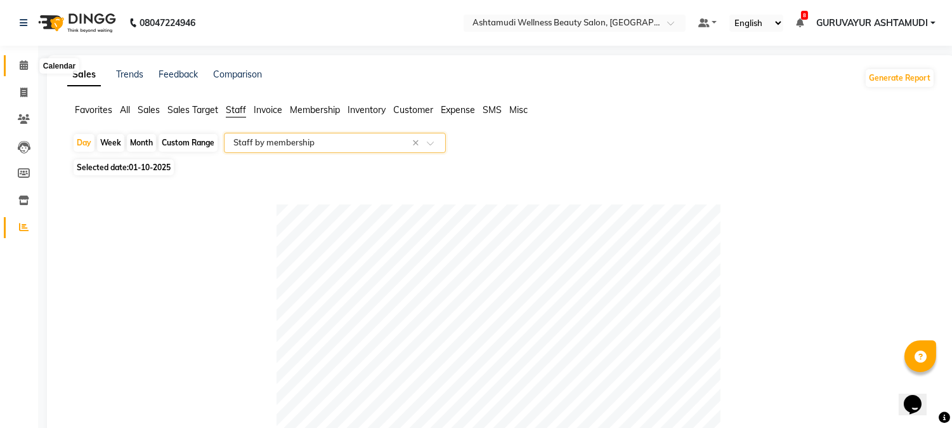
click at [24, 70] on icon at bounding box center [24, 65] width 8 height 10
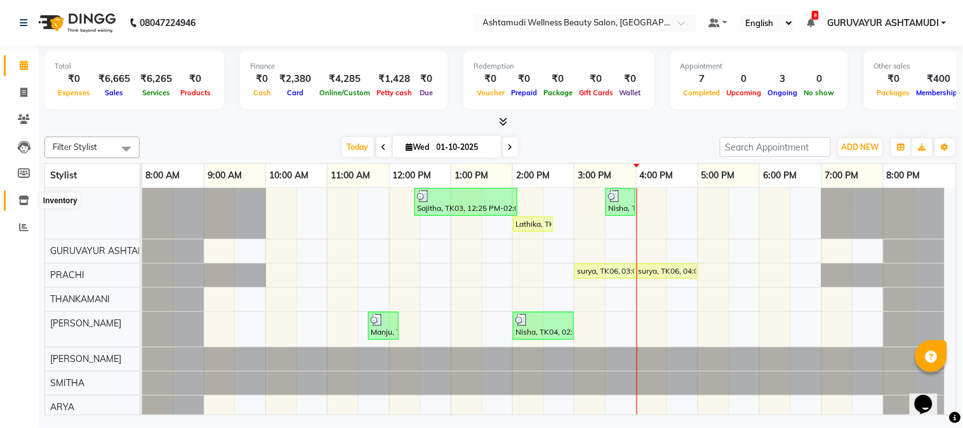
click at [19, 204] on icon at bounding box center [23, 200] width 11 height 10
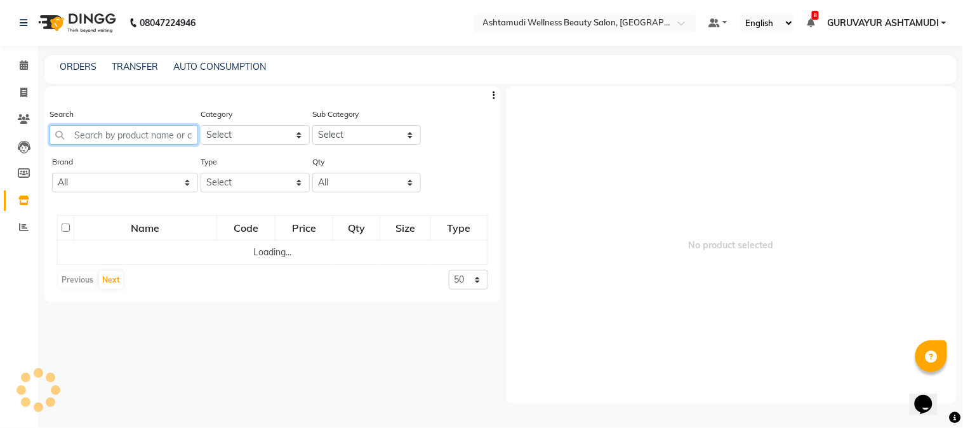
click at [88, 127] on input "text" at bounding box center [123, 135] width 148 height 20
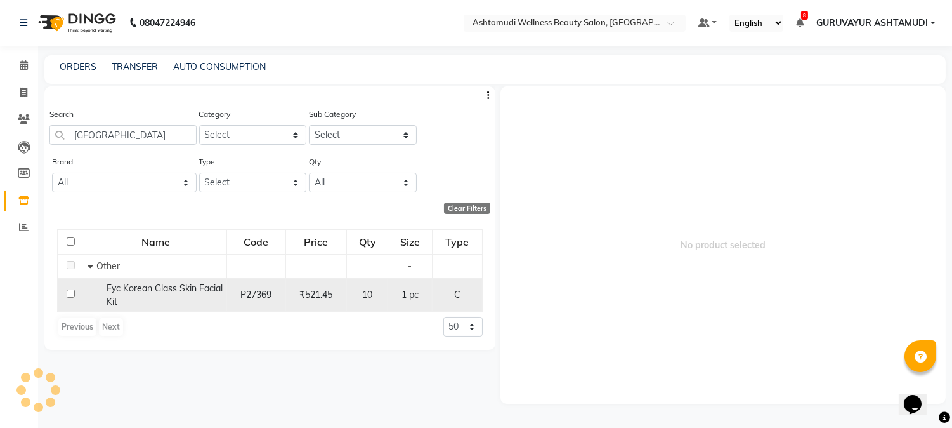
click at [71, 293] on input "checkbox" at bounding box center [71, 293] width 8 height 8
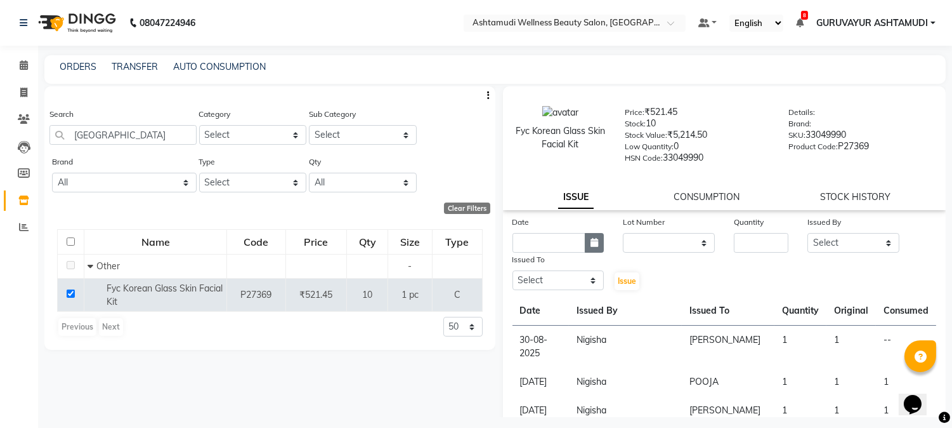
click at [586, 240] on button "button" at bounding box center [594, 243] width 19 height 20
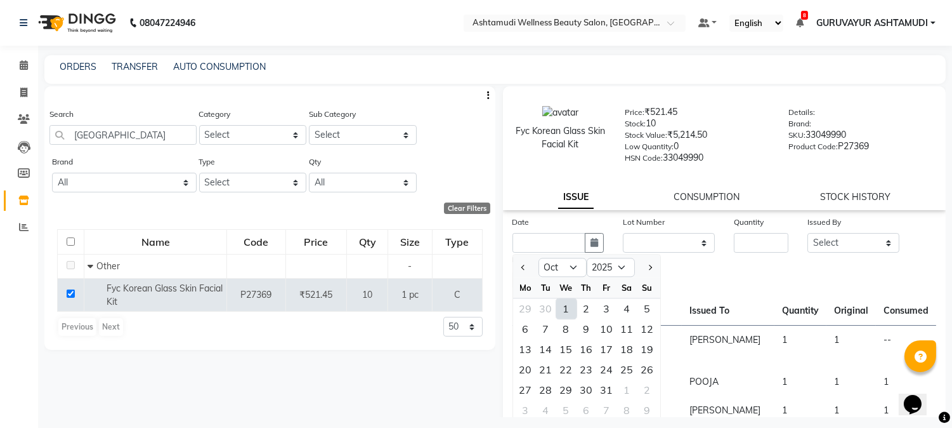
click at [571, 310] on div "1" at bounding box center [566, 308] width 20 height 20
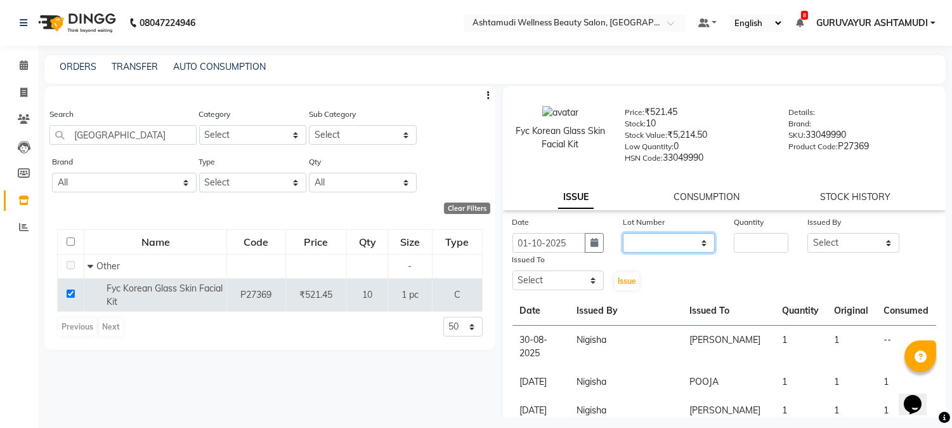
click at [637, 244] on select "None" at bounding box center [669, 243] width 92 height 20
click at [623, 234] on select "None" at bounding box center [669, 243] width 92 height 20
click at [754, 235] on input "number" at bounding box center [761, 243] width 55 height 20
click at [838, 246] on select "Select Aathithya ANILA Anjana Das ARYA GURUVAYUR ASHTAMUDI NEETHU Nigisha POOJA…" at bounding box center [854, 243] width 92 height 20
click at [808, 234] on select "Select Aathithya ANILA Anjana Das ARYA GURUVAYUR ASHTAMUDI NEETHU Nigisha POOJA…" at bounding box center [854, 243] width 92 height 20
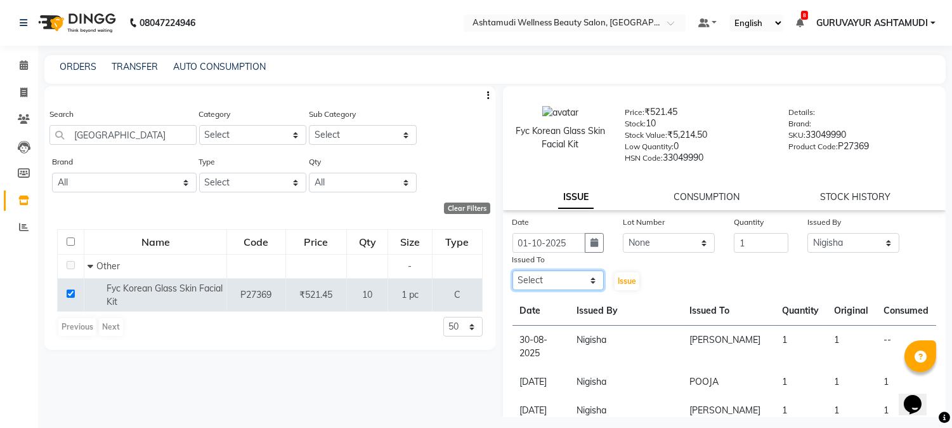
drag, startPoint x: 580, startPoint y: 289, endPoint x: 575, endPoint y: 276, distance: 14.3
click at [580, 289] on select "Select Aathithya ANILA Anjana Das ARYA GURUVAYUR ASHTAMUDI NEETHU Nigisha POOJA…" at bounding box center [559, 280] width 92 height 20
click at [513, 271] on select "Select Aathithya ANILA Anjana Das ARYA GURUVAYUR ASHTAMUDI NEETHU Nigisha POOJA…" at bounding box center [559, 280] width 92 height 20
click at [624, 291] on div "Issue" at bounding box center [632, 272] width 37 height 39
click at [624, 290] on button "Issue" at bounding box center [627, 281] width 25 height 18
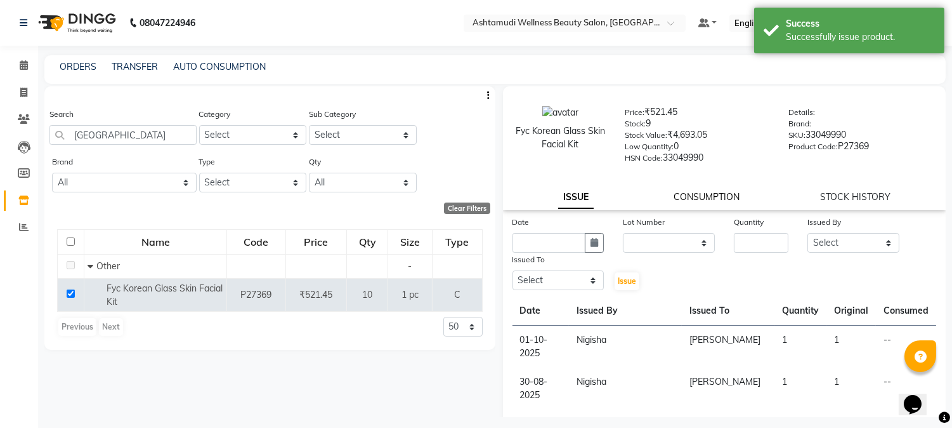
click at [702, 195] on link "CONSUMPTION" at bounding box center [707, 196] width 66 height 11
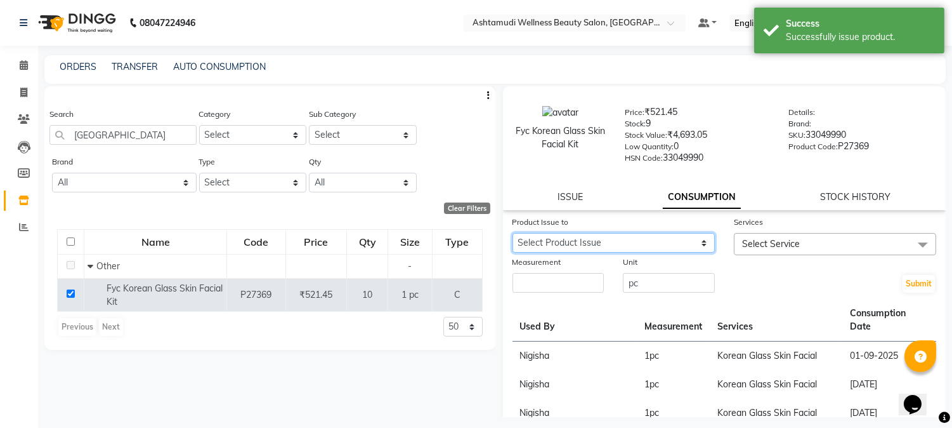
click at [683, 242] on select "Select Product Issue 2025-10-01, Issued to: ANILA, Balance: 1 2025-08-30, Issue…" at bounding box center [614, 243] width 202 height 20
click at [513, 234] on select "Select Product Issue 2025-10-01, Issued to: ANILA, Balance: 1 2025-08-30, Issue…" at bounding box center [614, 243] width 202 height 20
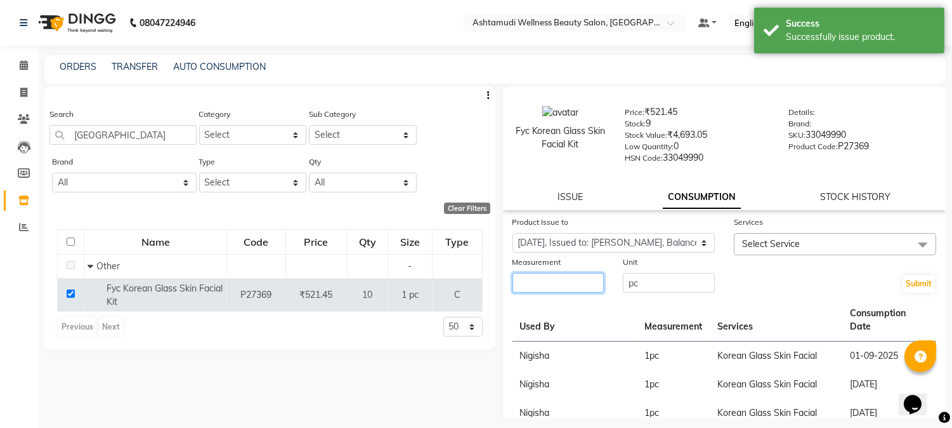
click at [562, 288] on input "number" at bounding box center [559, 283] width 92 height 20
click at [760, 248] on span "Select Service" at bounding box center [771, 243] width 58 height 11
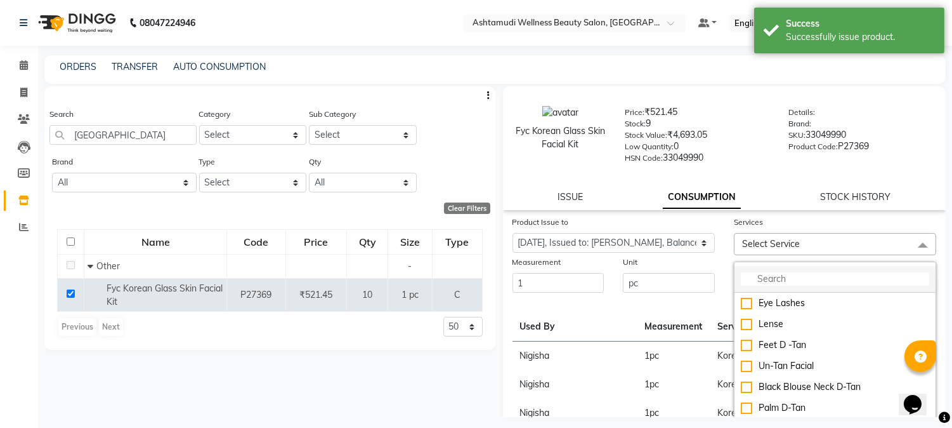
click at [775, 283] on input "multiselect-search" at bounding box center [835, 278] width 188 height 13
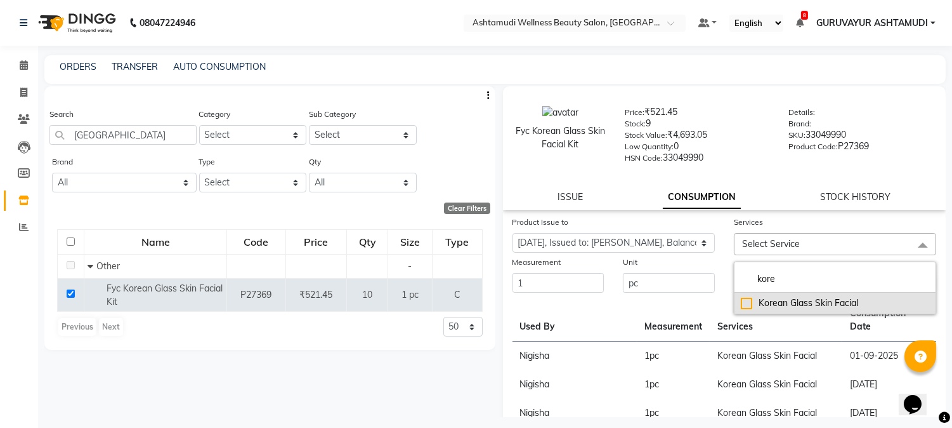
click at [741, 300] on div "Korean Glass Skin Facial" at bounding box center [835, 302] width 188 height 13
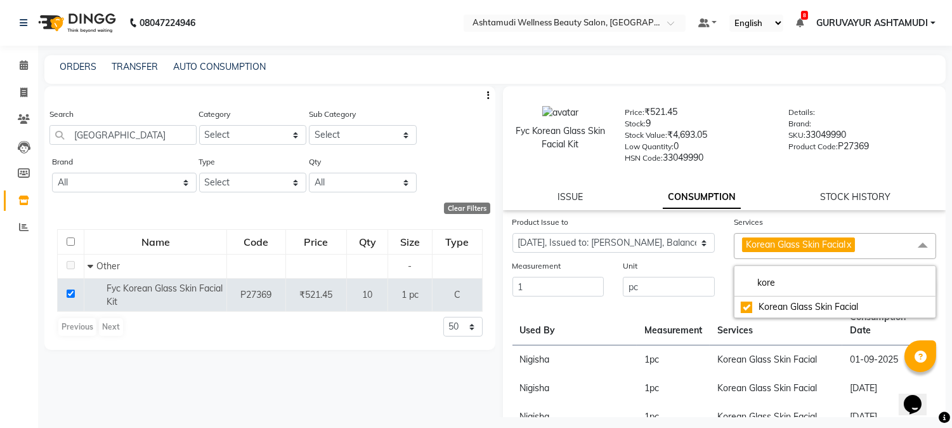
click at [714, 258] on div "Product Issue to Select Product Issue 2025-10-01, Issued to: ANILA, Balance: 1 …" at bounding box center [613, 237] width 221 height 44
click at [916, 284] on button "Submit" at bounding box center [919, 288] width 32 height 18
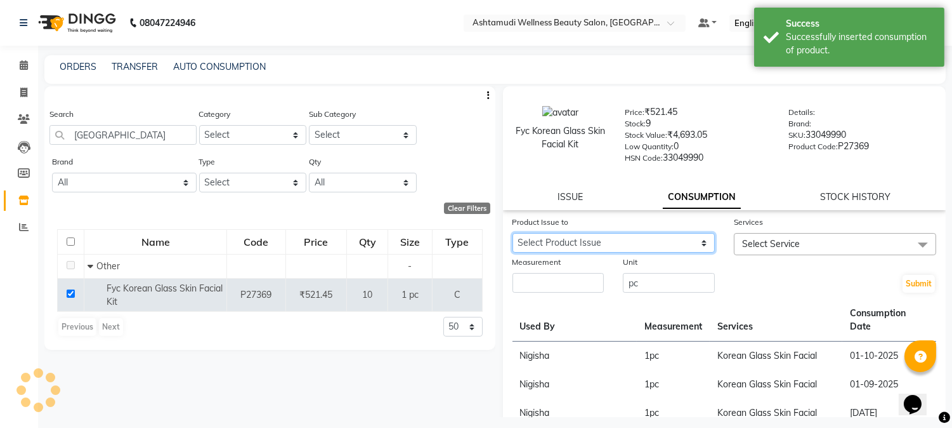
drag, startPoint x: 681, startPoint y: 245, endPoint x: 678, endPoint y: 251, distance: 6.5
click at [680, 245] on select "Select Product Issue 2025-10-01, Issued to: ANILA, Balance: 1" at bounding box center [614, 243] width 202 height 20
click at [513, 234] on select "Select Product Issue 2025-10-01, Issued to: ANILA, Balance: 1" at bounding box center [614, 243] width 202 height 20
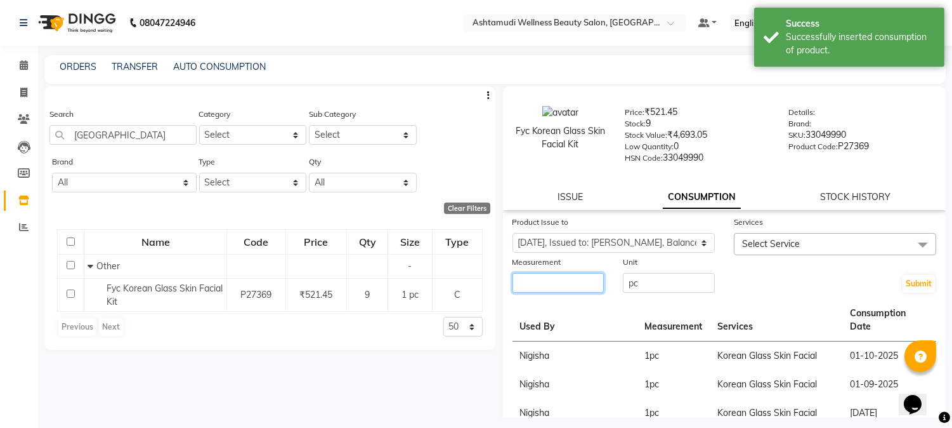
click at [563, 283] on input "number" at bounding box center [559, 283] width 92 height 20
click at [817, 241] on span "Select Service" at bounding box center [835, 244] width 202 height 22
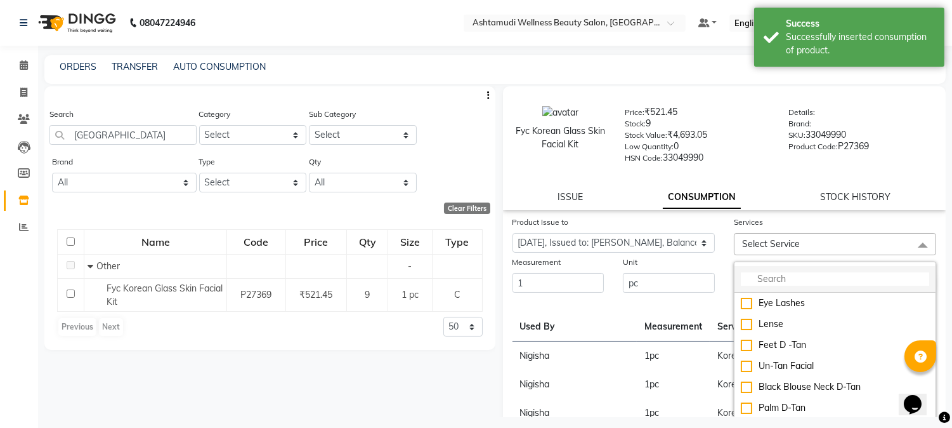
click at [801, 280] on input "multiselect-search" at bounding box center [835, 278] width 188 height 13
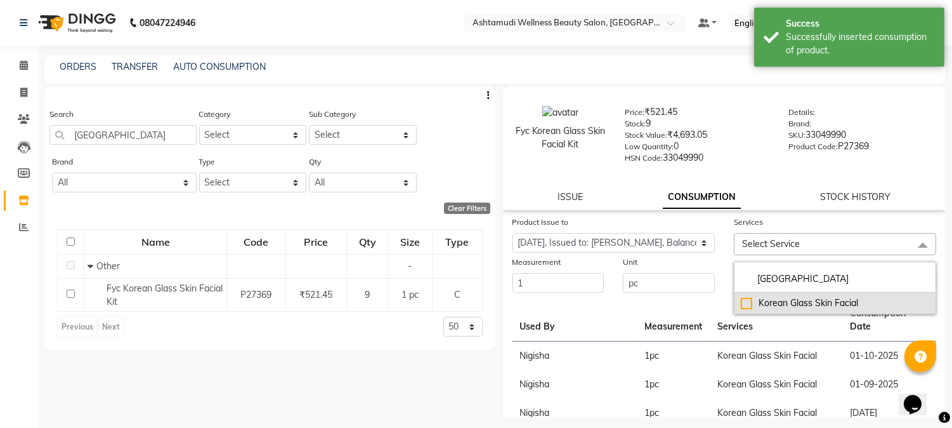
click at [741, 300] on div "Korean Glass Skin Facial" at bounding box center [835, 302] width 188 height 13
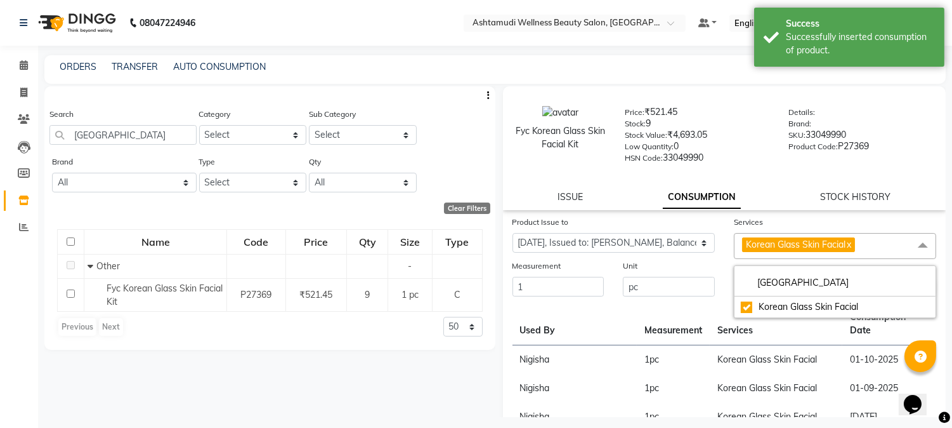
click at [718, 265] on div "Unit pc" at bounding box center [669, 278] width 111 height 39
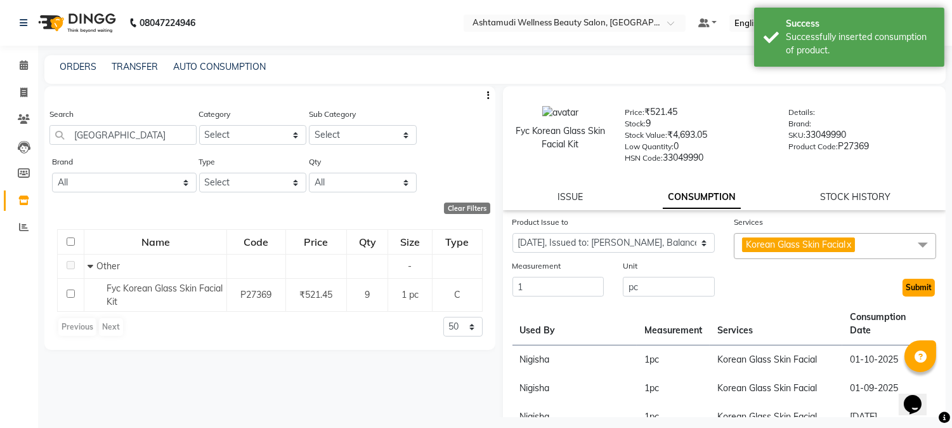
click at [919, 289] on button "Submit" at bounding box center [919, 288] width 32 height 18
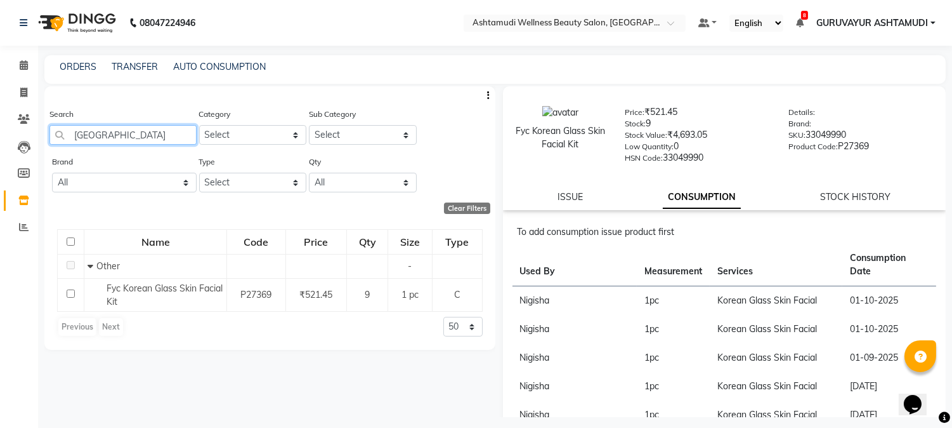
drag, startPoint x: 117, startPoint y: 132, endPoint x: 0, endPoint y: 130, distance: 117.4
click at [0, 134] on app-home "08047224946 Select Location × Ashtamudi Wellness Beauty Salon, Guruvayur Defaul…" at bounding box center [476, 218] width 952 height 436
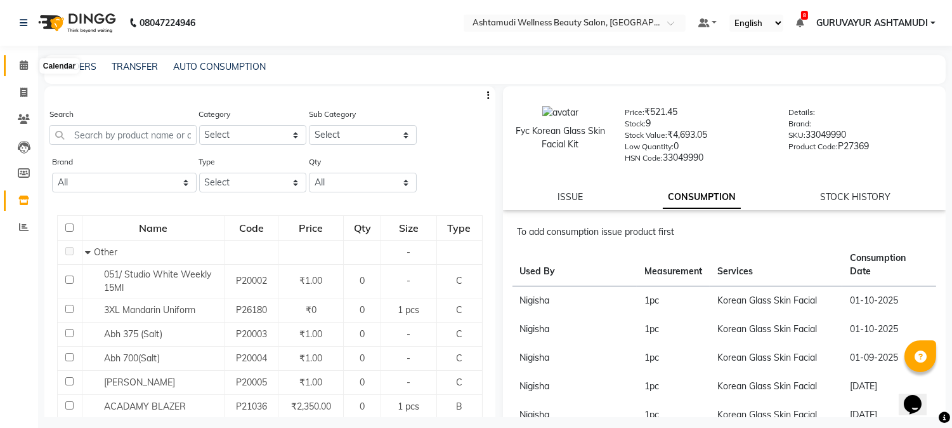
click at [25, 64] on icon at bounding box center [24, 65] width 8 height 10
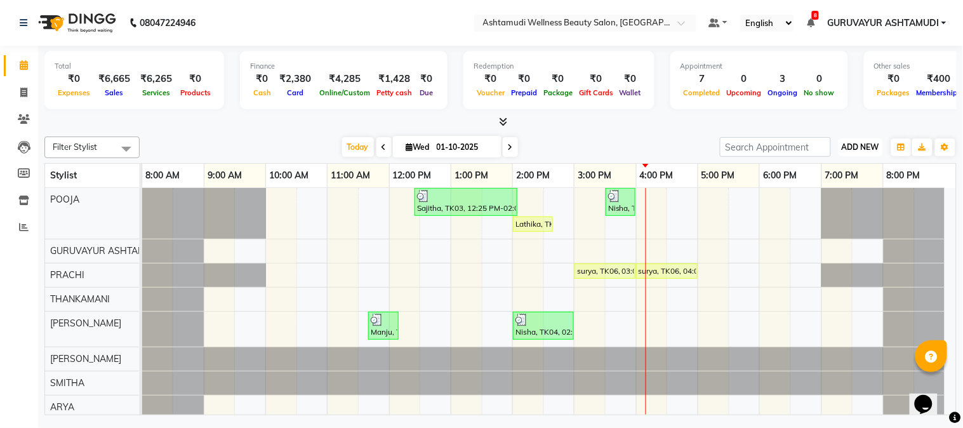
click at [853, 143] on span "ADD NEW" at bounding box center [859, 147] width 37 height 10
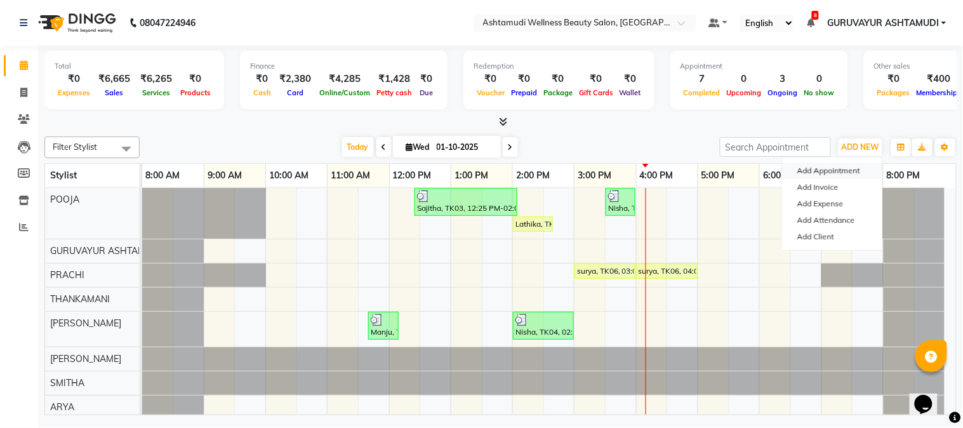
click at [833, 166] on button "Add Appointment" at bounding box center [832, 170] width 100 height 16
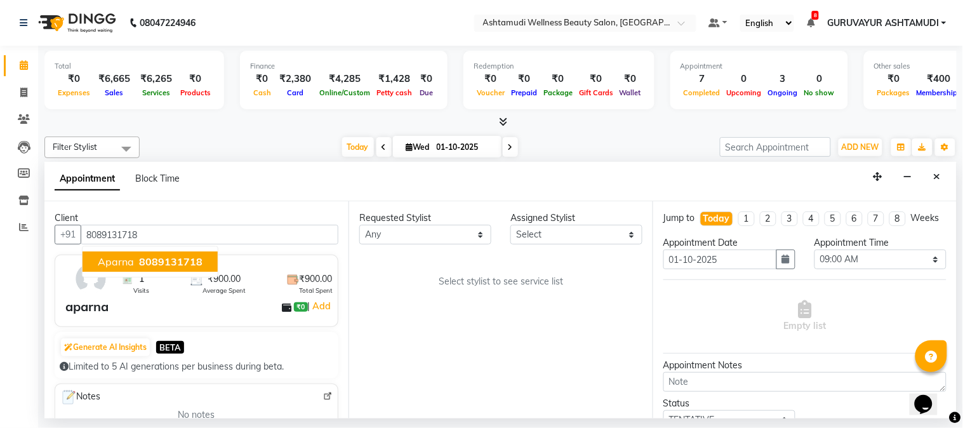
click at [174, 268] on button "aparna 8089131718" at bounding box center [149, 261] width 135 height 20
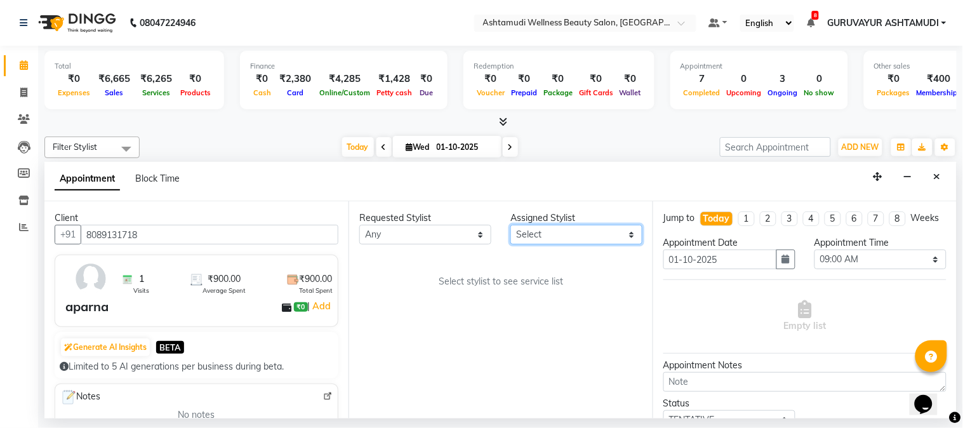
click at [581, 241] on select "Select Aathithya ANILA Anjana Das ARYA GURUVAYUR ASHTAMUDI NEETHU Nigisha POOJA…" at bounding box center [576, 235] width 132 height 20
click at [510, 225] on select "Select Aathithya ANILA Anjana Das ARYA GURUVAYUR ASHTAMUDI NEETHU Nigisha POOJA…" at bounding box center [576, 235] width 132 height 20
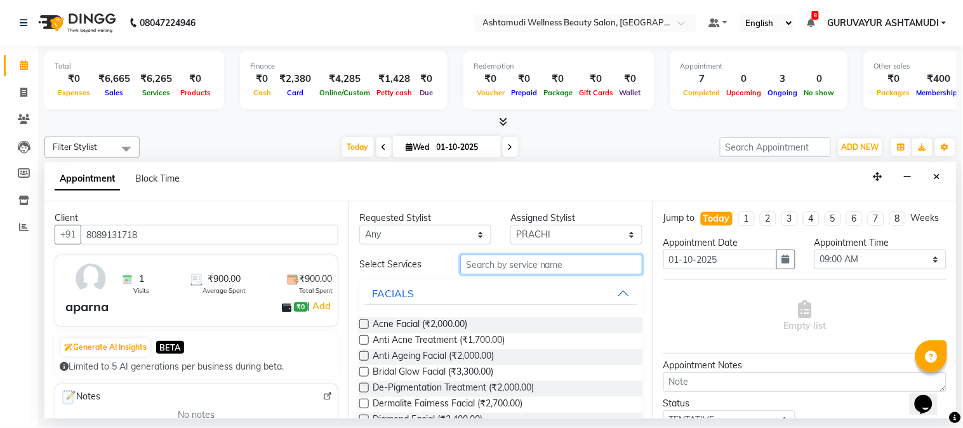
click at [534, 263] on input "text" at bounding box center [551, 264] width 182 height 20
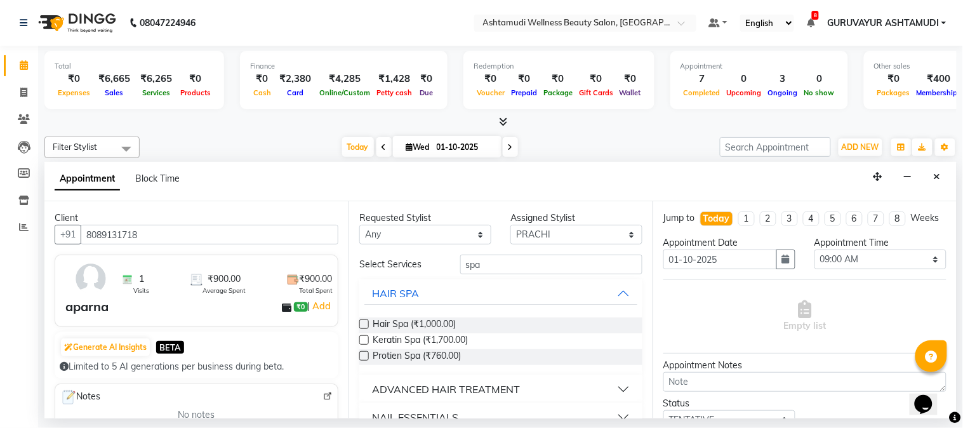
click at [407, 392] on div "ADVANCED HAIR TREATMENT" at bounding box center [446, 388] width 148 height 15
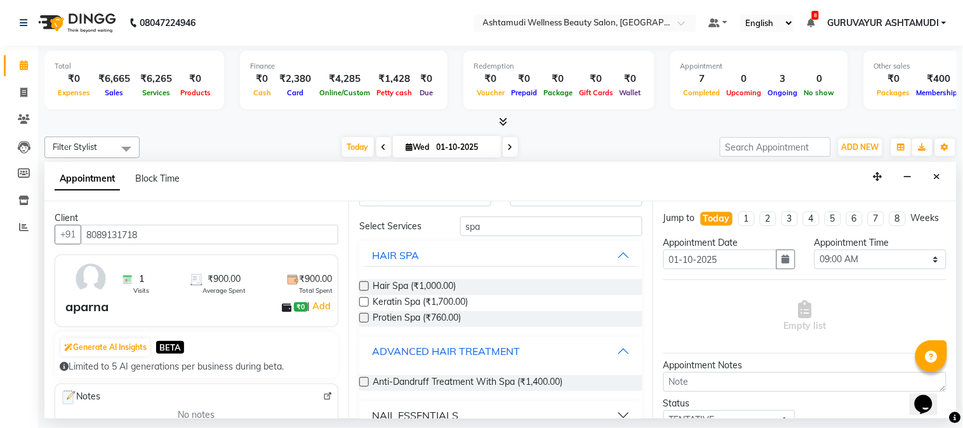
scroll to position [58, 0]
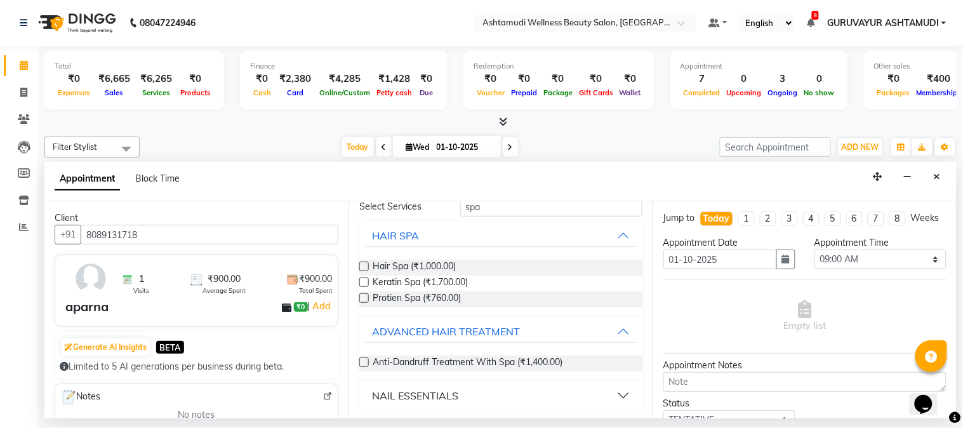
click at [364, 360] on label at bounding box center [364, 362] width 10 height 10
click at [364, 360] on input "checkbox" at bounding box center [363, 363] width 8 height 8
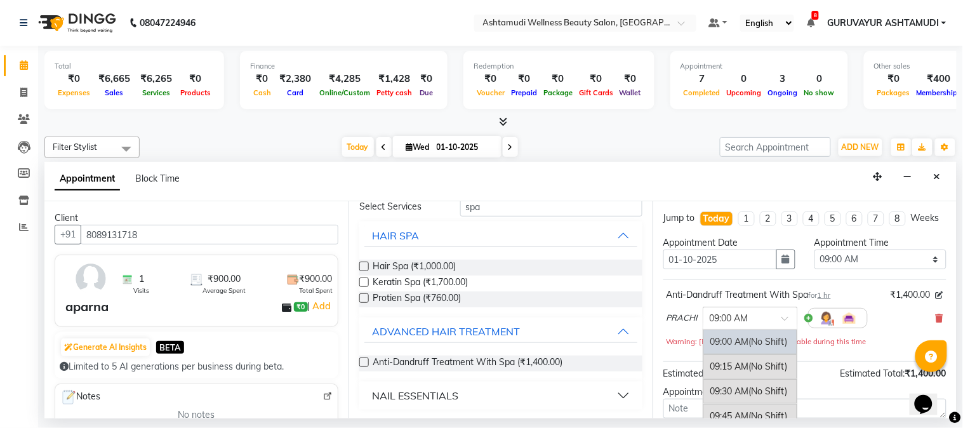
click at [783, 329] on span at bounding box center [789, 321] width 16 height 13
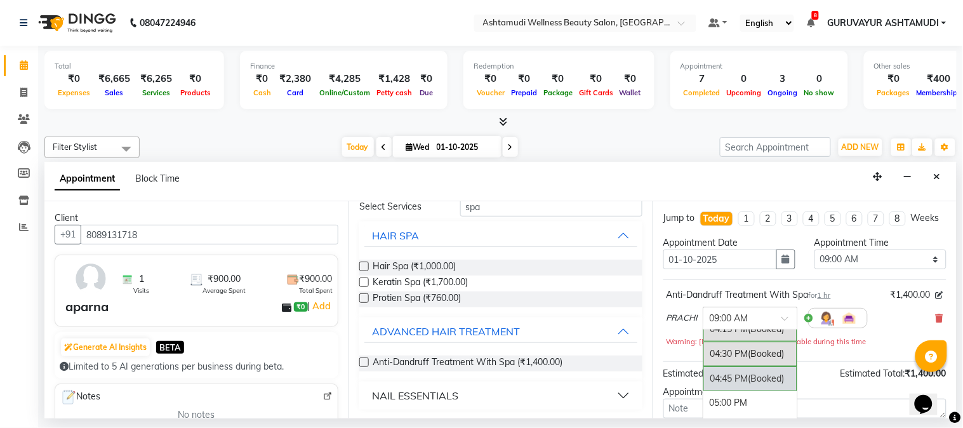
scroll to position [635, 0]
click at [741, 387] on div "04:00 PM (Booked)" at bounding box center [750, 374] width 94 height 25
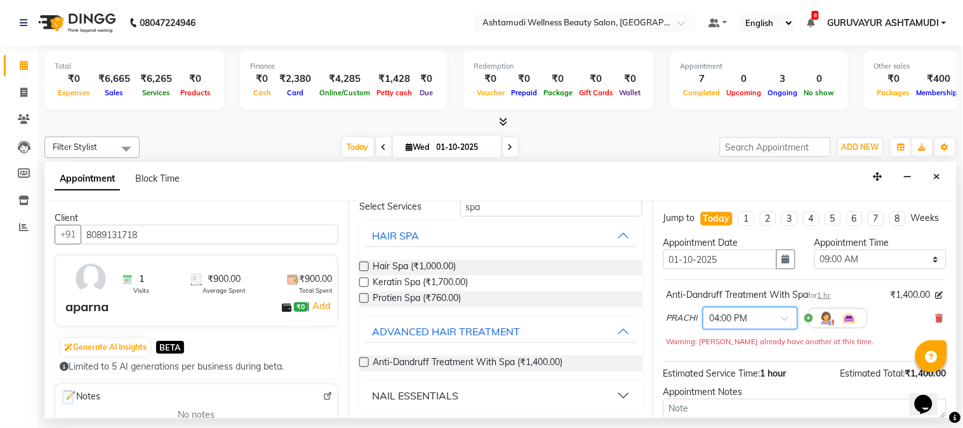
click at [754, 324] on input "text" at bounding box center [737, 316] width 56 height 13
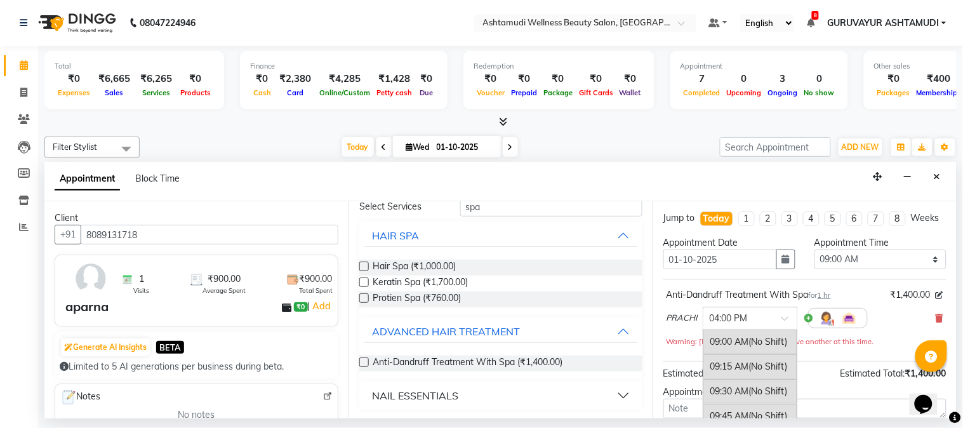
scroll to position [668, 0]
click at [735, 403] on div "04:30 PM (Booked)" at bounding box center [750, 390] width 94 height 25
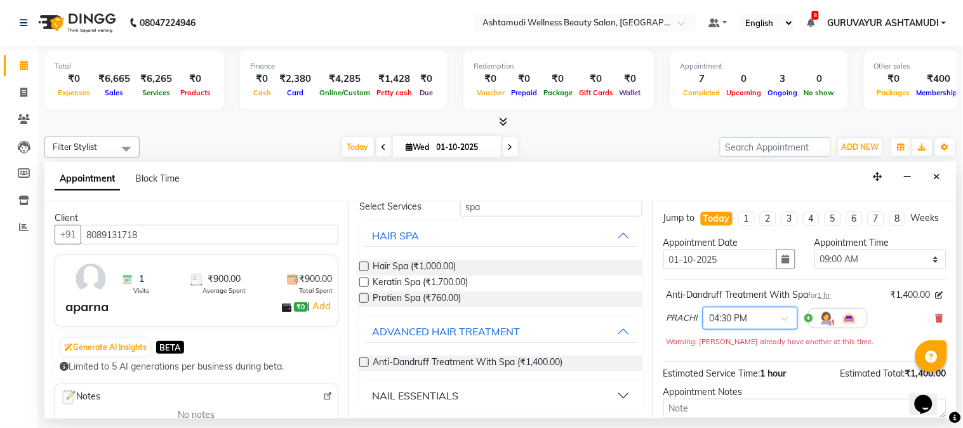
click at [747, 324] on input "text" at bounding box center [737, 316] width 56 height 13
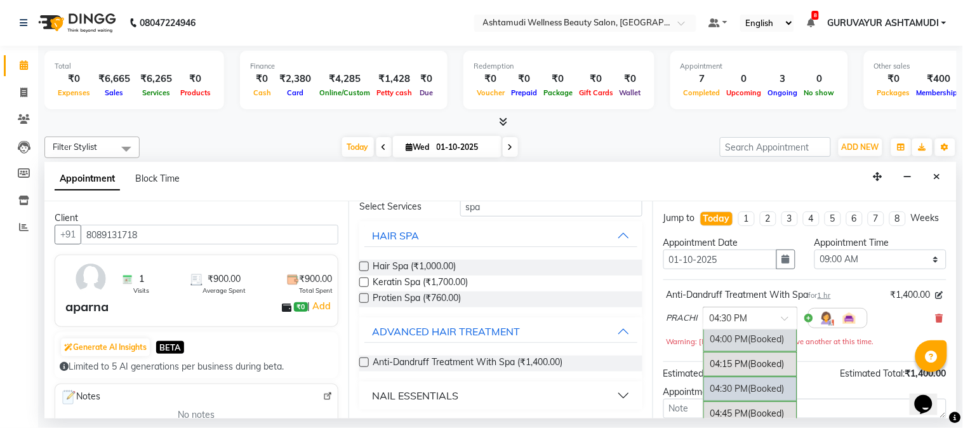
scroll to position [647, 0]
click at [741, 399] on div "04:15 PM (Booked)" at bounding box center [750, 386] width 94 height 25
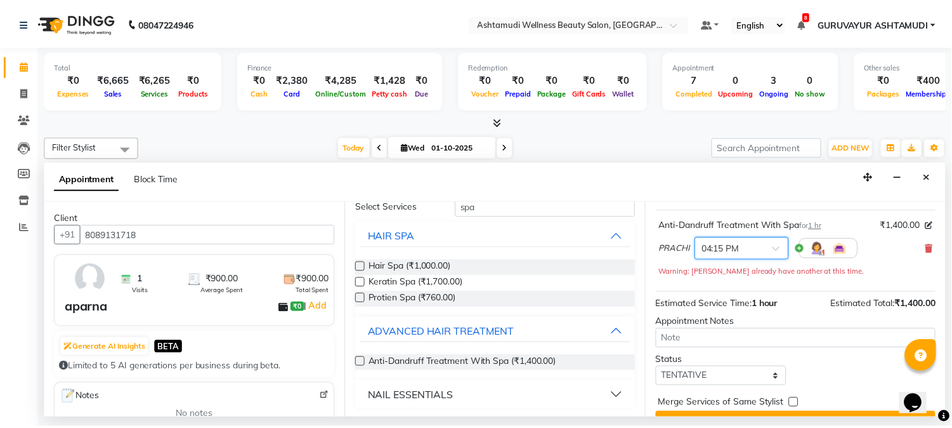
scroll to position [109, 0]
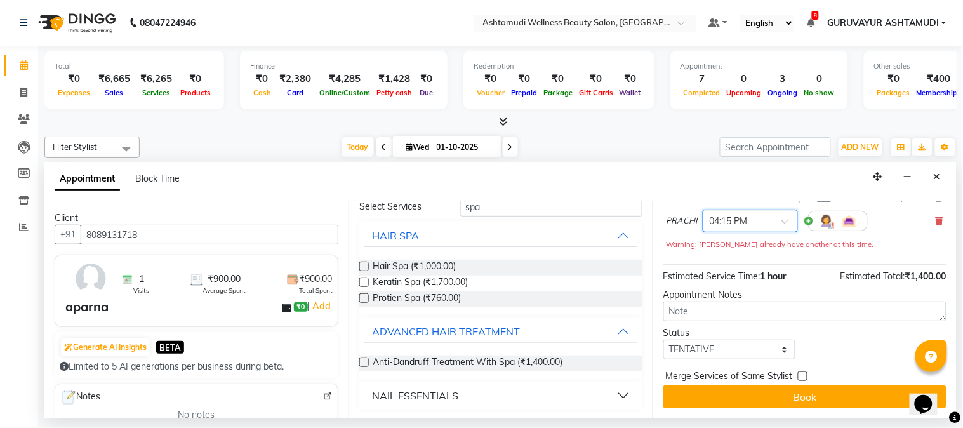
click at [810, 395] on button "Book" at bounding box center [804, 396] width 283 height 23
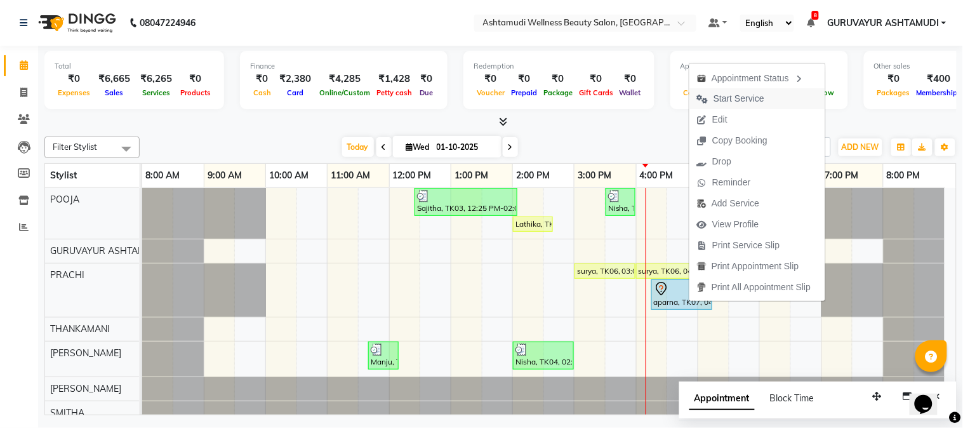
click at [732, 100] on span "Start Service" at bounding box center [738, 98] width 51 height 13
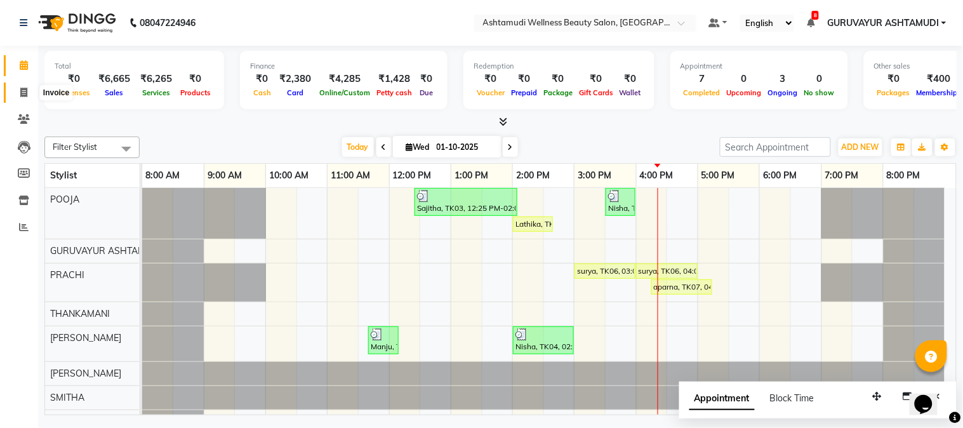
click at [21, 97] on icon at bounding box center [23, 93] width 7 height 10
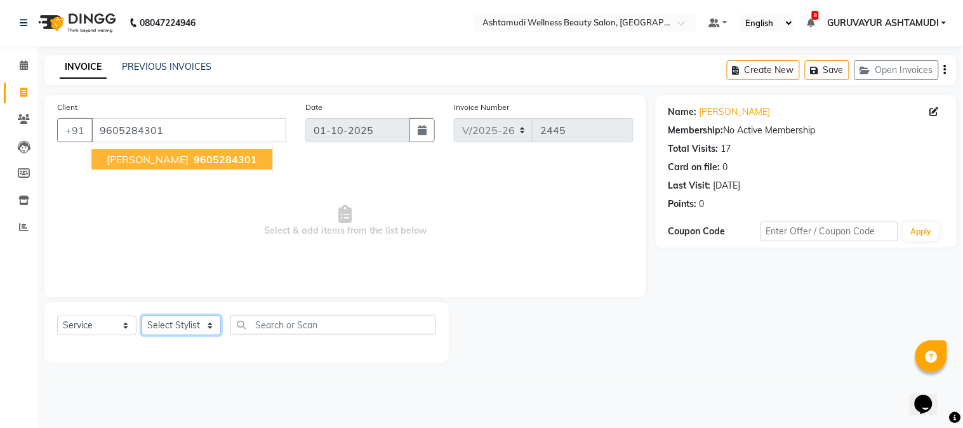
click at [187, 328] on select "Select Stylist Aathithya ANILA Anjana Das ARYA GURUVAYUR ASHTAMUDI NEETHU Nigis…" at bounding box center [181, 325] width 79 height 20
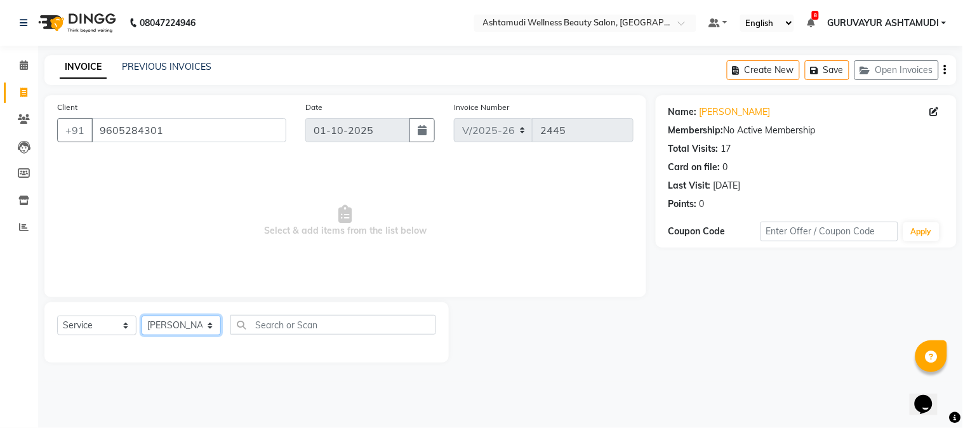
click at [142, 316] on select "Select Stylist Aathithya ANILA Anjana Das ARYA GURUVAYUR ASHTAMUDI NEETHU Nigis…" at bounding box center [181, 325] width 79 height 20
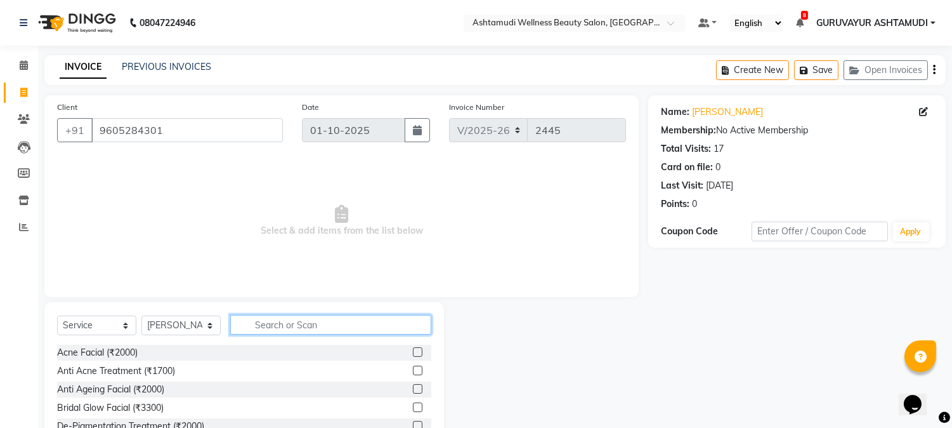
click at [328, 322] on input "text" at bounding box center [330, 325] width 201 height 20
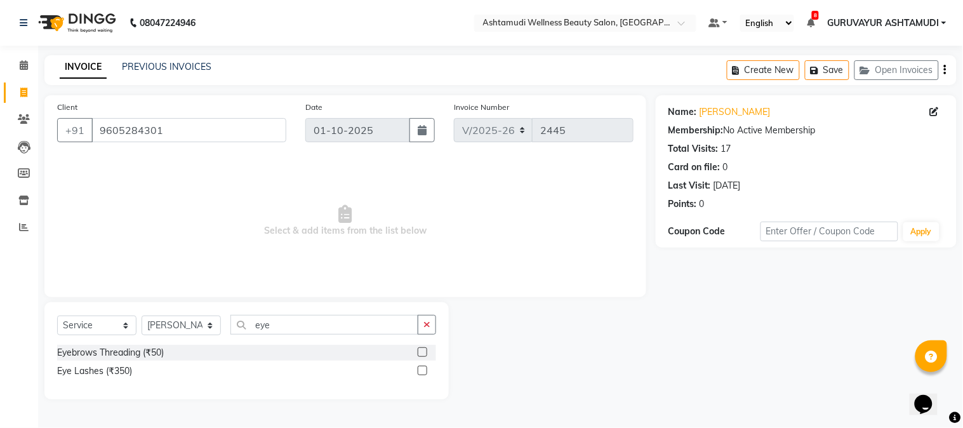
click at [423, 351] on label at bounding box center [423, 352] width 10 height 10
click at [423, 351] on input "checkbox" at bounding box center [422, 352] width 8 height 8
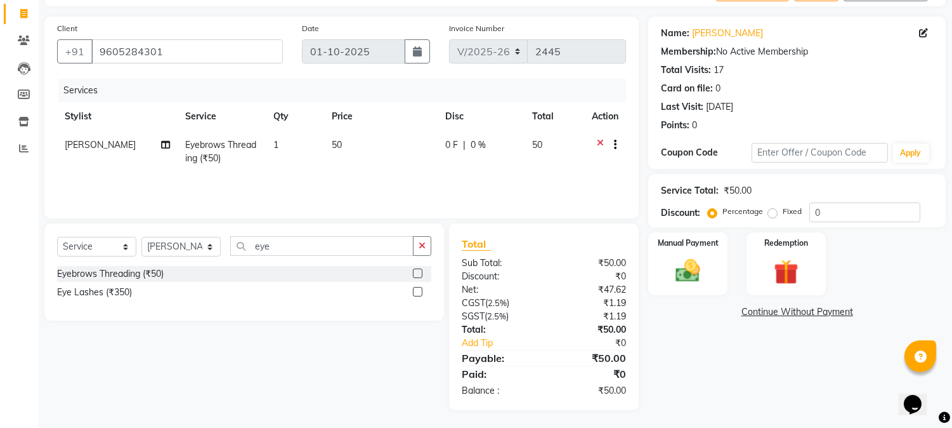
scroll to position [79, 0]
click at [681, 269] on img at bounding box center [689, 271] width 42 height 30
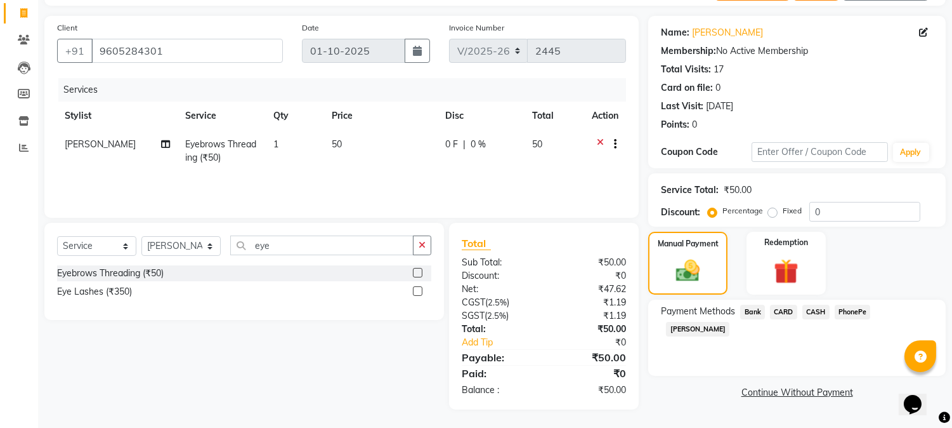
click at [802, 305] on div "CASH" at bounding box center [814, 313] width 32 height 17
click at [810, 312] on span "CASH" at bounding box center [816, 312] width 27 height 15
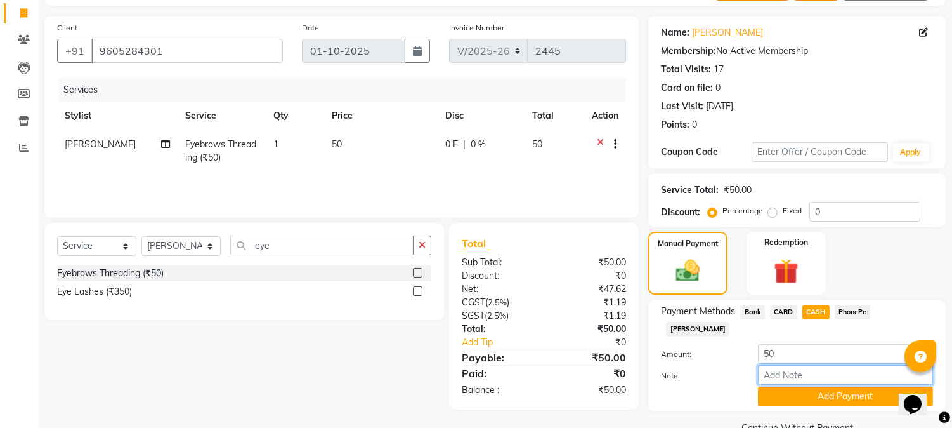
click at [803, 365] on input "Note:" at bounding box center [845, 375] width 175 height 20
click at [816, 386] on button "Add Payment" at bounding box center [845, 396] width 175 height 20
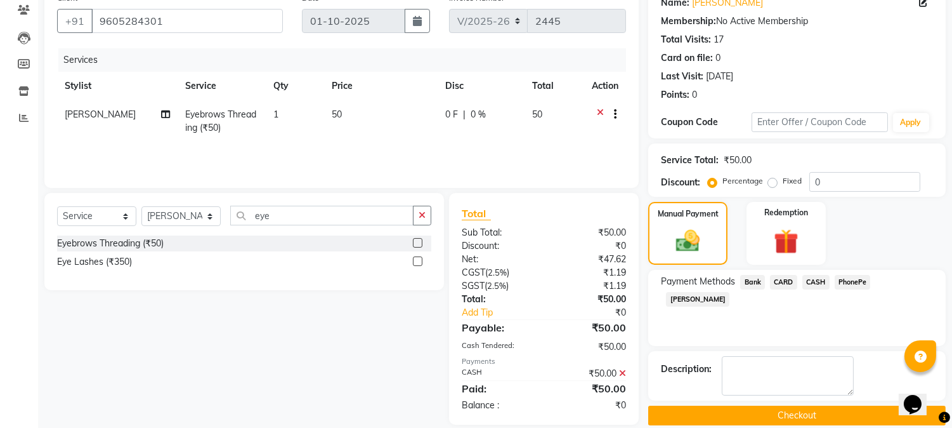
scroll to position [124, 0]
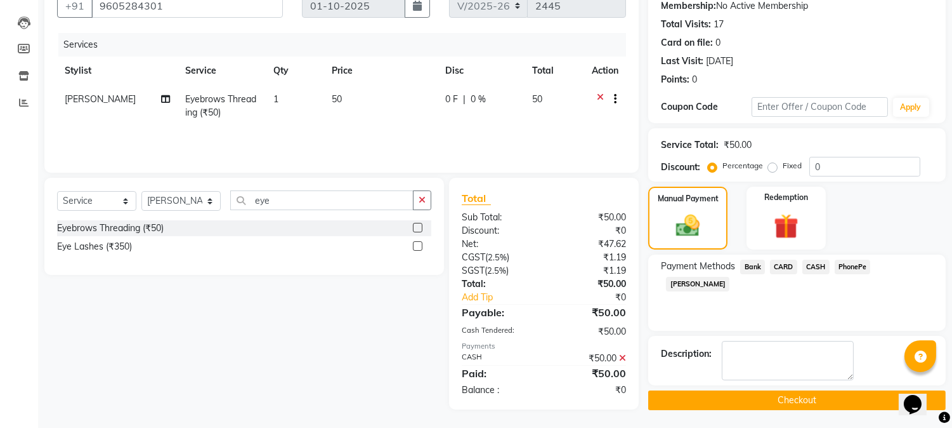
click at [803, 397] on button "Checkout" at bounding box center [797, 400] width 298 height 20
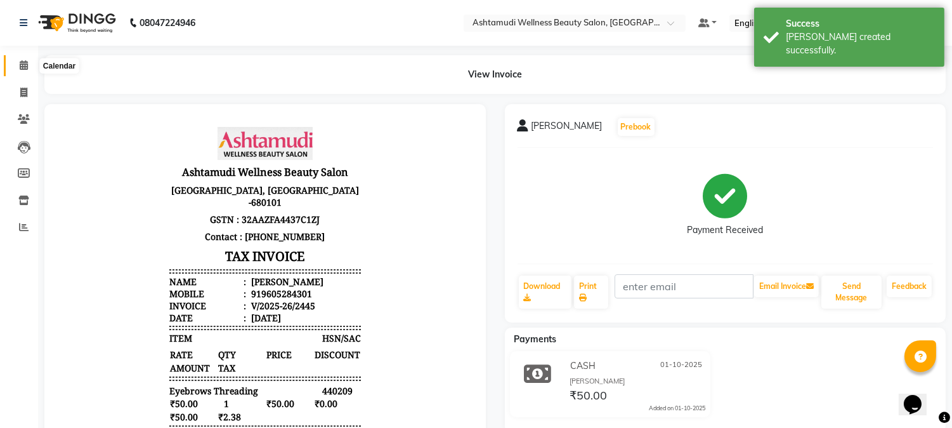
click at [27, 64] on span at bounding box center [24, 65] width 22 height 15
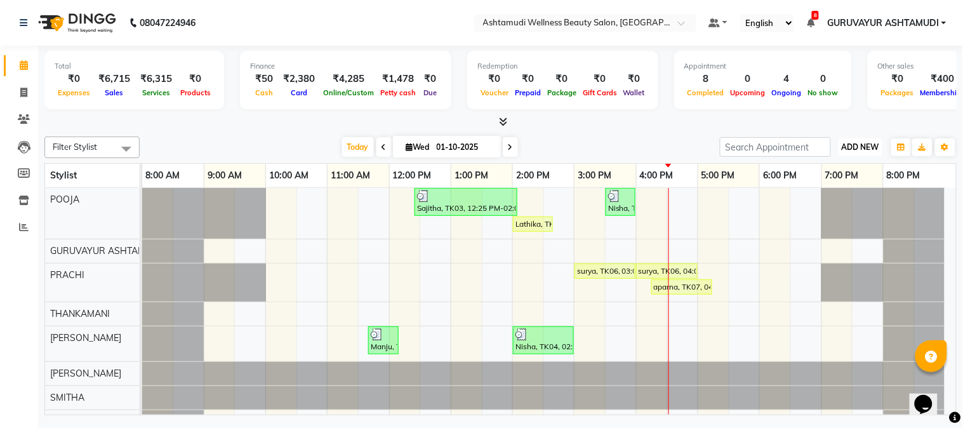
click at [853, 147] on span "ADD NEW" at bounding box center [859, 147] width 37 height 10
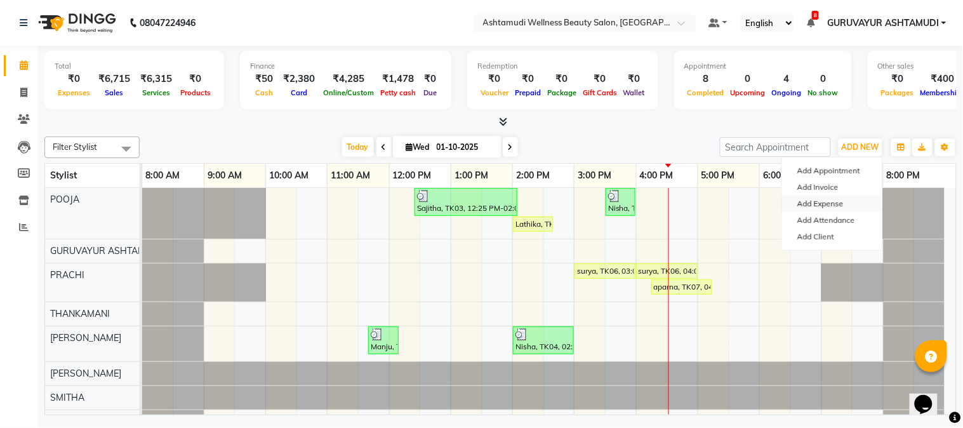
click at [822, 205] on link "Add Expense" at bounding box center [832, 203] width 100 height 16
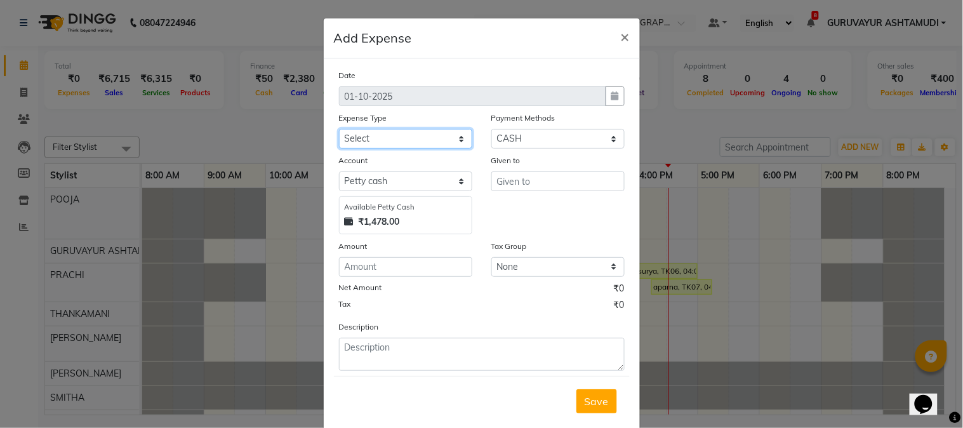
click at [386, 140] on select "Select ACCOMODATION EXPENSES ADVERTISEMENT SALES PROMOTIONAL EXPENSES Bonus BRI…" at bounding box center [405, 139] width 133 height 20
click at [339, 129] on select "Select ACCOMODATION EXPENSES ADVERTISEMENT SALES PROMOTIONAL EXPENSES Bonus BRI…" at bounding box center [405, 139] width 133 height 20
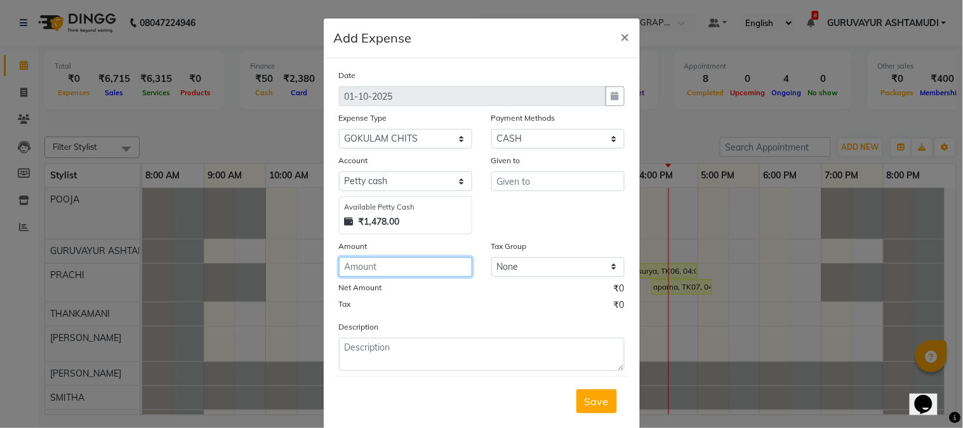
click at [360, 268] on input "number" at bounding box center [405, 267] width 133 height 20
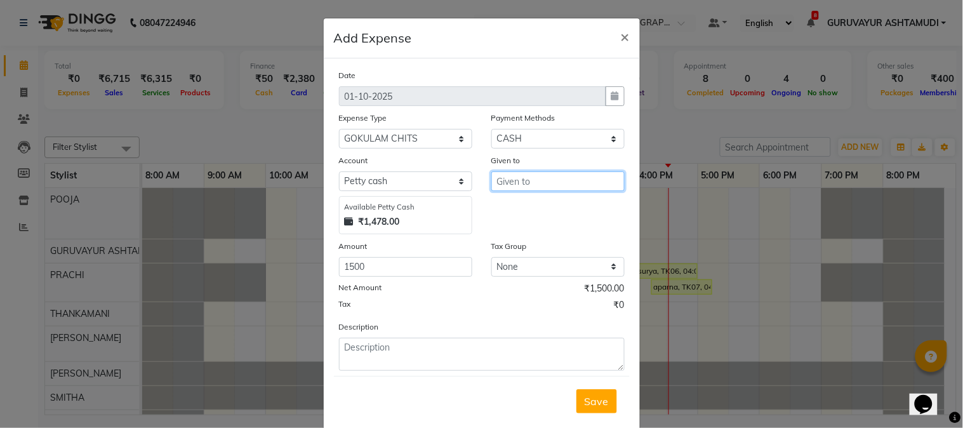
click at [527, 178] on input "text" at bounding box center [557, 181] width 133 height 20
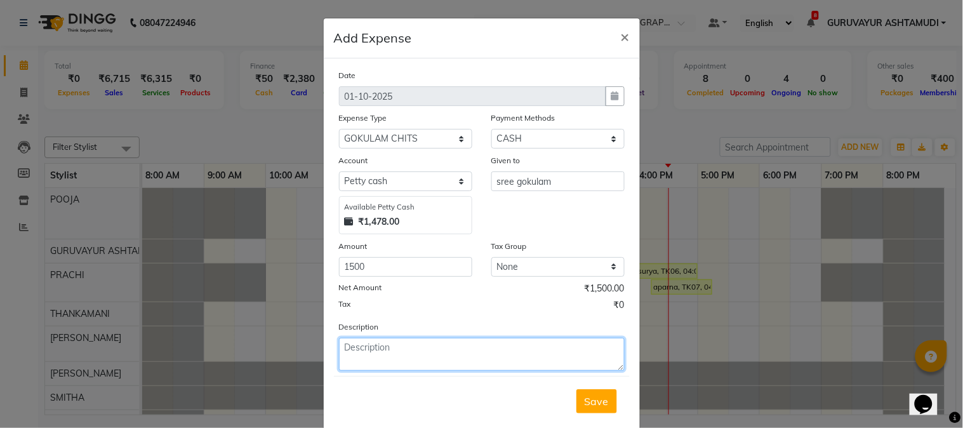
click at [430, 355] on textarea at bounding box center [482, 354] width 286 height 33
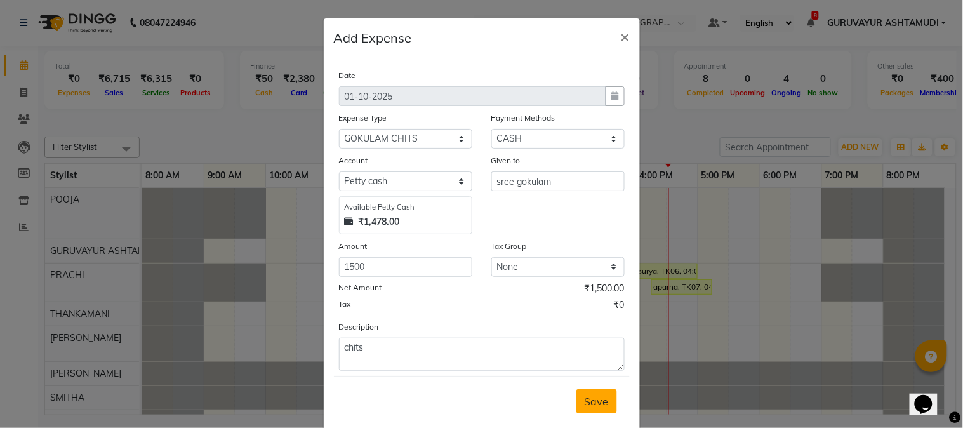
click at [576, 395] on button "Save" at bounding box center [596, 401] width 41 height 24
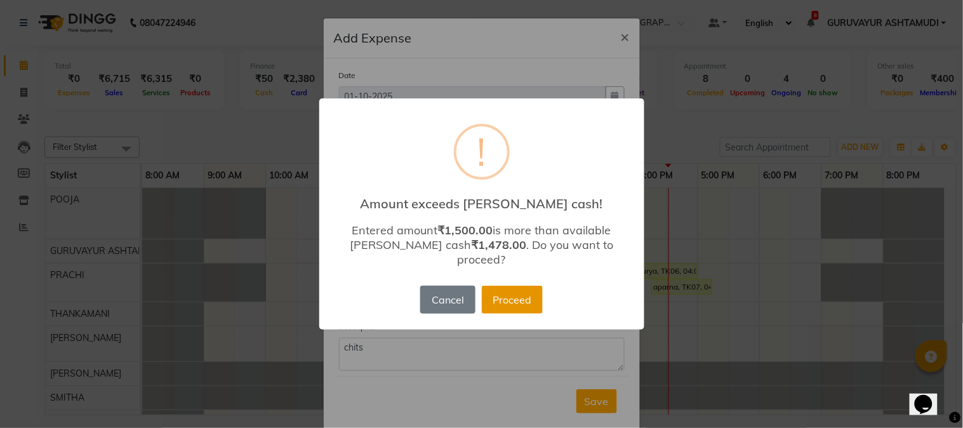
click at [502, 296] on button "Proceed" at bounding box center [512, 300] width 61 height 28
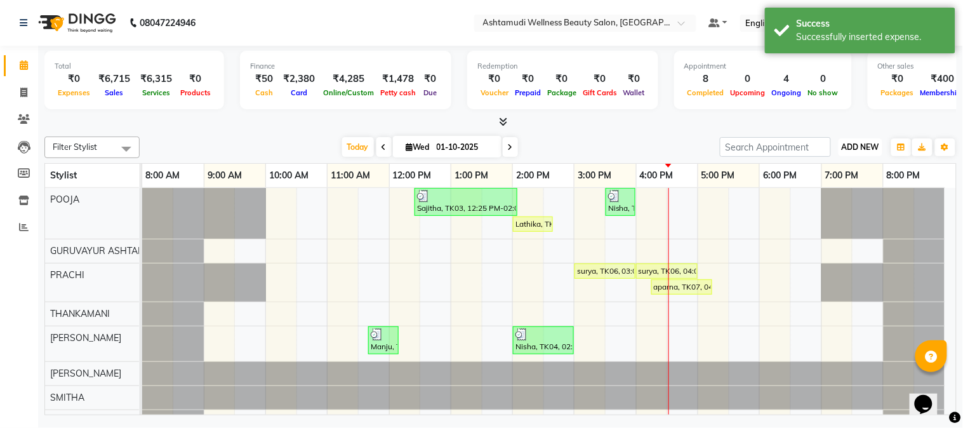
click at [864, 147] on span "ADD NEW" at bounding box center [859, 147] width 37 height 10
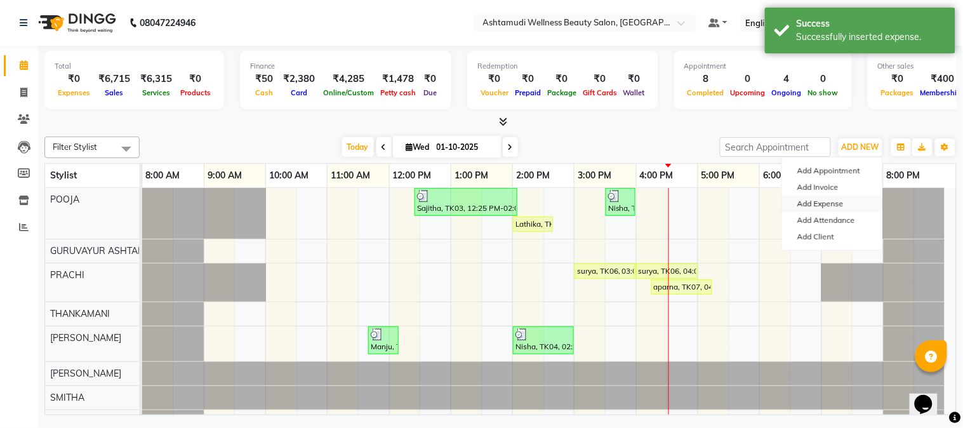
click at [829, 204] on link "Add Expense" at bounding box center [832, 203] width 100 height 16
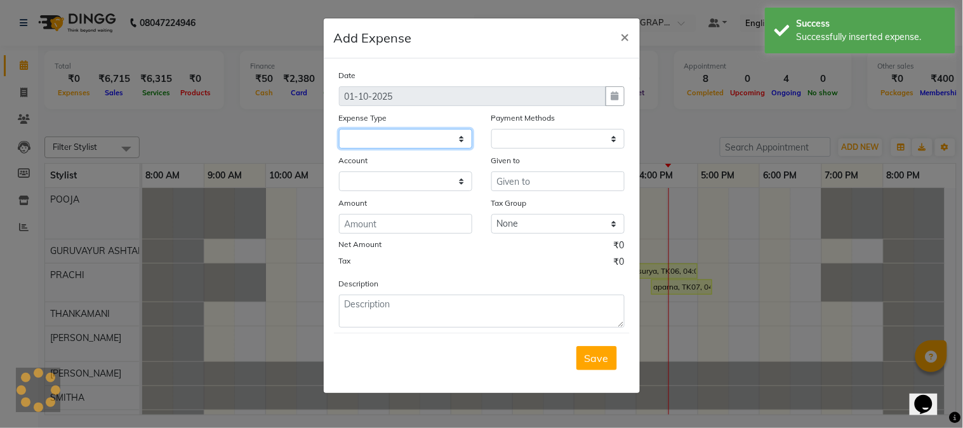
click at [436, 145] on select at bounding box center [405, 139] width 133 height 20
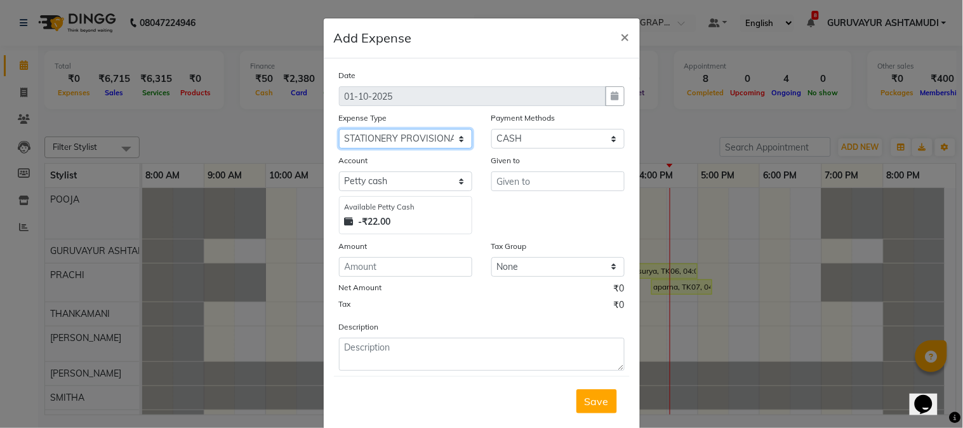
click at [339, 129] on select "Select ACCOMODATION EXPENSES ADVERTISEMENT SALES PROMOTIONAL EXPENSES Bonus BRI…" at bounding box center [405, 139] width 133 height 20
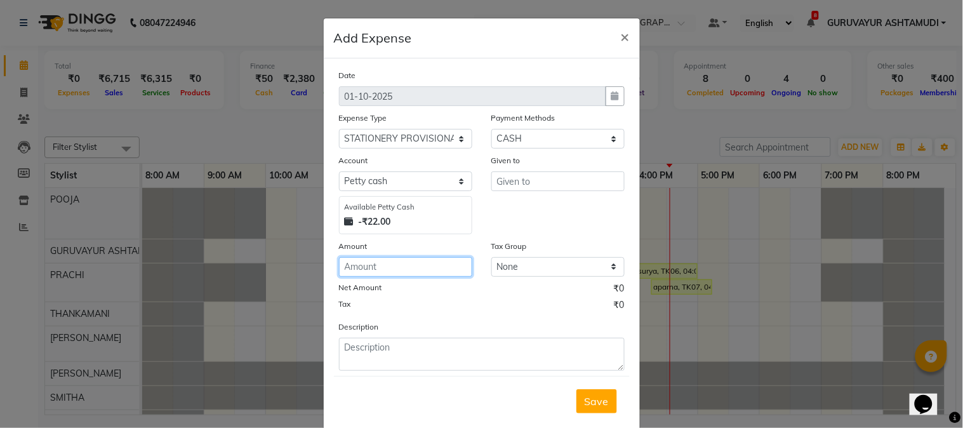
click at [398, 263] on input "number" at bounding box center [405, 267] width 133 height 20
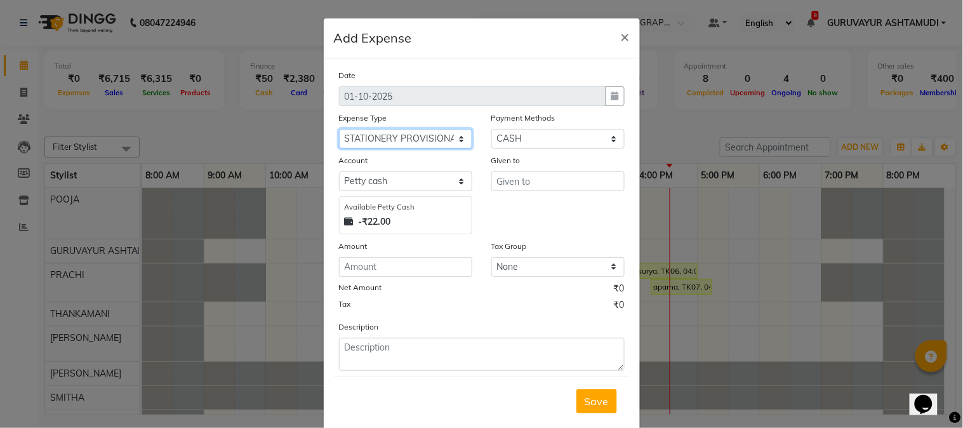
click at [417, 141] on select "Select ACCOMODATION EXPENSES ADVERTISEMENT SALES PROMOTIONAL EXPENSES Bonus BRI…" at bounding box center [405, 139] width 133 height 20
click at [339, 129] on select "Select ACCOMODATION EXPENSES ADVERTISEMENT SALES PROMOTIONAL EXPENSES Bonus BRI…" at bounding box center [405, 139] width 133 height 20
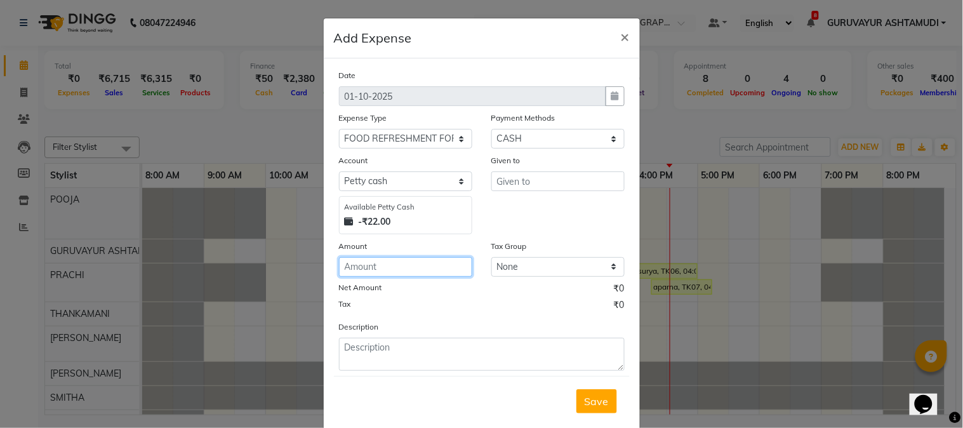
click at [425, 263] on input "number" at bounding box center [405, 267] width 133 height 20
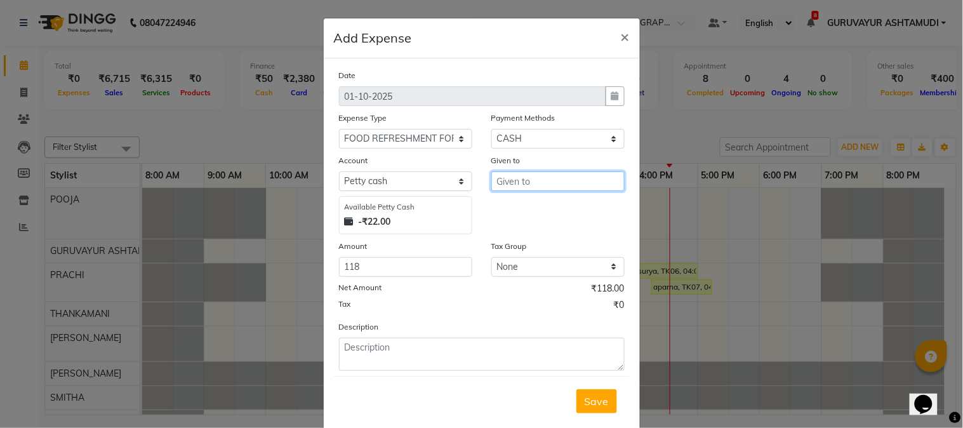
click at [537, 187] on input "text" at bounding box center [557, 181] width 133 height 20
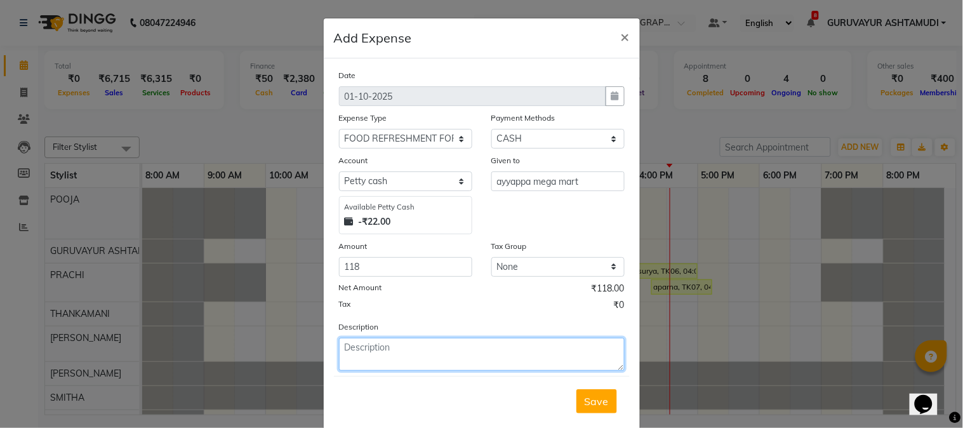
click at [395, 352] on textarea at bounding box center [482, 354] width 286 height 33
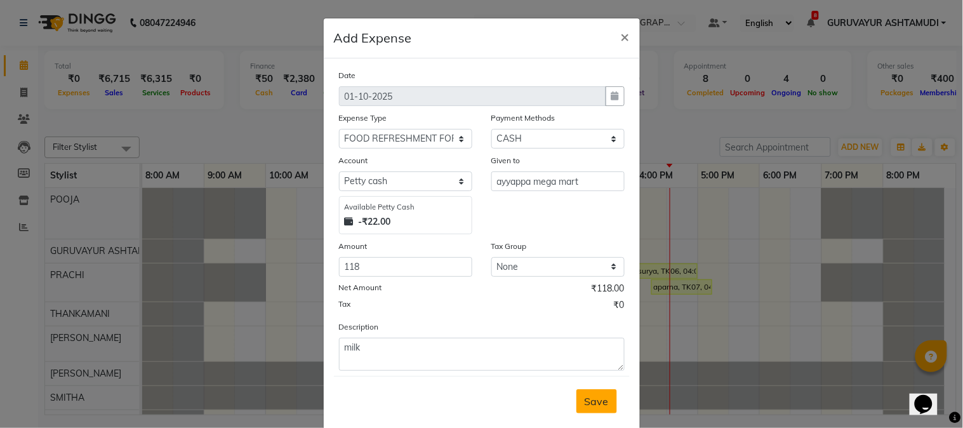
click at [598, 405] on span "Save" at bounding box center [596, 401] width 24 height 13
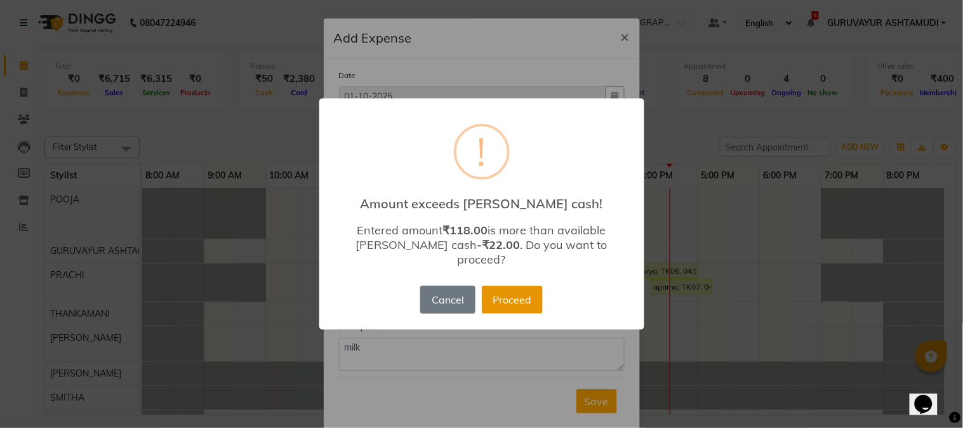
click at [508, 286] on button "Proceed" at bounding box center [512, 300] width 61 height 28
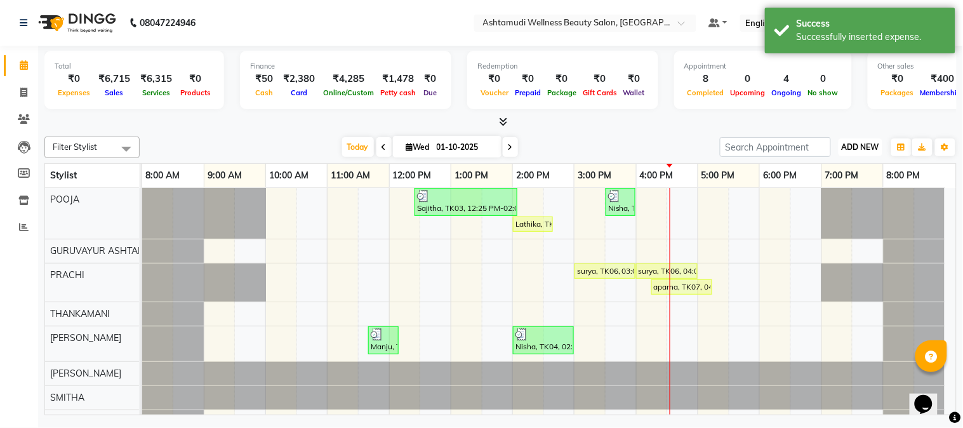
click at [867, 146] on span "ADD NEW" at bounding box center [859, 147] width 37 height 10
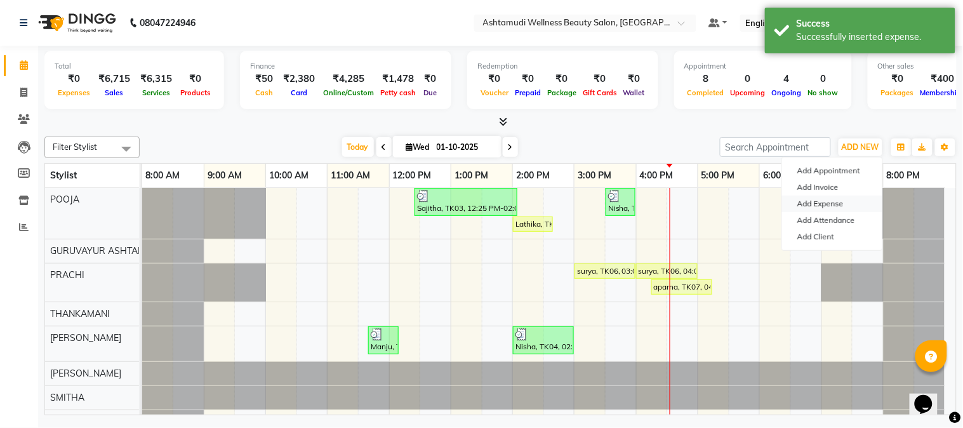
click at [826, 204] on link "Add Expense" at bounding box center [832, 203] width 100 height 16
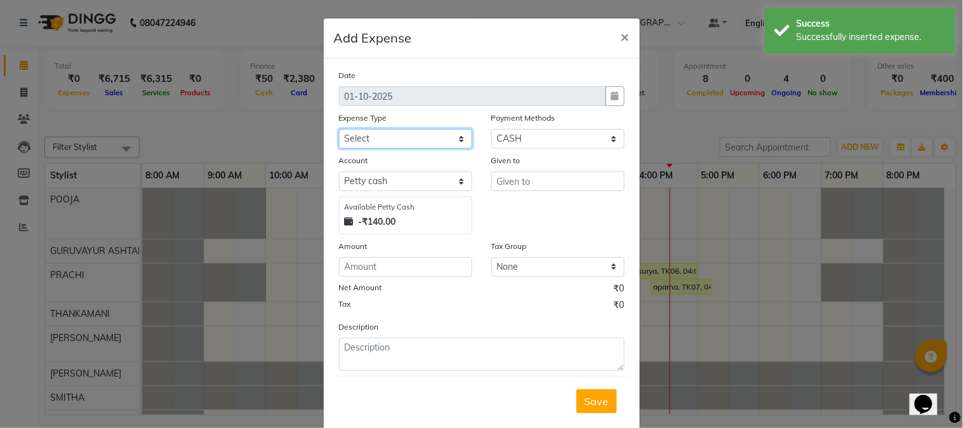
click at [424, 140] on select "Select ACCOMODATION EXPENSES ADVERTISEMENT SALES PROMOTIONAL EXPENSES Bonus BRI…" at bounding box center [405, 139] width 133 height 20
click at [339, 129] on select "Select ACCOMODATION EXPENSES ADVERTISEMENT SALES PROMOTIONAL EXPENSES Bonus BRI…" at bounding box center [405, 139] width 133 height 20
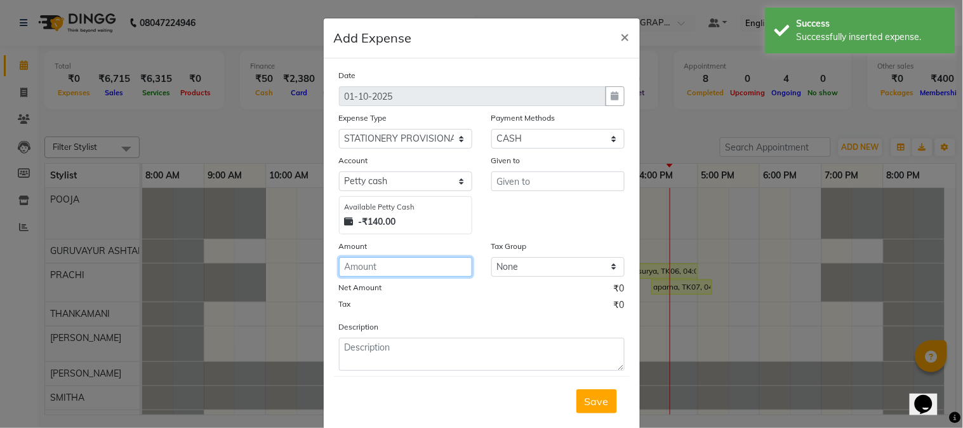
drag, startPoint x: 372, startPoint y: 267, endPoint x: 384, endPoint y: 271, distance: 12.6
click at [381, 268] on input "number" at bounding box center [405, 267] width 133 height 20
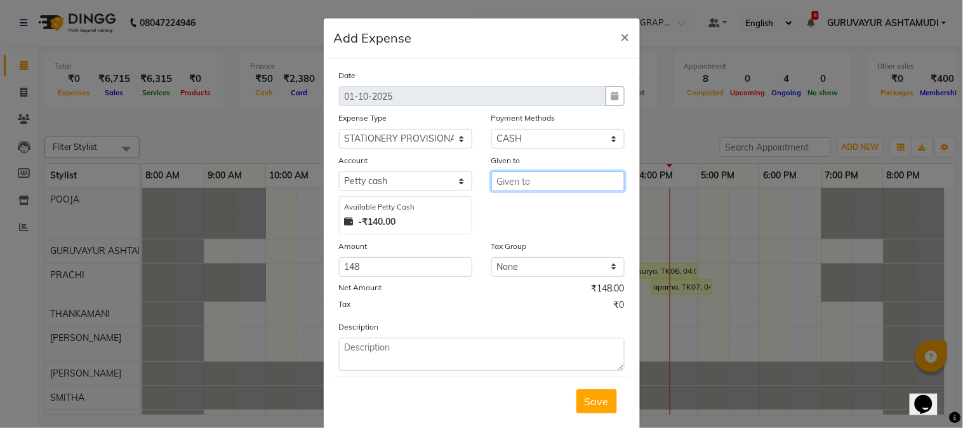
click at [551, 181] on input "text" at bounding box center [557, 181] width 133 height 20
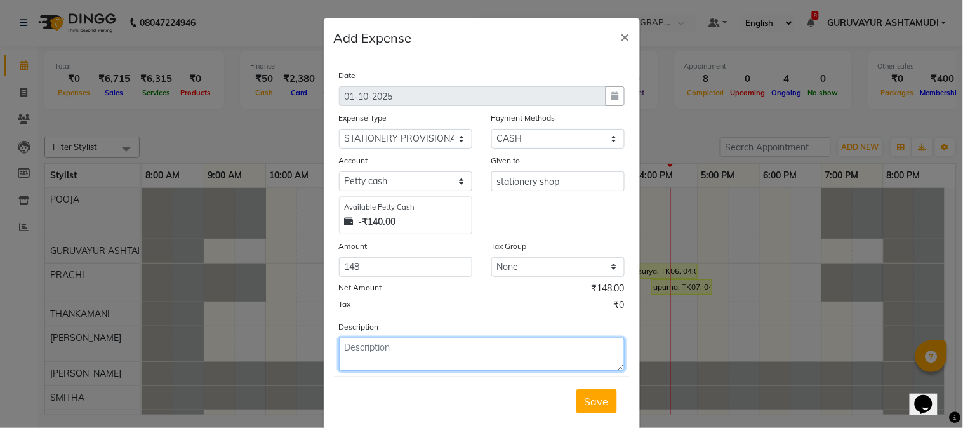
click at [449, 358] on textarea at bounding box center [482, 354] width 286 height 33
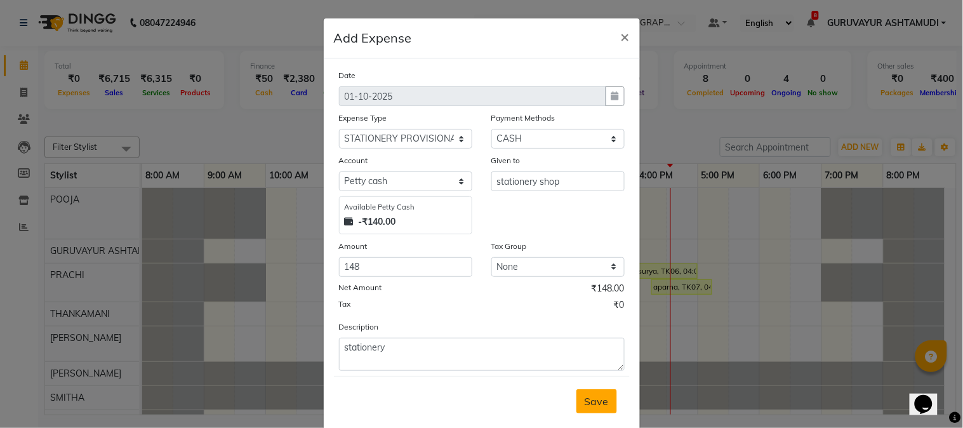
click at [590, 405] on span "Save" at bounding box center [596, 401] width 24 height 13
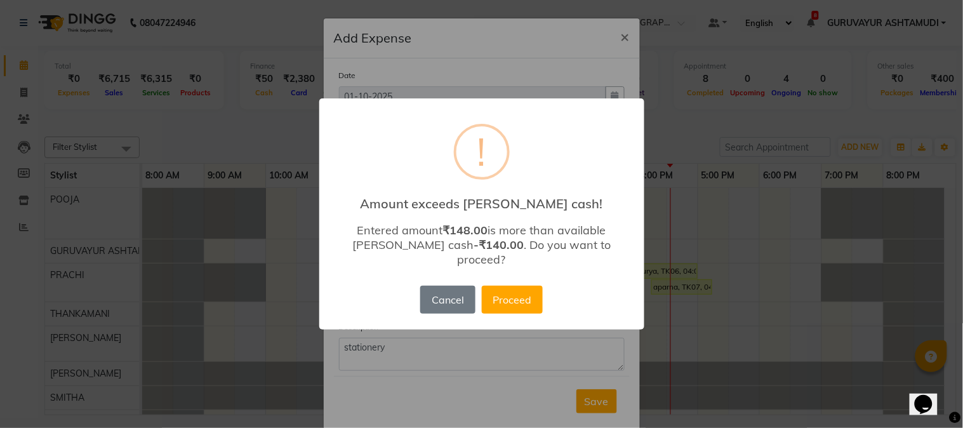
click at [511, 308] on div "Cancel No Proceed" at bounding box center [481, 299] width 128 height 34
click at [515, 296] on button "Proceed" at bounding box center [512, 300] width 61 height 28
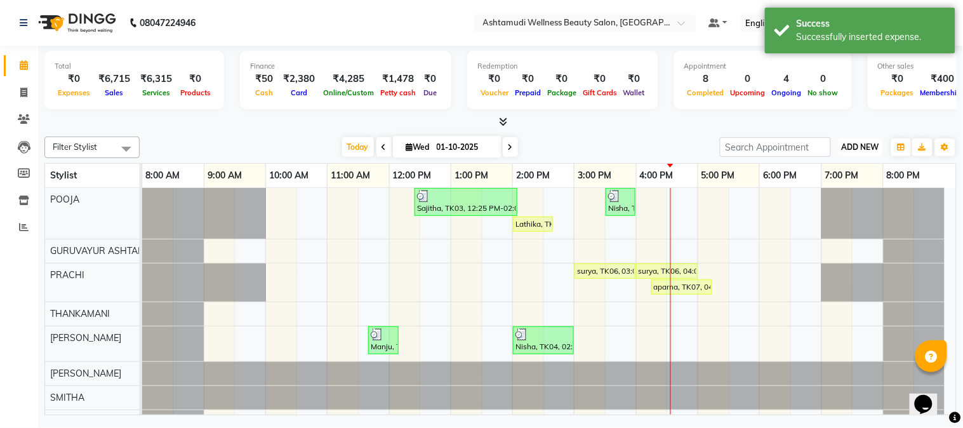
click at [862, 145] on span "ADD NEW" at bounding box center [859, 147] width 37 height 10
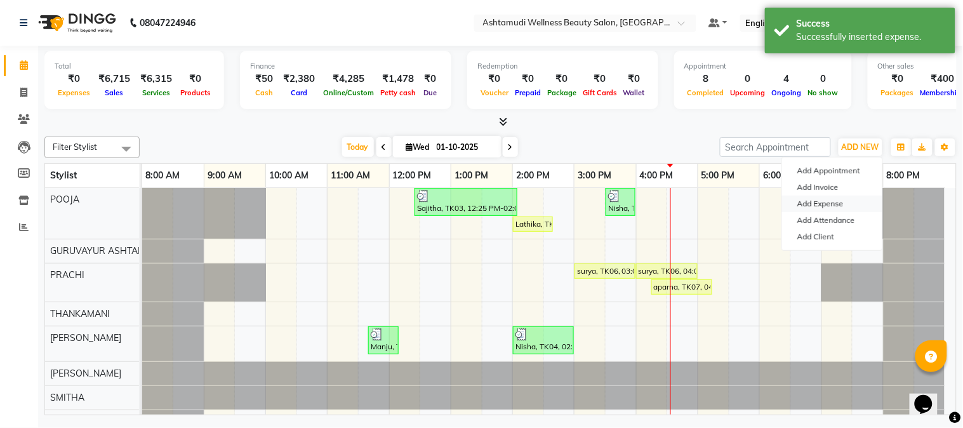
click at [828, 206] on link "Add Expense" at bounding box center [832, 203] width 100 height 16
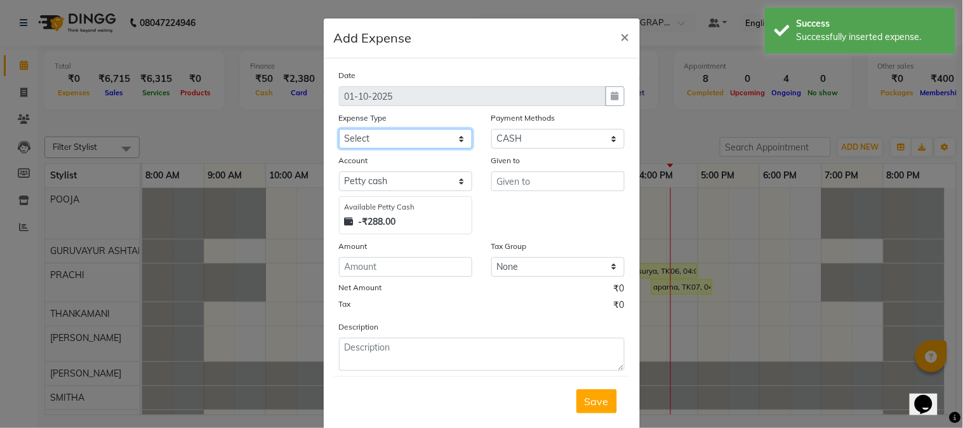
click at [431, 143] on select "Select ACCOMODATION EXPENSES ADVERTISEMENT SALES PROMOTIONAL EXPENSES Bonus BRI…" at bounding box center [405, 139] width 133 height 20
click at [339, 129] on select "Select ACCOMODATION EXPENSES ADVERTISEMENT SALES PROMOTIONAL EXPENSES Bonus BRI…" at bounding box center [405, 139] width 133 height 20
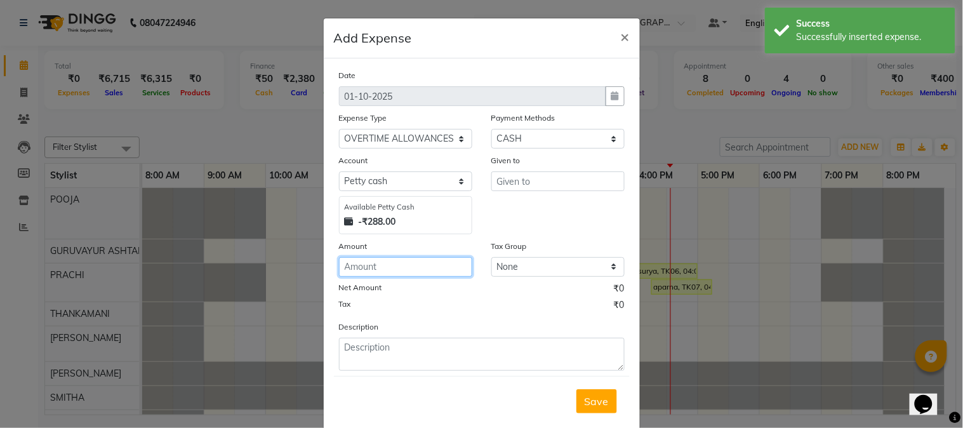
click at [398, 265] on input "number" at bounding box center [405, 267] width 133 height 20
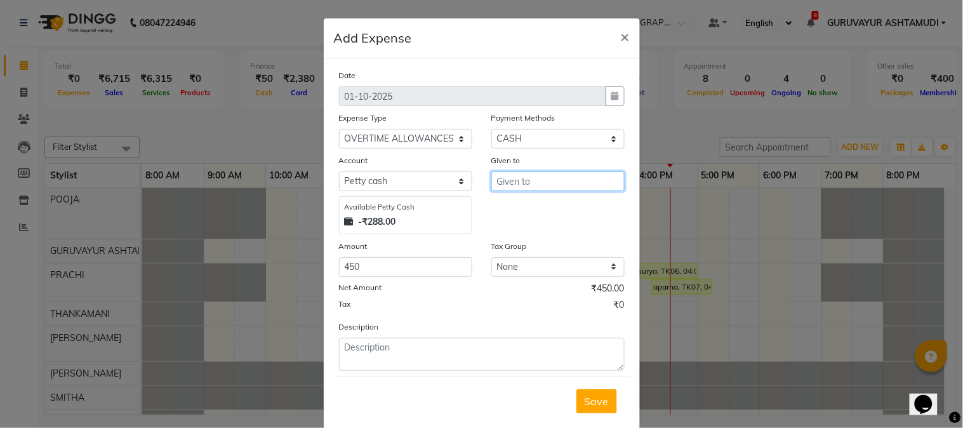
click at [563, 185] on input "text" at bounding box center [557, 181] width 133 height 20
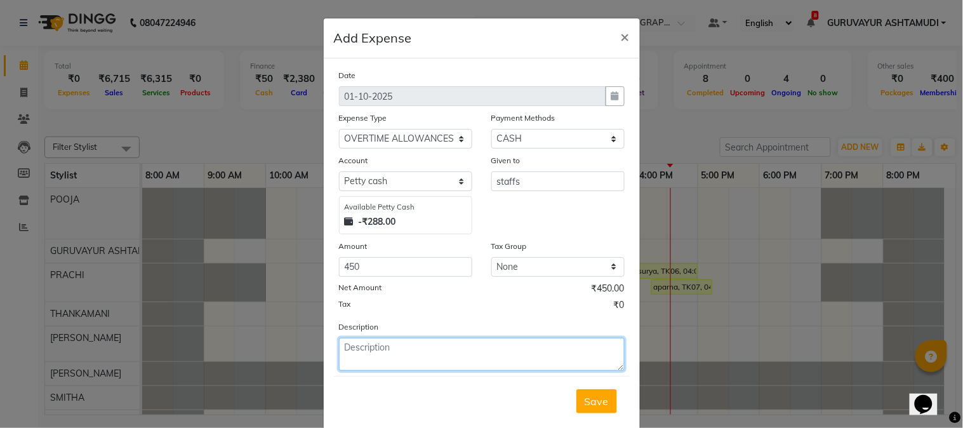
click at [411, 359] on textarea at bounding box center [482, 354] width 286 height 33
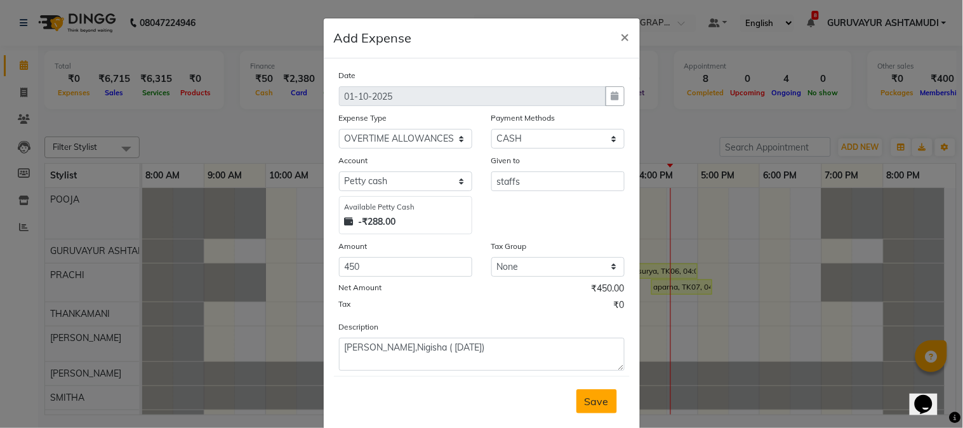
click at [595, 394] on button "Save" at bounding box center [596, 401] width 41 height 24
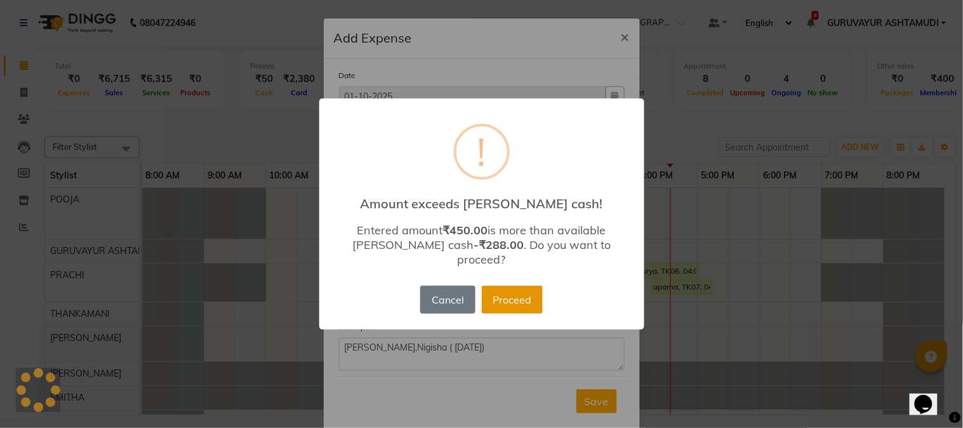
click at [504, 296] on button "Proceed" at bounding box center [512, 300] width 61 height 28
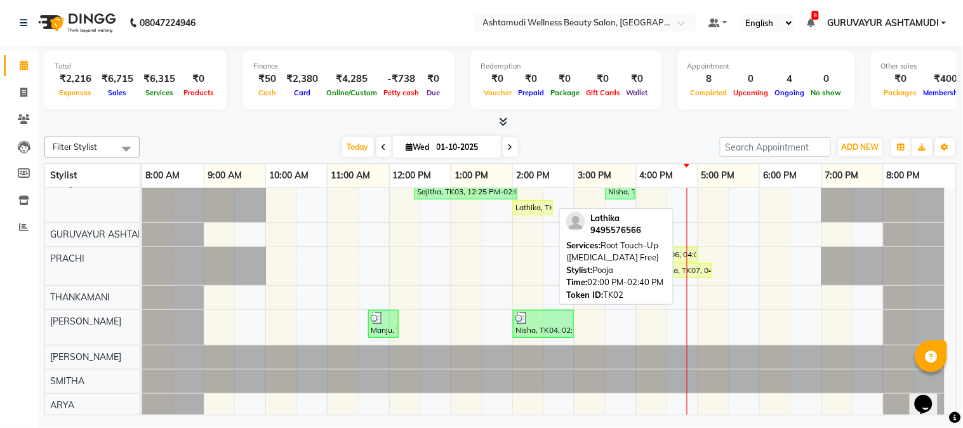
click at [523, 207] on div "Lathika, TK02, 02:00 PM-02:40 PM, Root Touch-Up ([MEDICAL_DATA] Free)" at bounding box center [532, 207] width 37 height 11
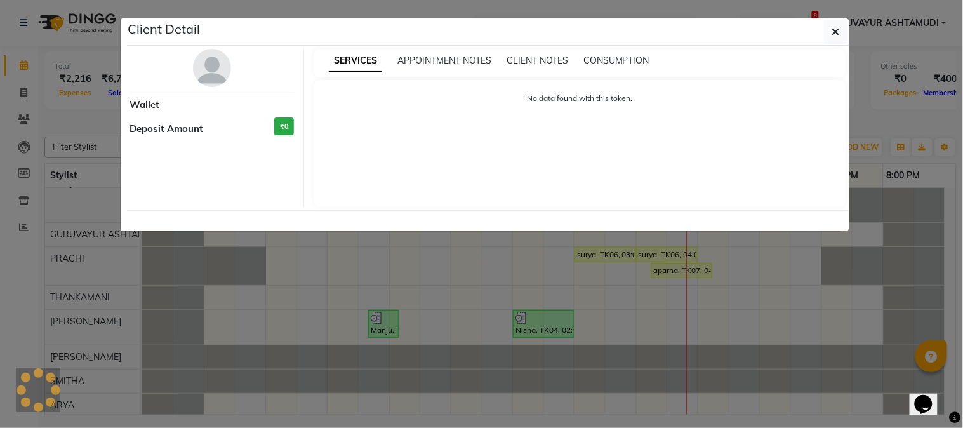
select select "1"
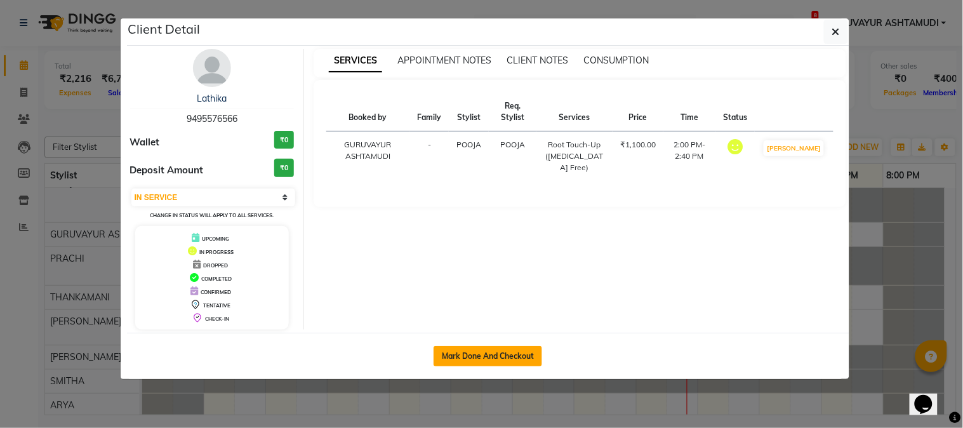
click at [532, 353] on button "Mark Done And Checkout" at bounding box center [487, 356] width 109 height 20
select select "4660"
select select "service"
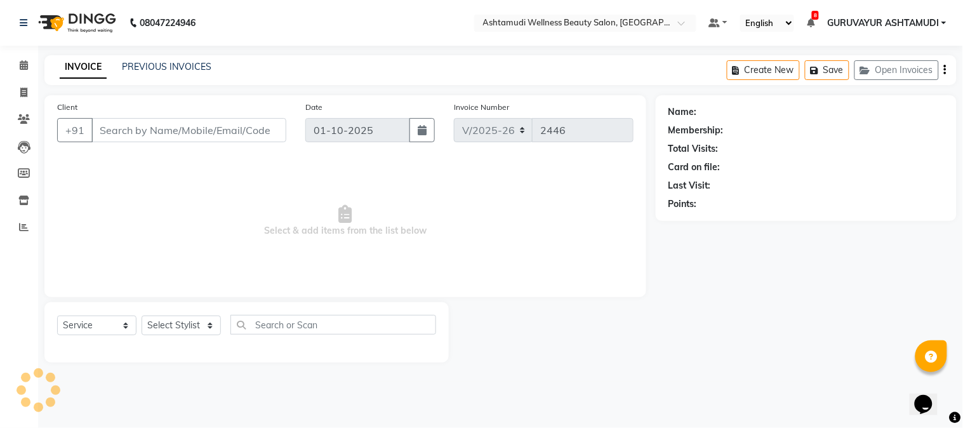
type input "9495576566"
select select "27386"
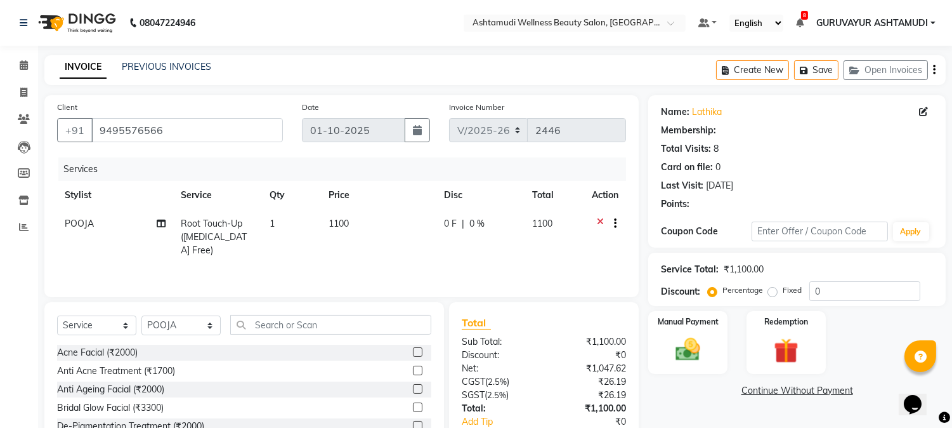
select select "1: Object"
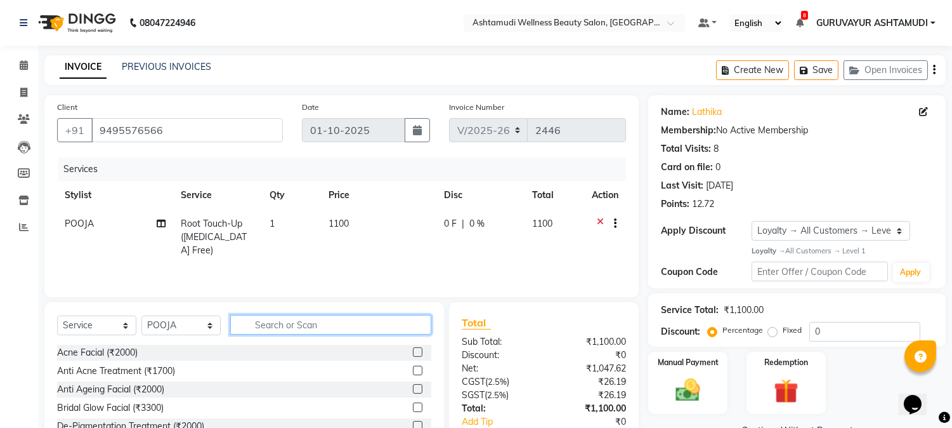
drag, startPoint x: 273, startPoint y: 320, endPoint x: 284, endPoint y: 320, distance: 10.8
click at [275, 319] on input "text" at bounding box center [330, 325] width 201 height 20
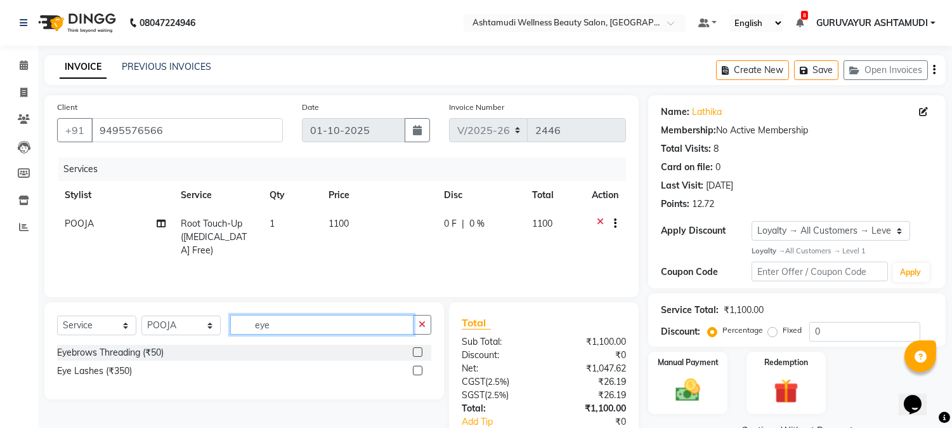
type input "eye"
click at [419, 352] on label at bounding box center [418, 352] width 10 height 10
click at [419, 352] on input "checkbox" at bounding box center [417, 352] width 8 height 8
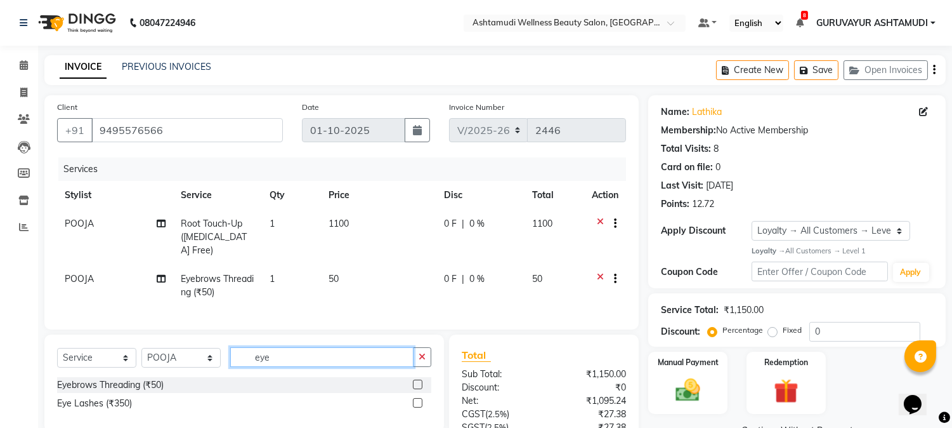
checkbox input "false"
drag, startPoint x: 312, startPoint y: 353, endPoint x: 199, endPoint y: 345, distance: 113.9
click at [199, 347] on div "Select Service Product Membership Package Voucher Prepaid Gift Card Select Styl…" at bounding box center [244, 362] width 374 height 30
type input "upper"
click at [414, 400] on label at bounding box center [418, 403] width 10 height 10
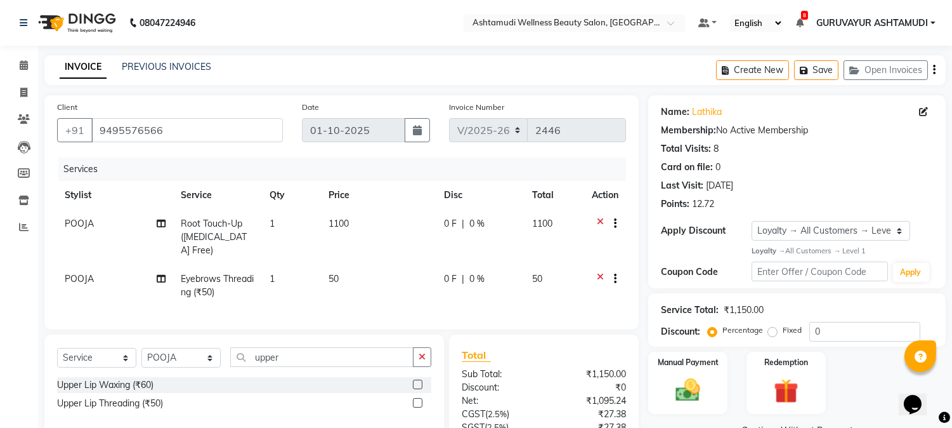
click at [414, 400] on input "checkbox" at bounding box center [417, 403] width 8 height 8
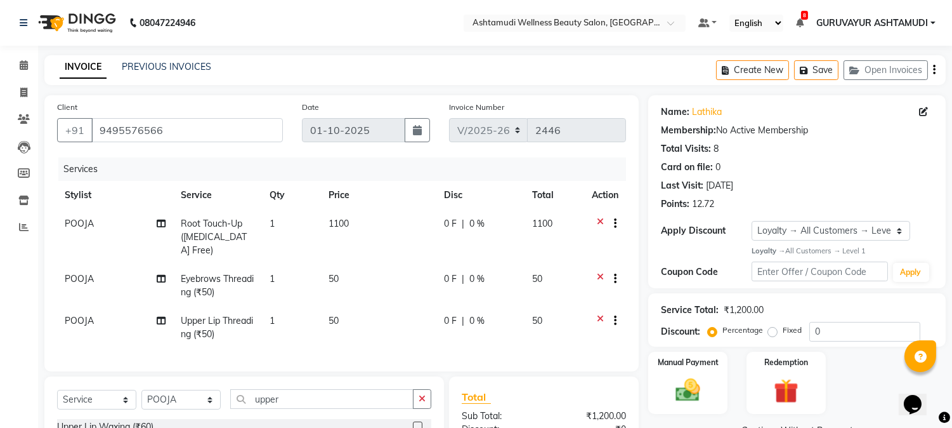
checkbox input "false"
click at [82, 394] on select "Select Service Product Membership Package Voucher Prepaid Gift Card" at bounding box center [96, 400] width 79 height 20
select select "membership"
click at [57, 390] on select "Select Service Product Membership Package Voucher Prepaid Gift Card" at bounding box center [96, 400] width 79 height 20
click at [152, 402] on select "Select Stylist Aathithya ANILA Anjana Das ARYA GURUVAYUR ASHTAMUDI NEETHU Nigis…" at bounding box center [181, 400] width 79 height 20
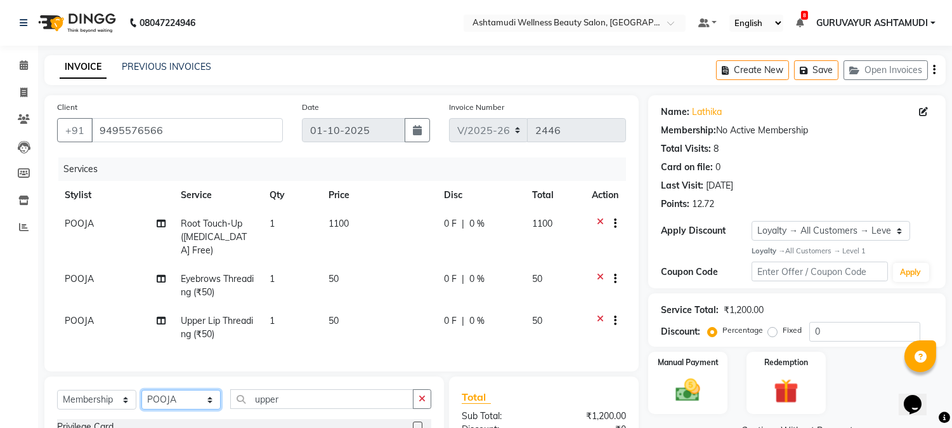
select select "77498"
click at [142, 390] on select "Select Stylist Aathithya [PERSON_NAME] [PERSON_NAME] ARYA GURUVAYUR ASHTAMUDI […" at bounding box center [181, 400] width 79 height 20
drag, startPoint x: 303, startPoint y: 394, endPoint x: 178, endPoint y: 391, distance: 124.4
click at [185, 390] on div "Select Service Product Membership Package Voucher Prepaid Gift Card Select Styl…" at bounding box center [244, 404] width 374 height 30
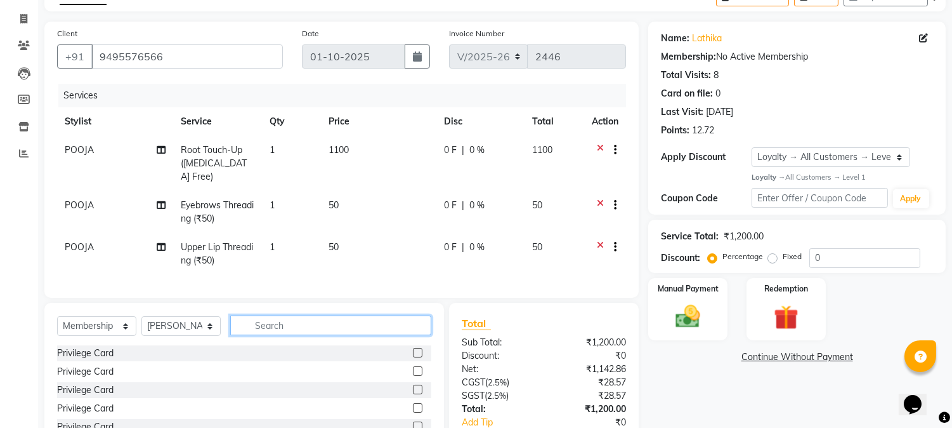
scroll to position [141, 0]
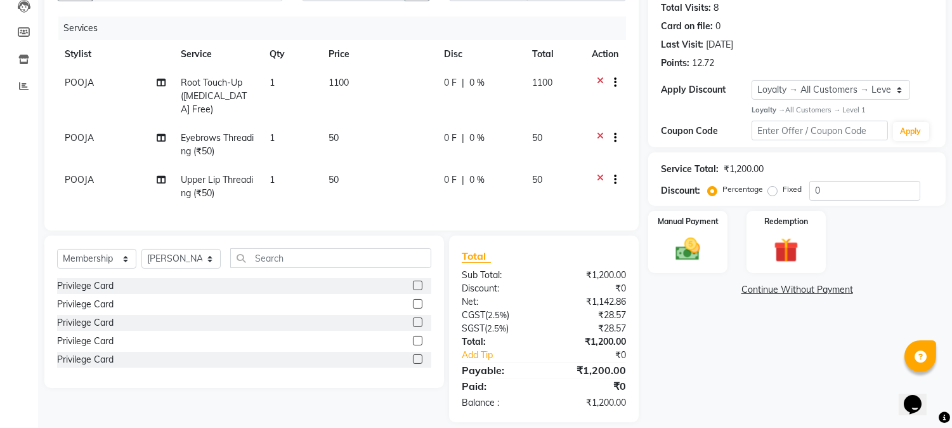
click at [417, 282] on label at bounding box center [418, 285] width 10 height 10
click at [417, 282] on input "checkbox" at bounding box center [417, 286] width 8 height 8
select select "select"
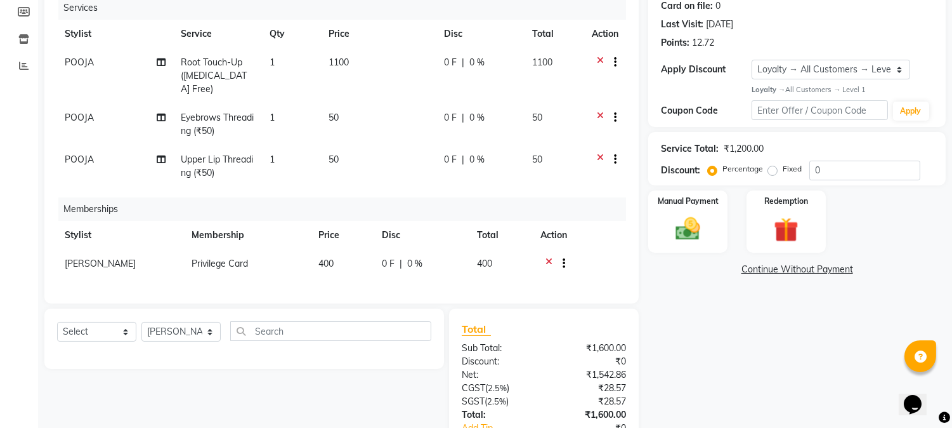
scroll to position [33, 0]
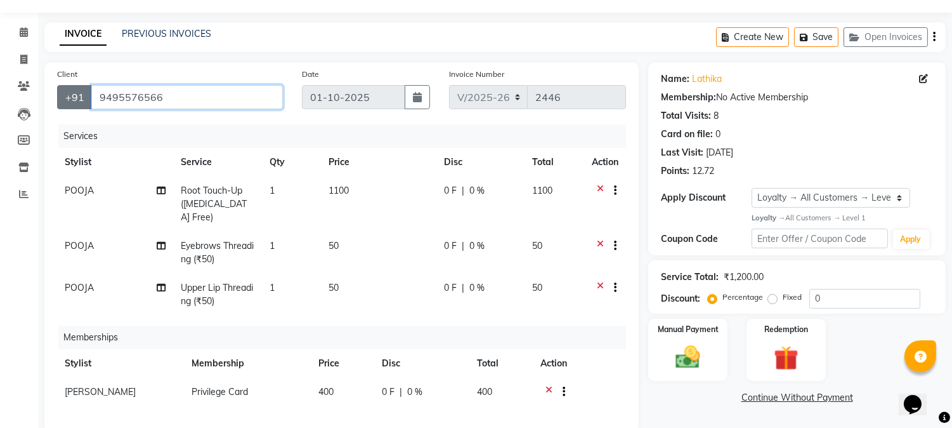
drag, startPoint x: 162, startPoint y: 95, endPoint x: 60, endPoint y: 89, distance: 101.7
click at [60, 89] on div "+91 9495576566" at bounding box center [170, 97] width 226 height 24
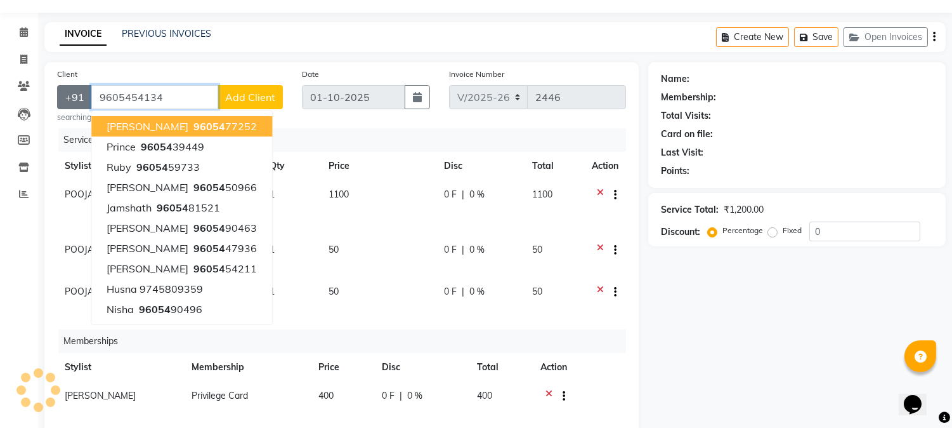
type input "9605454134"
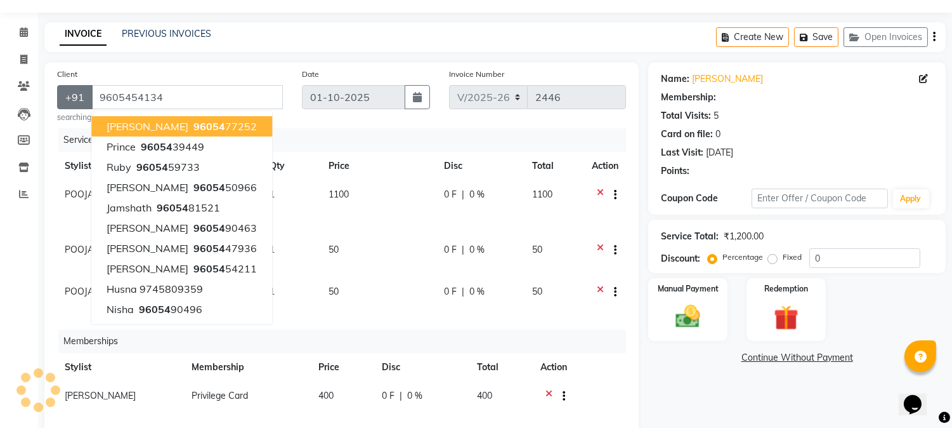
select select "1: Object"
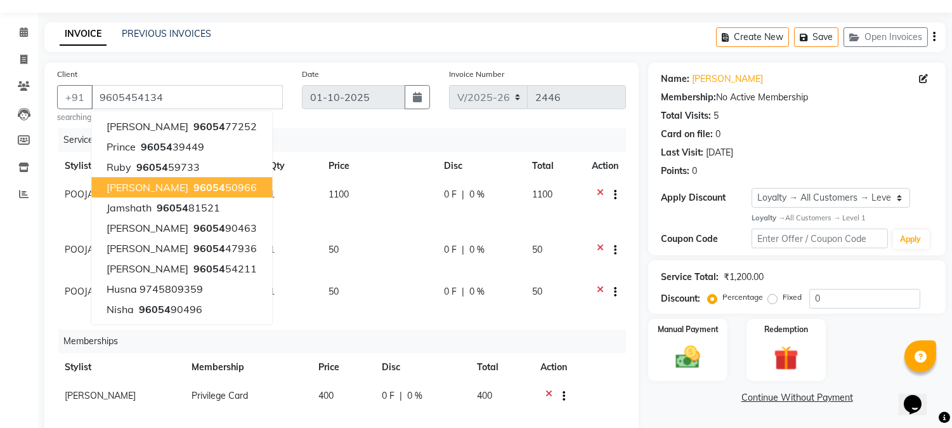
click at [287, 35] on div "INVOICE PREVIOUS INVOICES Create New Save Open Invoices" at bounding box center [495, 37] width 902 height 30
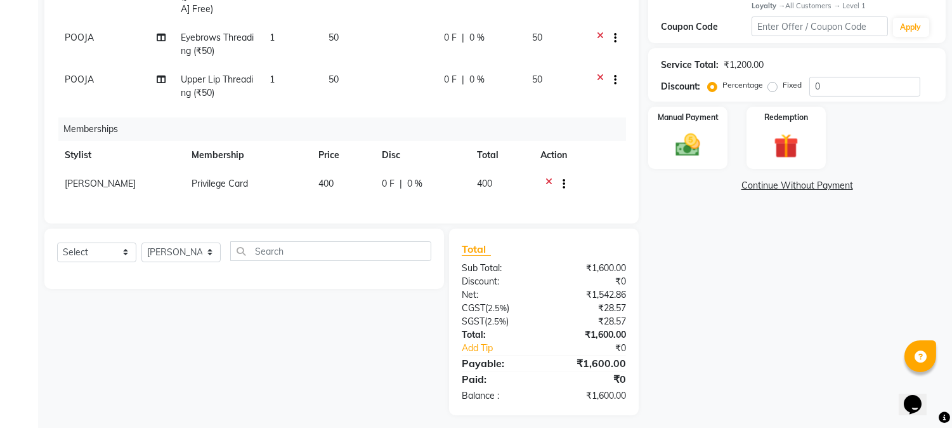
scroll to position [249, 0]
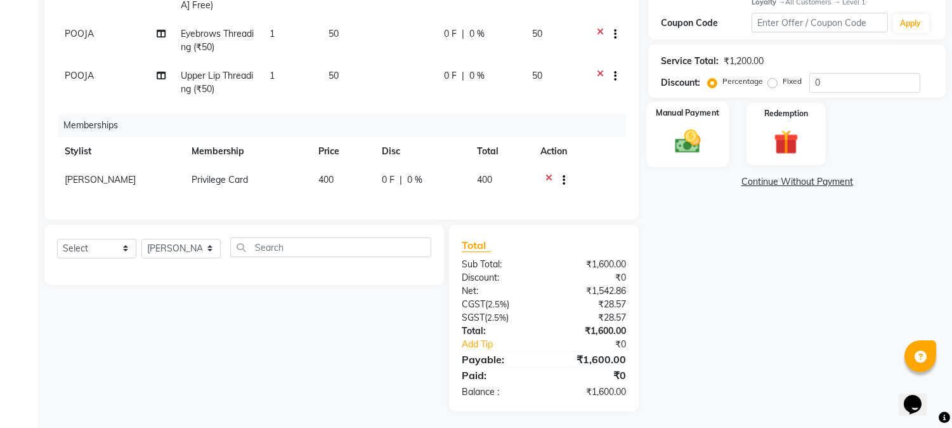
click at [695, 141] on img at bounding box center [689, 141] width 42 height 30
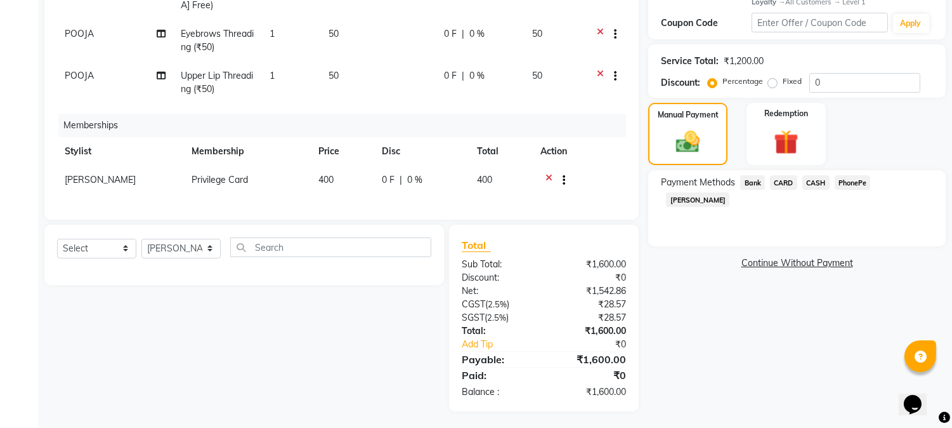
click at [824, 182] on span "CASH" at bounding box center [816, 182] width 27 height 15
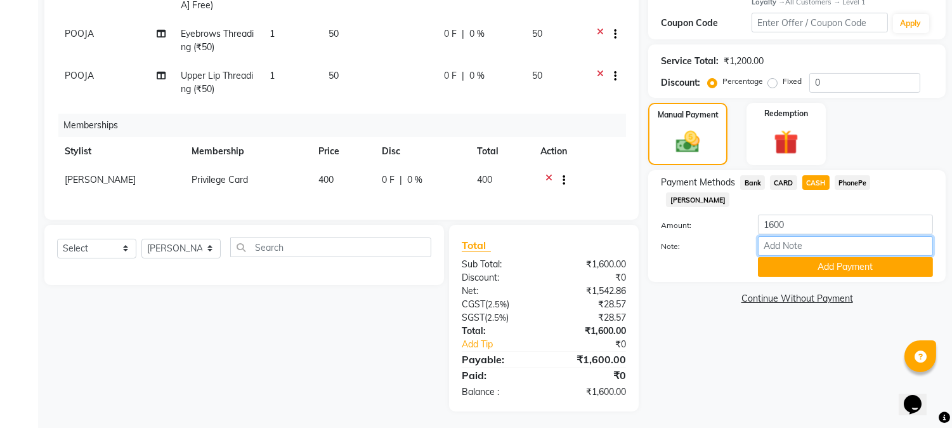
drag, startPoint x: 789, startPoint y: 230, endPoint x: 810, endPoint y: 223, distance: 21.5
click at [789, 236] on input "Note:" at bounding box center [845, 246] width 175 height 20
type input "RINI"
click at [838, 257] on button "Add Payment" at bounding box center [845, 267] width 175 height 20
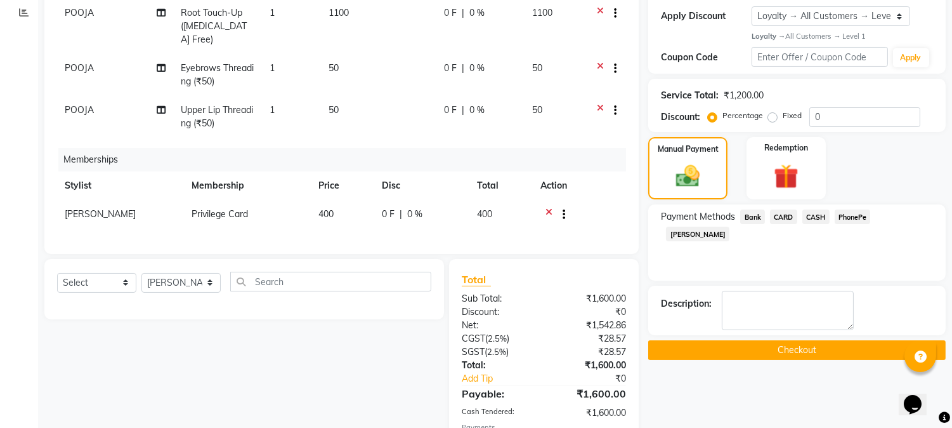
scroll to position [357, 0]
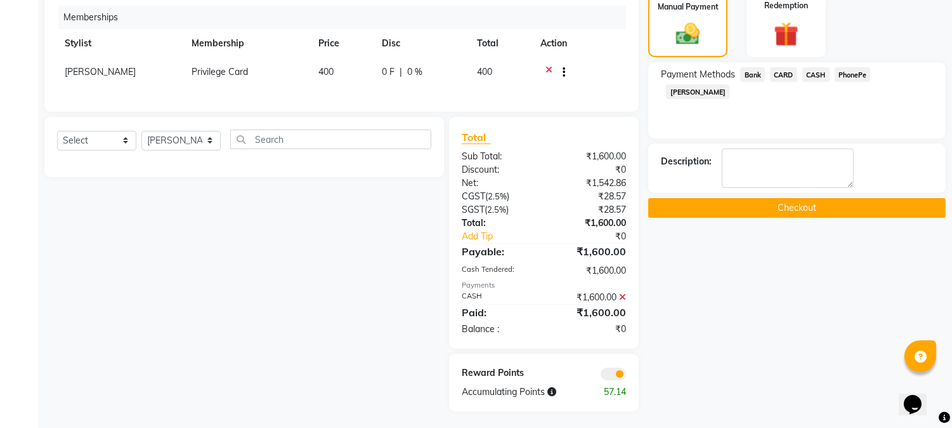
click at [804, 207] on button "Checkout" at bounding box center [797, 208] width 298 height 20
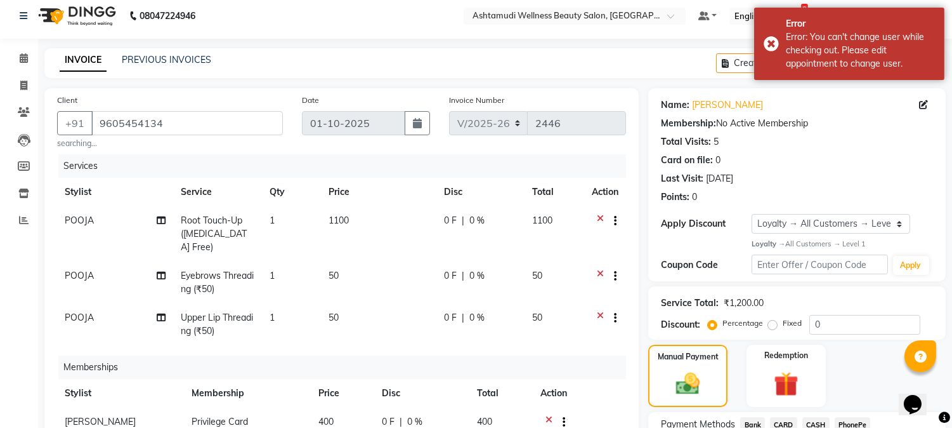
scroll to position [0, 0]
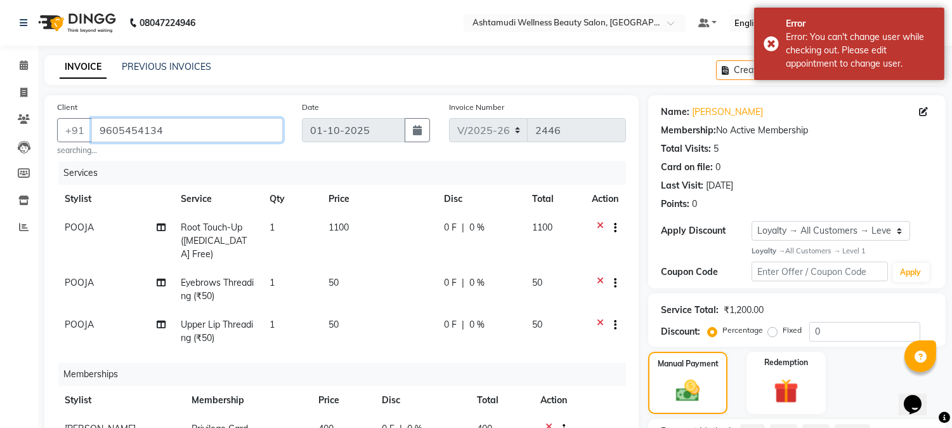
drag, startPoint x: 96, startPoint y: 131, endPoint x: 164, endPoint y: 131, distance: 67.3
click at [164, 131] on input "9605454134" at bounding box center [187, 130] width 192 height 24
click at [23, 91] on icon at bounding box center [23, 93] width 7 height 10
select select "service"
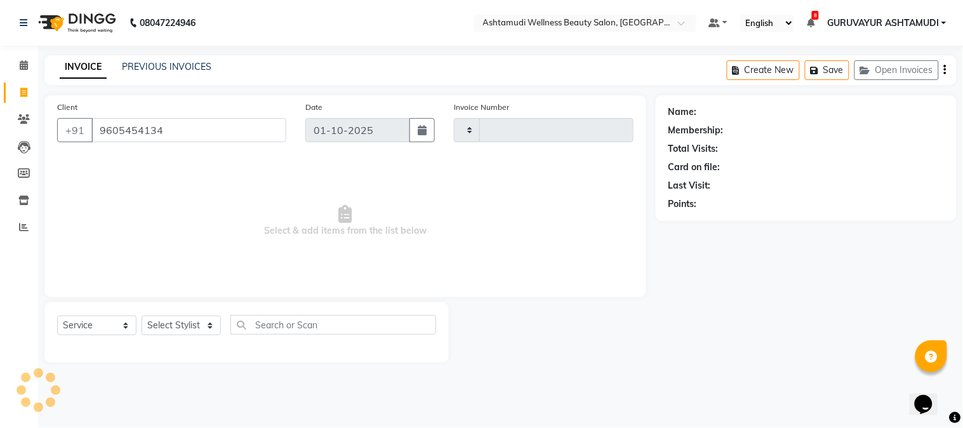
type input "9605454134"
select select "1: Object"
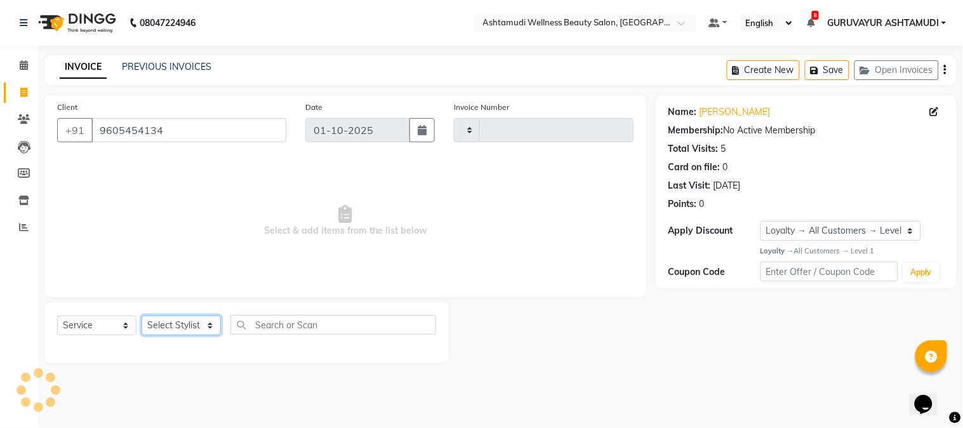
click at [208, 328] on select "Select Stylist" at bounding box center [181, 325] width 79 height 20
click at [193, 330] on select "Select Stylist" at bounding box center [181, 325] width 79 height 20
click at [195, 326] on select "Select Stylist" at bounding box center [181, 325] width 79 height 20
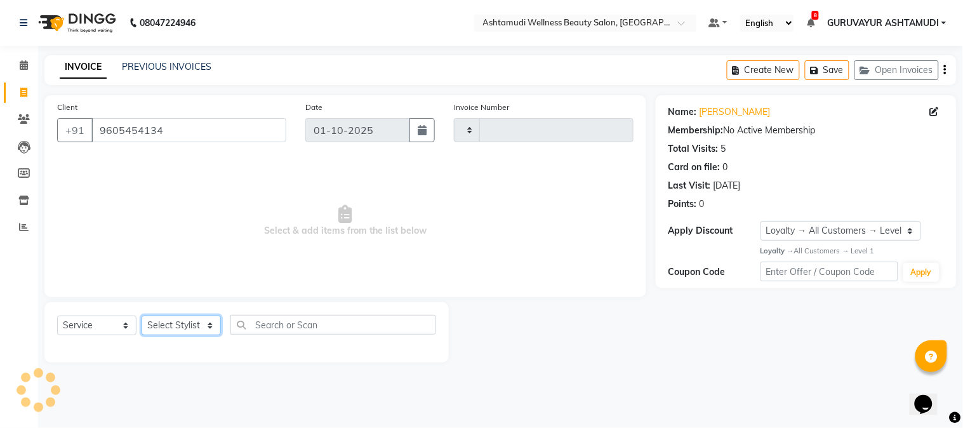
click at [195, 326] on select "Select Stylist" at bounding box center [181, 325] width 79 height 20
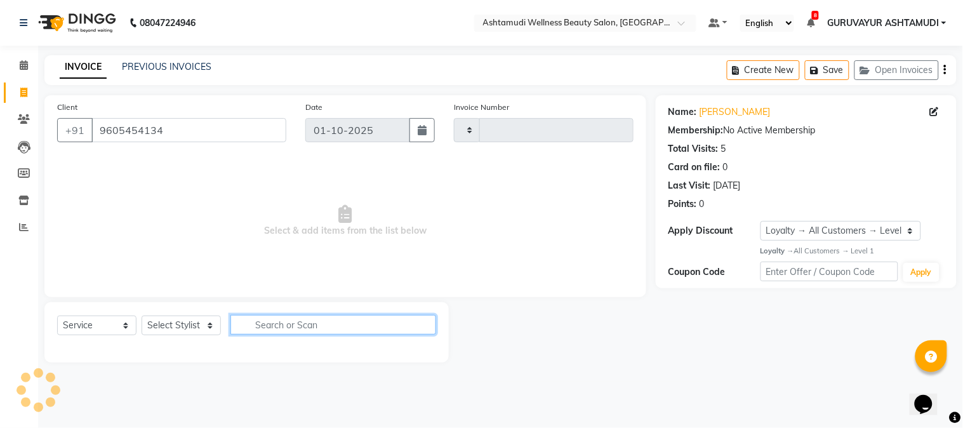
click at [256, 331] on input "text" at bounding box center [333, 325] width 206 height 20
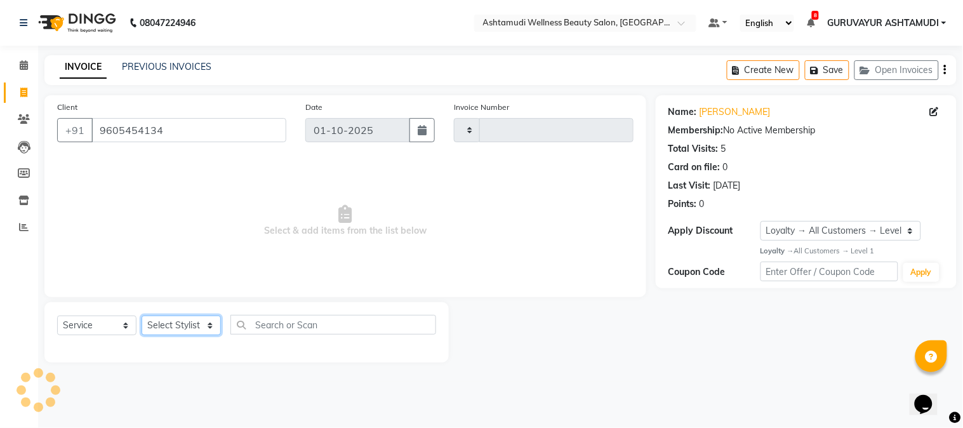
click at [197, 324] on select "Select Stylist" at bounding box center [181, 325] width 79 height 20
click at [197, 324] on select "Select Stylist Aathithya [PERSON_NAME] [PERSON_NAME] ARYA GURUVAYUR ASHTAMUDI […" at bounding box center [181, 325] width 79 height 20
select select "27386"
click at [142, 316] on select "Select Stylist Aathithya [PERSON_NAME] [PERSON_NAME] ARYA GURUVAYUR ASHTAMUDI […" at bounding box center [181, 325] width 79 height 20
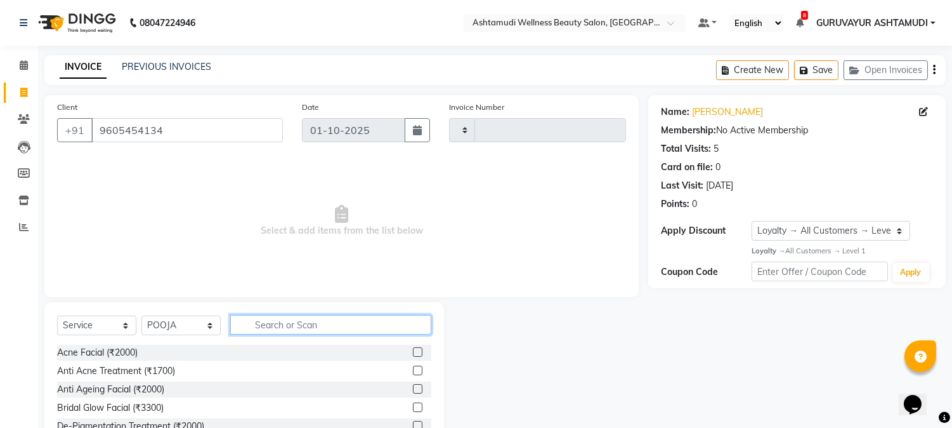
click at [297, 331] on input "text" at bounding box center [330, 325] width 201 height 20
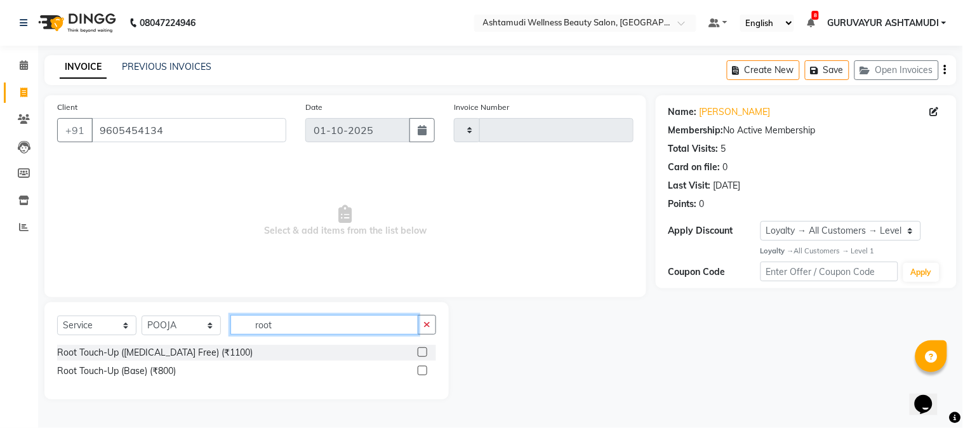
type input "root"
click at [424, 350] on label at bounding box center [423, 352] width 10 height 10
click at [424, 350] on input "checkbox" at bounding box center [422, 352] width 8 height 8
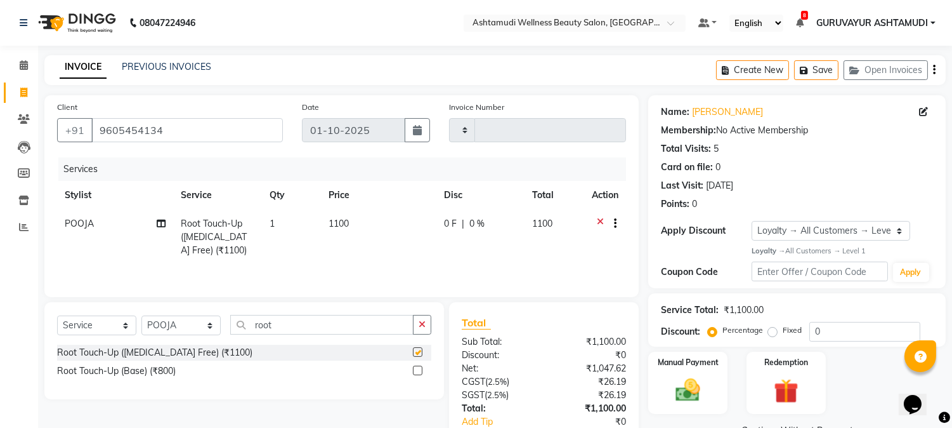
checkbox input "false"
drag, startPoint x: 286, startPoint y: 325, endPoint x: 207, endPoint y: 331, distance: 79.5
click at [210, 331] on div "Select Service Product Membership Package Voucher Prepaid Gift Card Select Styl…" at bounding box center [244, 330] width 374 height 30
type input "eye"
click at [420, 352] on label at bounding box center [418, 352] width 10 height 10
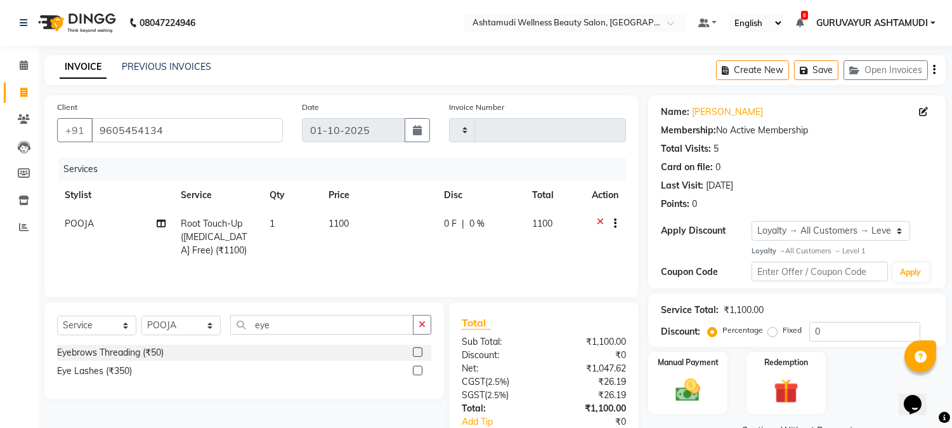
click at [420, 352] on input "checkbox" at bounding box center [417, 352] width 8 height 8
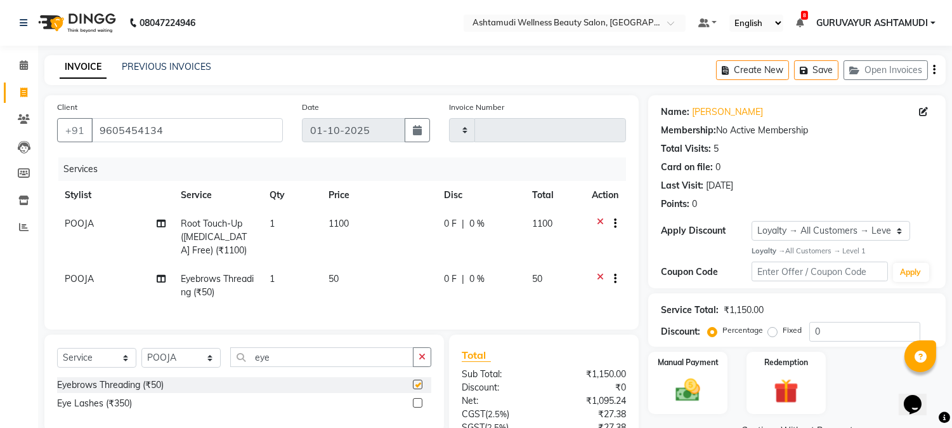
checkbox input "false"
drag, startPoint x: 309, startPoint y: 359, endPoint x: 171, endPoint y: 376, distance: 138.8
click at [185, 377] on div "Select Service Product Membership Package Voucher Prepaid Gift Card Select Styl…" at bounding box center [244, 362] width 374 height 30
type input "upper"
click at [414, 407] on label at bounding box center [418, 403] width 10 height 10
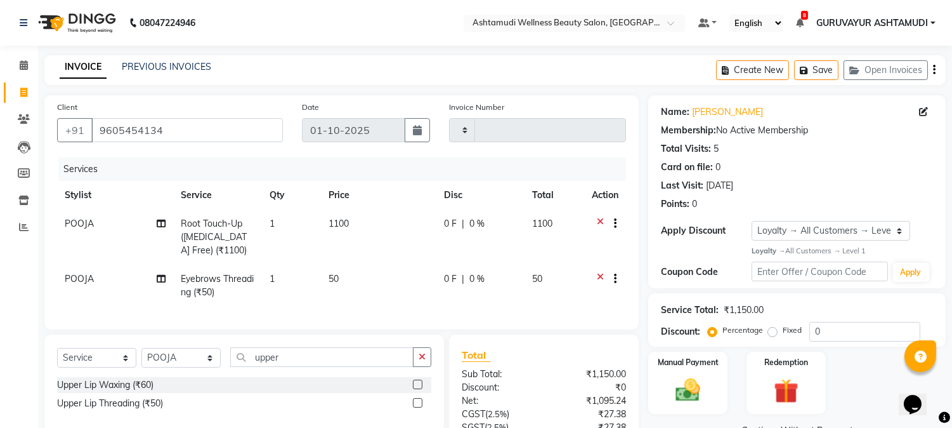
click at [414, 407] on input "checkbox" at bounding box center [417, 403] width 8 height 8
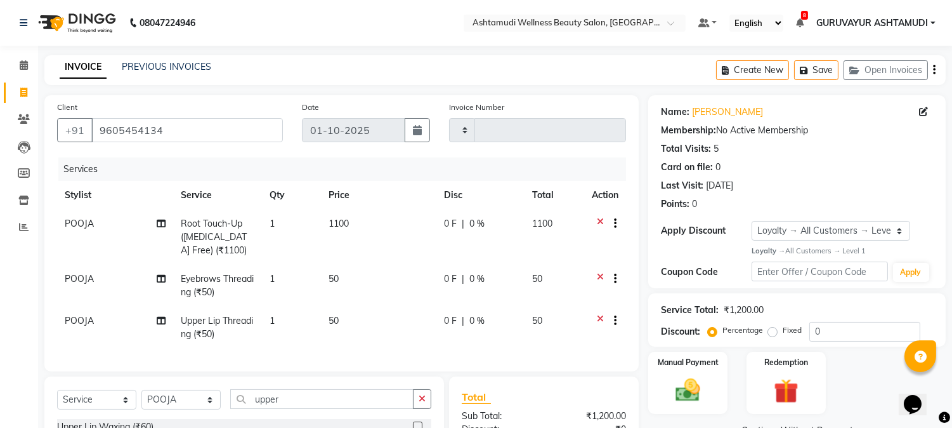
checkbox input "false"
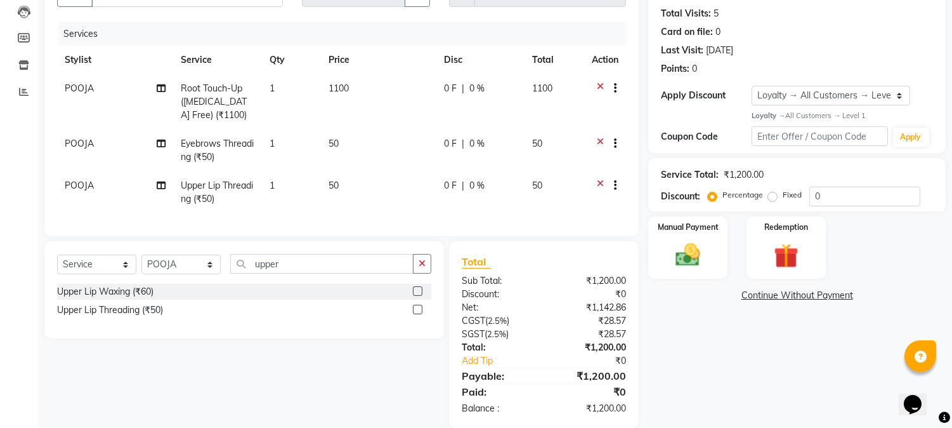
scroll to position [141, 0]
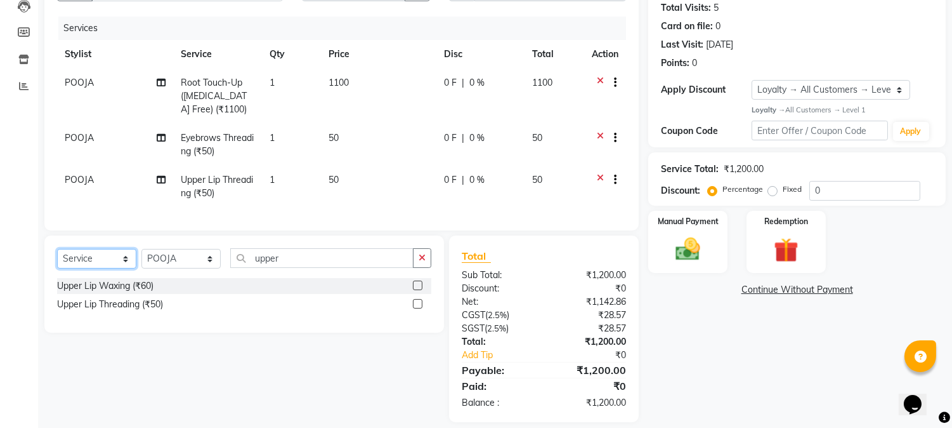
click at [95, 268] on select "Select Service Product Membership Package Voucher Prepaid Gift Card" at bounding box center [96, 259] width 79 height 20
select select "membership"
click at [57, 260] on select "Select Service Product Membership Package Voucher Prepaid Gift Card" at bounding box center [96, 259] width 79 height 20
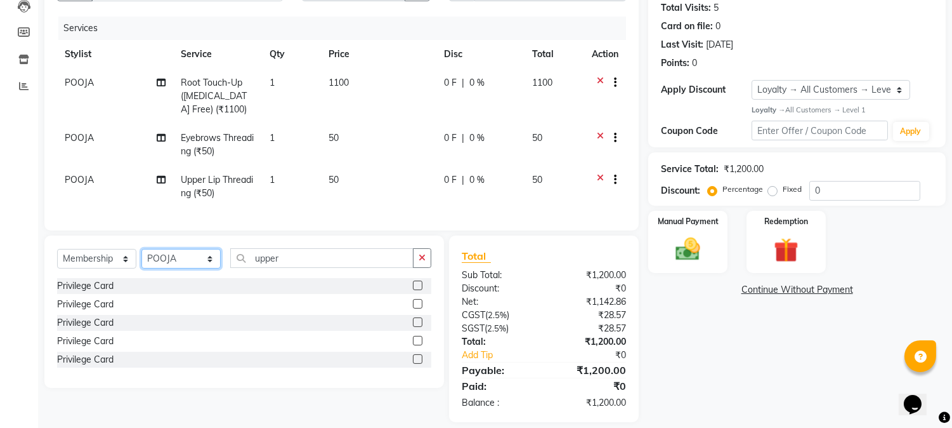
click at [174, 268] on select "Select Stylist Aathithya [PERSON_NAME] [PERSON_NAME] ARYA GURUVAYUR ASHTAMUDI […" at bounding box center [181, 259] width 79 height 20
select select "77498"
click at [142, 260] on select "Select Stylist Aathithya [PERSON_NAME] [PERSON_NAME] ARYA GURUVAYUR ASHTAMUDI […" at bounding box center [181, 259] width 79 height 20
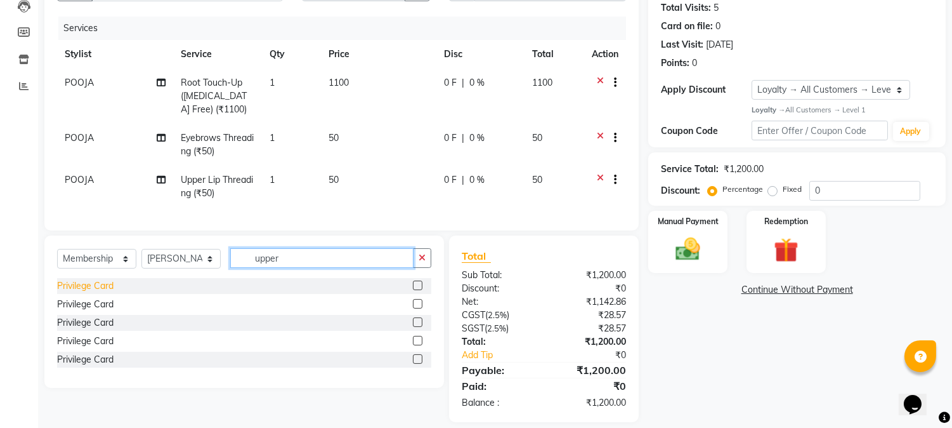
drag, startPoint x: 307, startPoint y: 267, endPoint x: 110, endPoint y: 294, distance: 199.2
click at [135, 292] on div "Select Service Product Membership Package Voucher Prepaid Gift Card Select Styl…" at bounding box center [244, 311] width 400 height 152
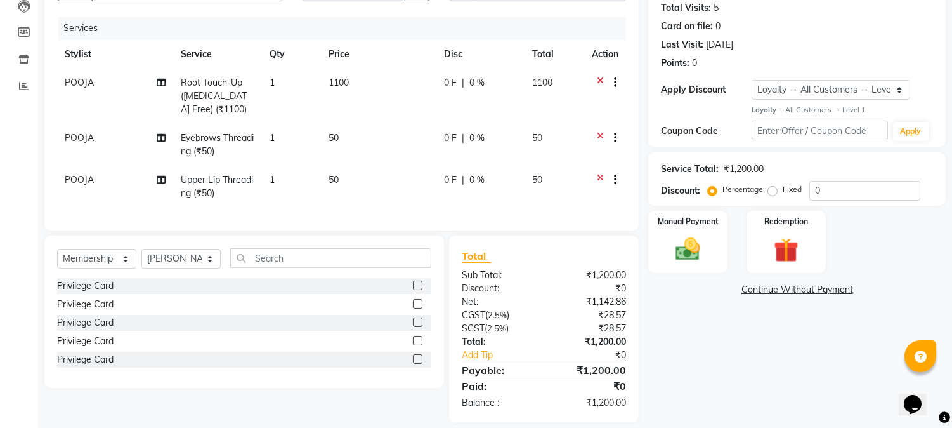
click at [417, 290] on label at bounding box center [418, 285] width 10 height 10
click at [417, 290] on input "checkbox" at bounding box center [417, 286] width 8 height 8
select select "select"
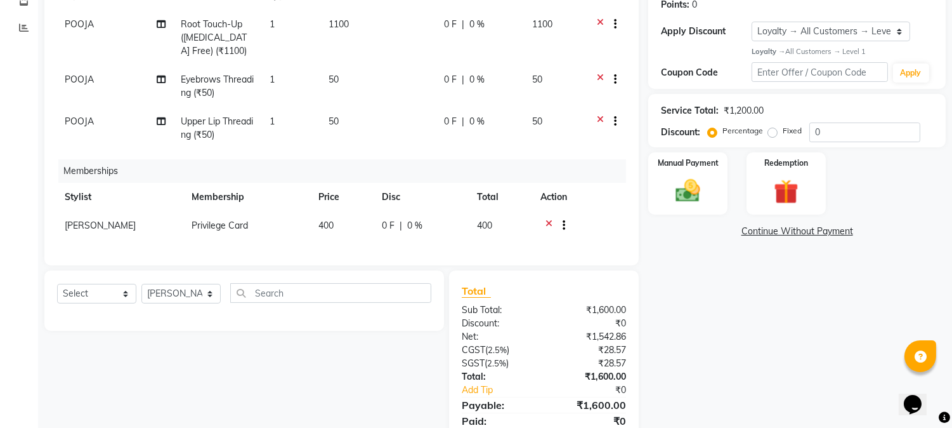
scroll to position [258, 0]
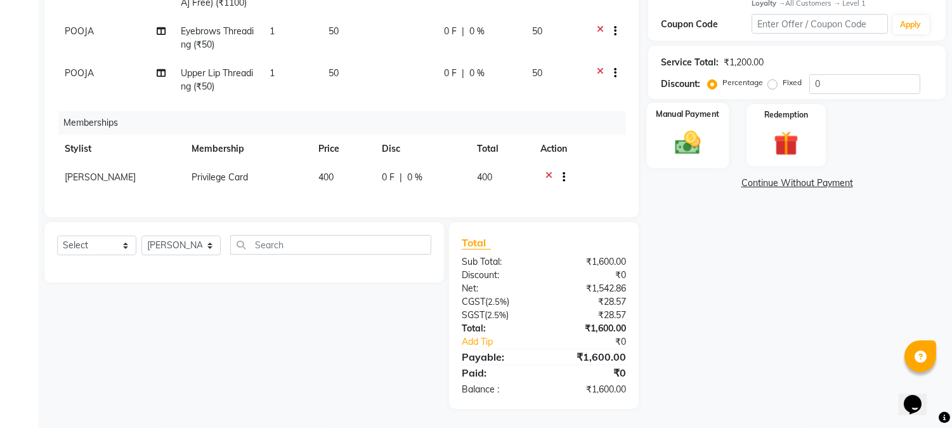
click at [699, 138] on img at bounding box center [689, 143] width 42 height 30
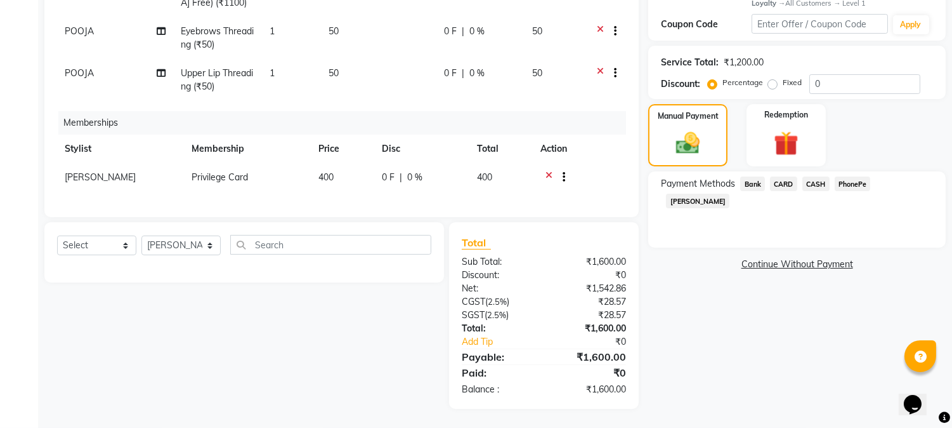
click at [819, 176] on span "CASH" at bounding box center [816, 183] width 27 height 15
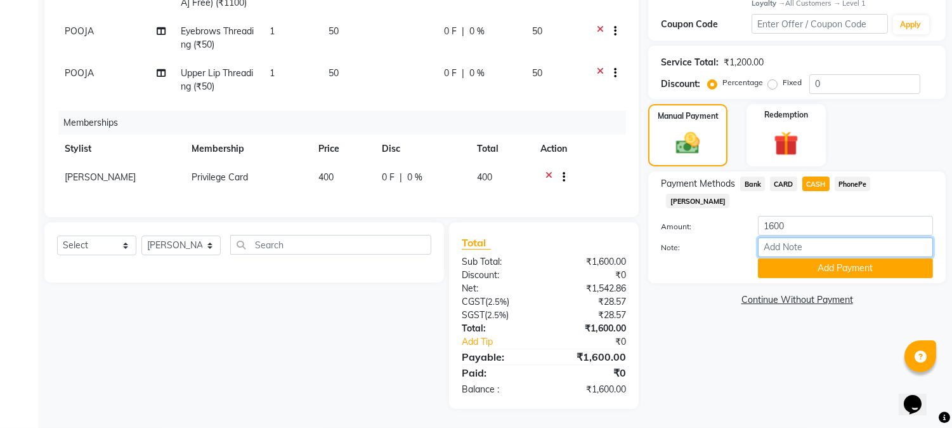
click at [807, 237] on input "Note:" at bounding box center [845, 247] width 175 height 20
type input "RINI"
click at [841, 258] on button "Add Payment" at bounding box center [845, 268] width 175 height 20
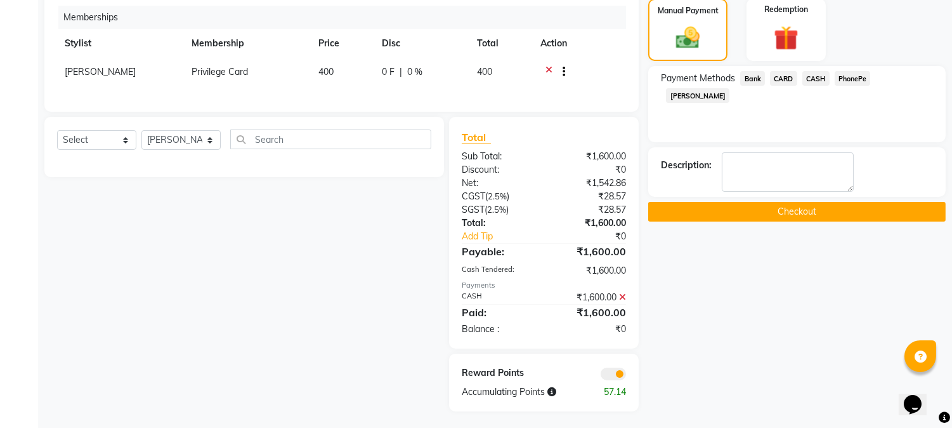
scroll to position [365, 0]
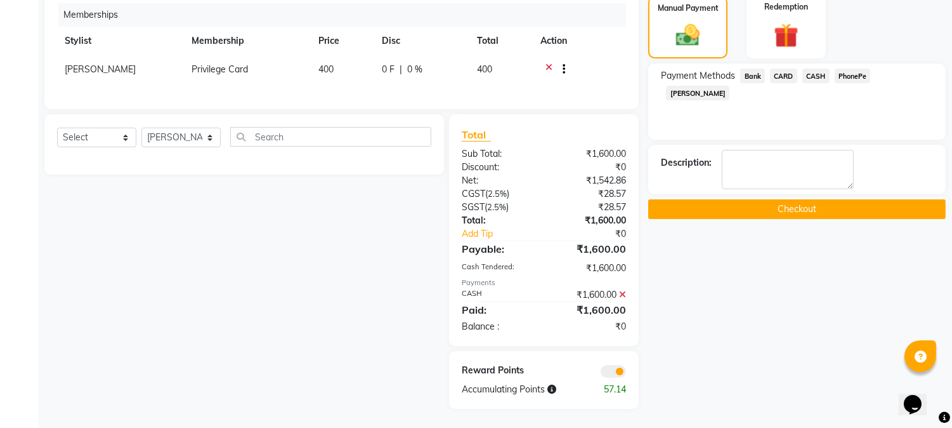
click at [783, 199] on button "Checkout" at bounding box center [797, 209] width 298 height 20
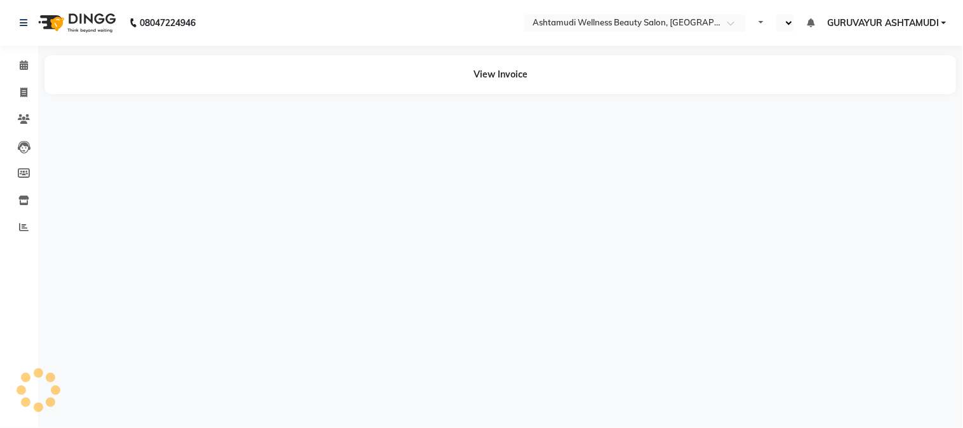
select select "en"
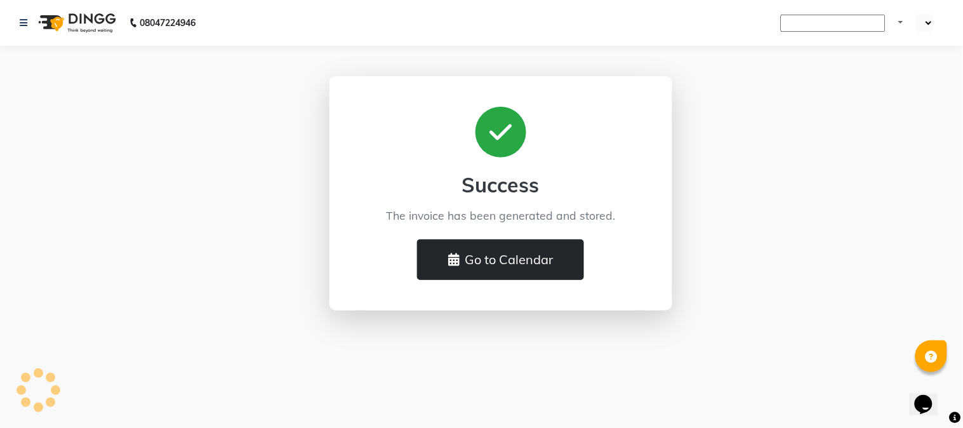
click at [522, 254] on button "Go to Calendar" at bounding box center [500, 259] width 167 height 41
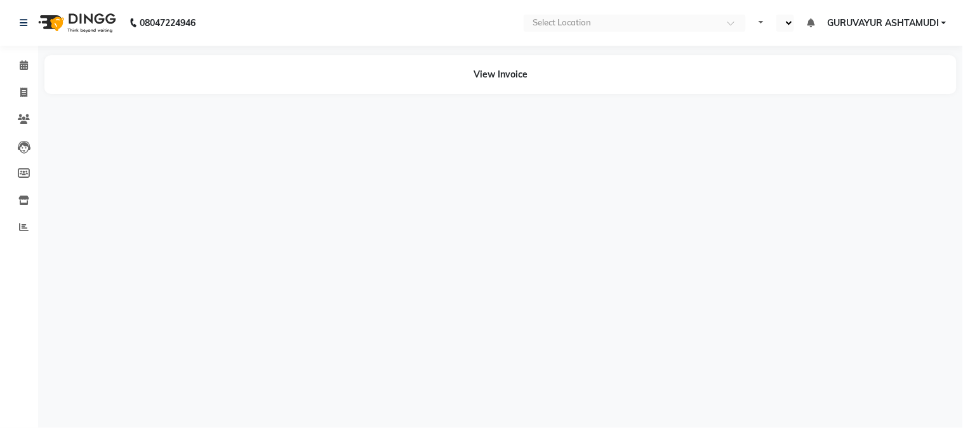
select select "en"
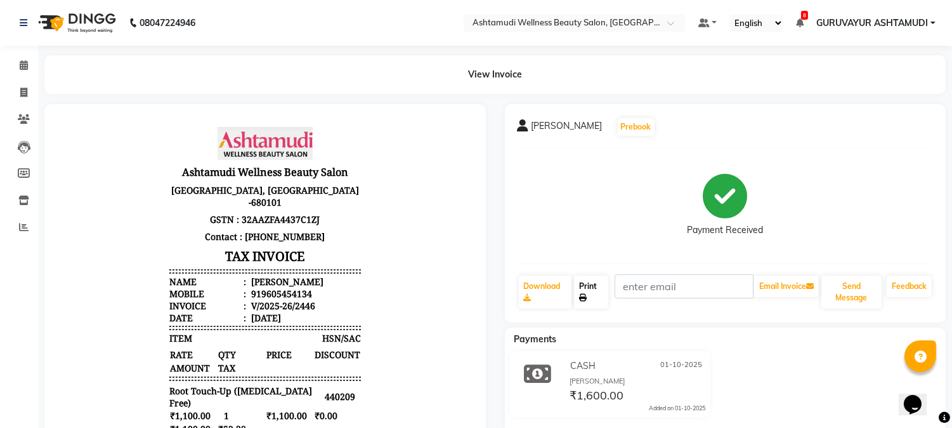
click at [597, 296] on link "Print" at bounding box center [591, 291] width 34 height 33
click at [27, 67] on icon at bounding box center [24, 65] width 8 height 10
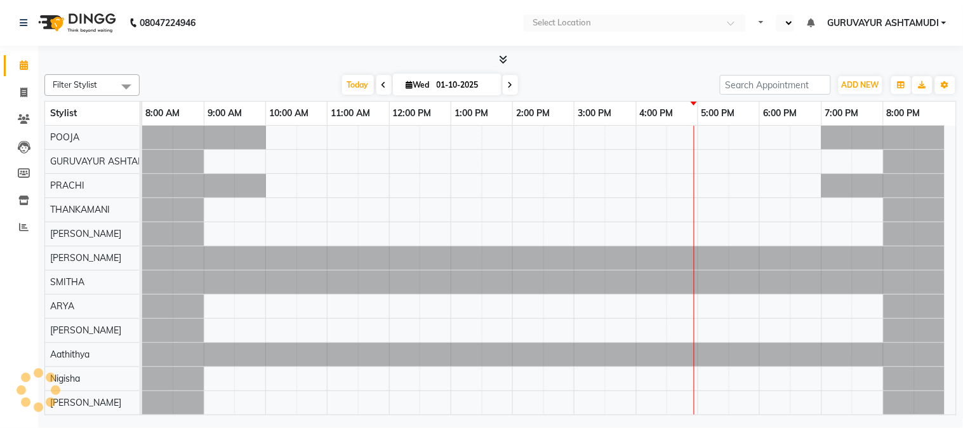
select select "en"
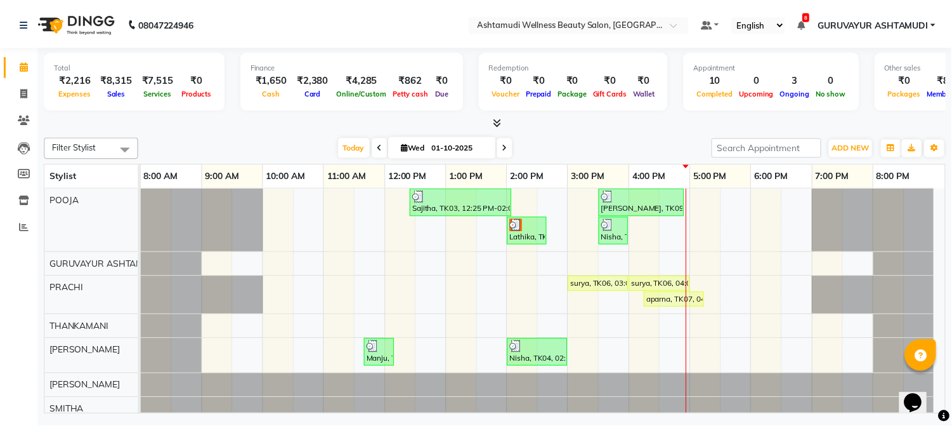
scroll to position [210, 0]
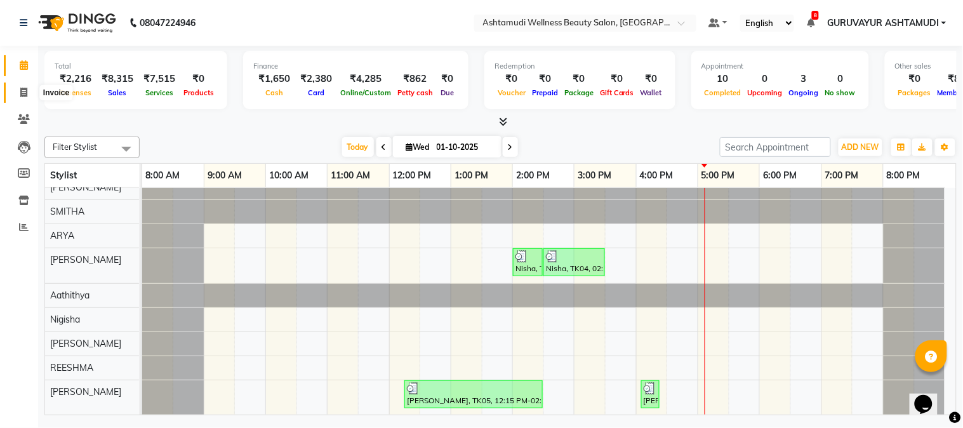
click at [23, 93] on icon at bounding box center [23, 93] width 7 height 10
select select "service"
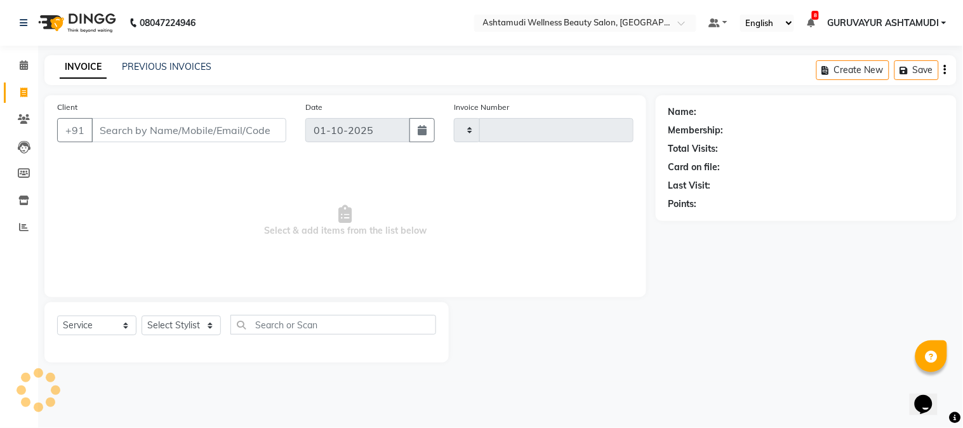
type input "2447"
select select "4660"
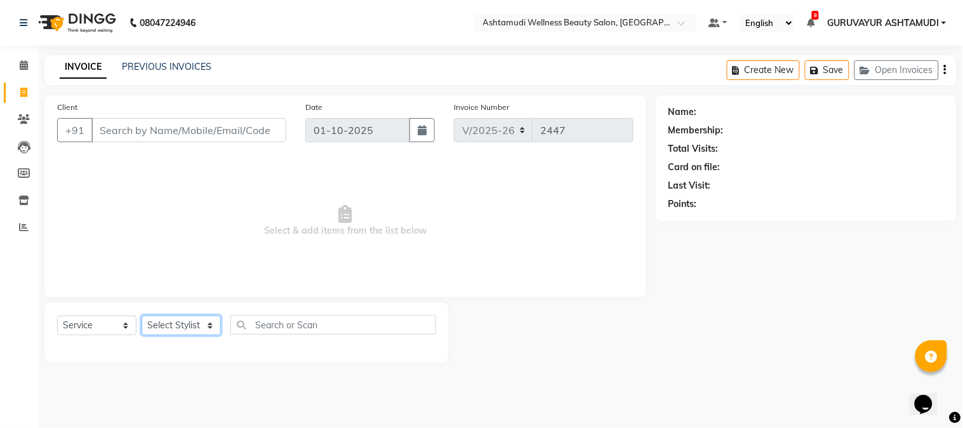
click at [211, 319] on select "Select Stylist" at bounding box center [181, 325] width 79 height 20
select select "27386"
click at [142, 316] on select "Select Stylist Aathithya [PERSON_NAME] [PERSON_NAME] ARYA GURUVAYUR ASHTAMUDI […" at bounding box center [181, 325] width 79 height 20
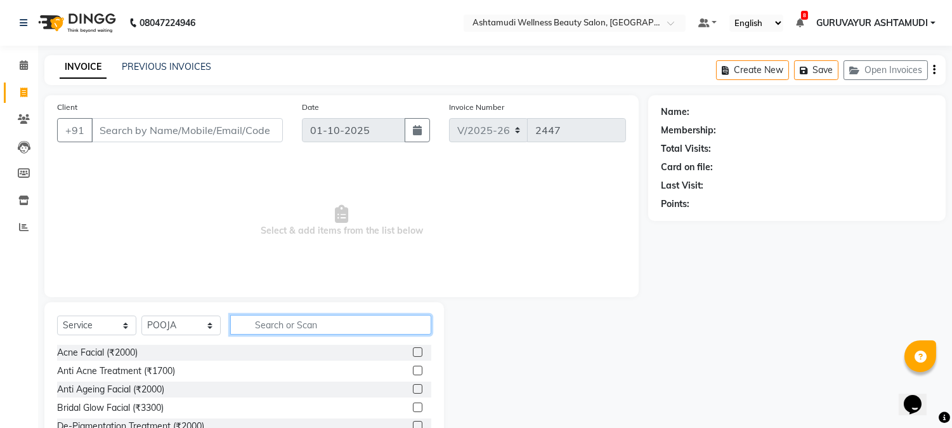
click at [273, 321] on input "text" at bounding box center [330, 325] width 201 height 20
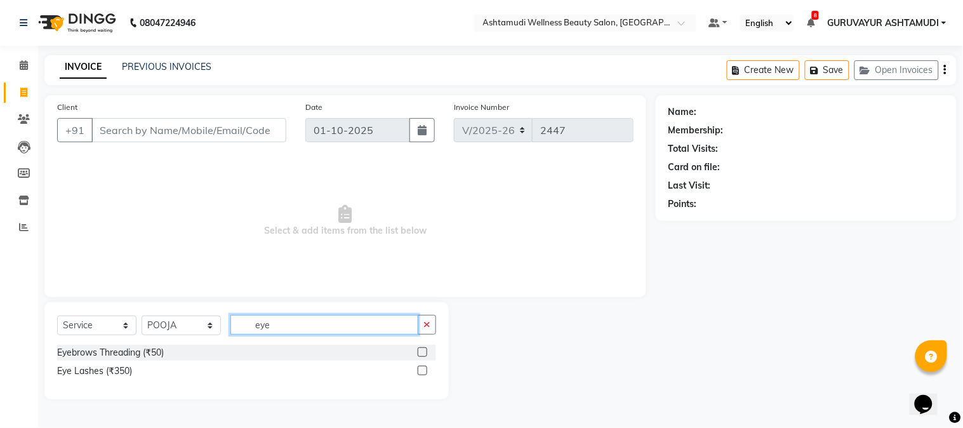
type input "eye"
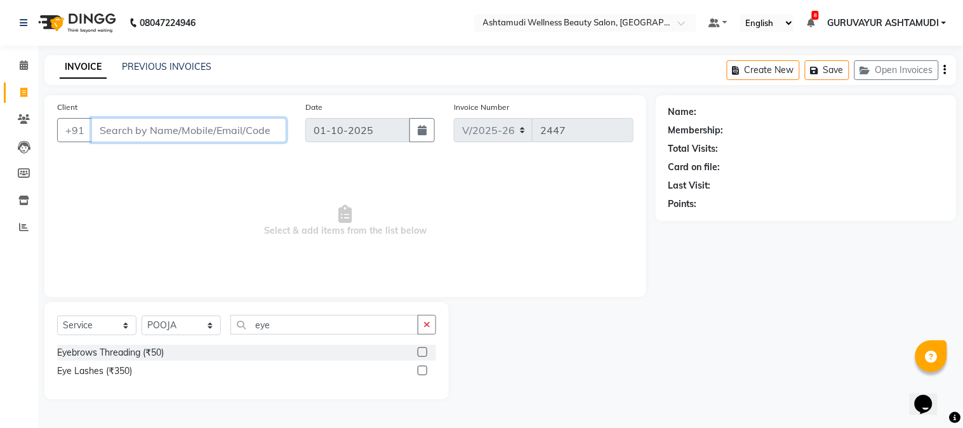
click at [147, 127] on input "Client" at bounding box center [188, 130] width 195 height 24
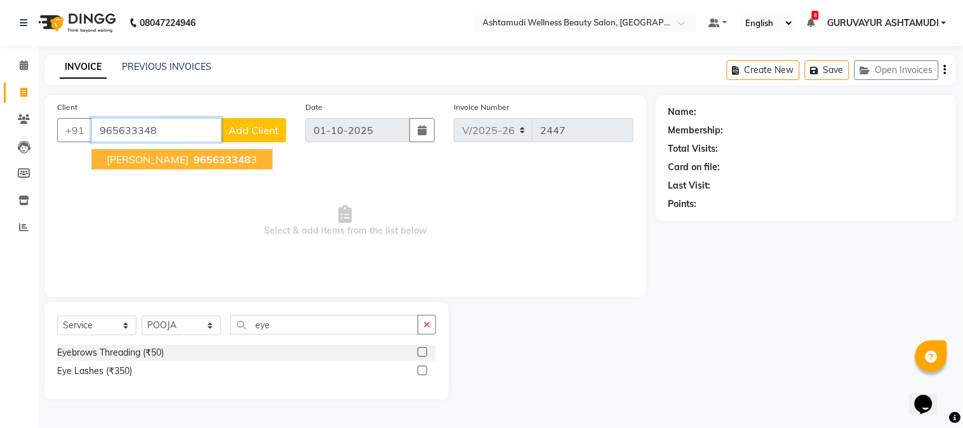
click at [142, 160] on button "[PERSON_NAME] 965633348 3" at bounding box center [181, 159] width 181 height 20
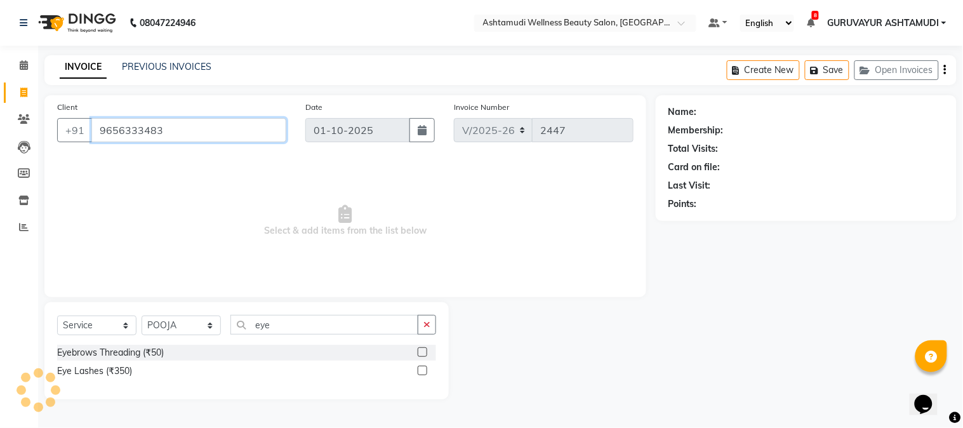
type input "9656333483"
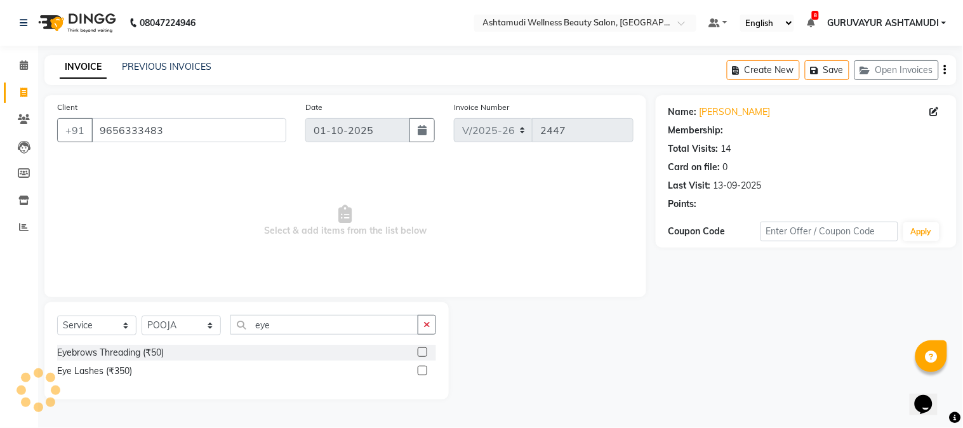
select select "1: Object"
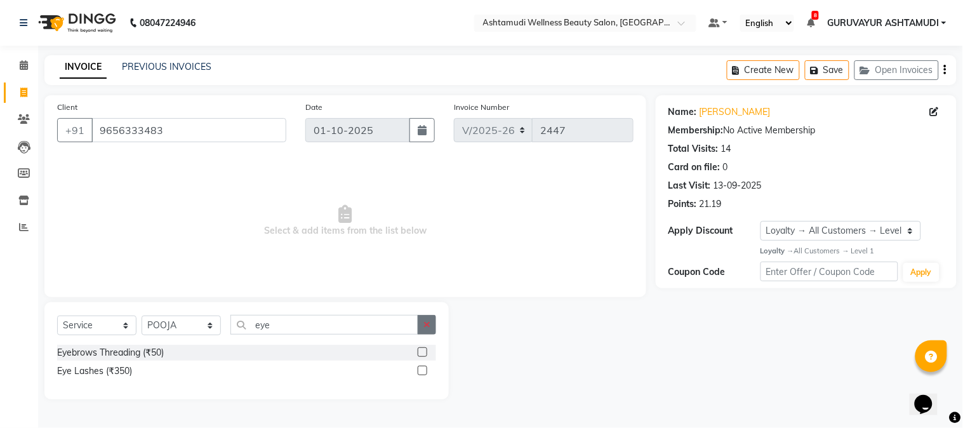
click at [422, 324] on button "button" at bounding box center [427, 325] width 18 height 20
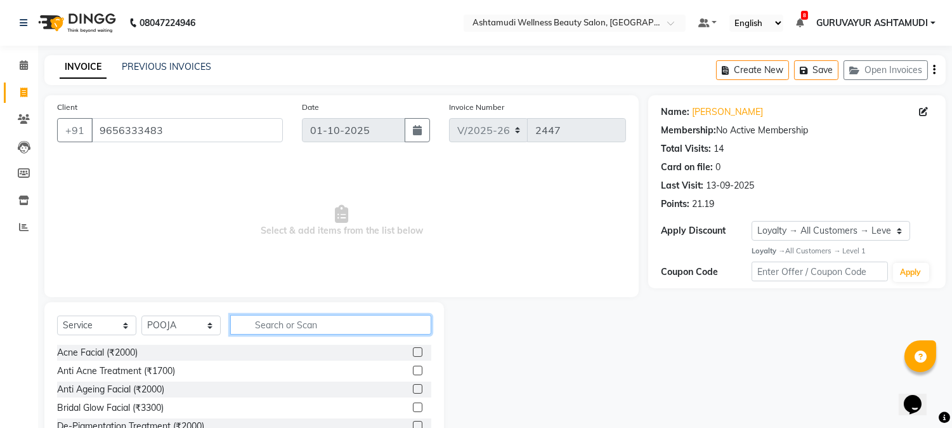
click at [362, 327] on input "text" at bounding box center [330, 325] width 201 height 20
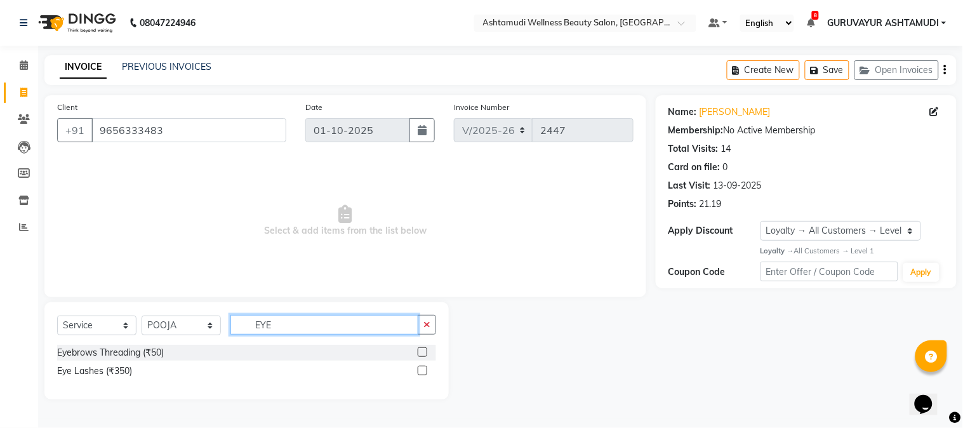
type input "EYE"
click at [422, 351] on label at bounding box center [423, 352] width 10 height 10
click at [422, 351] on input "checkbox" at bounding box center [422, 352] width 8 height 8
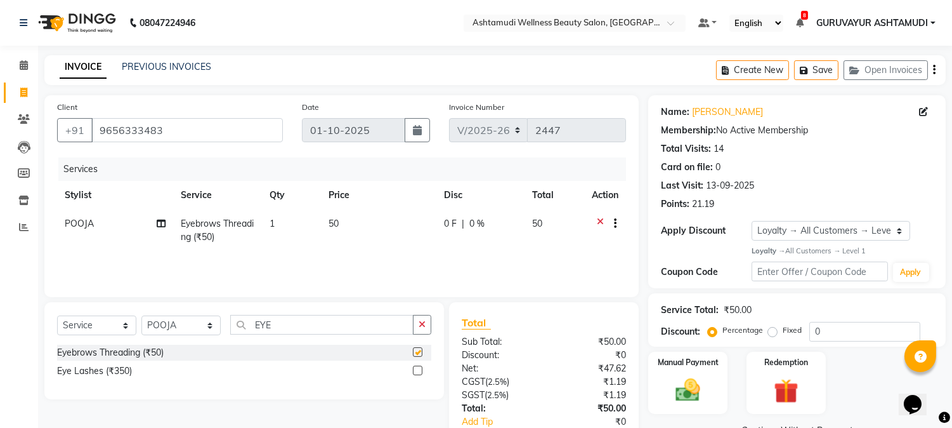
checkbox input "false"
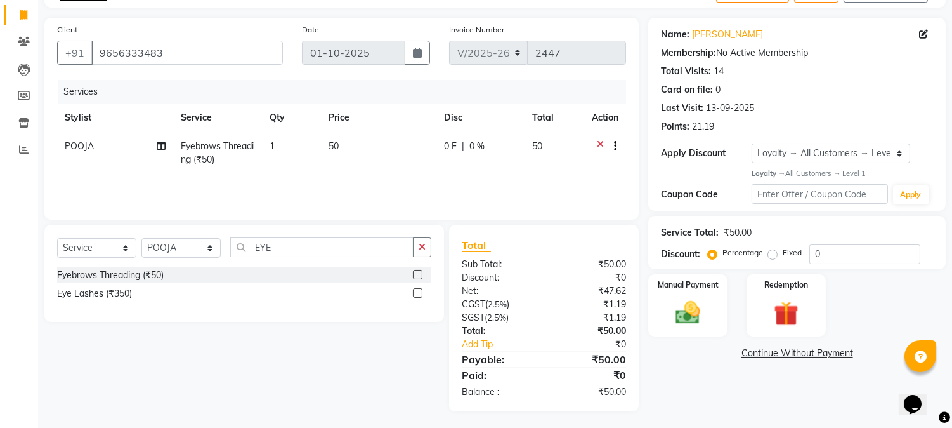
scroll to position [79, 0]
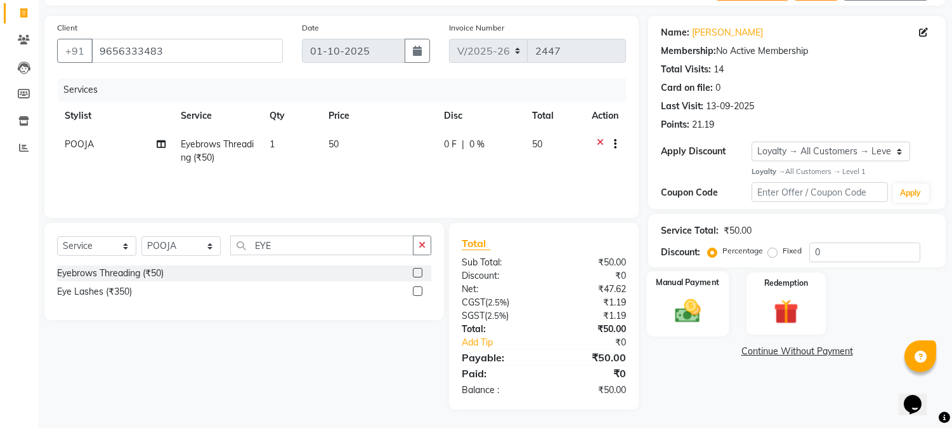
click at [686, 299] on img at bounding box center [689, 311] width 42 height 30
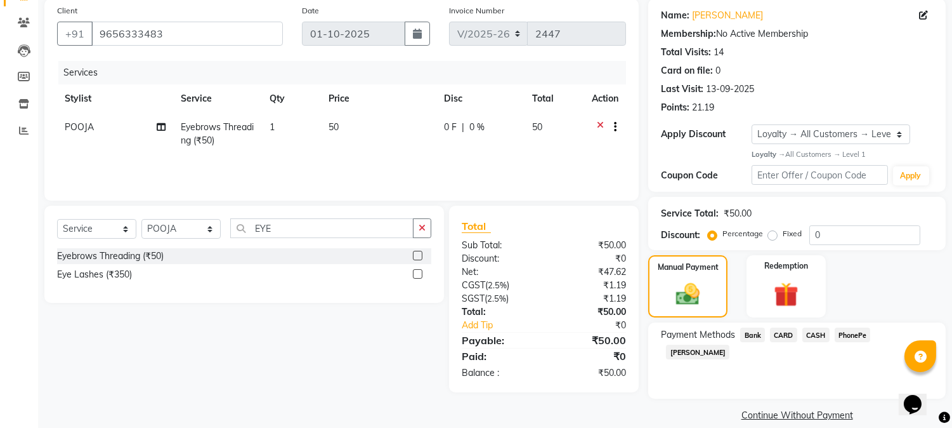
scroll to position [112, 0]
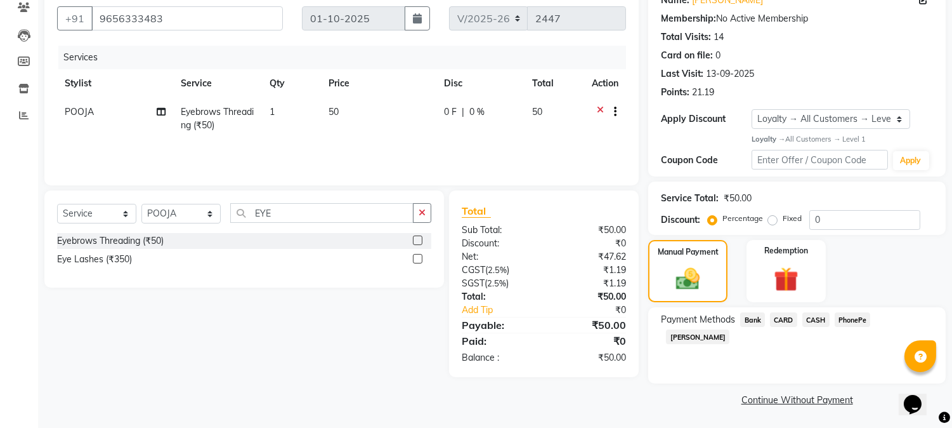
click at [846, 315] on span "PhonePe" at bounding box center [853, 319] width 36 height 15
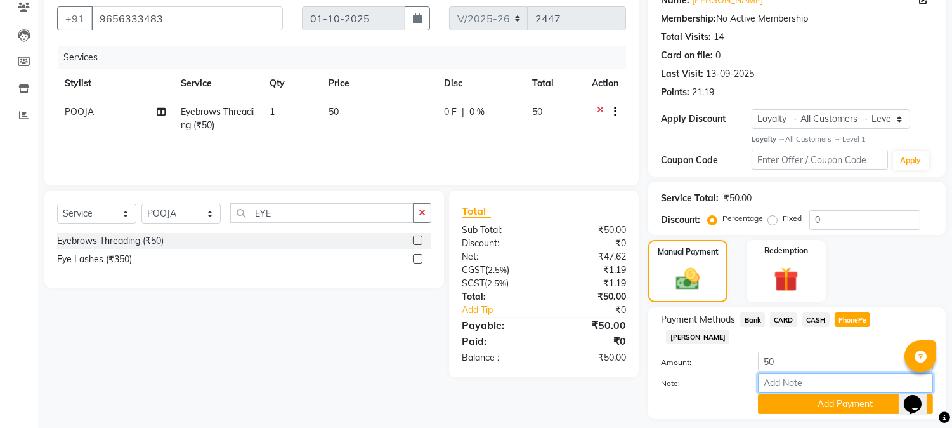
click at [800, 373] on input "Note:" at bounding box center [845, 383] width 175 height 20
type input "NIGISHA"
click at [828, 394] on button "Add Payment" at bounding box center [845, 404] width 175 height 20
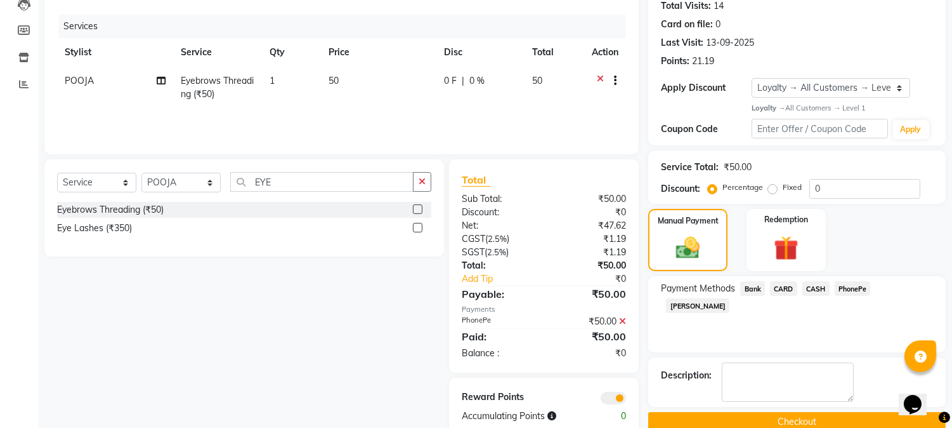
scroll to position [169, 0]
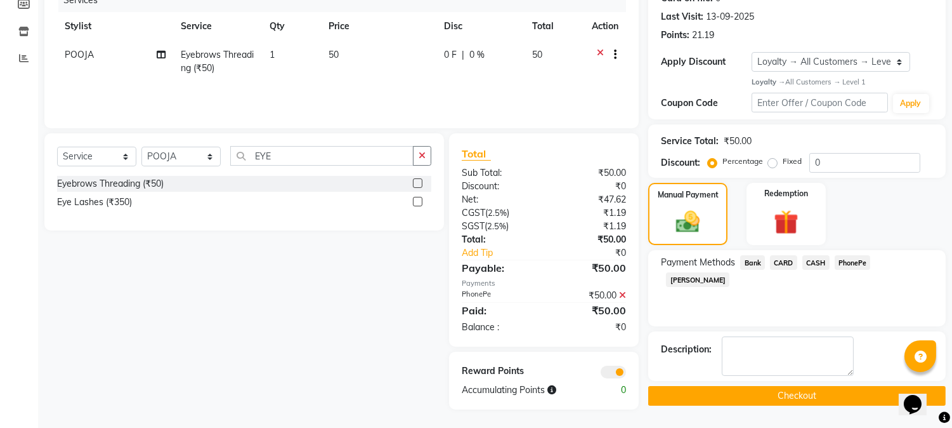
click at [763, 397] on button "Checkout" at bounding box center [797, 396] width 298 height 20
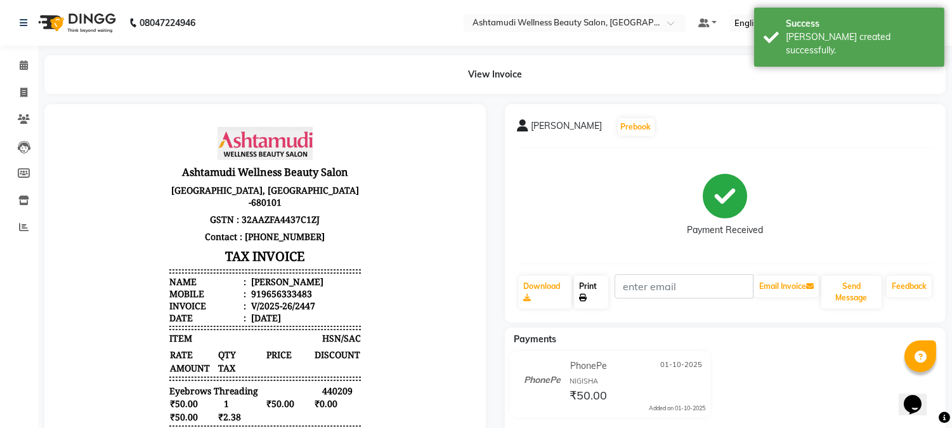
click at [586, 291] on link "Print" at bounding box center [591, 291] width 34 height 33
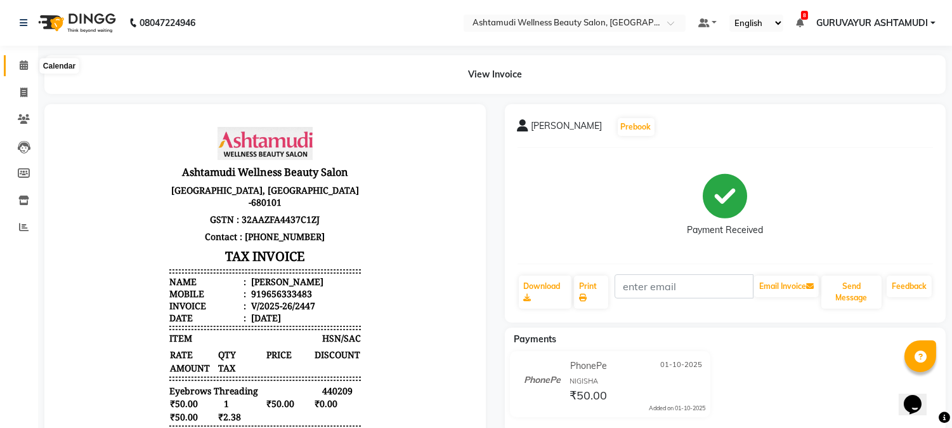
click at [20, 64] on icon at bounding box center [24, 65] width 8 height 10
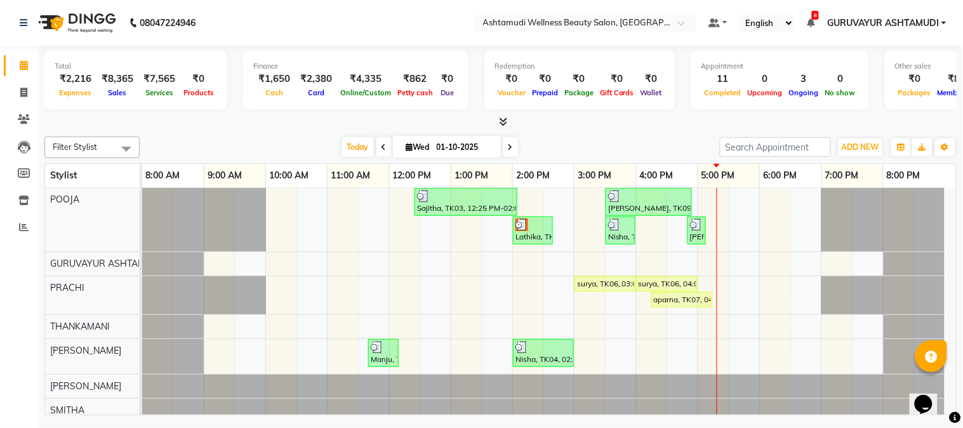
click at [4, 55] on link "Calendar" at bounding box center [19, 65] width 30 height 21
click at [23, 91] on icon at bounding box center [23, 93] width 7 height 10
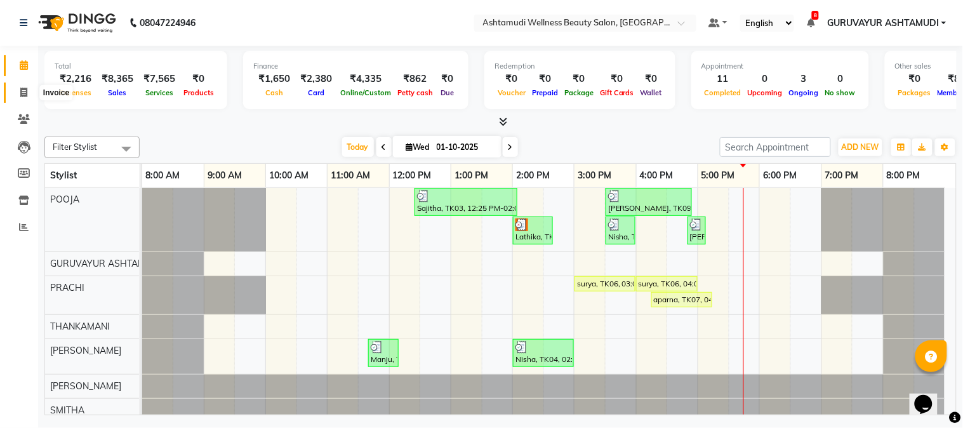
select select "4660"
select select "service"
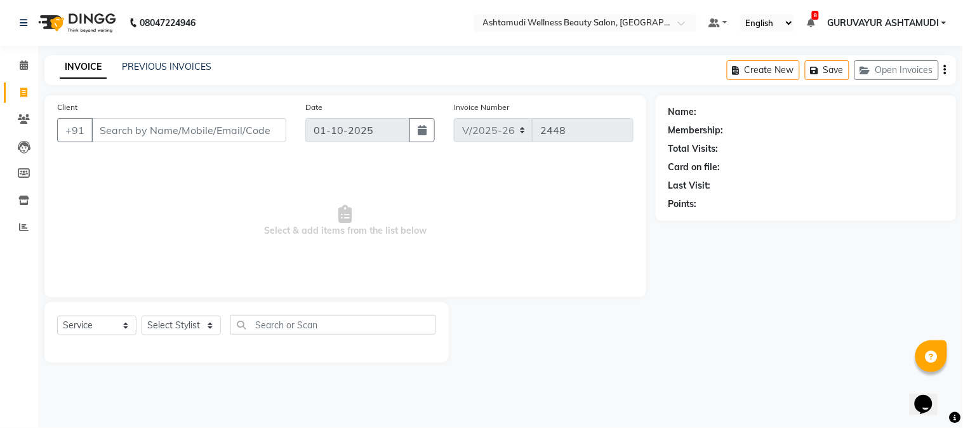
click at [143, 129] on input "Client" at bounding box center [188, 130] width 195 height 24
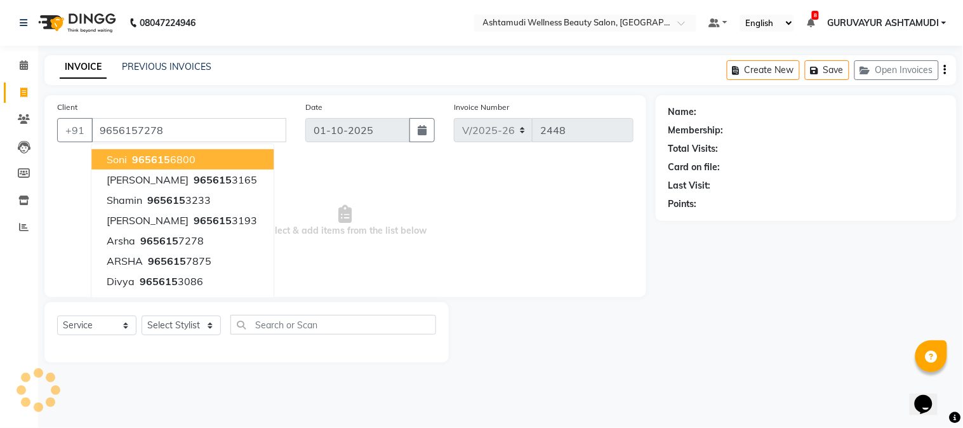
type input "9656157278"
select select "1: Object"
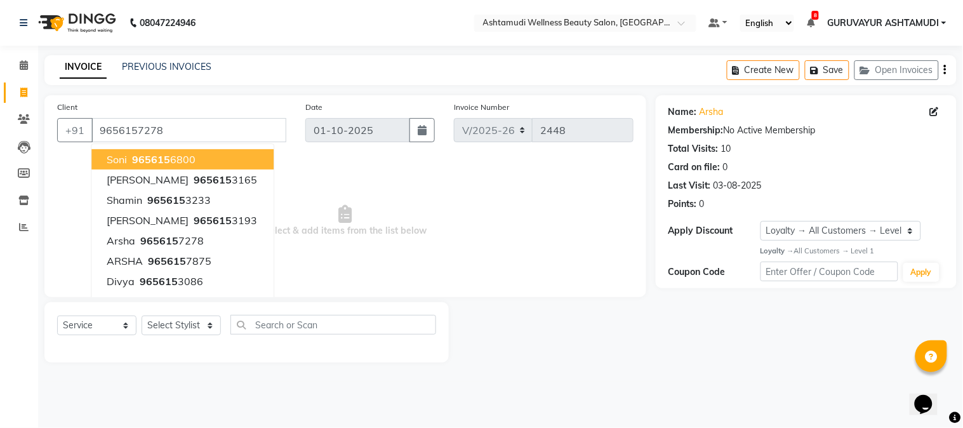
click at [165, 107] on div "Client [PHONE_NUMBER] soni 965615 6800 [PERSON_NAME] 965615 3165 Shamin 965615 …" at bounding box center [172, 126] width 248 height 52
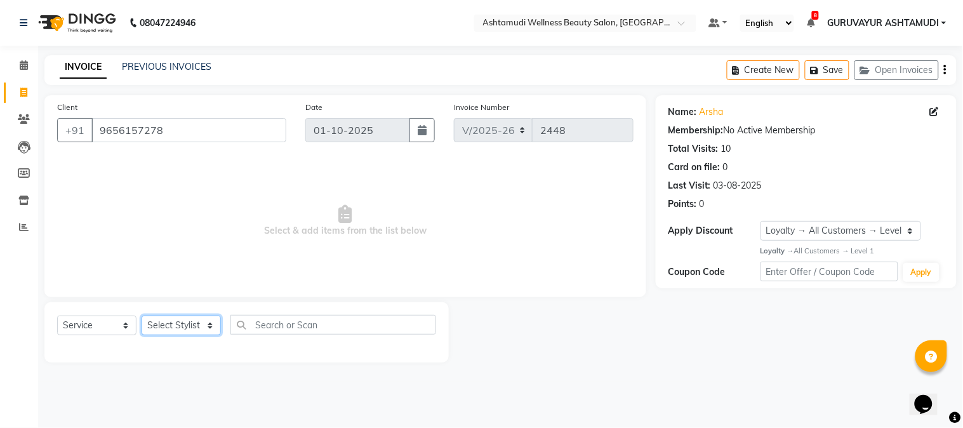
drag, startPoint x: 182, startPoint y: 327, endPoint x: 181, endPoint y: 317, distance: 10.2
click at [182, 327] on select "Select Stylist Aathithya [PERSON_NAME] [PERSON_NAME] ARYA GURUVAYUR ASHTAMUDI […" at bounding box center [181, 325] width 79 height 20
select select "45186"
click at [142, 316] on select "Select Stylist Aathithya ANILA Anjana Das ARYA GURUVAYUR ASHTAMUDI NEETHU Nigis…" at bounding box center [181, 325] width 79 height 20
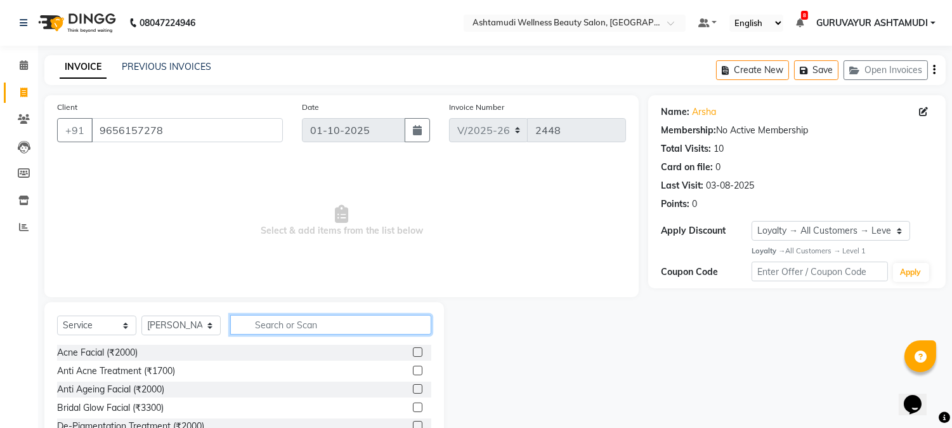
click at [268, 322] on input "text" at bounding box center [330, 325] width 201 height 20
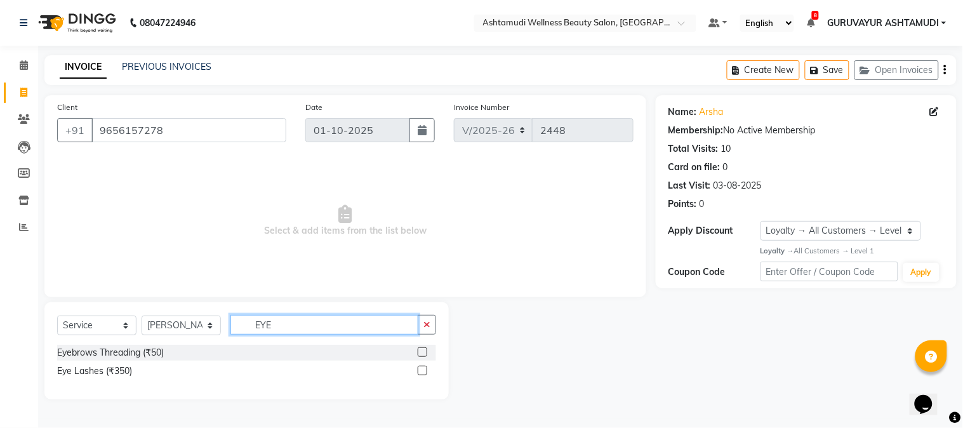
type input "EYE"
click at [422, 352] on label at bounding box center [423, 352] width 10 height 10
click at [422, 352] on input "checkbox" at bounding box center [422, 352] width 8 height 8
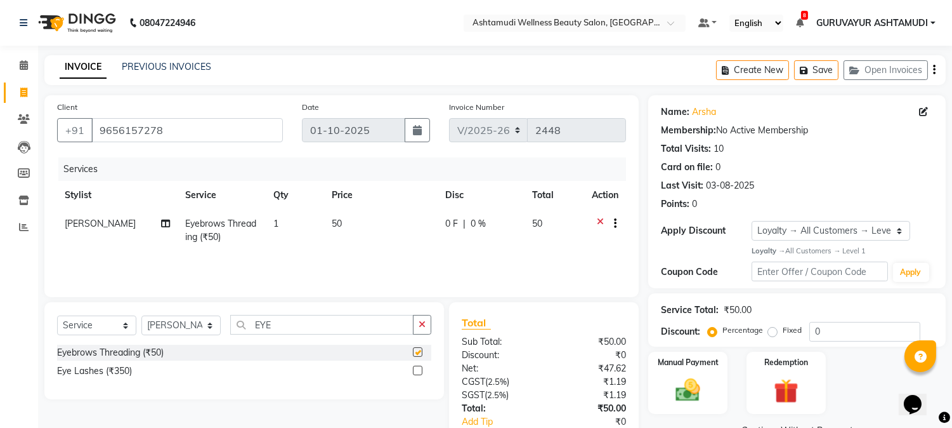
checkbox input "false"
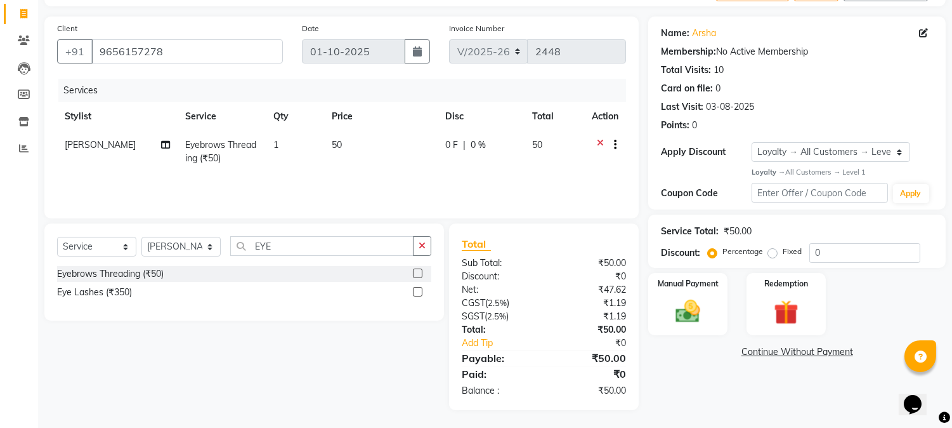
scroll to position [79, 0]
click at [687, 313] on img at bounding box center [689, 311] width 42 height 30
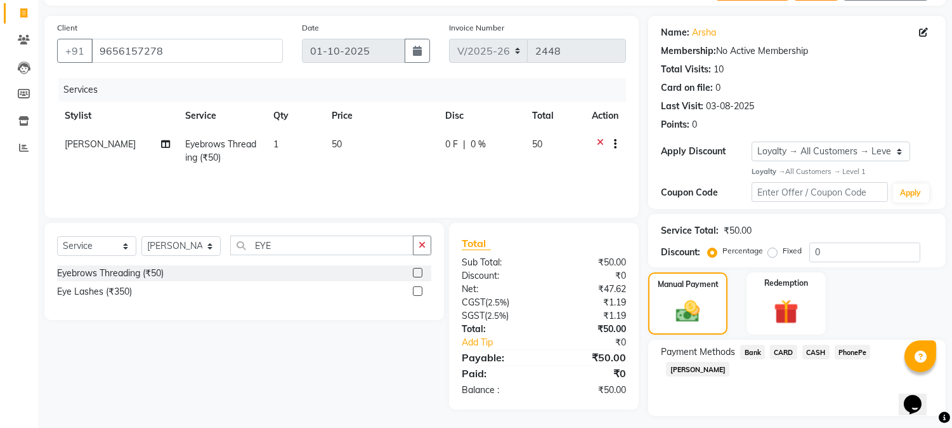
click at [850, 349] on span "PhonePe" at bounding box center [853, 352] width 36 height 15
click at [806, 405] on input "Note:" at bounding box center [845, 415] width 175 height 20
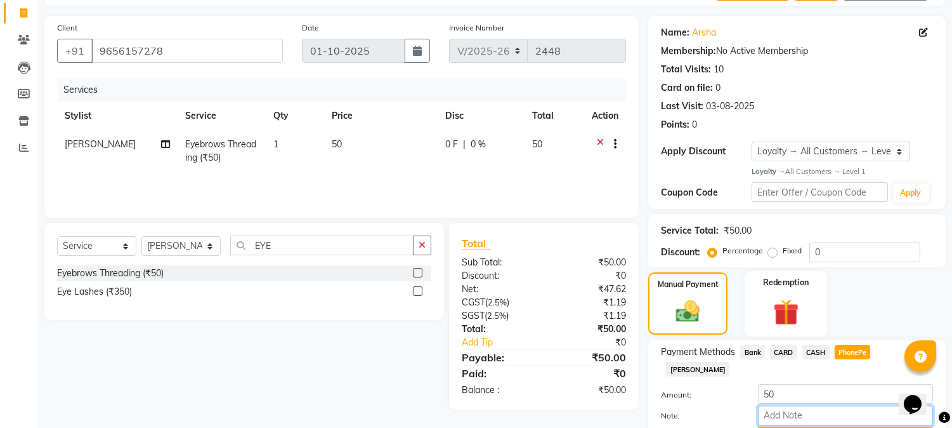
type input "NIGISHA"
click at [844, 426] on button "Add Payment" at bounding box center [845, 436] width 175 height 20
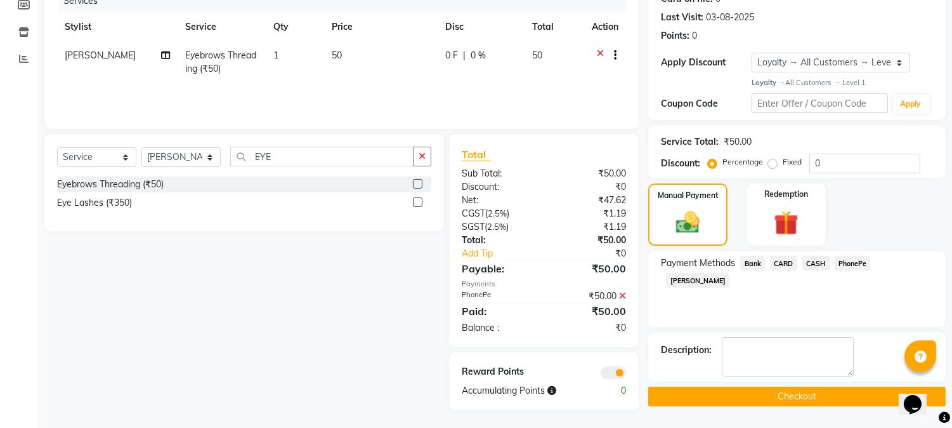
scroll to position [169, 0]
click at [793, 395] on button "Checkout" at bounding box center [797, 396] width 298 height 20
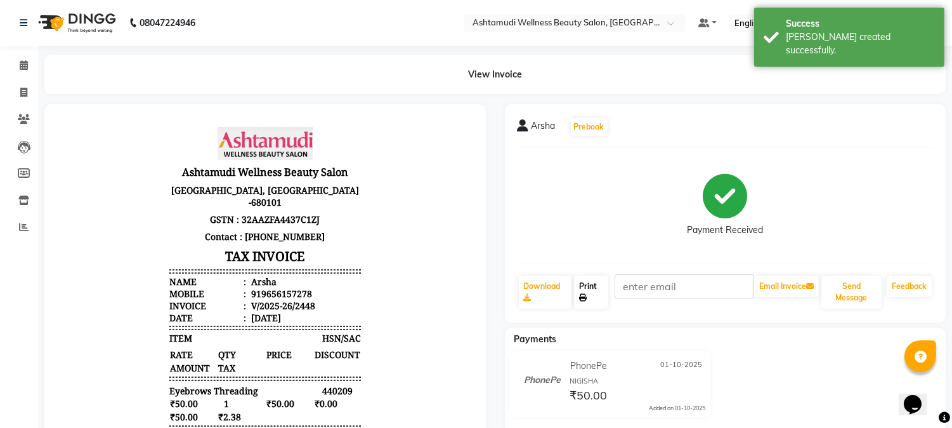
click at [587, 294] on icon at bounding box center [583, 298] width 8 height 8
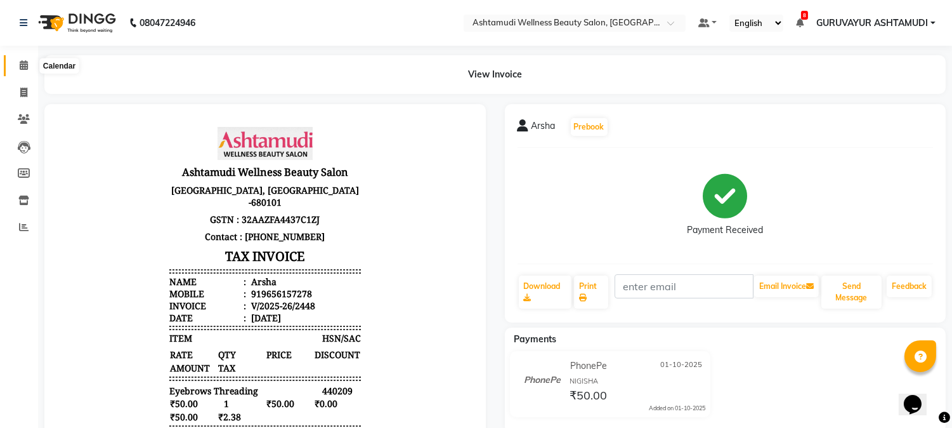
click at [25, 65] on icon at bounding box center [24, 65] width 8 height 10
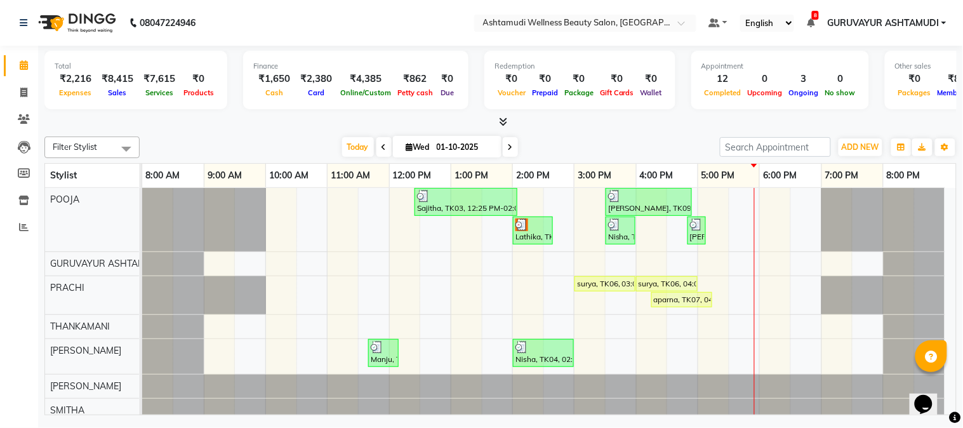
click at [509, 144] on icon at bounding box center [510, 147] width 5 height 8
type input "02-10-2025"
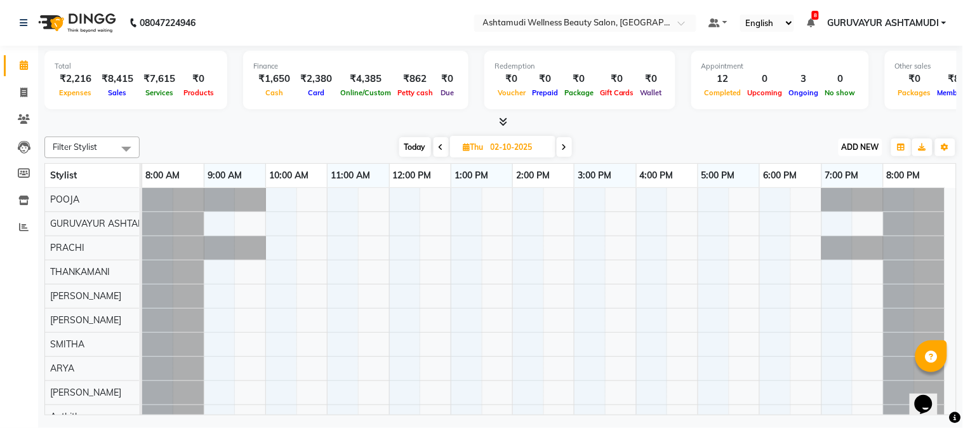
click at [855, 147] on span "ADD NEW" at bounding box center [859, 147] width 37 height 10
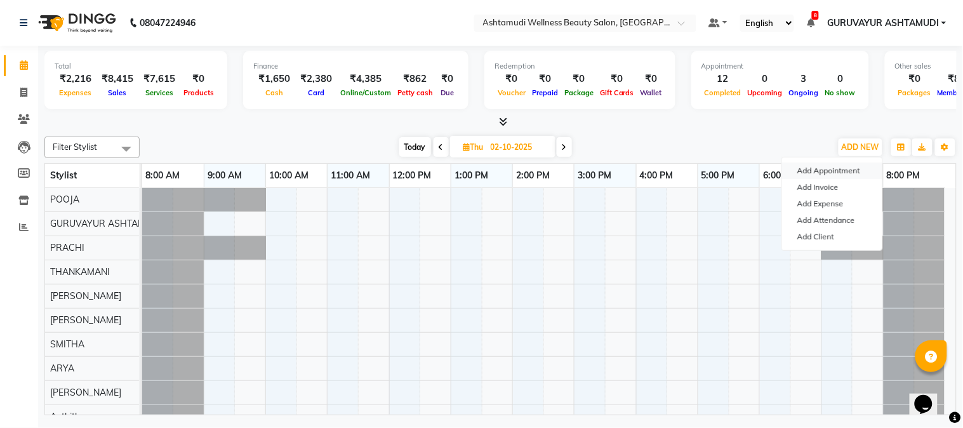
click at [834, 173] on button "Add Appointment" at bounding box center [832, 170] width 100 height 16
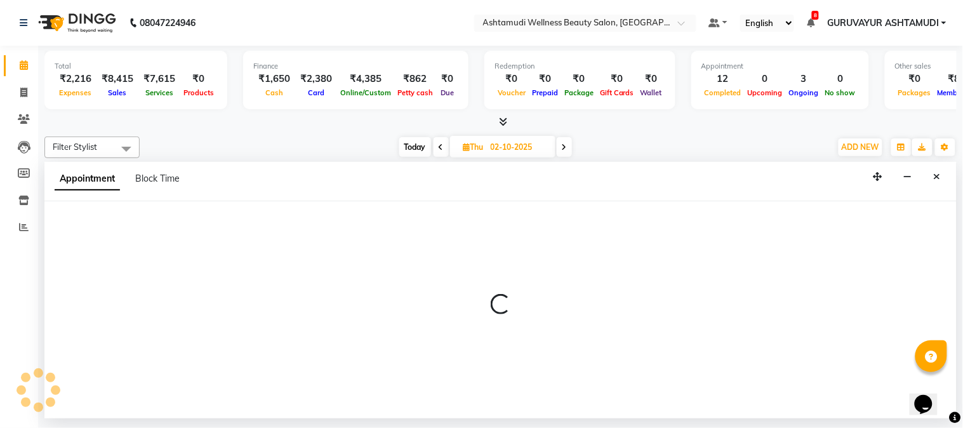
select select "tentative"
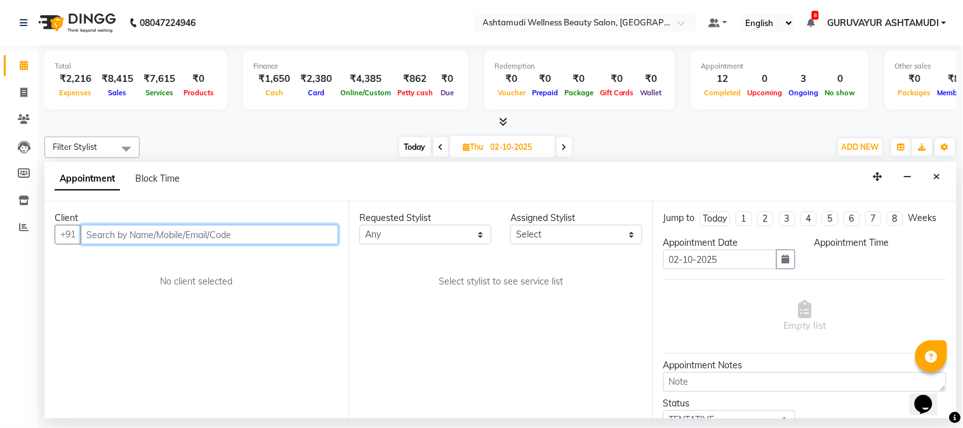
select select "540"
click at [199, 236] on input "text" at bounding box center [210, 235] width 258 height 20
type input "8129231933"
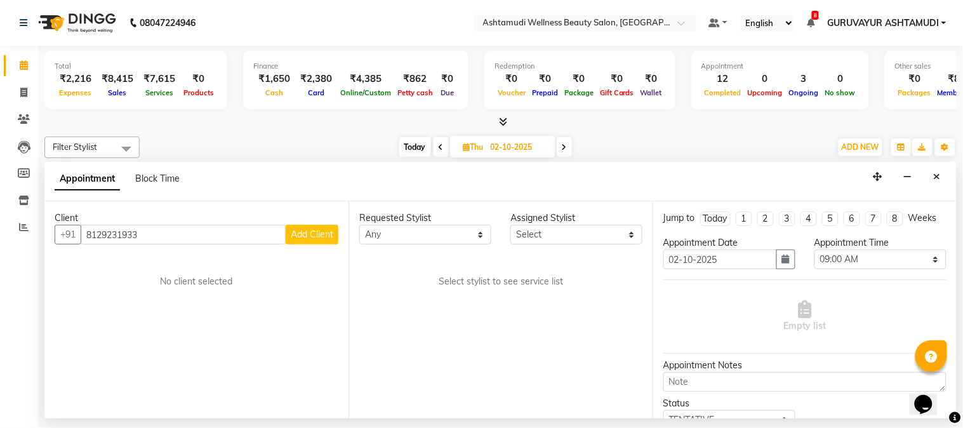
click at [315, 234] on span "Add Client" at bounding box center [312, 233] width 43 height 11
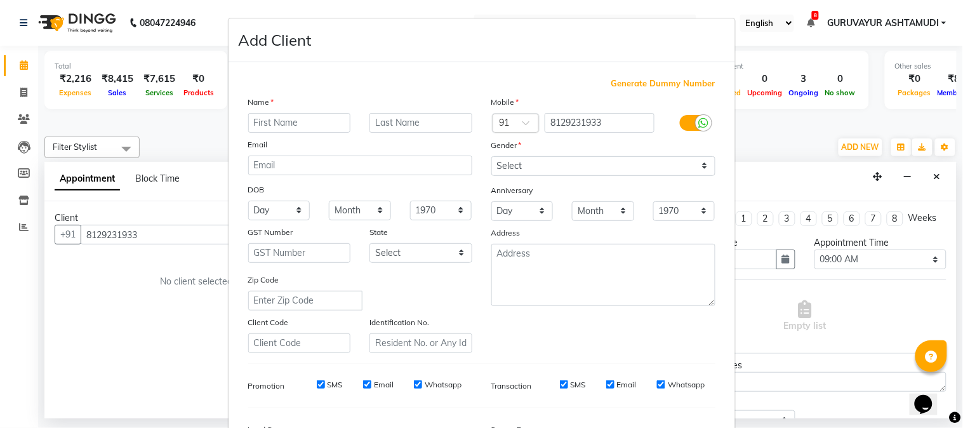
click at [301, 122] on input "text" at bounding box center [299, 123] width 103 height 20
type input "ANAGHA"
click at [496, 161] on select "Select Male Female Other Prefer Not To Say" at bounding box center [603, 166] width 224 height 20
select select "[DEMOGRAPHIC_DATA]"
click at [491, 156] on select "Select Male Female Other Prefer Not To Say" at bounding box center [603, 166] width 224 height 20
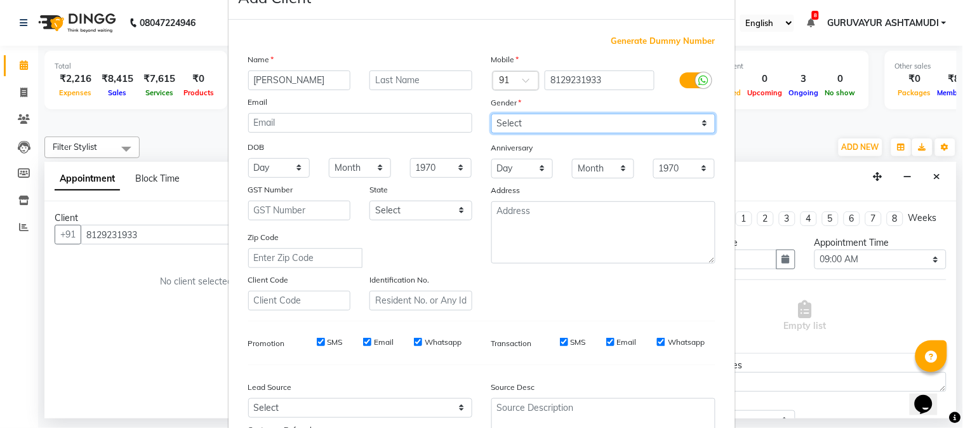
scroll to position [141, 0]
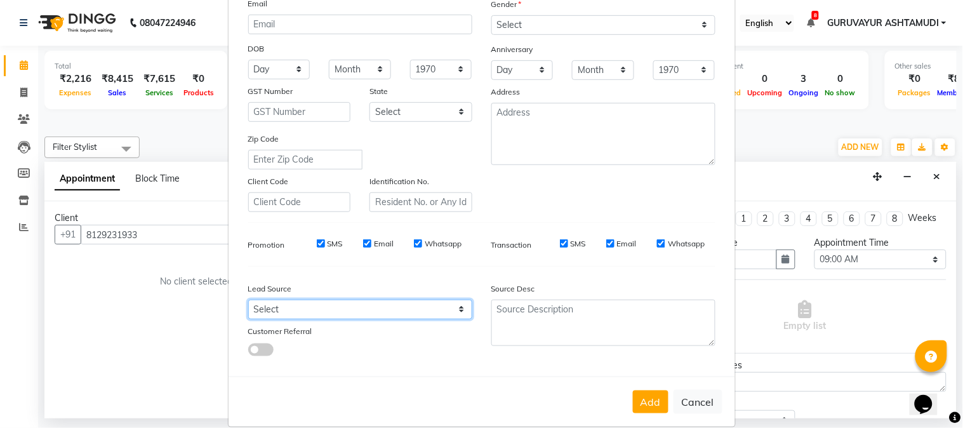
click at [312, 312] on select "Select Walk-in Referral Internet Friend Word of Mouth Advertisement Facebook Ju…" at bounding box center [360, 310] width 224 height 20
select select "31498"
click at [248, 300] on select "Select Walk-in Referral Internet Friend Word of Mouth Advertisement Facebook Ju…" at bounding box center [360, 310] width 224 height 20
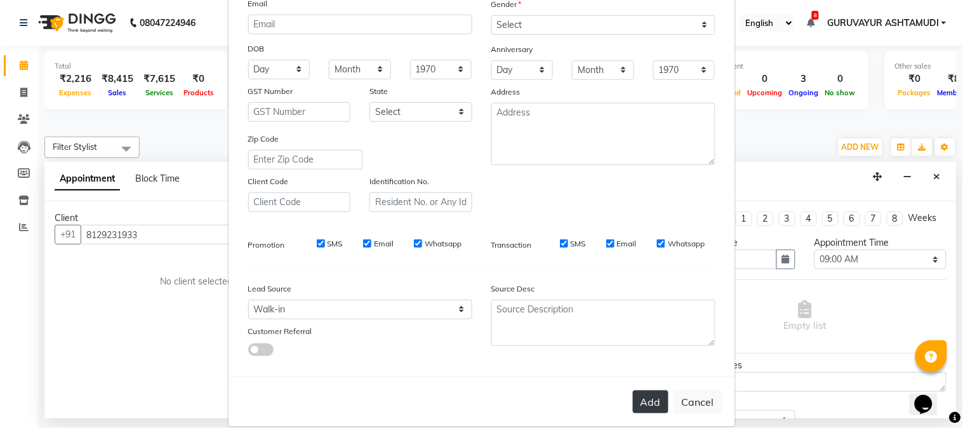
click at [633, 401] on button "Add" at bounding box center [651, 401] width 36 height 23
select select
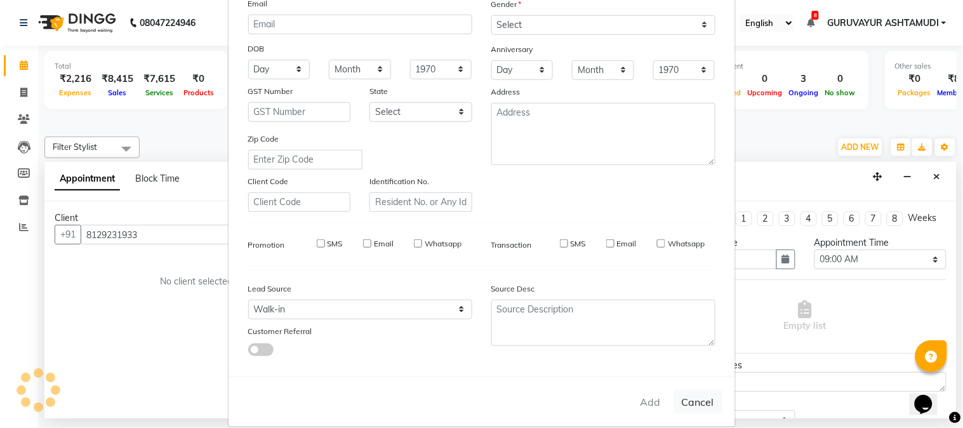
select select
checkbox input "false"
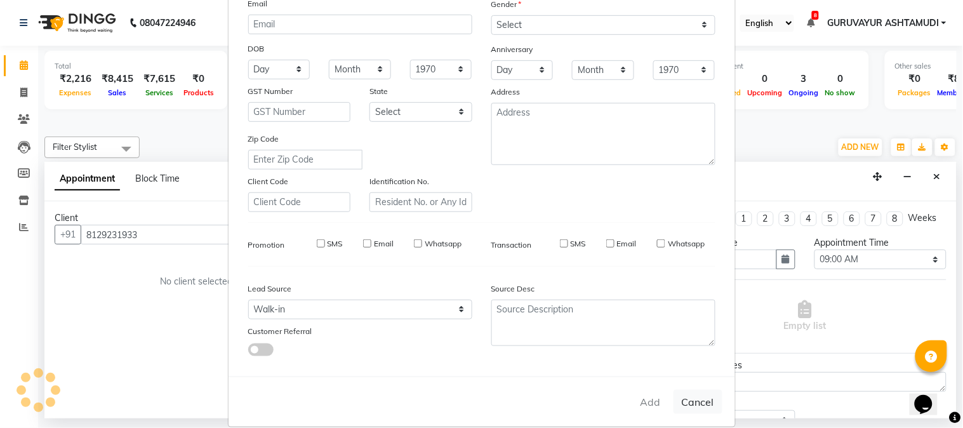
checkbox input "false"
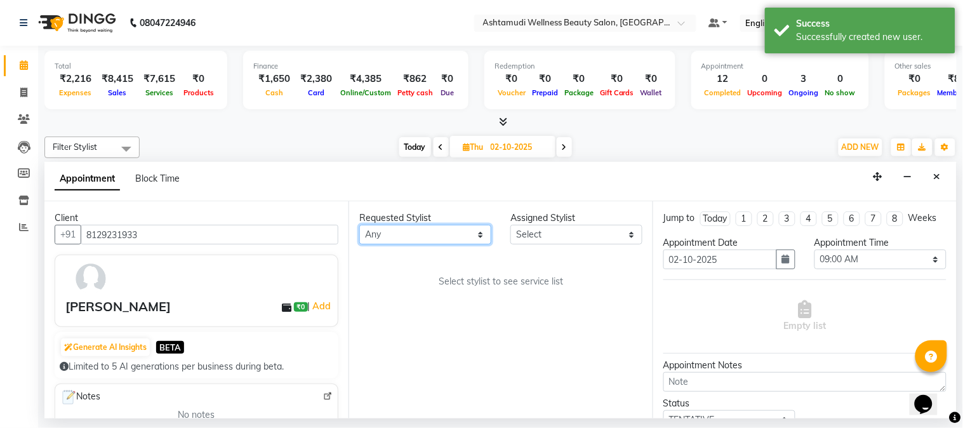
click at [468, 232] on select "Any Aathithya ANILA Anjana Das ARYA GURUVAYUR ASHTAMUDI NEETHU Nigisha POOJA PR…" at bounding box center [425, 235] width 132 height 20
select select "27386"
click at [359, 225] on select "Any Aathithya ANILA Anjana Das ARYA GURUVAYUR ASHTAMUDI NEETHU Nigisha POOJA PR…" at bounding box center [425, 235] width 132 height 20
select select "27386"
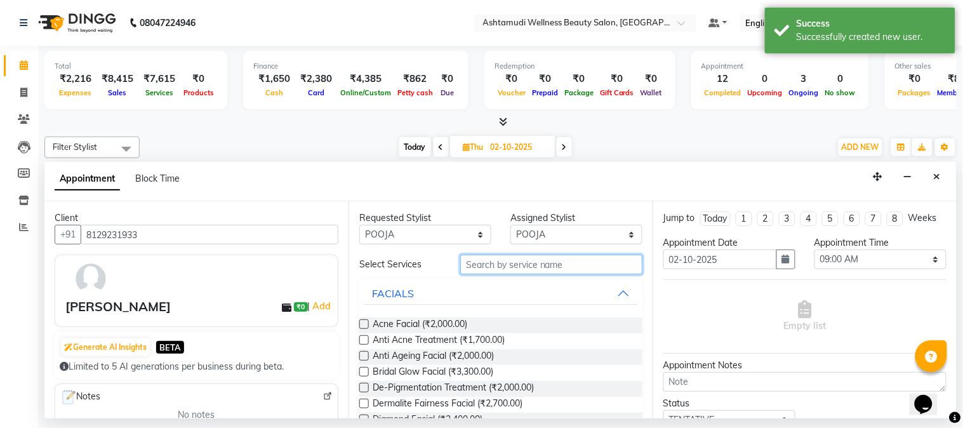
click at [534, 261] on input "text" at bounding box center [551, 264] width 182 height 20
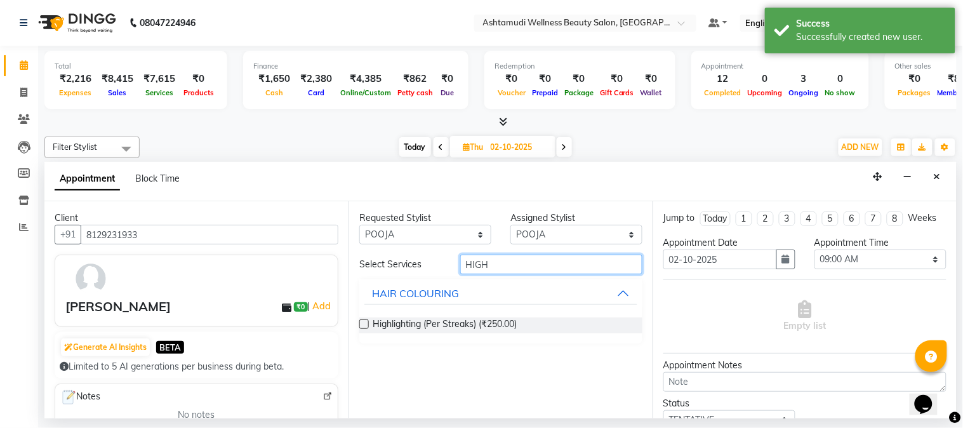
type input "HIGH"
click at [367, 322] on label at bounding box center [364, 324] width 10 height 10
click at [367, 322] on input "checkbox" at bounding box center [363, 325] width 8 height 8
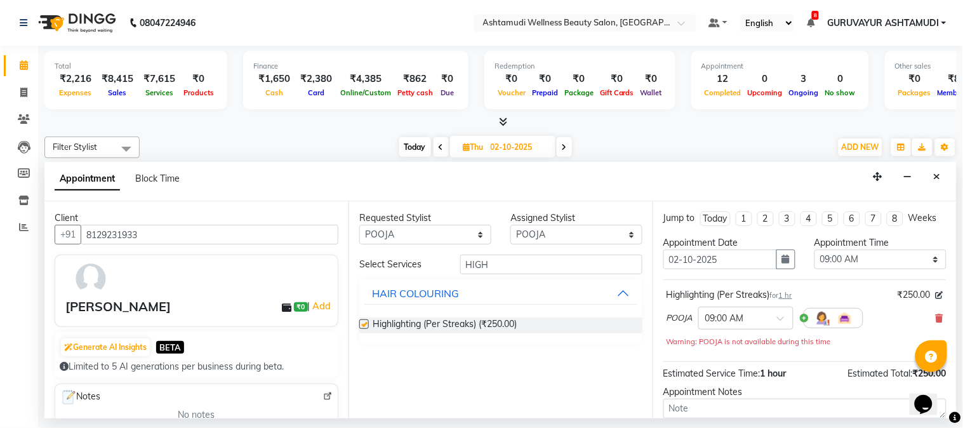
checkbox input "false"
click at [778, 327] on span at bounding box center [785, 321] width 16 height 13
click at [723, 355] on div "01:30 PM" at bounding box center [746, 345] width 94 height 23
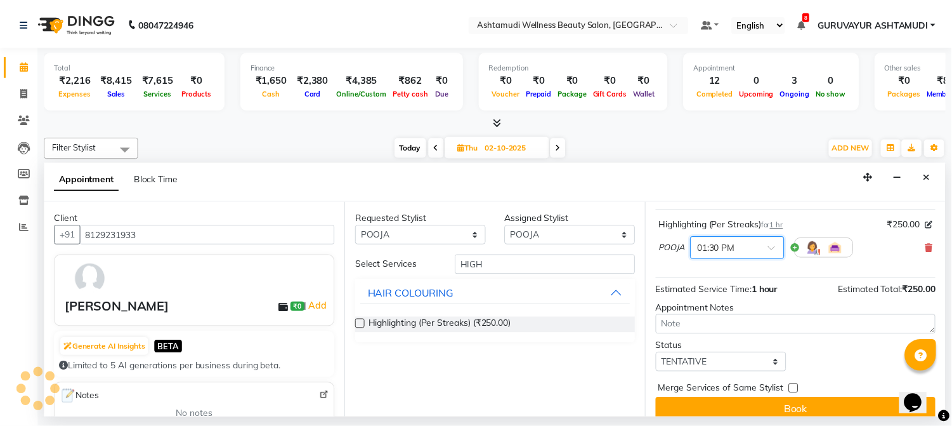
scroll to position [96, 0]
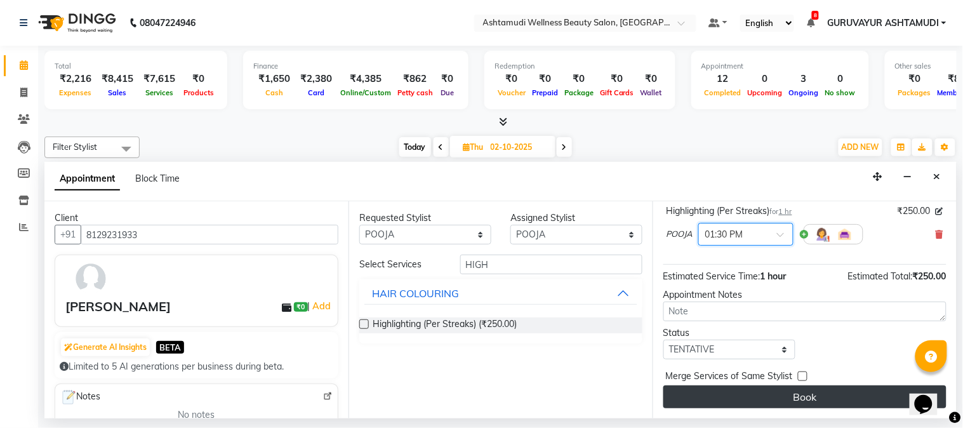
click at [797, 392] on button "Book" at bounding box center [804, 396] width 283 height 23
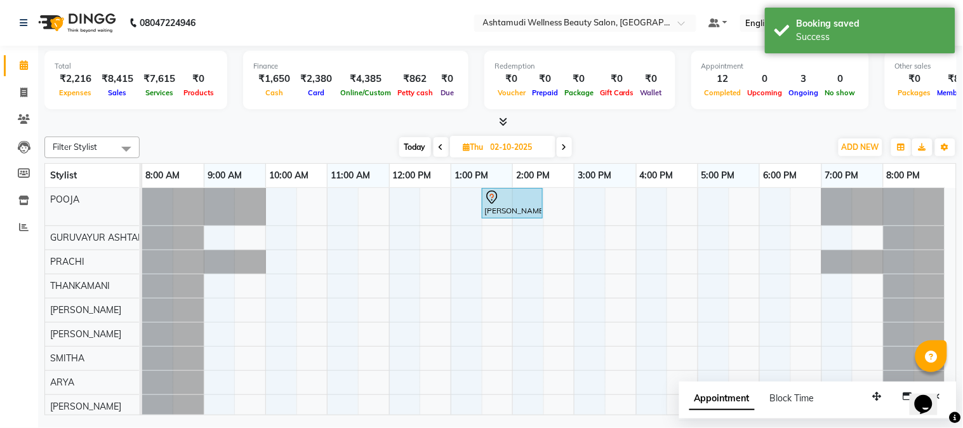
click at [441, 147] on icon at bounding box center [440, 147] width 5 height 8
type input "01-10-2025"
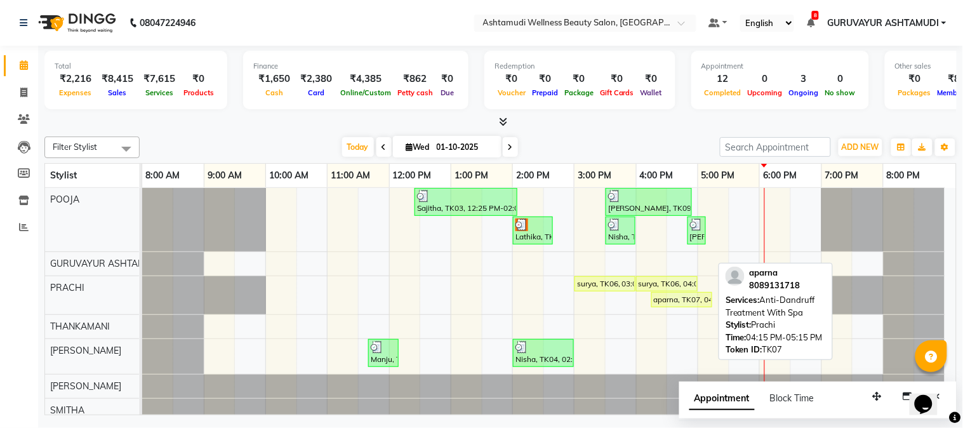
click at [662, 300] on div "aparna, TK07, 04:15 PM-05:15 PM, Anti-[MEDICAL_DATA] Treatment With Spa" at bounding box center [681, 299] width 58 height 11
select select "1"
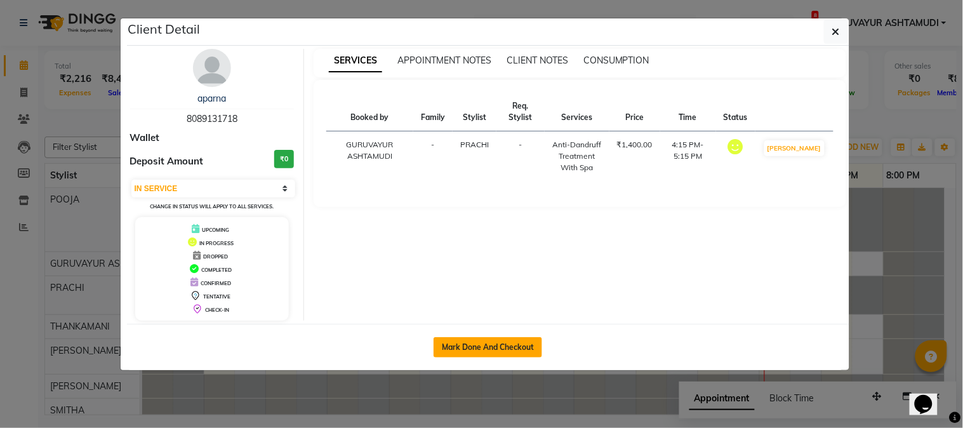
click at [452, 349] on button "Mark Done And Checkout" at bounding box center [487, 347] width 109 height 20
select select "service"
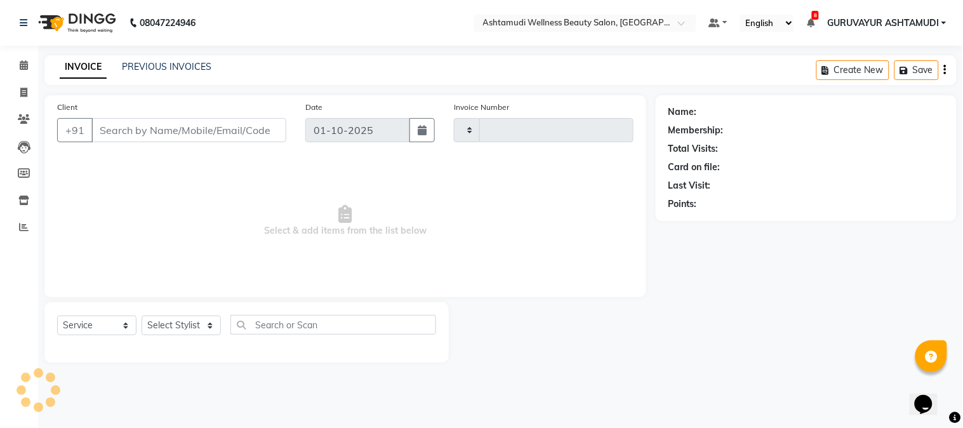
type input "2449"
select select "4660"
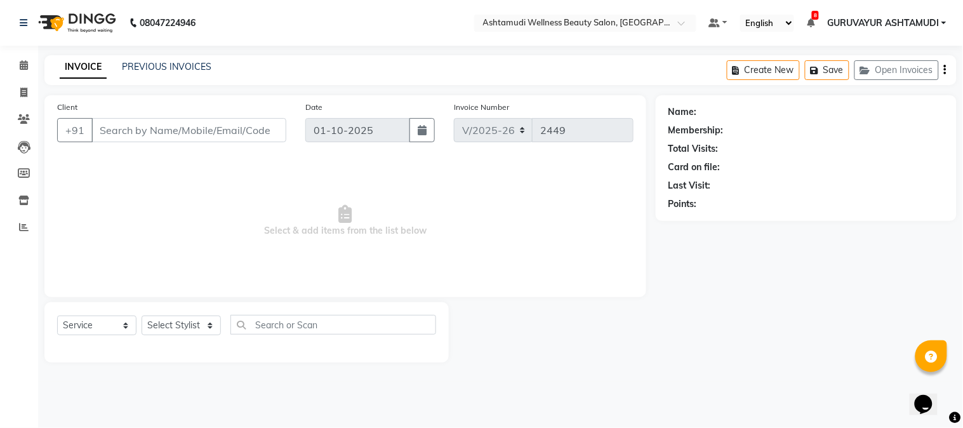
type input "8089131718"
select select "28230"
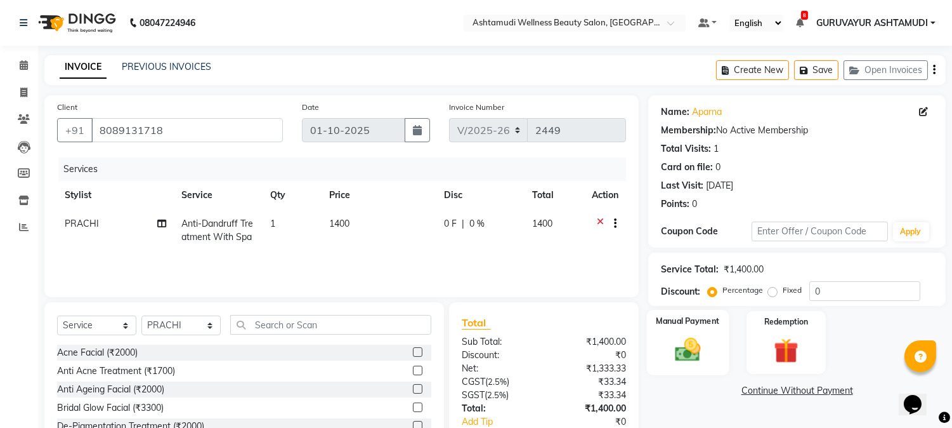
click at [683, 346] on img at bounding box center [689, 350] width 42 height 30
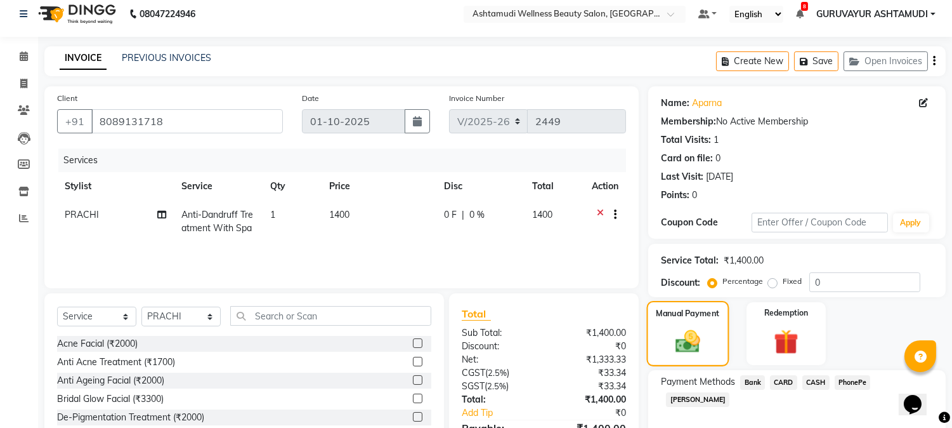
scroll to position [80, 0]
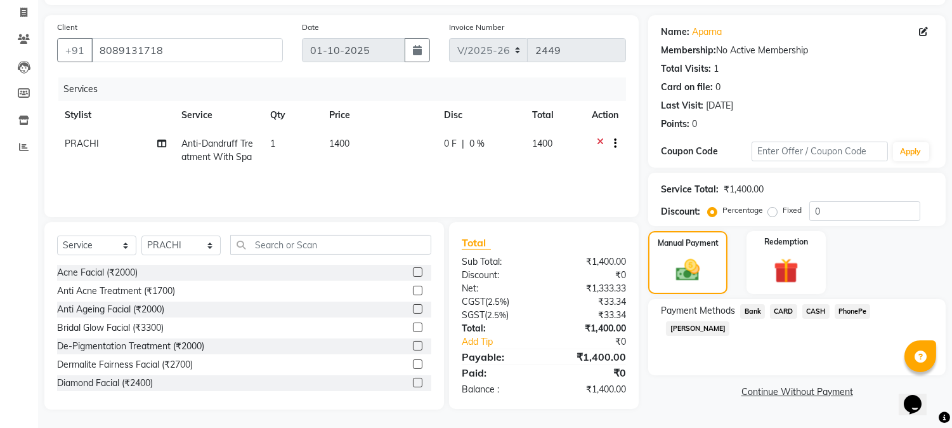
click at [779, 309] on span "CARD" at bounding box center [783, 311] width 27 height 15
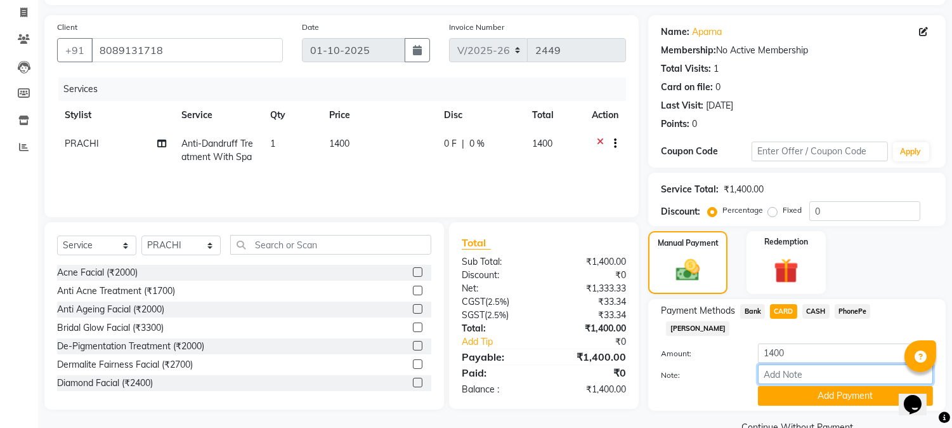
click at [782, 364] on input "Note:" at bounding box center [845, 374] width 175 height 20
type input "NIGISHA"
click at [836, 386] on button "Add Payment" at bounding box center [845, 396] width 175 height 20
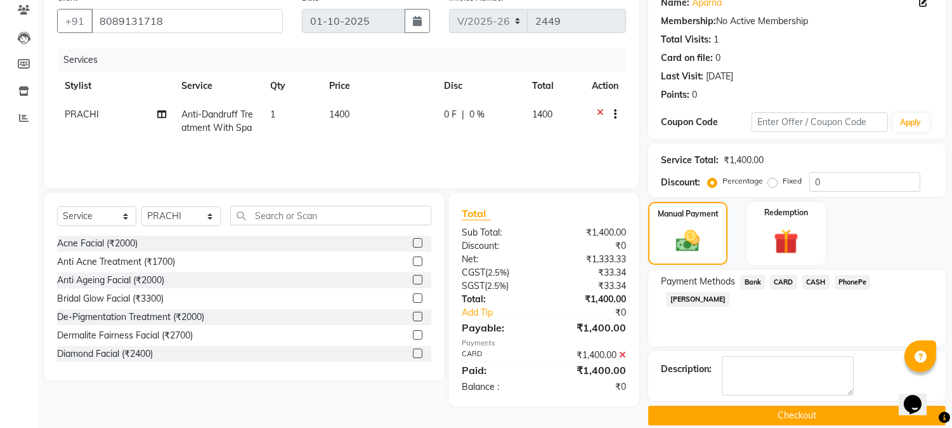
scroll to position [124, 0]
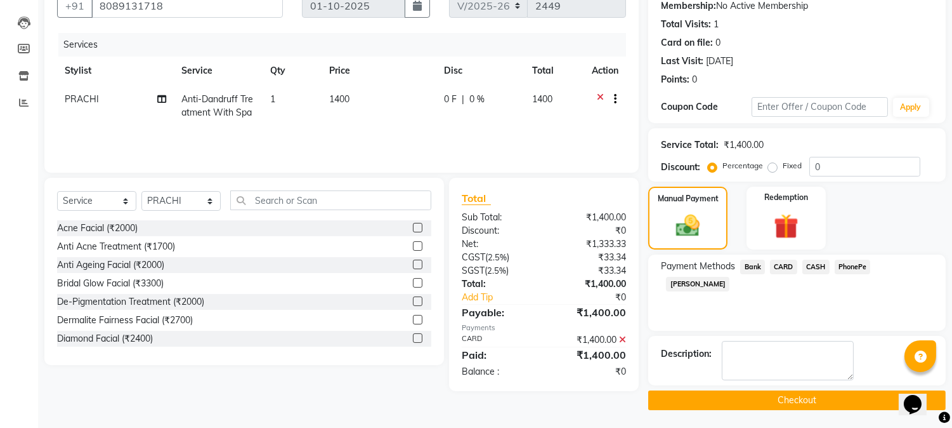
click at [796, 395] on button "Checkout" at bounding box center [797, 400] width 298 height 20
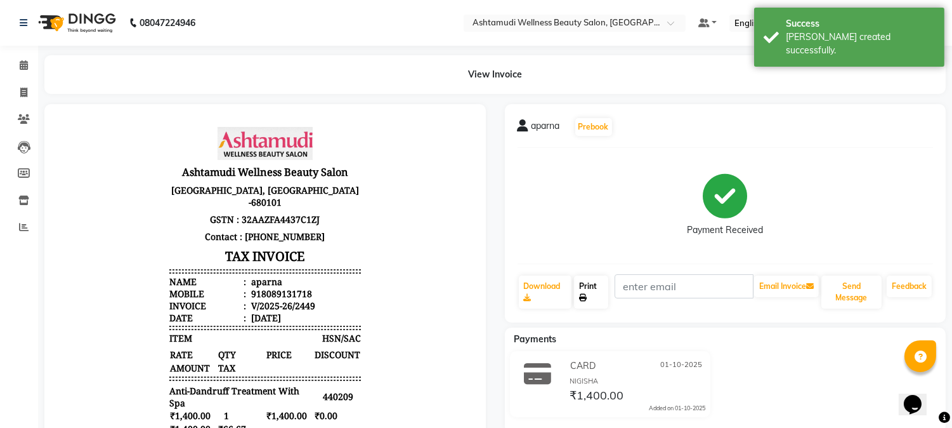
click at [584, 290] on link "Print" at bounding box center [591, 291] width 34 height 33
click at [22, 65] on icon at bounding box center [24, 65] width 8 height 10
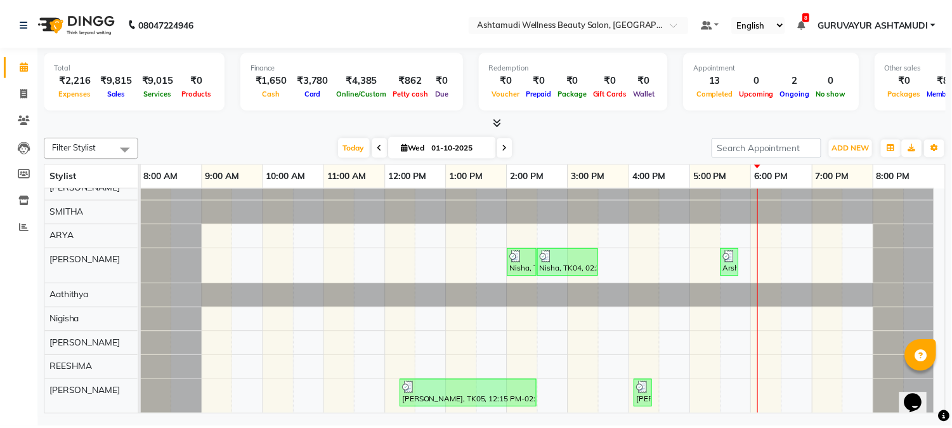
scroll to position [223, 0]
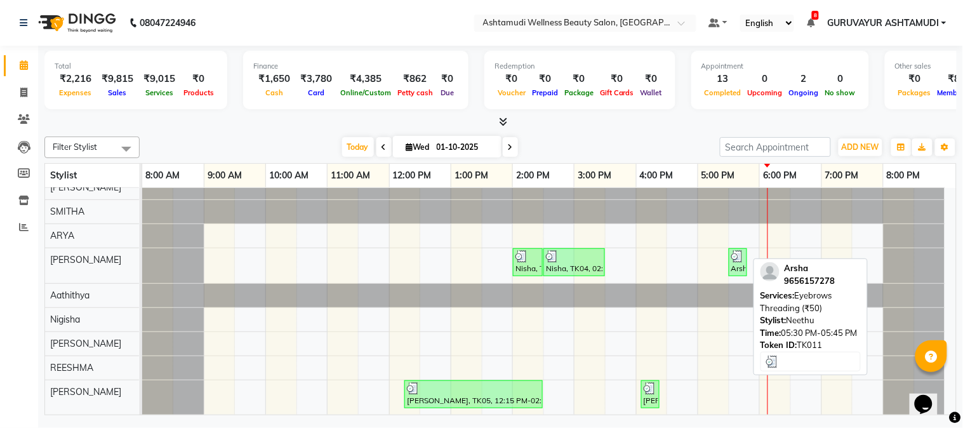
click at [741, 253] on div "Arsha, TK11, 05:30 PM-05:45 PM, Eyebrows Threading (₹50)" at bounding box center [738, 262] width 16 height 24
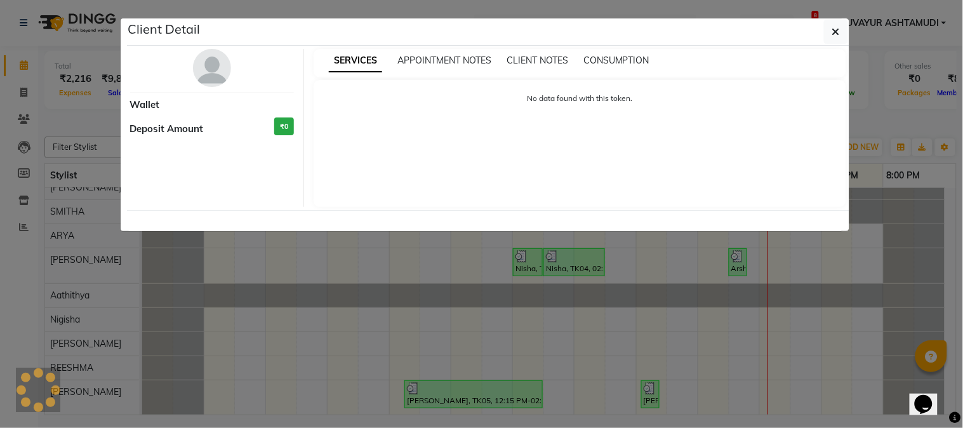
select select "3"
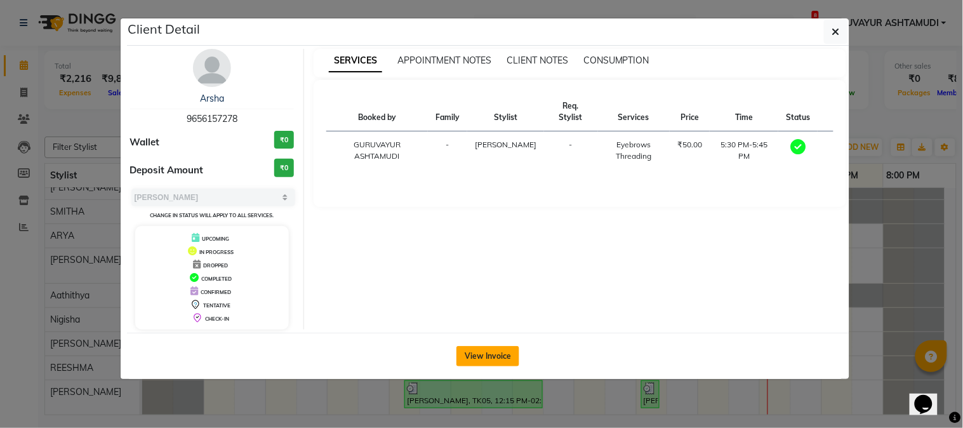
click at [470, 359] on button "View Invoice" at bounding box center [487, 356] width 63 height 20
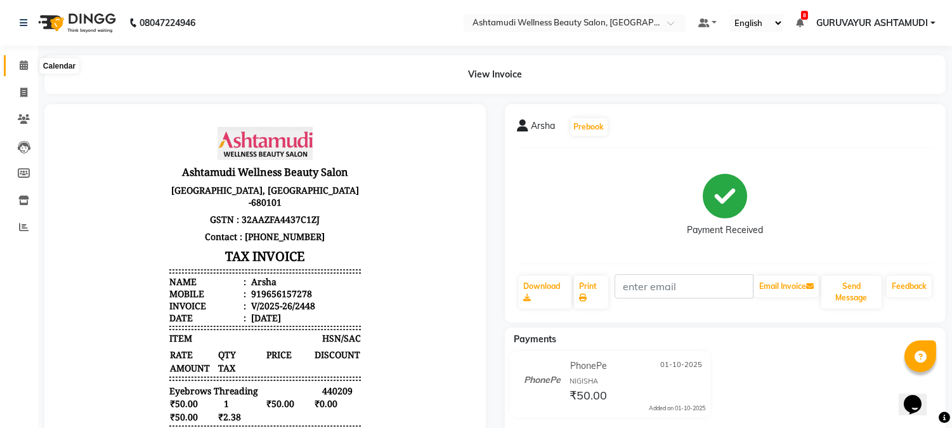
click at [21, 65] on icon at bounding box center [24, 65] width 8 height 10
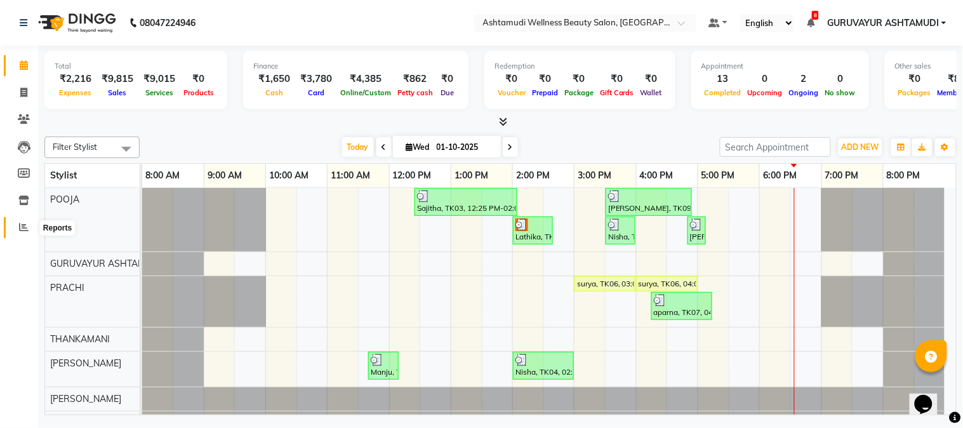
click at [20, 223] on icon at bounding box center [24, 227] width 10 height 10
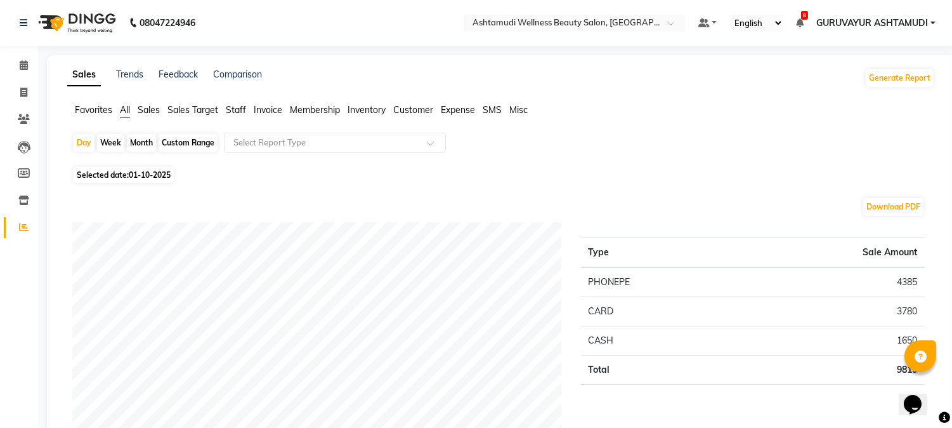
click at [407, 112] on span "Customer" at bounding box center [413, 109] width 40 height 11
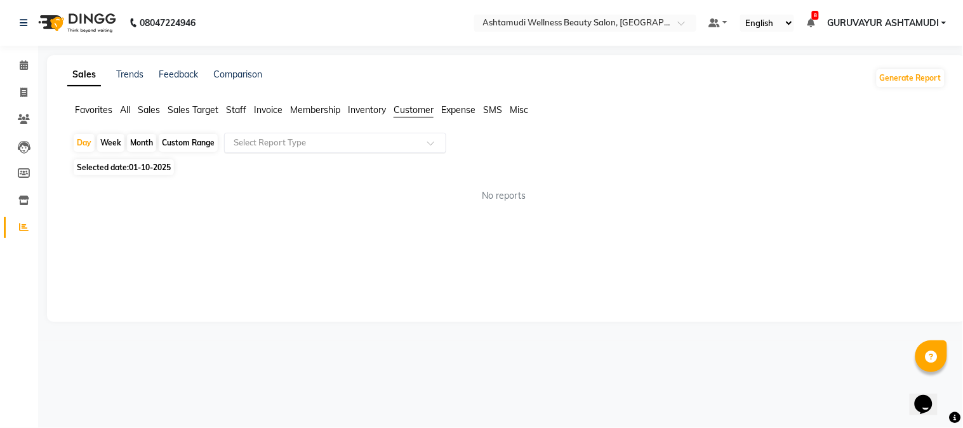
click at [428, 146] on span at bounding box center [435, 146] width 16 height 13
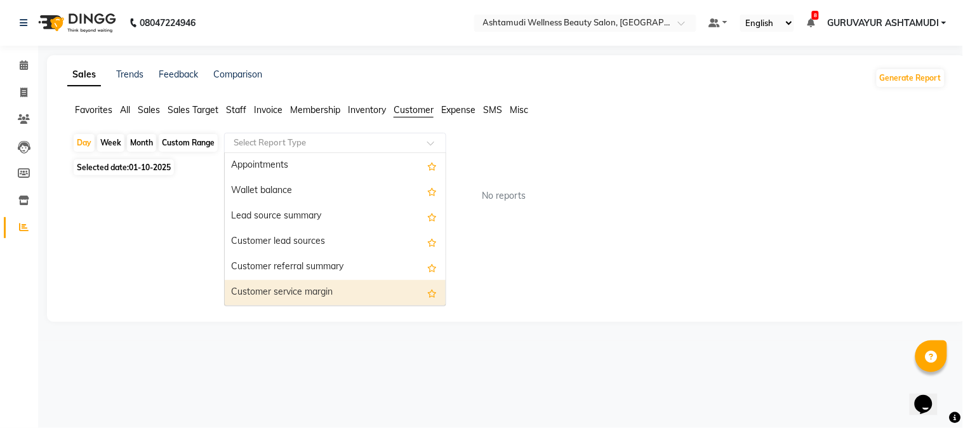
click at [335, 295] on div "Customer service margin" at bounding box center [335, 292] width 221 height 25
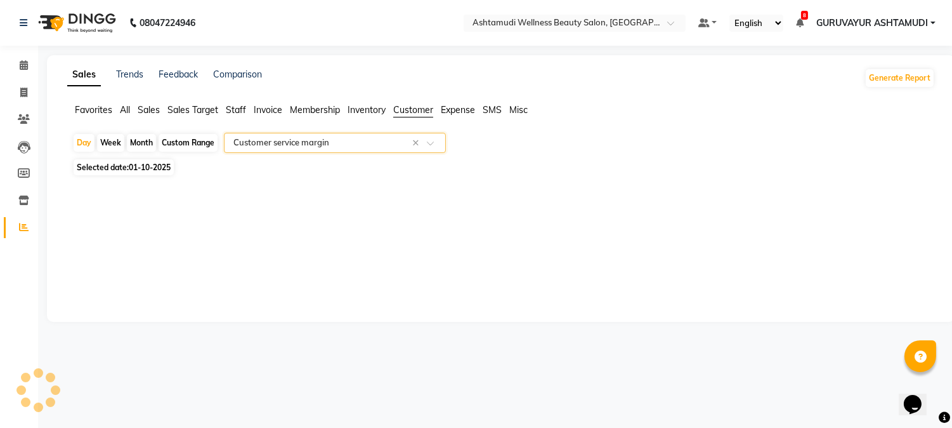
select select "filtered_report"
select select "csv"
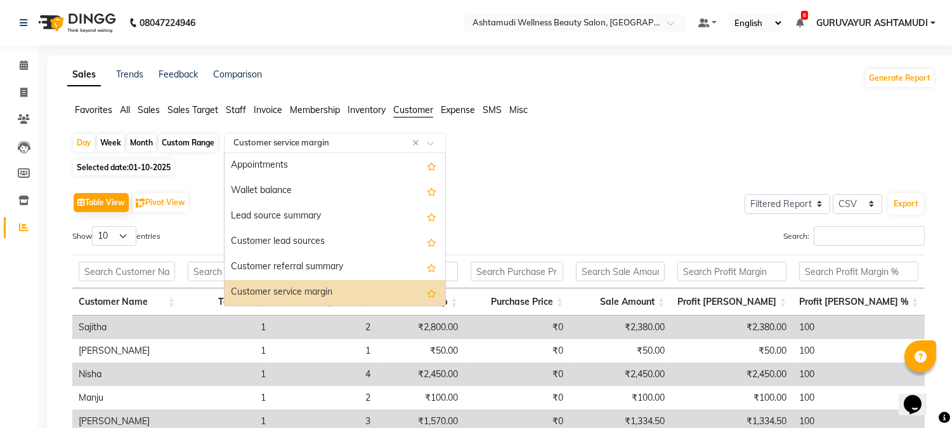
click at [432, 143] on span at bounding box center [435, 146] width 16 height 13
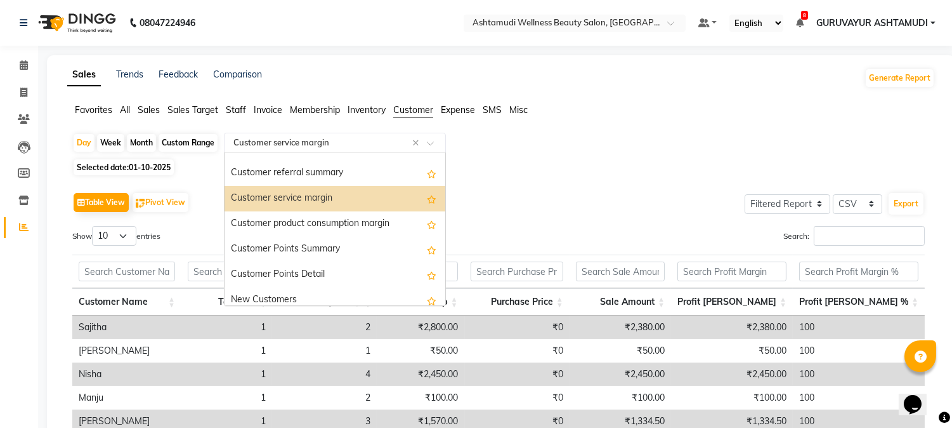
scroll to position [102, 0]
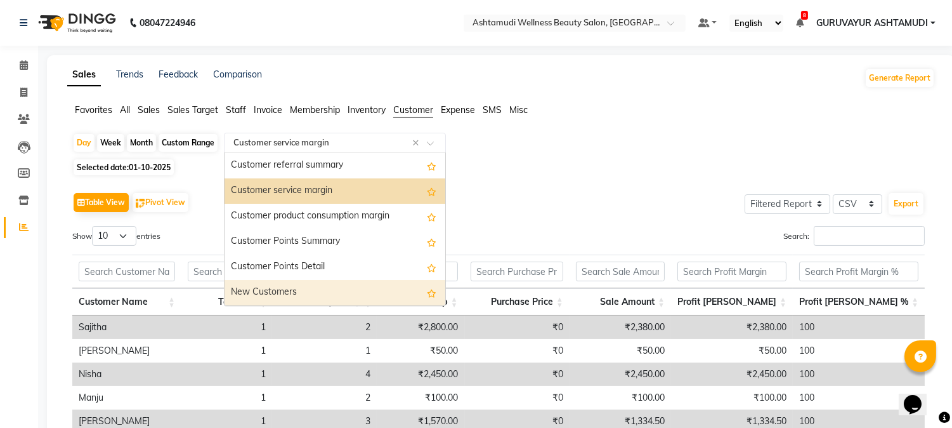
click at [282, 294] on div "New Customers" at bounding box center [335, 292] width 221 height 25
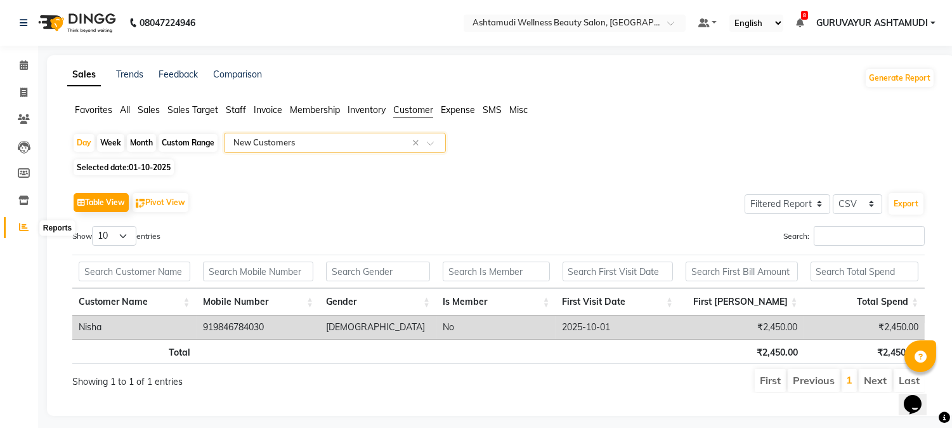
click at [19, 225] on icon at bounding box center [24, 227] width 10 height 10
click at [80, 142] on div "Day" at bounding box center [84, 143] width 21 height 18
select select "10"
select select "2025"
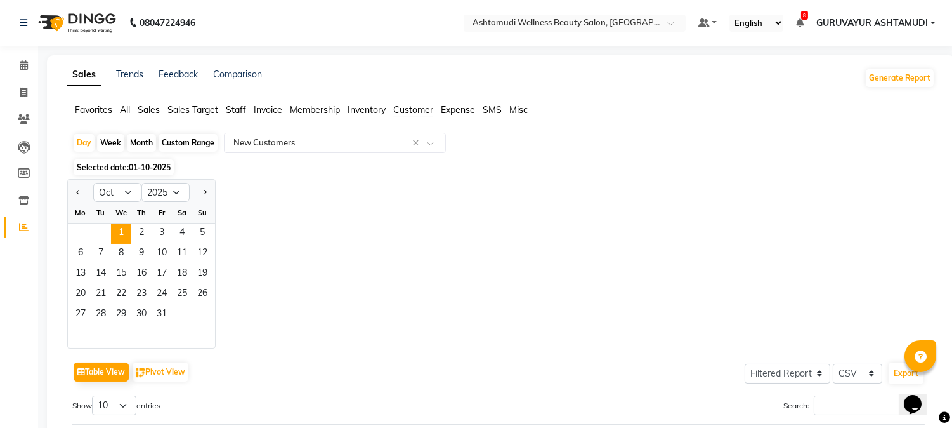
click at [122, 110] on span "All" at bounding box center [125, 109] width 10 height 11
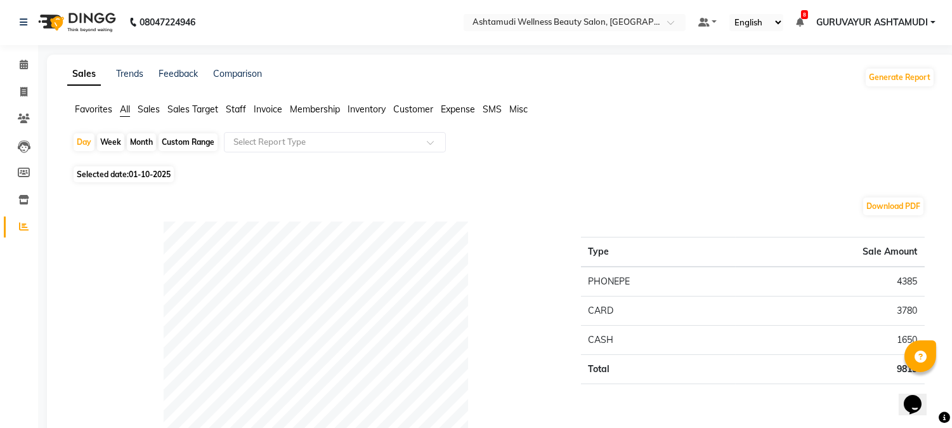
scroll to position [0, 0]
click at [21, 65] on icon at bounding box center [24, 65] width 8 height 10
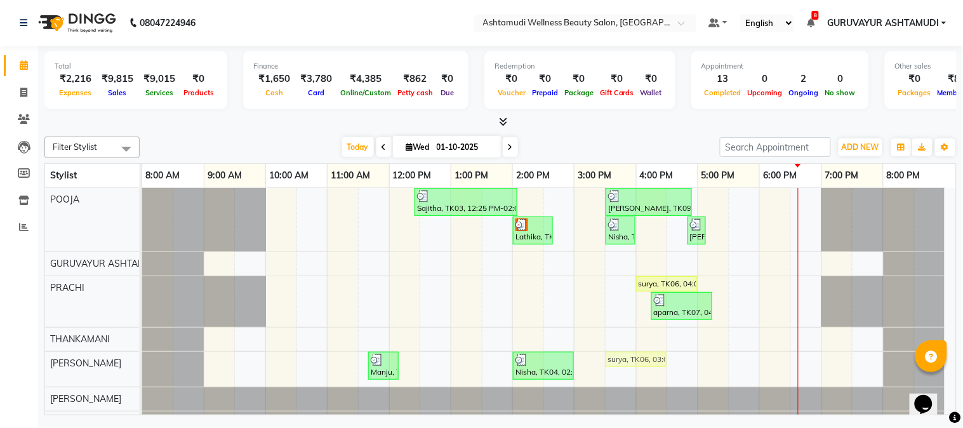
drag, startPoint x: 610, startPoint y: 283, endPoint x: 631, endPoint y: 351, distance: 71.1
click at [633, 357] on tbody "Sajitha, TK03, 12:25 PM-02:05 PM, Keratin Spa (₹1700),Root Touch-Up (Ammonia Fr…" at bounding box center [543, 407] width 803 height 438
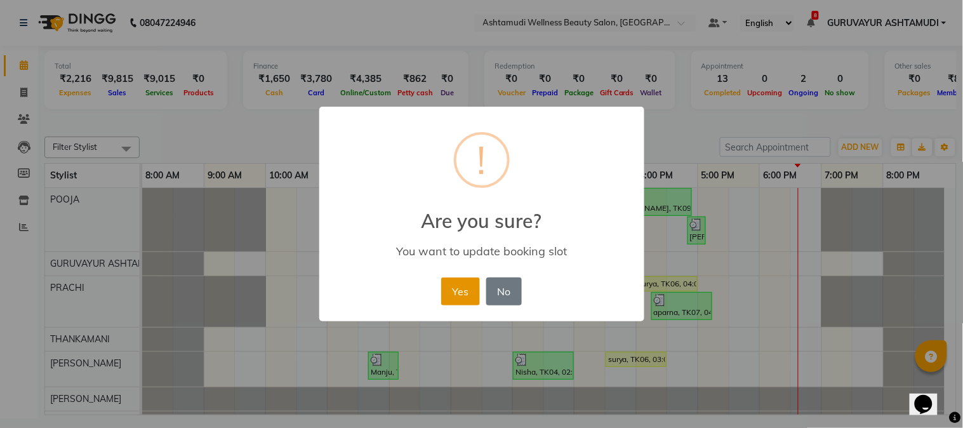
click at [456, 293] on button "Yes" at bounding box center [460, 291] width 39 height 28
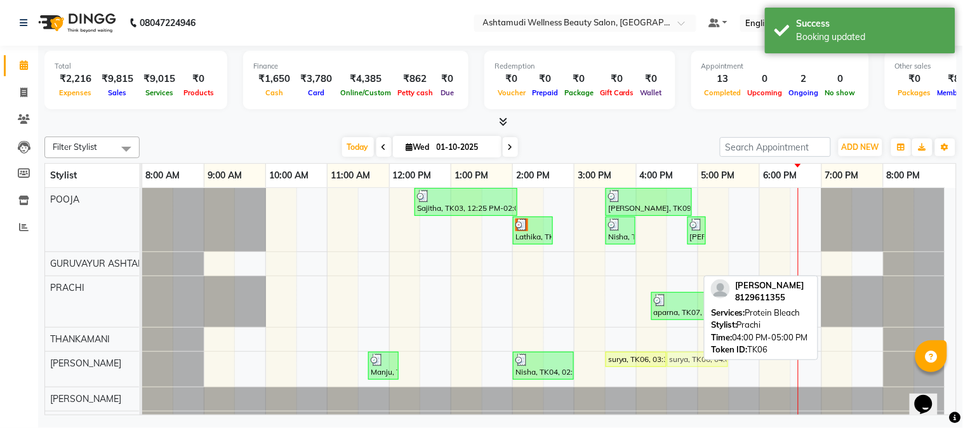
drag, startPoint x: 644, startPoint y: 284, endPoint x: 671, endPoint y: 352, distance: 73.5
click at [671, 353] on tbody "Sajitha, TK03, 12:25 PM-02:05 PM, Keratin Spa (₹1700),Root Touch-Up (Ammonia Fr…" at bounding box center [543, 407] width 803 height 438
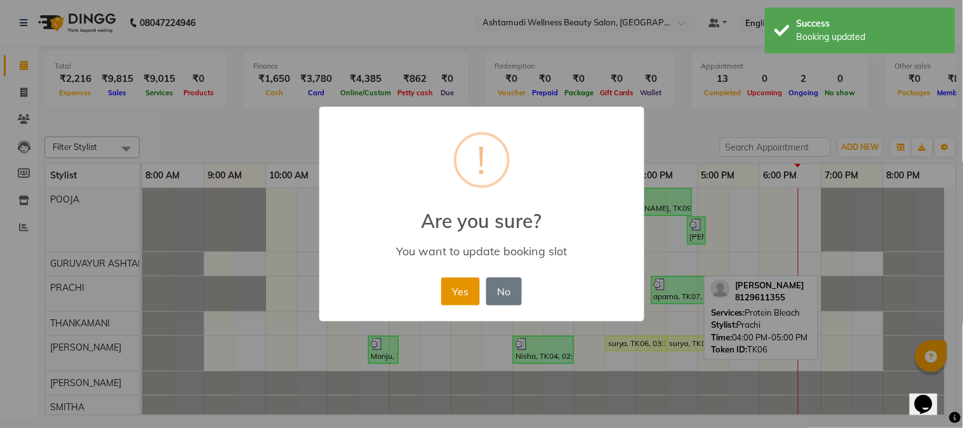
click at [452, 282] on button "Yes" at bounding box center [460, 291] width 39 height 28
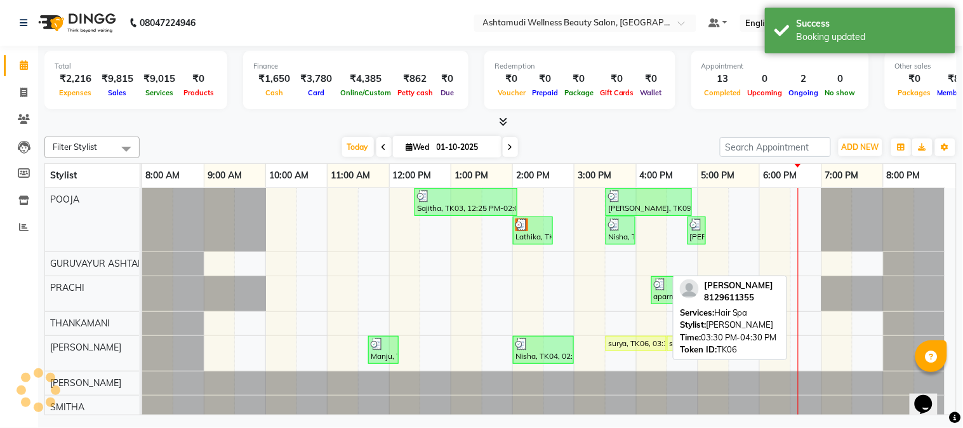
click at [626, 343] on div "surya, TK06, 03:30 PM-04:30 PM, Hair Spa" at bounding box center [636, 343] width 58 height 11
select select "1"
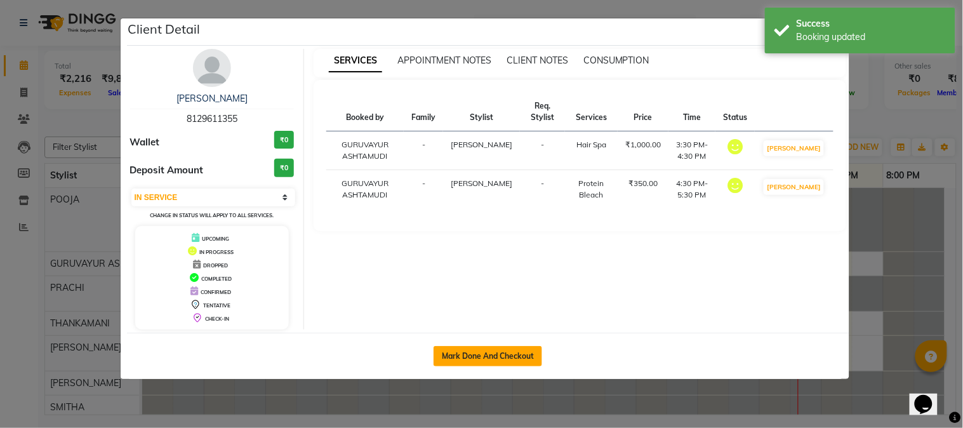
click at [492, 347] on button "Mark Done And Checkout" at bounding box center [487, 356] width 109 height 20
select select "service"
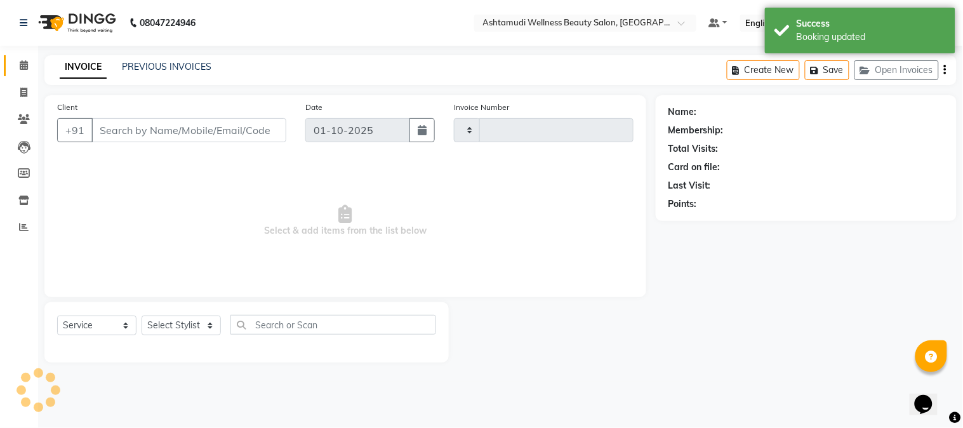
type input "2450"
select select "4660"
type input "8129611355"
select select "38876"
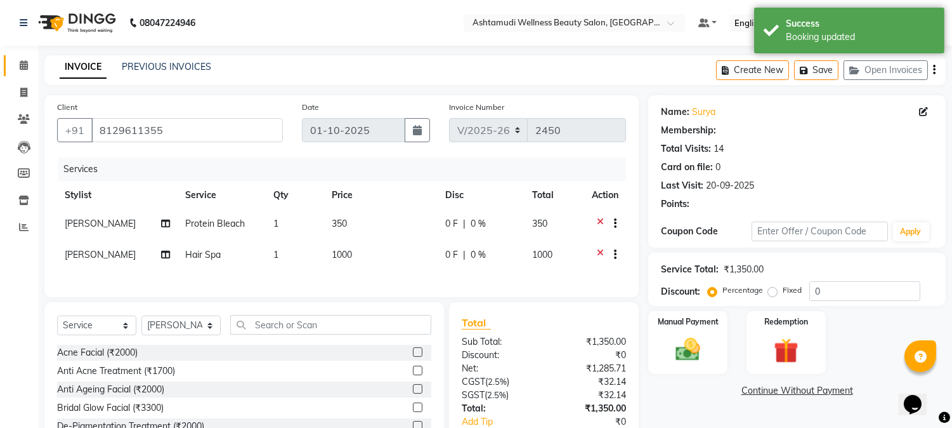
type input "15"
select select "2: Object"
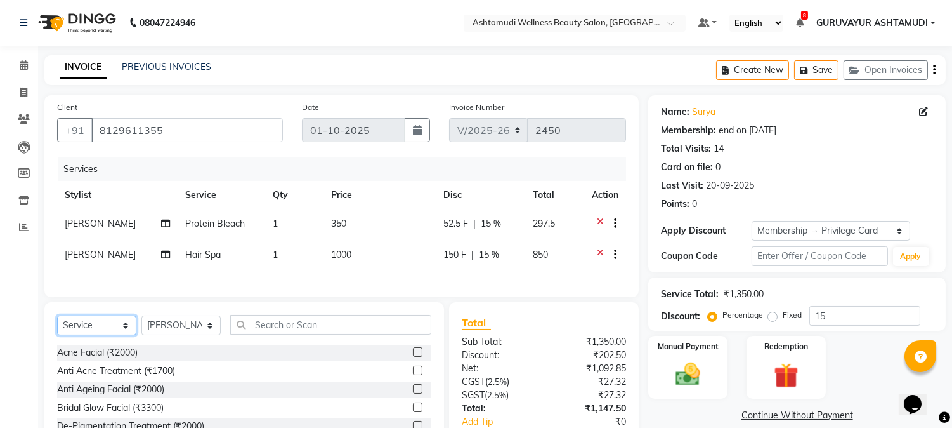
click at [122, 334] on select "Select Service Product Membership Package Voucher Prepaid Gift Card" at bounding box center [96, 325] width 79 height 20
select select "package"
click at [57, 324] on select "Select Service Product Membership Package Voucher Prepaid Gift Card" at bounding box center [96, 325] width 79 height 20
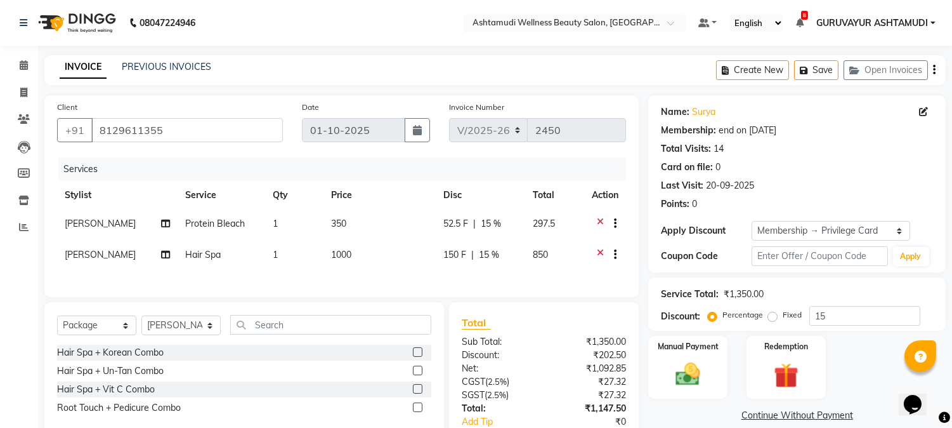
click at [414, 357] on label at bounding box center [418, 352] width 10 height 10
click at [414, 357] on input "checkbox" at bounding box center [417, 352] width 8 height 8
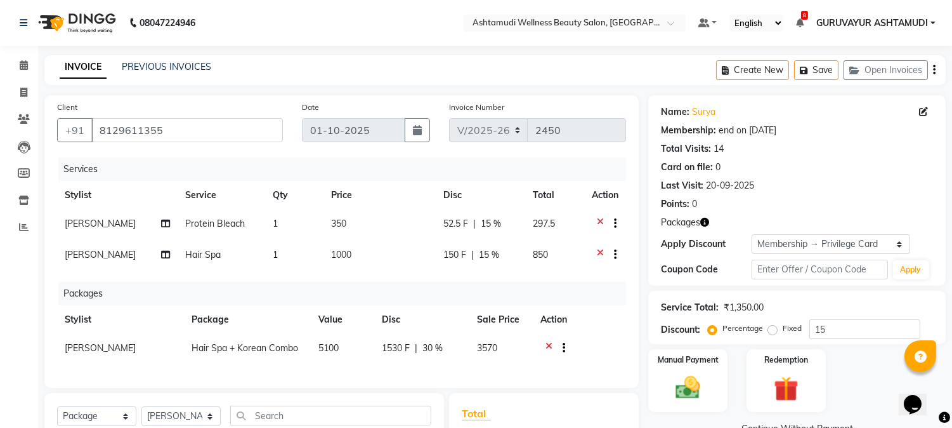
checkbox input "false"
click at [595, 220] on div at bounding box center [605, 225] width 27 height 16
click at [598, 219] on icon at bounding box center [600, 225] width 7 height 16
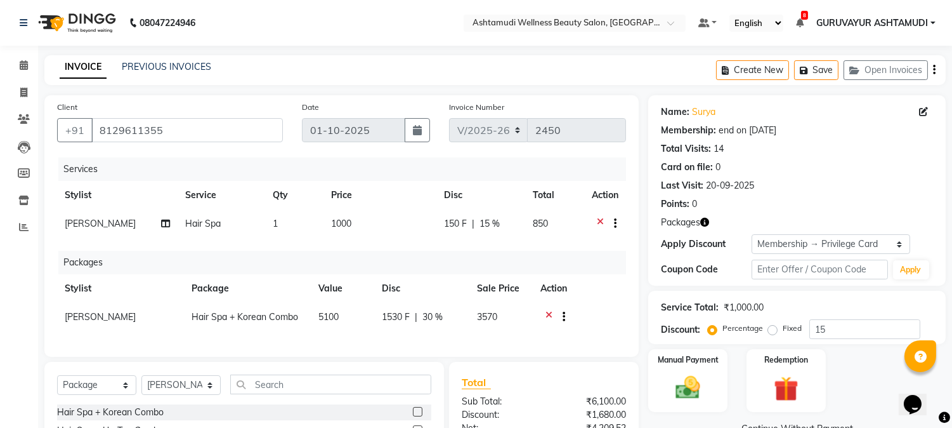
click at [599, 220] on icon at bounding box center [600, 225] width 7 height 16
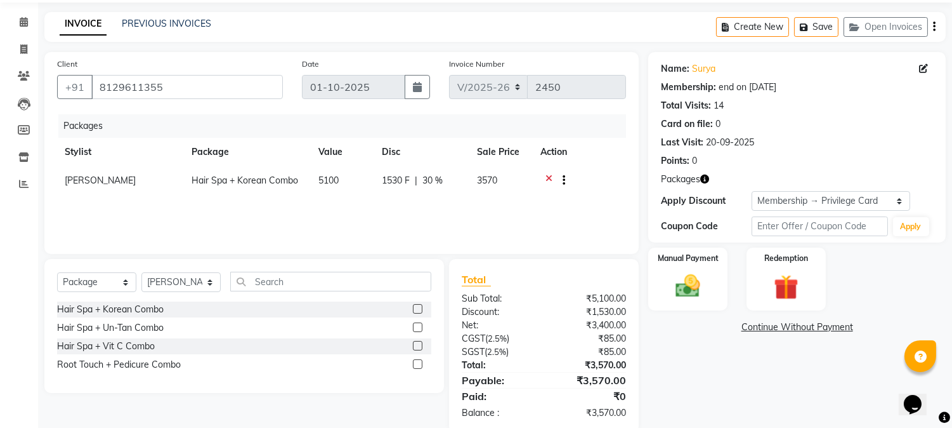
scroll to position [66, 0]
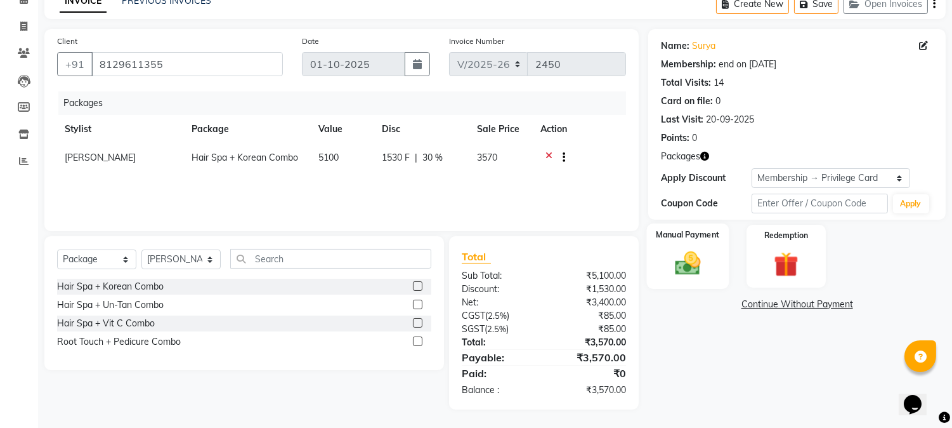
click at [682, 256] on img at bounding box center [689, 264] width 42 height 30
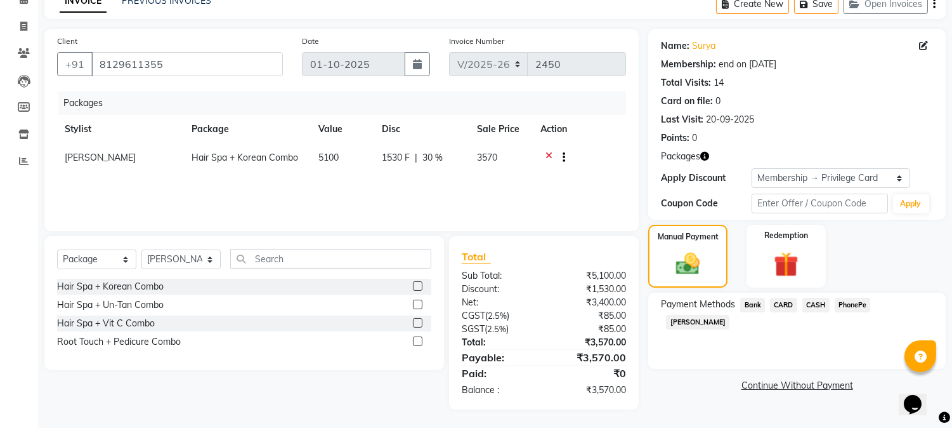
click at [847, 303] on span "PhonePe" at bounding box center [853, 305] width 36 height 15
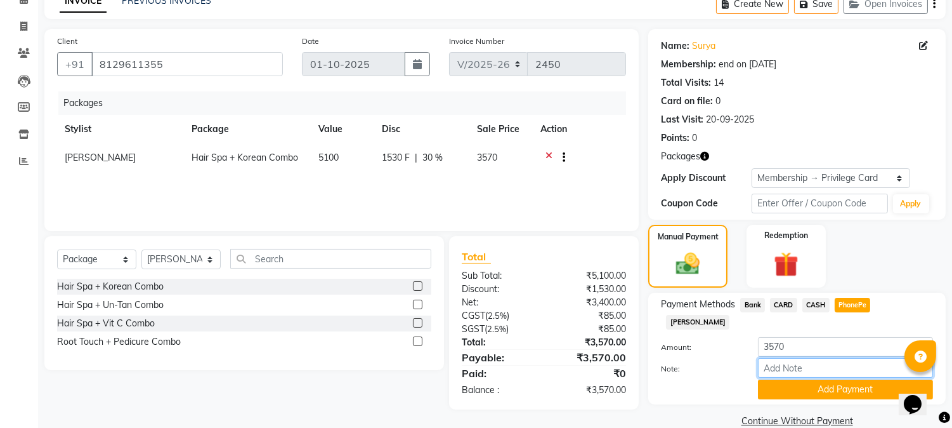
click at [791, 358] on input "Note:" at bounding box center [845, 368] width 175 height 20
type input "NIGISHA"
click at [808, 379] on button "Add Payment" at bounding box center [845, 389] width 175 height 20
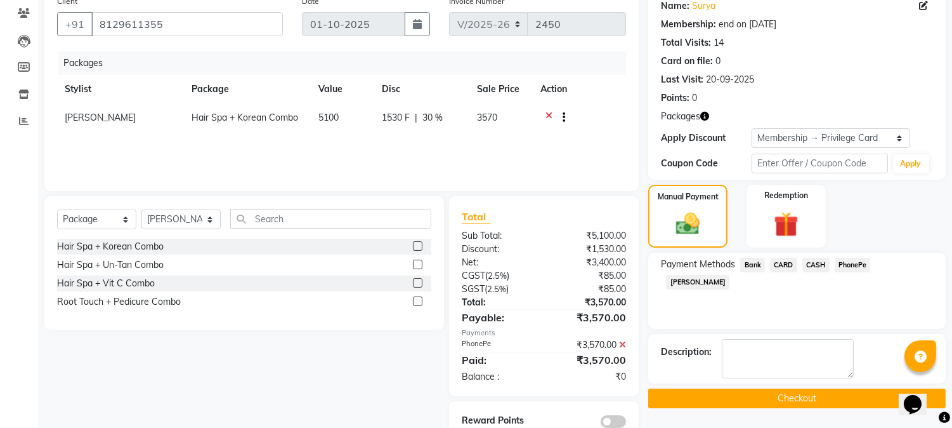
scroll to position [137, 0]
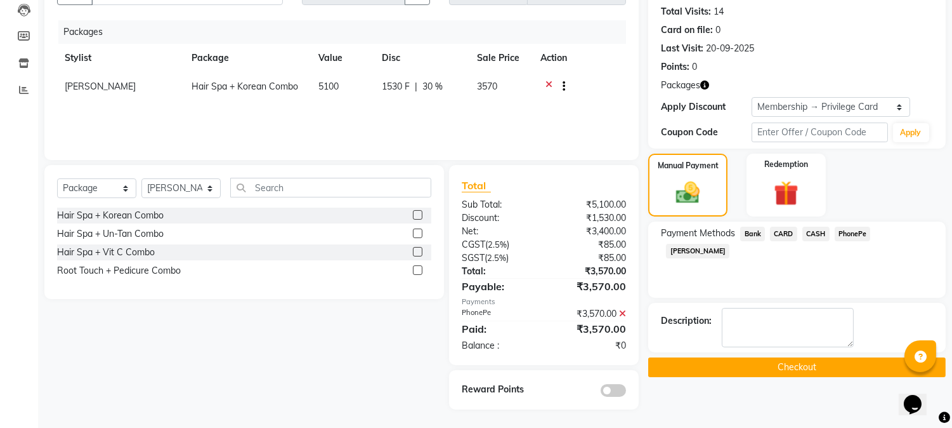
click at [791, 366] on button "Checkout" at bounding box center [797, 367] width 298 height 20
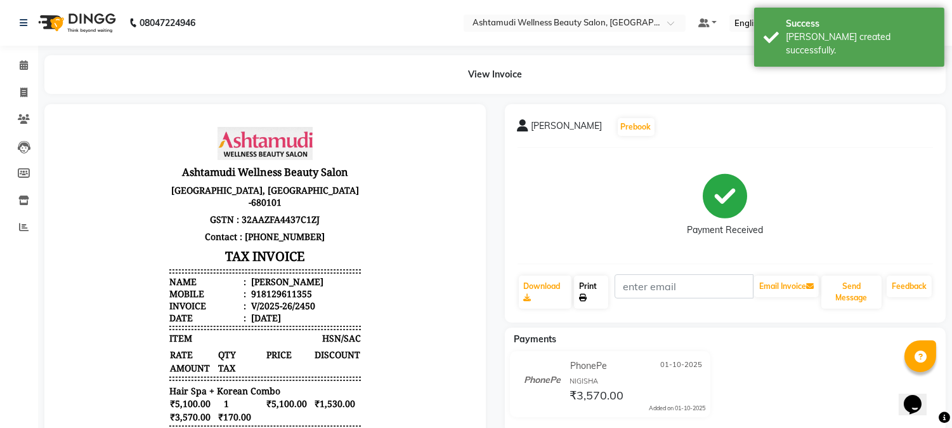
click at [581, 286] on link "Print" at bounding box center [591, 291] width 34 height 33
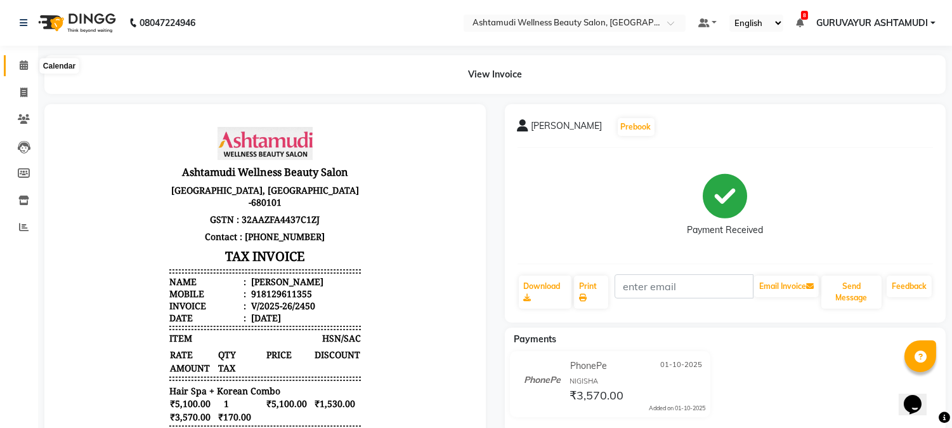
click at [22, 63] on icon at bounding box center [24, 65] width 8 height 10
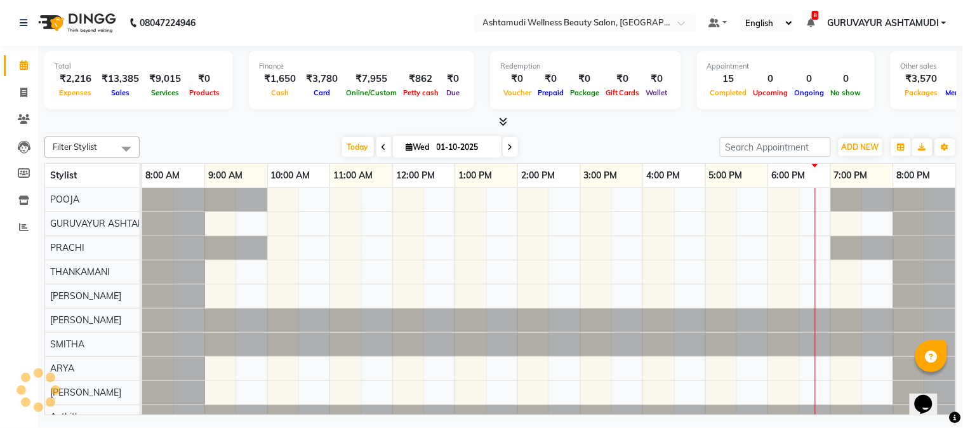
scroll to position [0, 10]
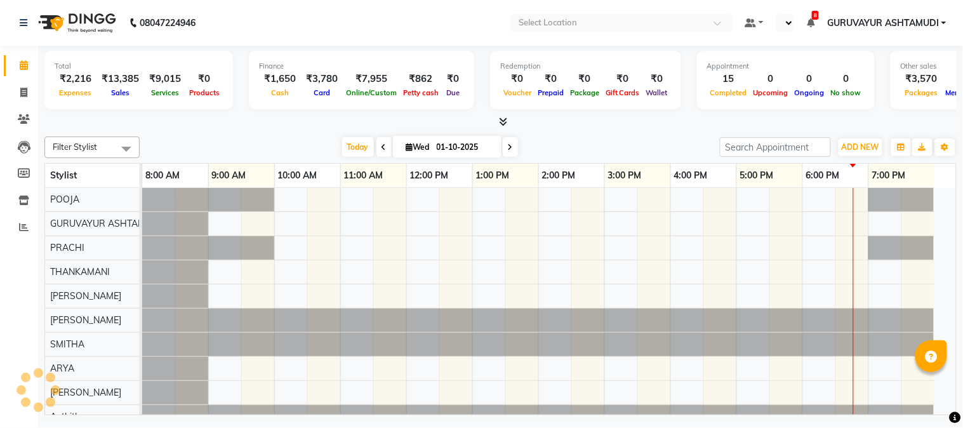
select select "en"
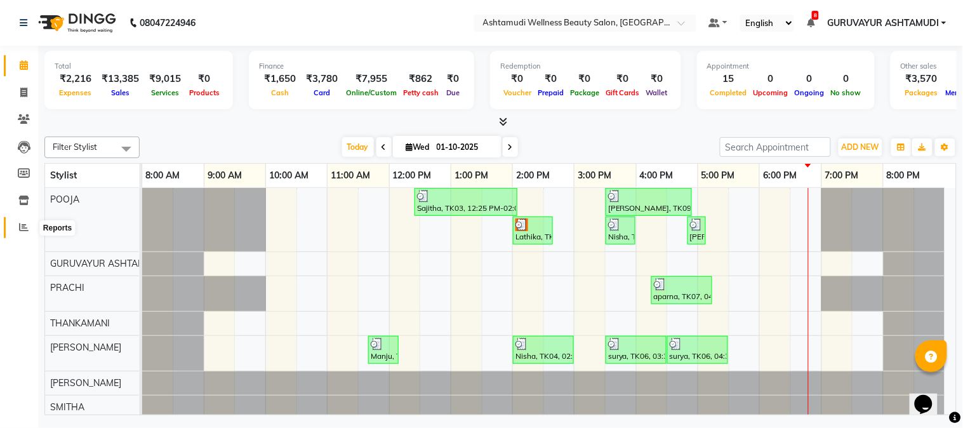
click at [23, 227] on icon at bounding box center [24, 227] width 10 height 10
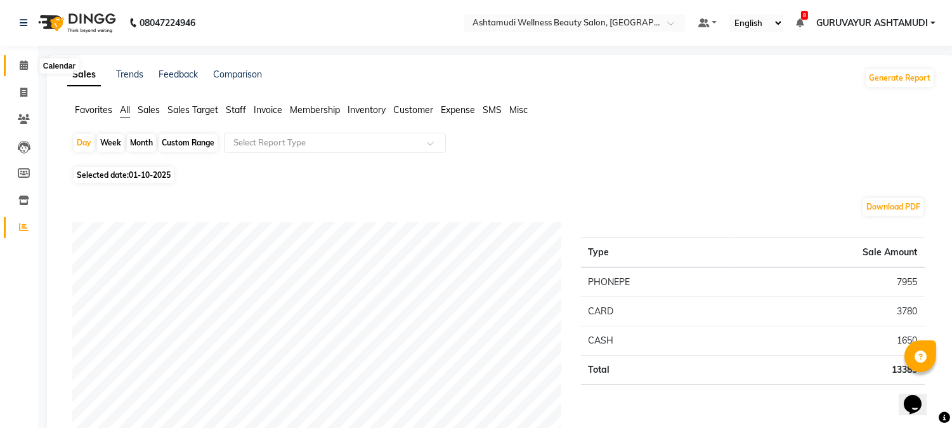
click at [24, 64] on icon at bounding box center [24, 65] width 8 height 10
